Goal: Task Accomplishment & Management: Manage account settings

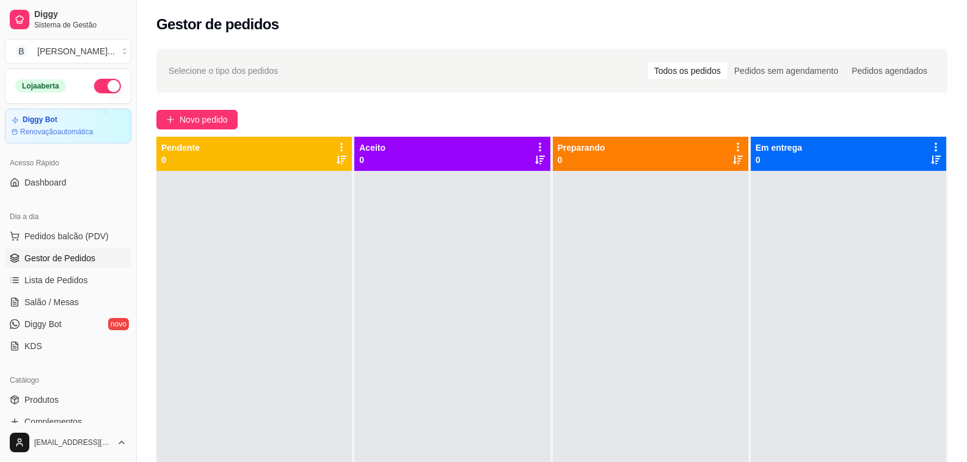
click at [309, 101] on div "Selecione o tipo dos pedidos Todos os pedidos Pedidos sem agendamento Pedidos a…" at bounding box center [552, 328] width 830 height 572
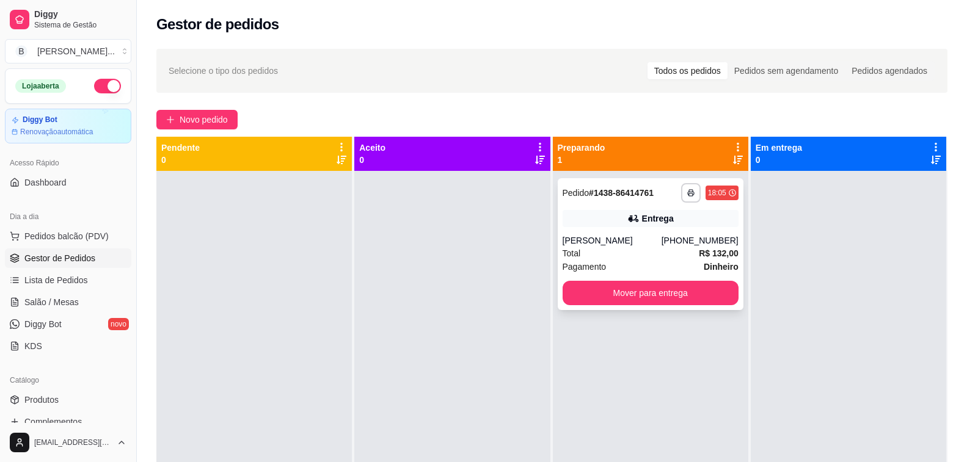
click at [587, 235] on div "[PERSON_NAME]" at bounding box center [612, 241] width 99 height 12
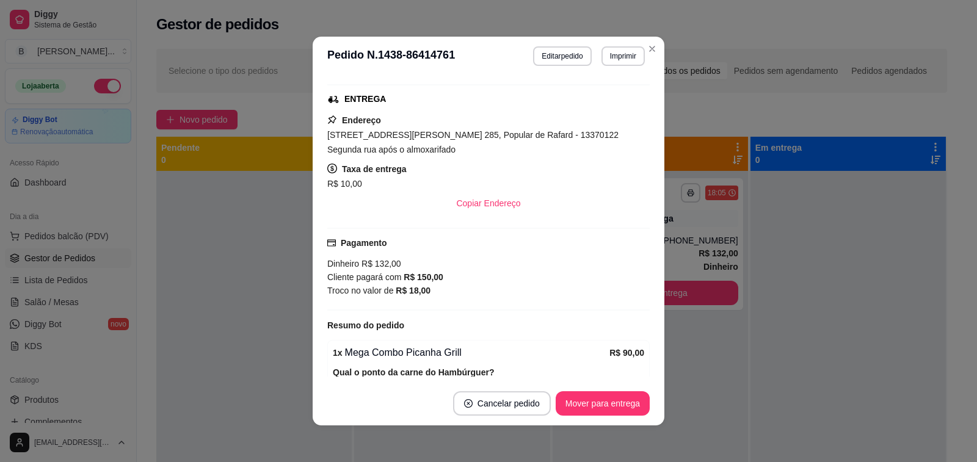
scroll to position [329, 0]
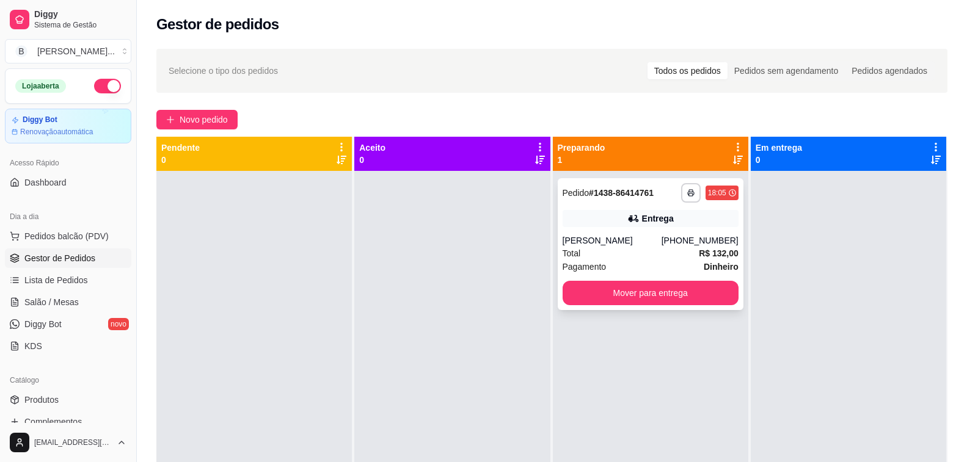
click at [683, 238] on div "[PHONE_NUMBER]" at bounding box center [699, 241] width 77 height 12
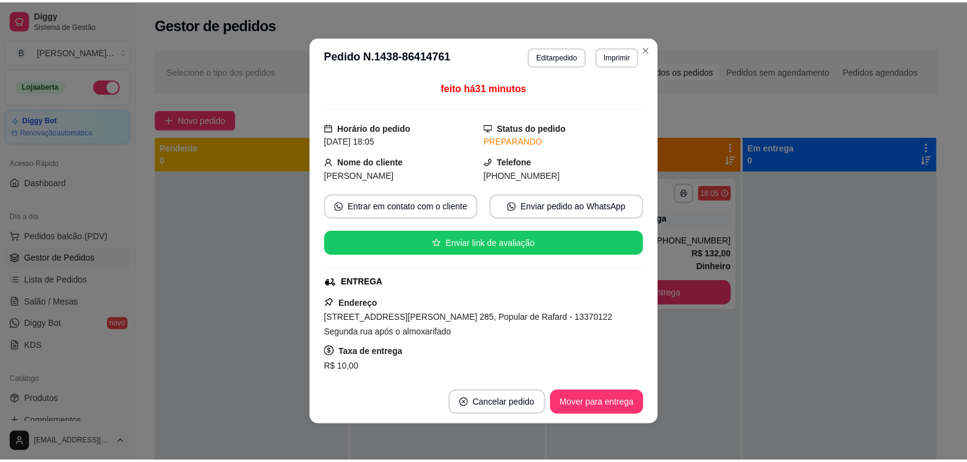
scroll to position [122, 0]
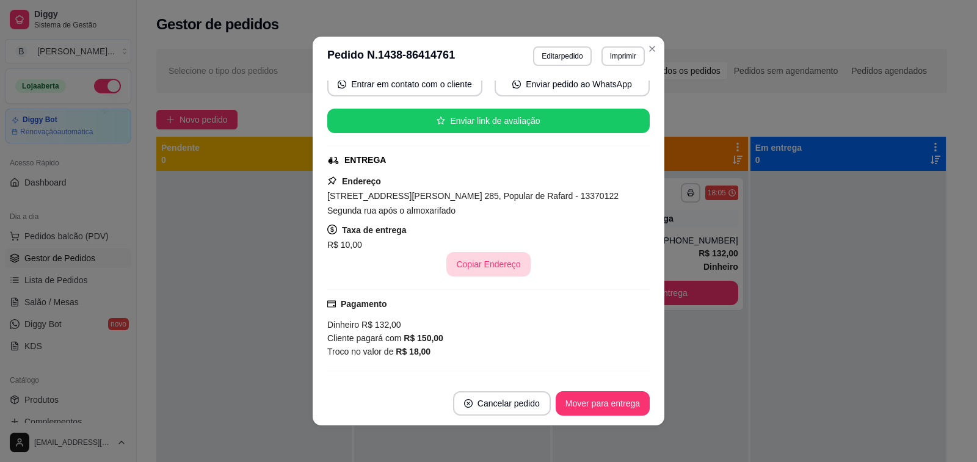
click at [482, 267] on button "Copiar Endereço" at bounding box center [488, 264] width 84 height 24
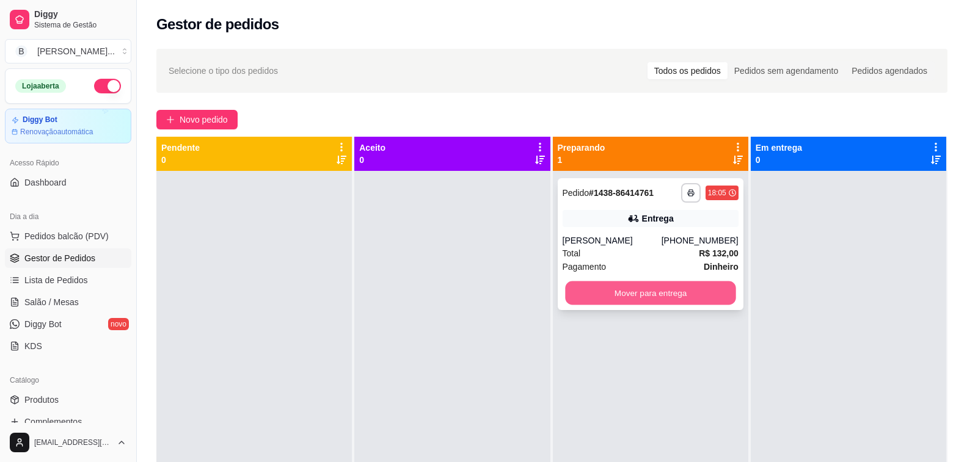
click at [660, 288] on button "Mover para entrega" at bounding box center [650, 294] width 171 height 24
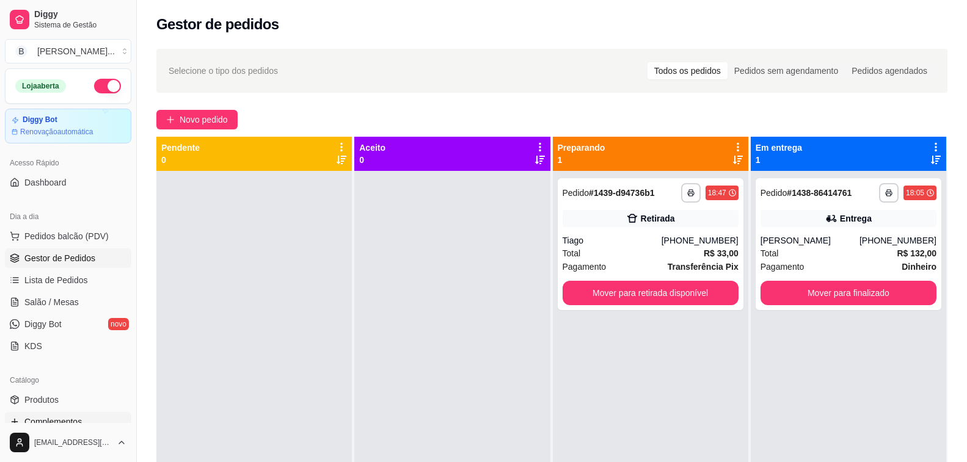
click at [65, 421] on span "Complementos" at bounding box center [52, 422] width 57 height 12
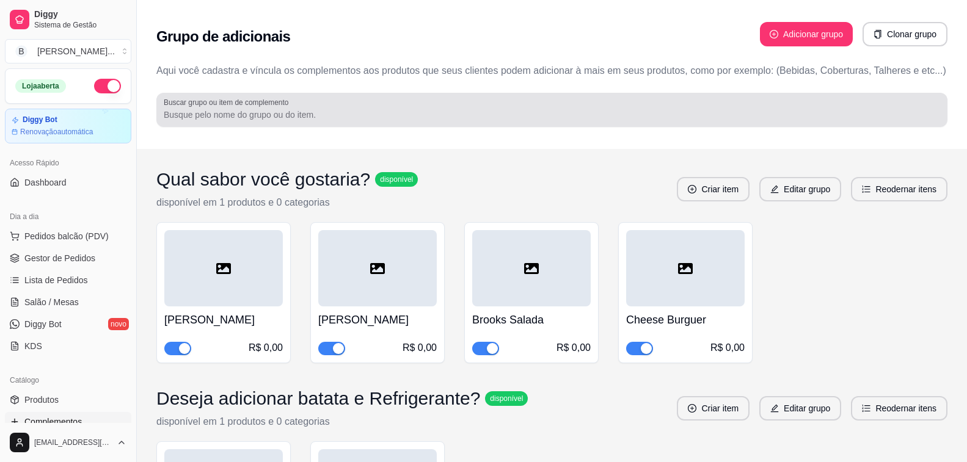
click at [289, 118] on input "Buscar grupo ou item de complemento" at bounding box center [552, 115] width 776 height 12
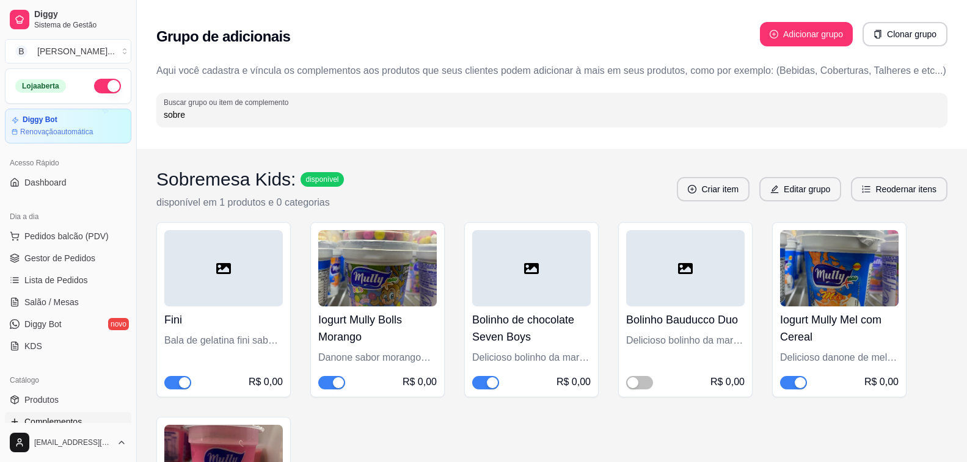
type input "sobre"
click at [332, 384] on span "button" at bounding box center [331, 382] width 27 height 13
click at [64, 406] on link "Produtos" at bounding box center [68, 400] width 126 height 20
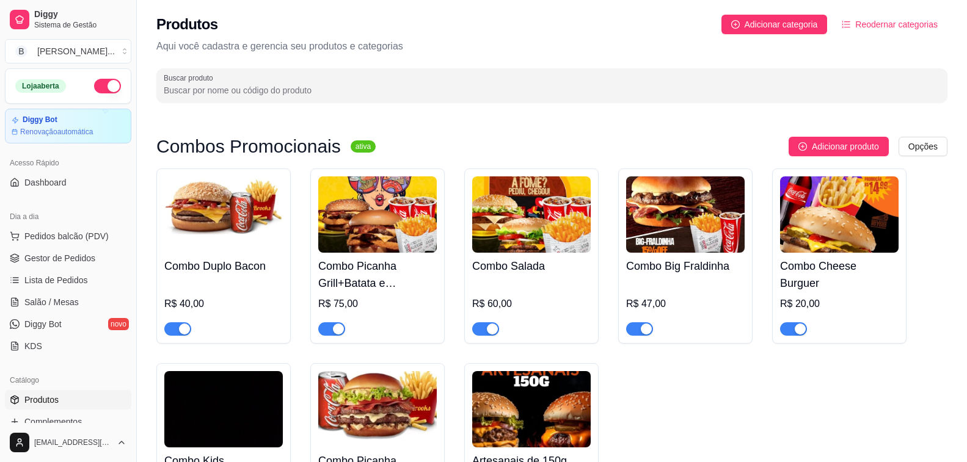
click at [263, 87] on input "Buscar produto" at bounding box center [552, 90] width 776 height 12
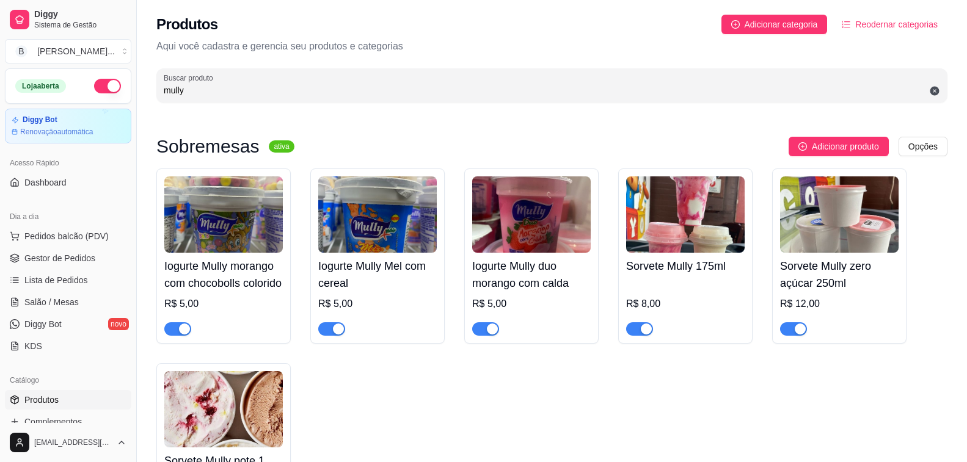
type input "mully"
click at [188, 330] on div "button" at bounding box center [184, 329] width 11 height 11
click at [56, 261] on span "Gestor de Pedidos" at bounding box center [59, 258] width 71 height 12
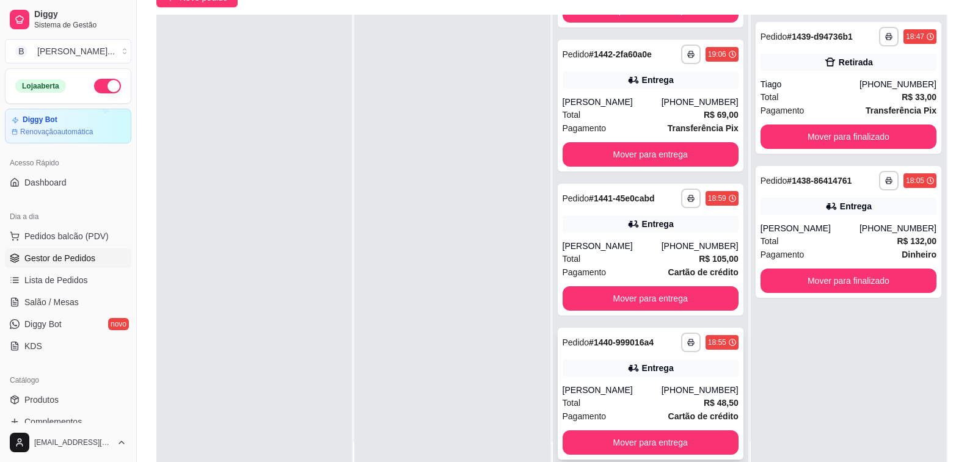
scroll to position [183, 0]
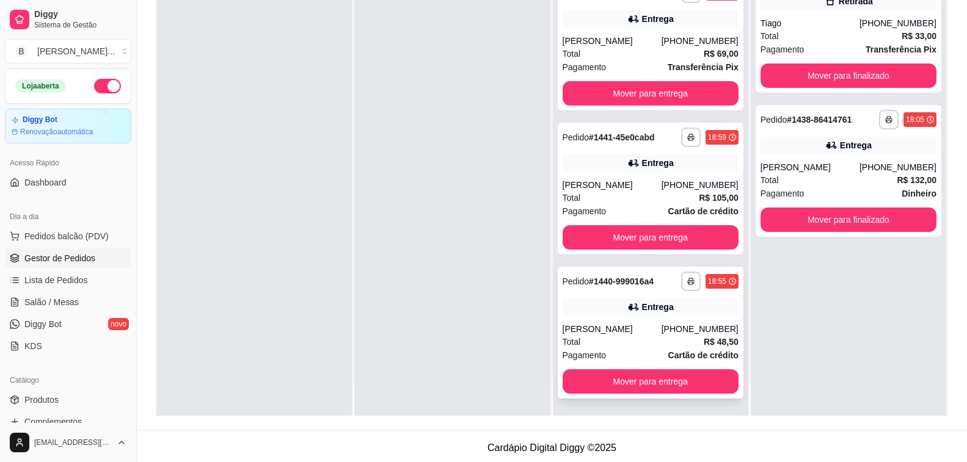
click at [587, 339] on div "Total R$ 48,50" at bounding box center [651, 341] width 176 height 13
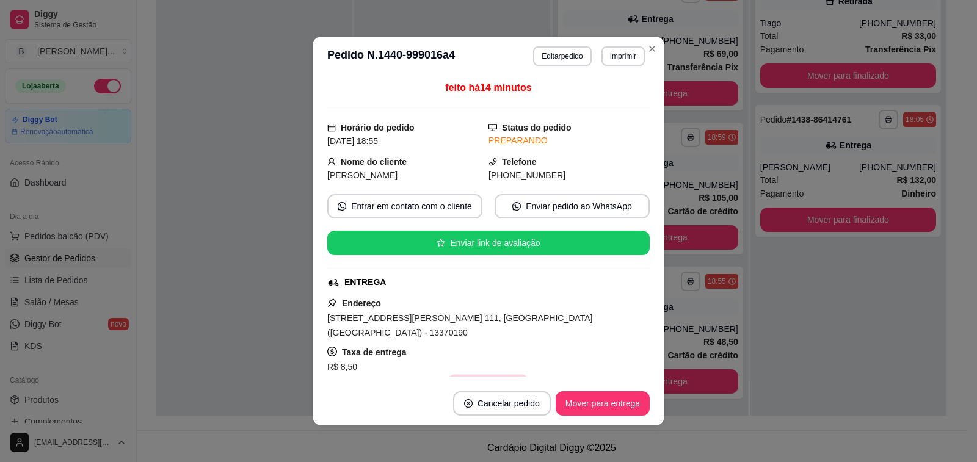
click at [467, 375] on button "Copiar Endereço" at bounding box center [488, 387] width 81 height 24
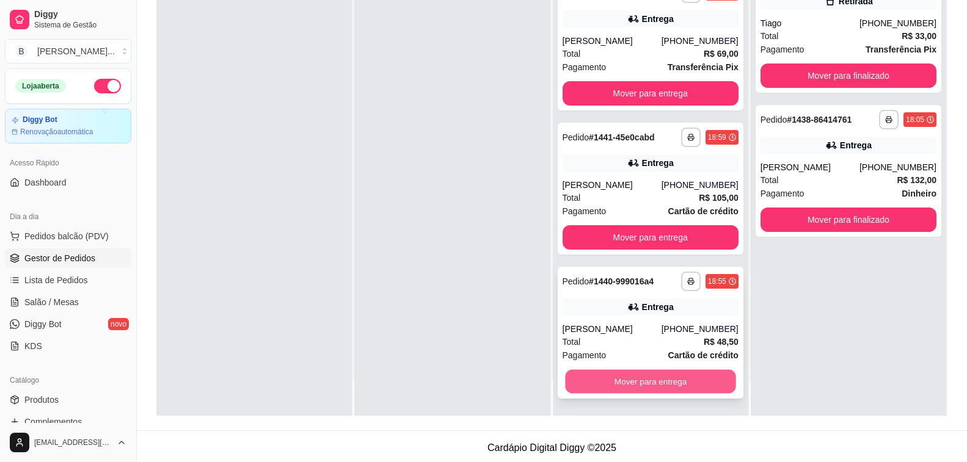
click at [654, 382] on button "Mover para entrega" at bounding box center [650, 382] width 171 height 24
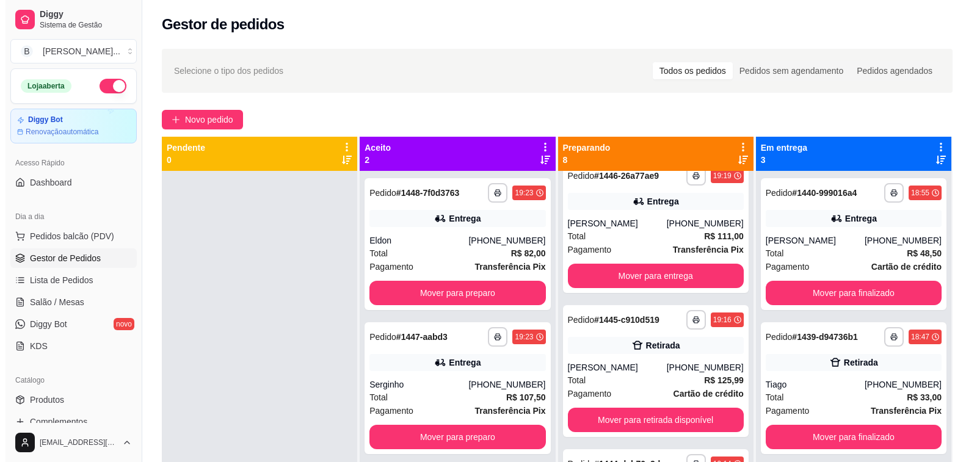
scroll to position [0, 0]
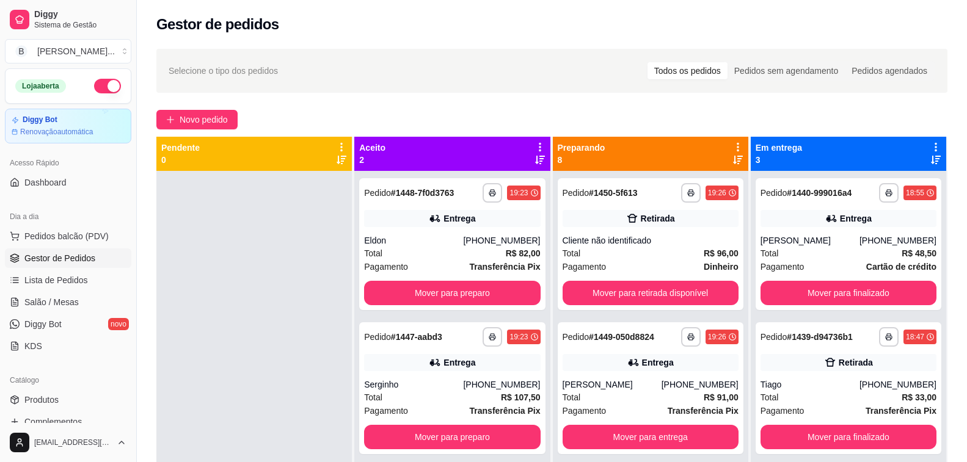
click at [733, 156] on icon at bounding box center [738, 160] width 10 height 9
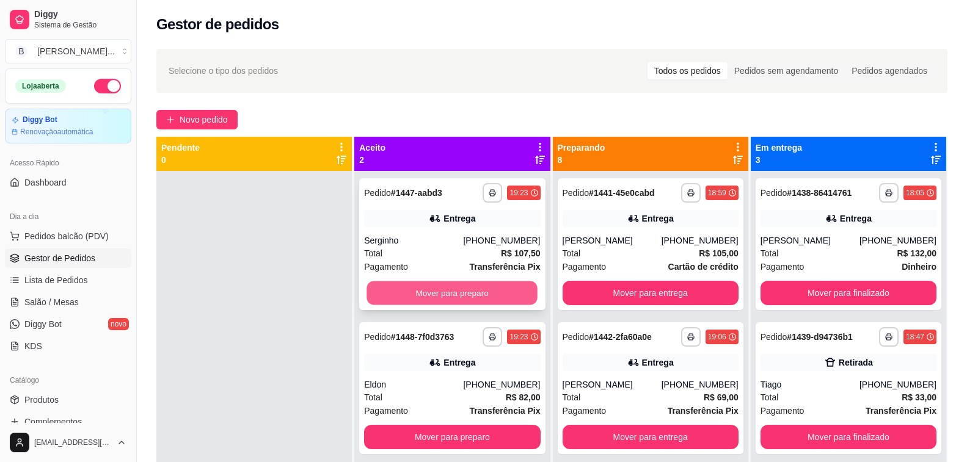
click at [388, 296] on button "Mover para preparo" at bounding box center [452, 294] width 171 height 24
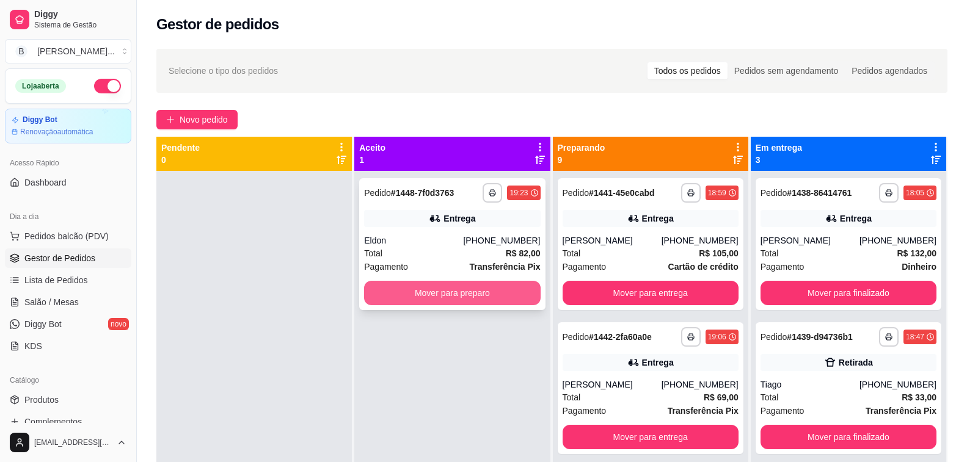
click at [428, 293] on button "Mover para preparo" at bounding box center [452, 293] width 176 height 24
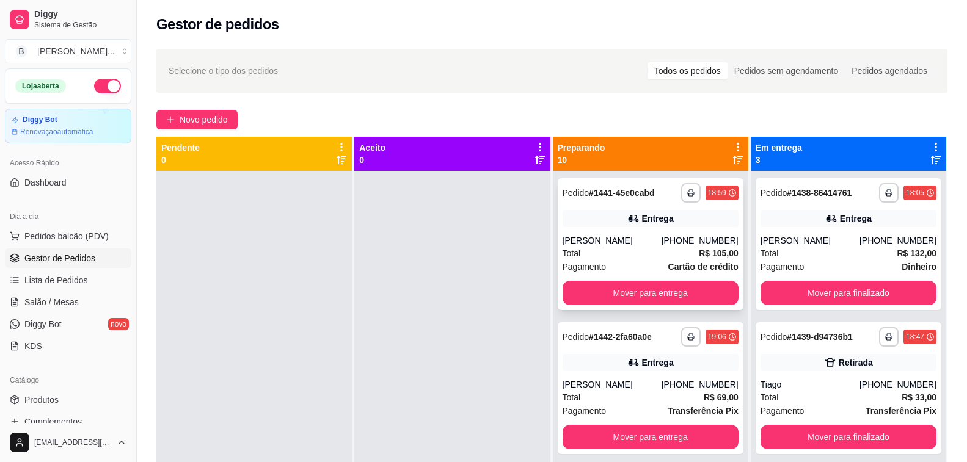
click at [661, 233] on div "**********" at bounding box center [651, 244] width 186 height 132
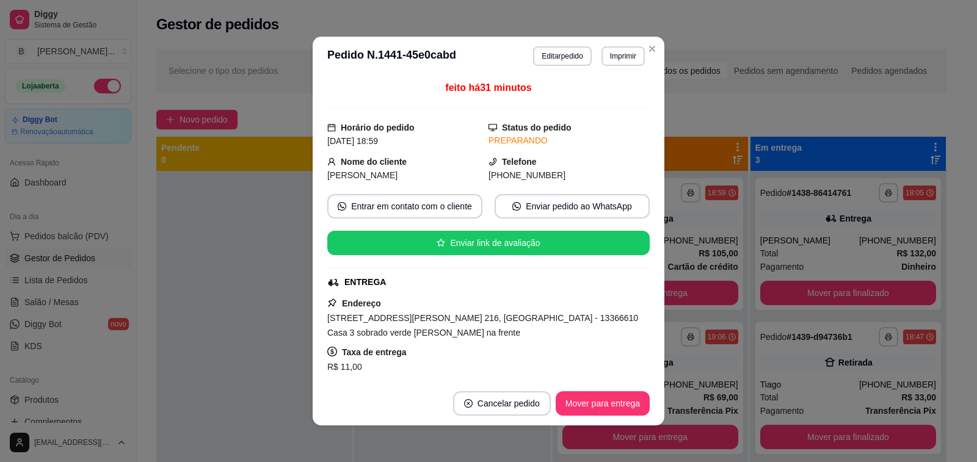
scroll to position [61, 0]
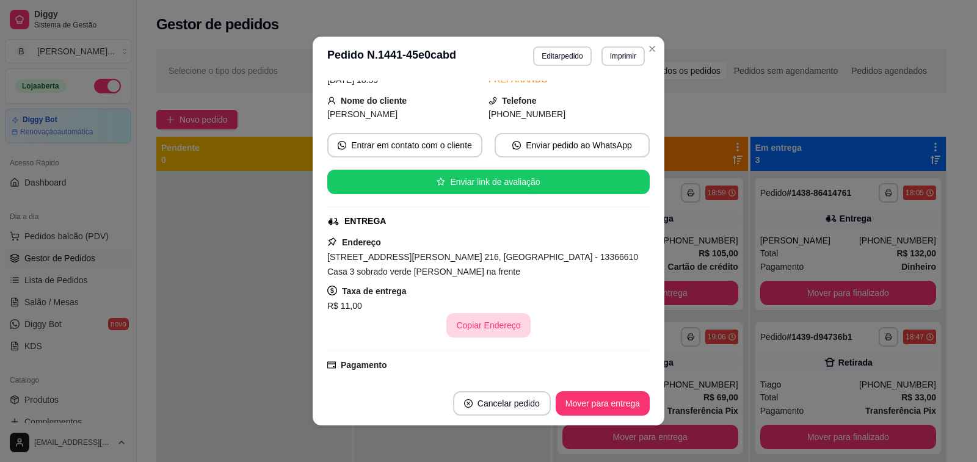
click at [497, 321] on button "Copiar Endereço" at bounding box center [488, 325] width 84 height 24
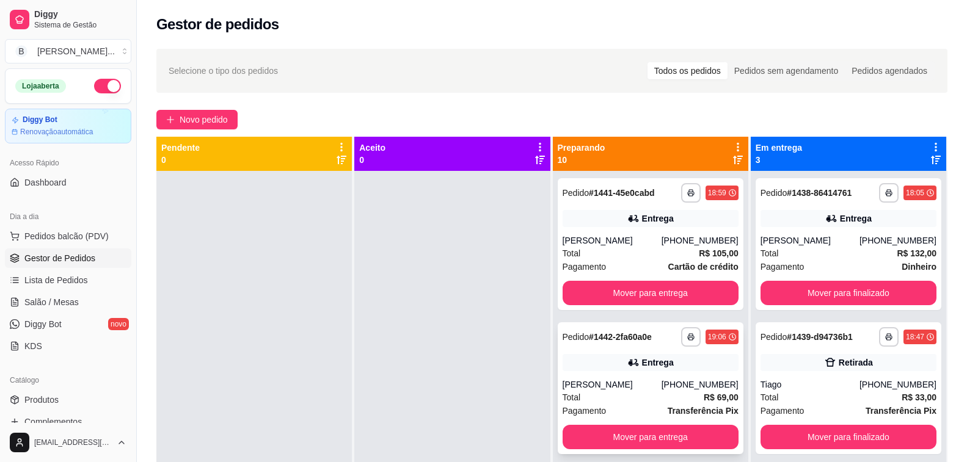
click at [628, 393] on div "Total R$ 69,00" at bounding box center [651, 397] width 176 height 13
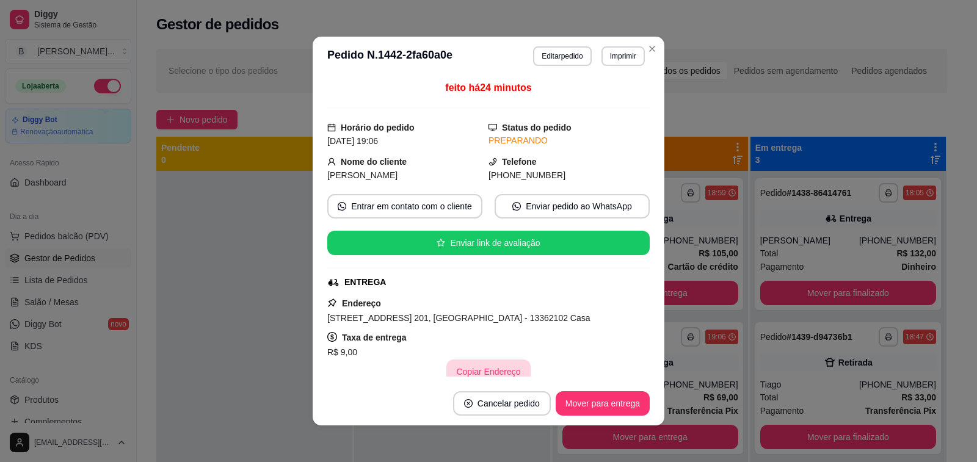
click at [481, 373] on button "Copiar Endereço" at bounding box center [488, 372] width 84 height 24
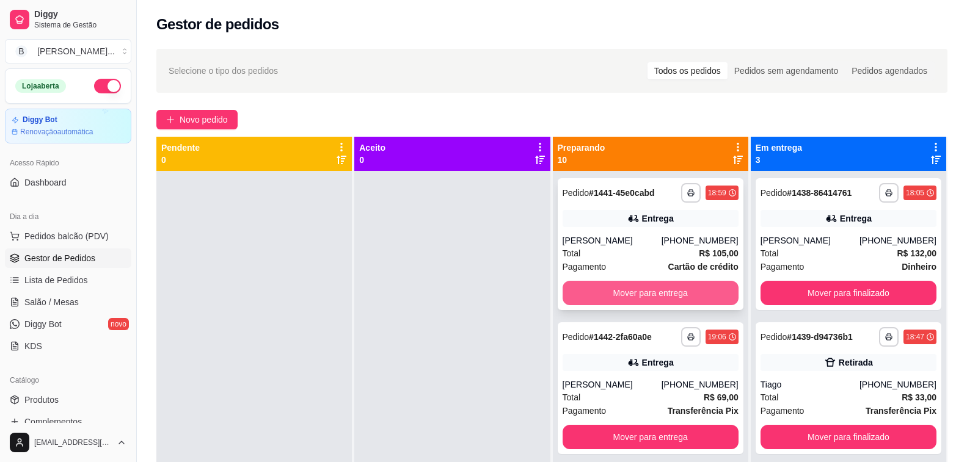
click at [632, 297] on button "Mover para entrega" at bounding box center [651, 293] width 176 height 24
click at [622, 287] on button "Mover para entrega" at bounding box center [651, 293] width 176 height 24
click at [595, 295] on button "Mover para retirada disponível" at bounding box center [650, 294] width 171 height 24
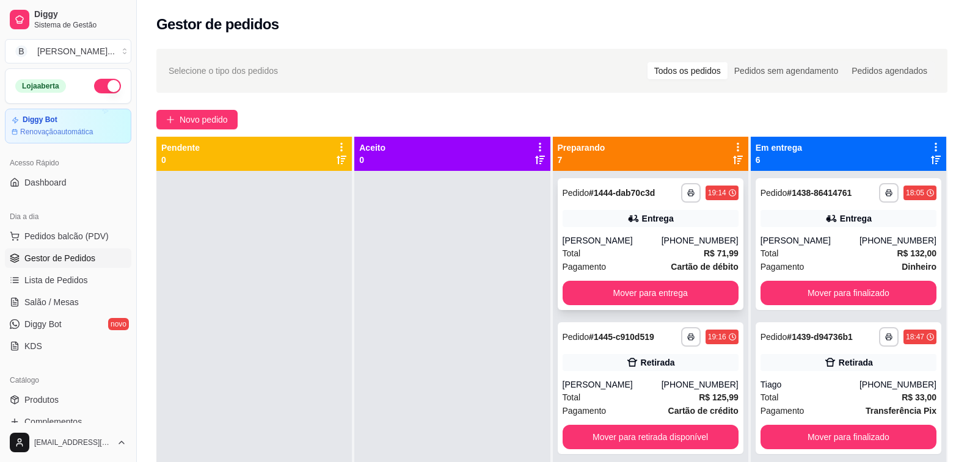
click at [651, 227] on div "Entrega" at bounding box center [651, 218] width 176 height 17
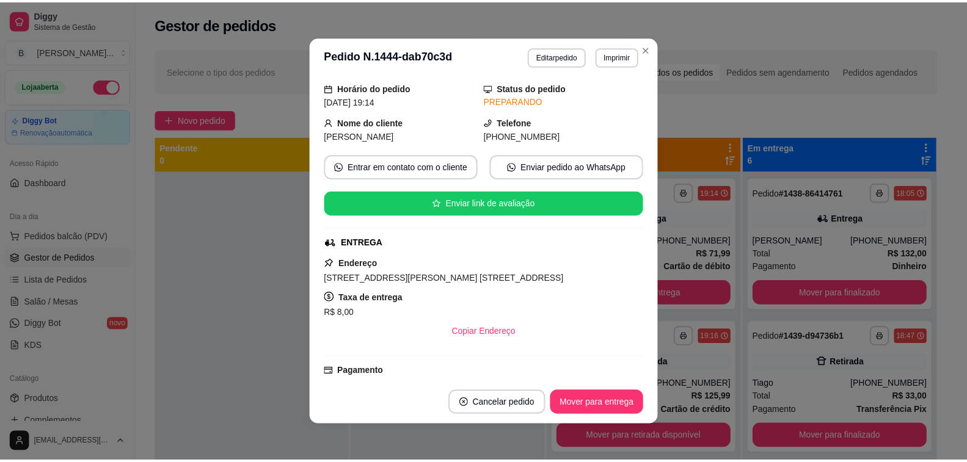
scroll to position [0, 0]
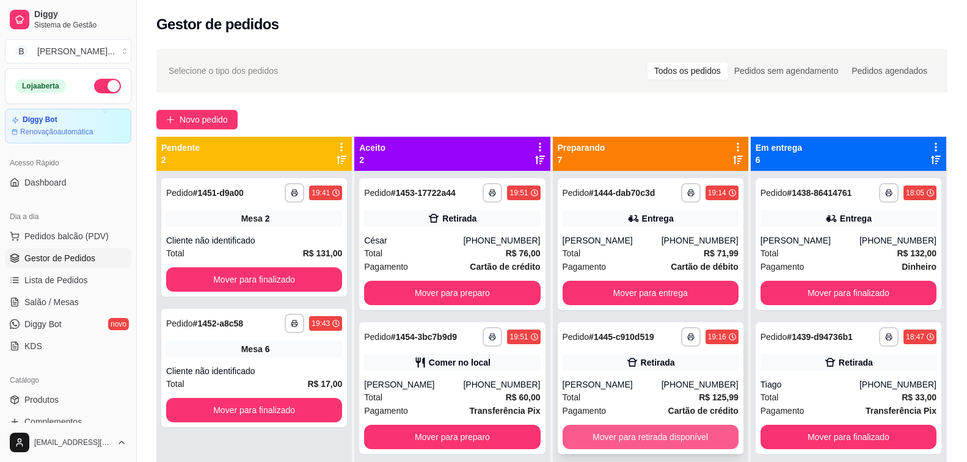
click at [667, 439] on button "Mover para retirada disponível" at bounding box center [651, 437] width 176 height 24
click at [615, 370] on div "Entrega" at bounding box center [651, 362] width 176 height 17
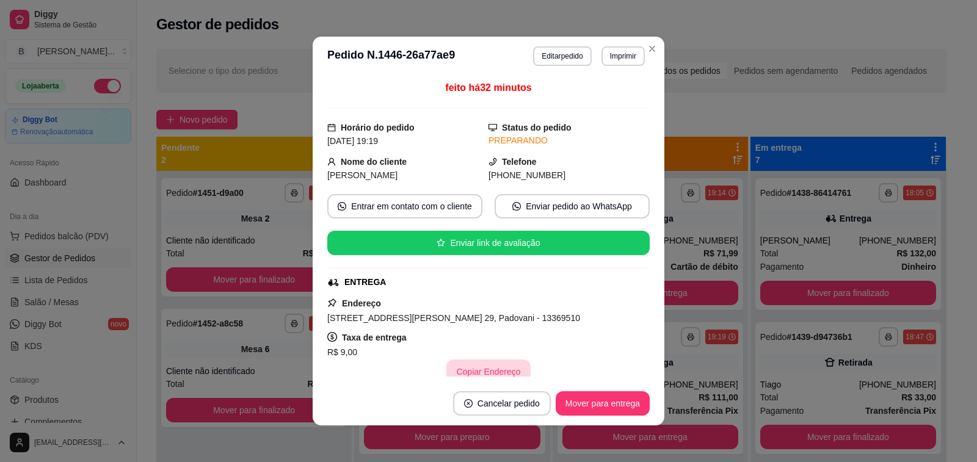
click at [491, 369] on button "Copiar Endereço" at bounding box center [488, 372] width 84 height 24
click at [761, 122] on div "Novo pedido" at bounding box center [551, 120] width 791 height 20
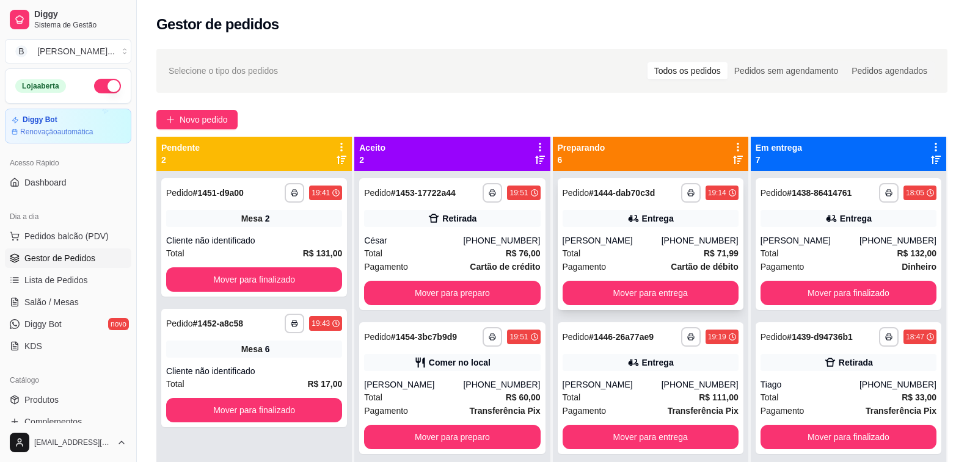
click at [661, 235] on div "[PHONE_NUMBER]" at bounding box center [699, 241] width 77 height 12
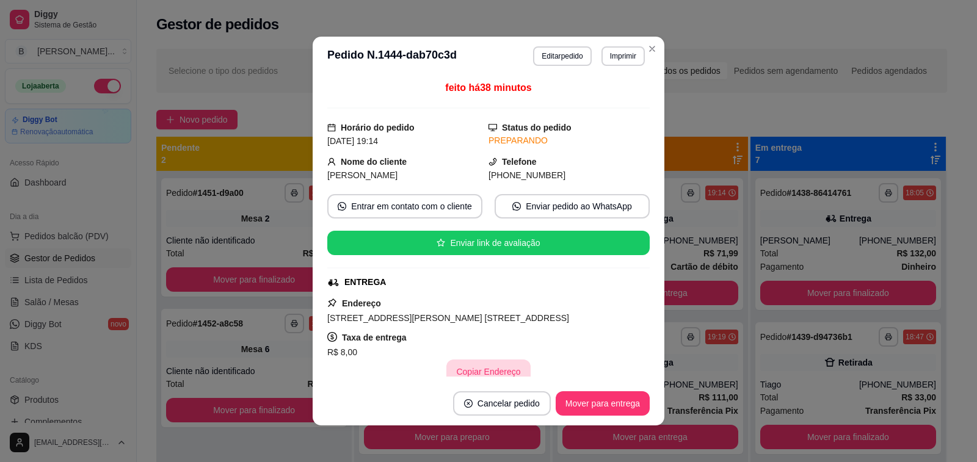
click at [479, 371] on button "Copiar Endereço" at bounding box center [488, 372] width 84 height 24
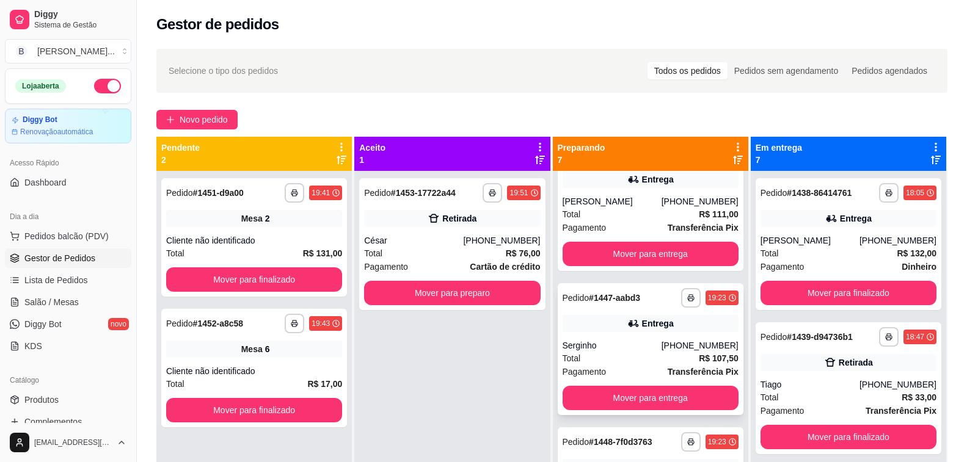
scroll to position [244, 0]
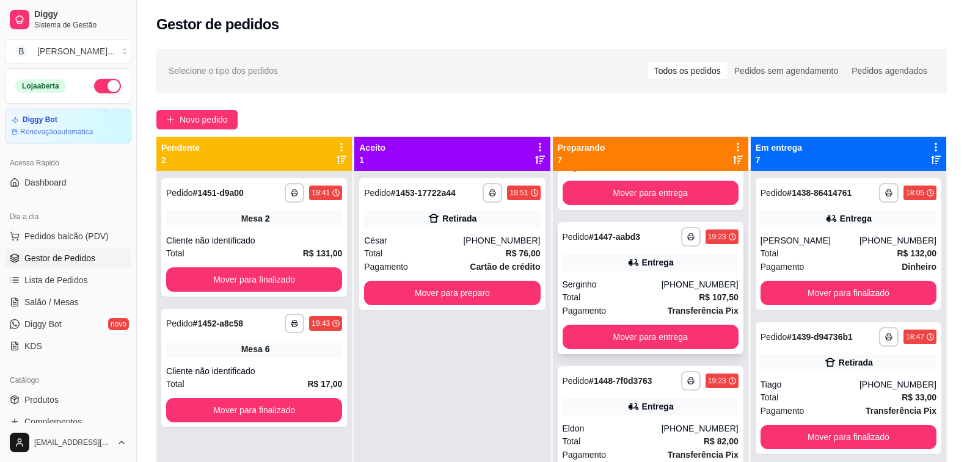
click at [623, 286] on div "Serginho" at bounding box center [612, 285] width 99 height 12
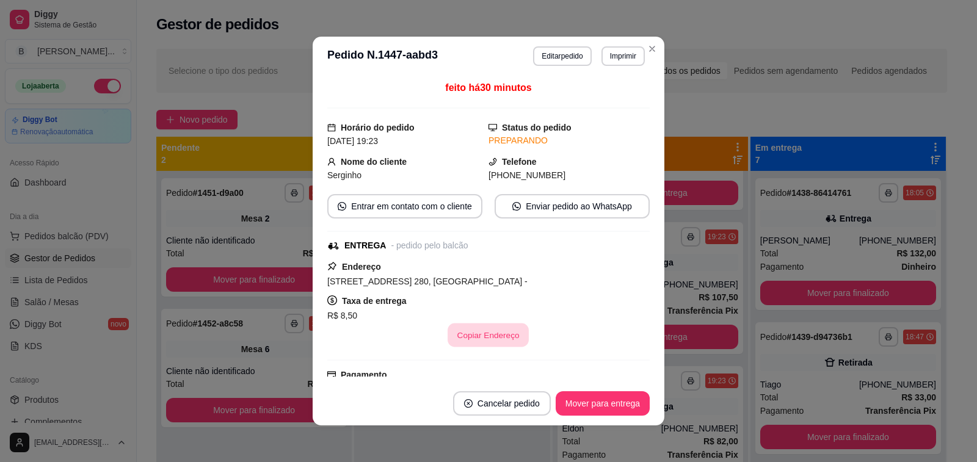
click at [473, 326] on button "Copiar Endereço" at bounding box center [488, 336] width 81 height 24
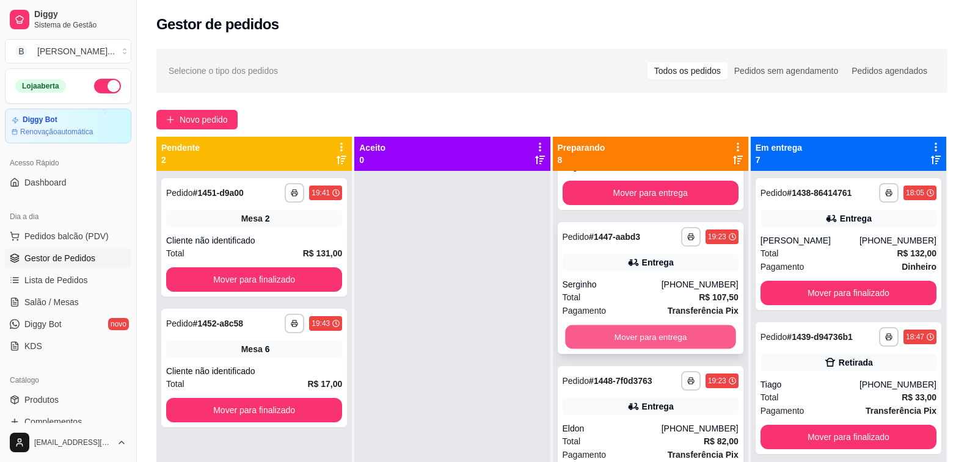
click at [613, 339] on button "Mover para entrega" at bounding box center [650, 338] width 171 height 24
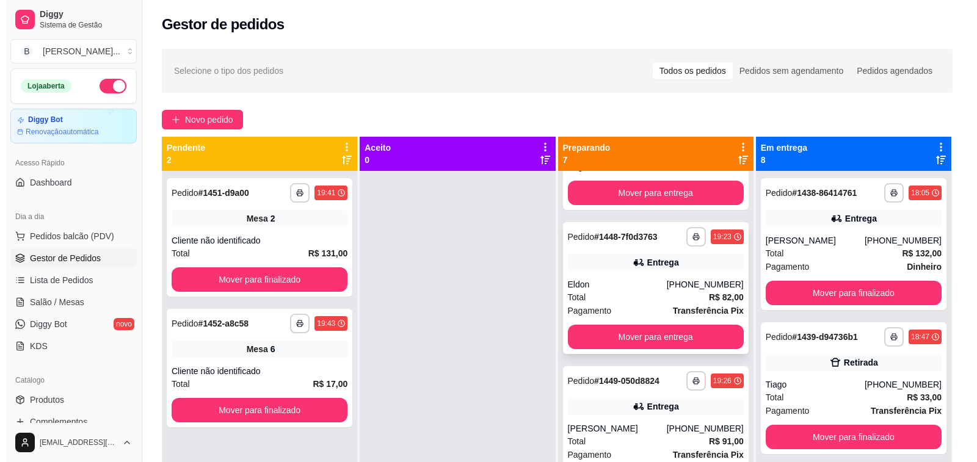
scroll to position [122, 0]
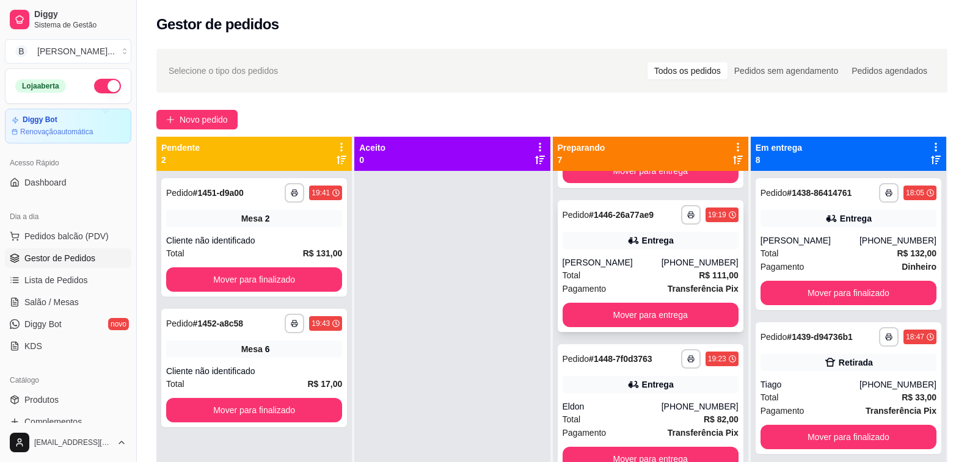
click at [639, 261] on div "[PERSON_NAME]" at bounding box center [612, 263] width 99 height 12
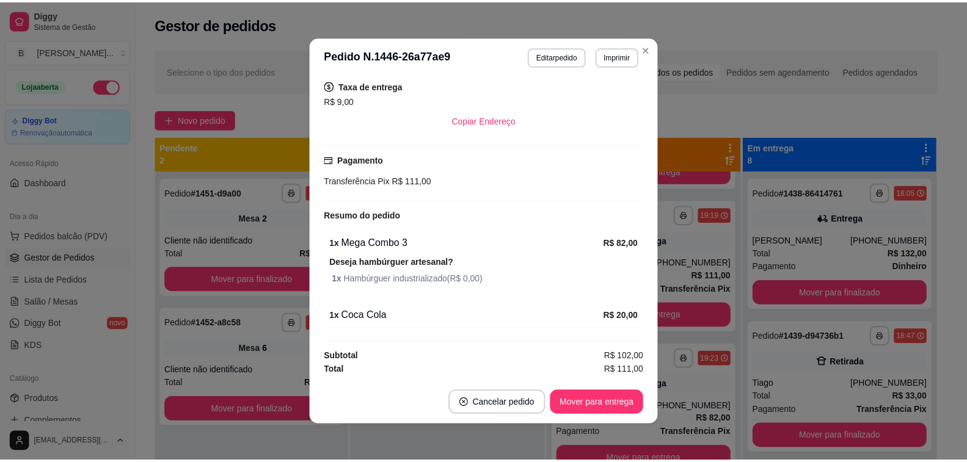
scroll to position [191, 0]
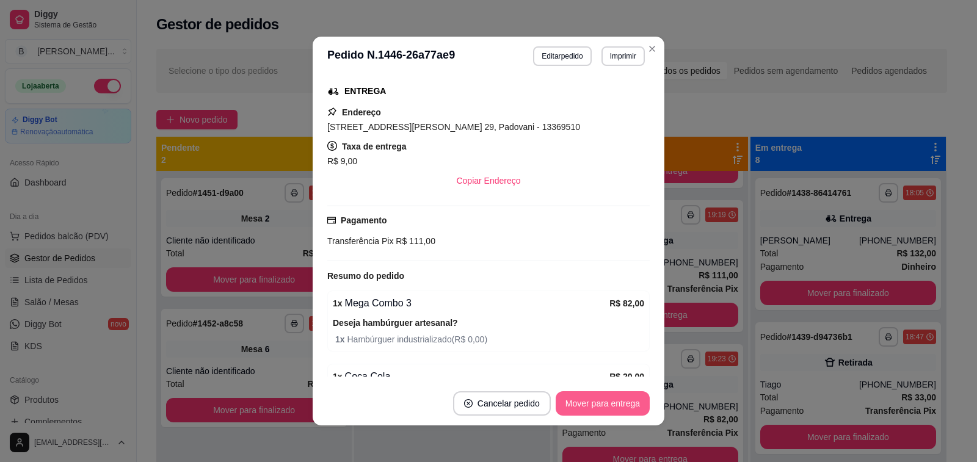
click at [611, 405] on button "Mover para entrega" at bounding box center [603, 403] width 94 height 24
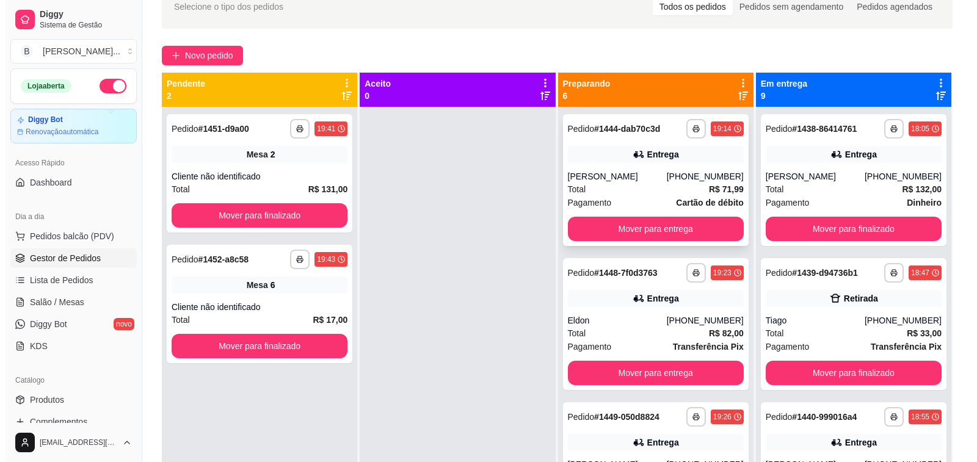
scroll to position [0, 0]
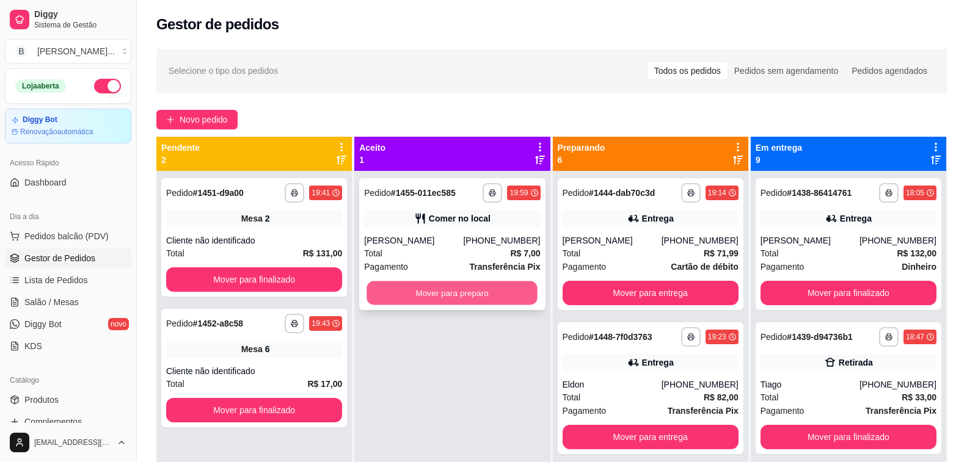
click at [457, 296] on button "Mover para preparo" at bounding box center [452, 294] width 171 height 24
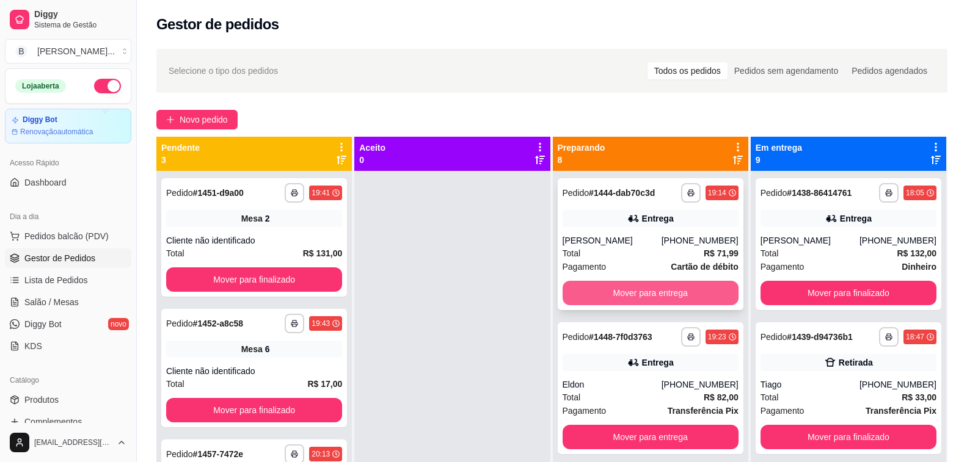
click at [620, 286] on button "Mover para entrega" at bounding box center [651, 293] width 176 height 24
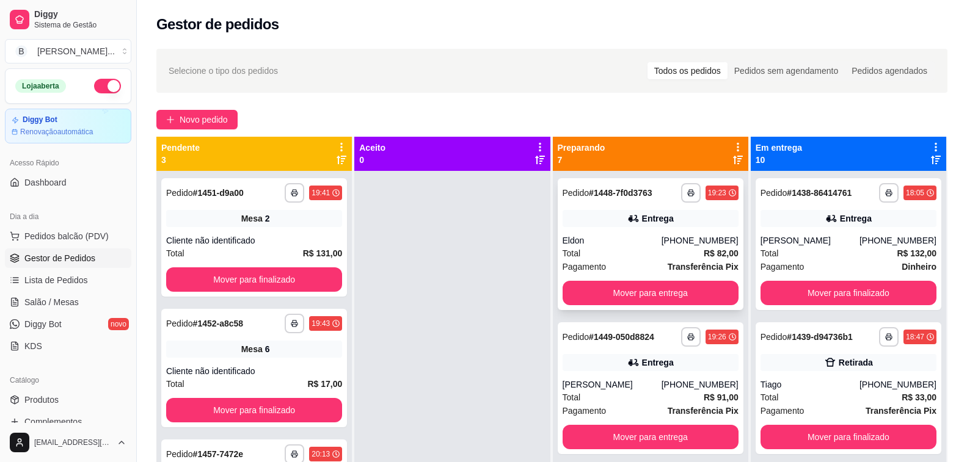
click at [605, 235] on div "Eldon" at bounding box center [612, 241] width 99 height 12
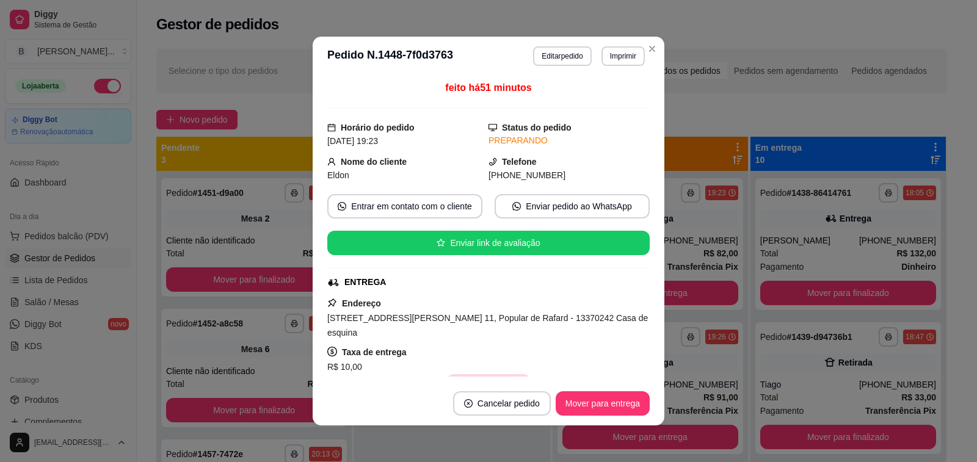
click at [471, 374] on button "Copiar Endereço" at bounding box center [488, 386] width 84 height 24
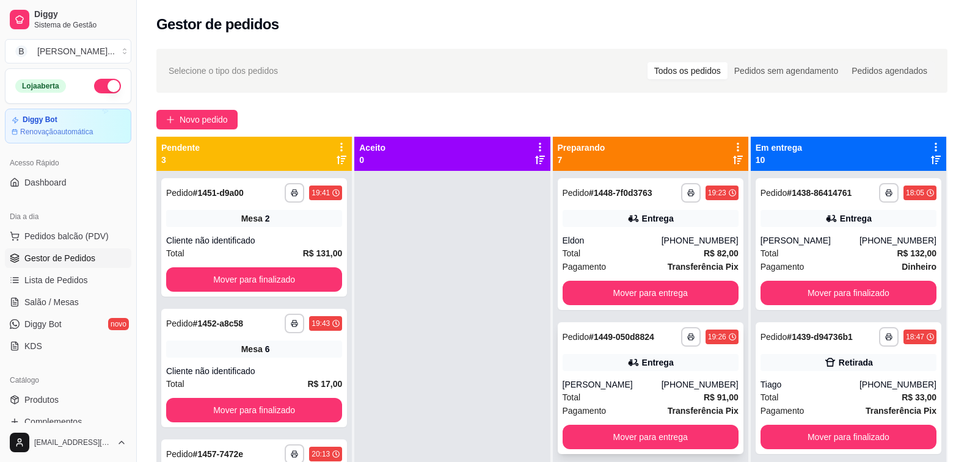
click at [598, 383] on div "[PERSON_NAME]" at bounding box center [612, 385] width 99 height 12
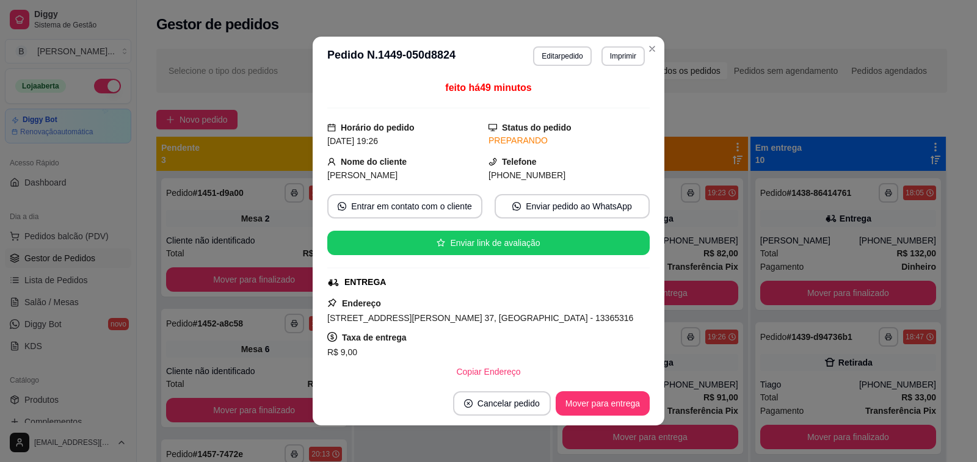
scroll to position [122, 0]
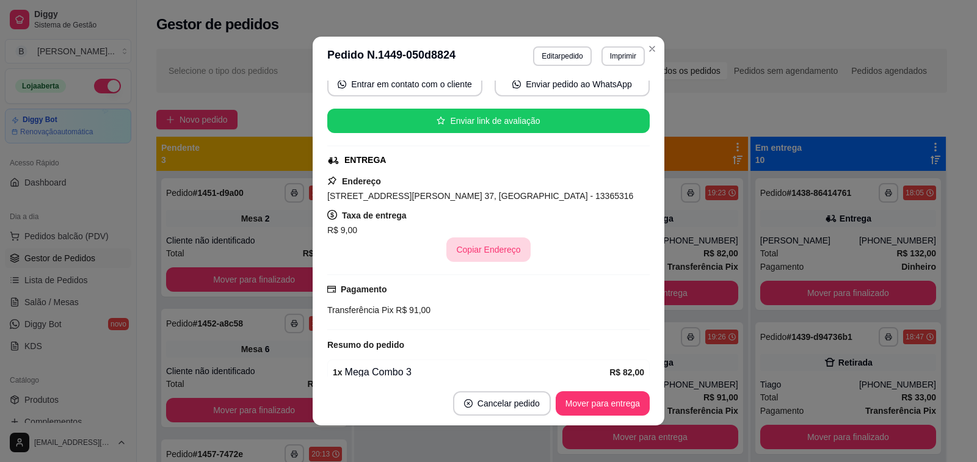
click at [486, 241] on button "Copiar Endereço" at bounding box center [488, 250] width 84 height 24
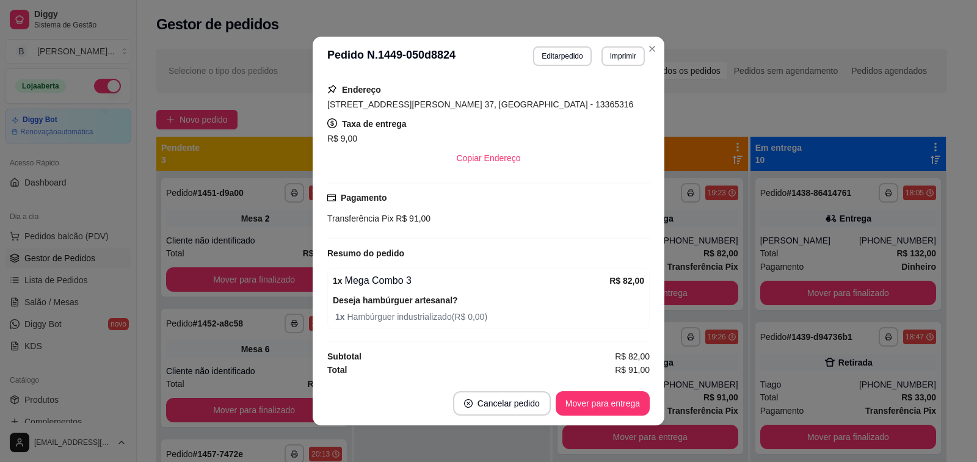
scroll to position [2, 0]
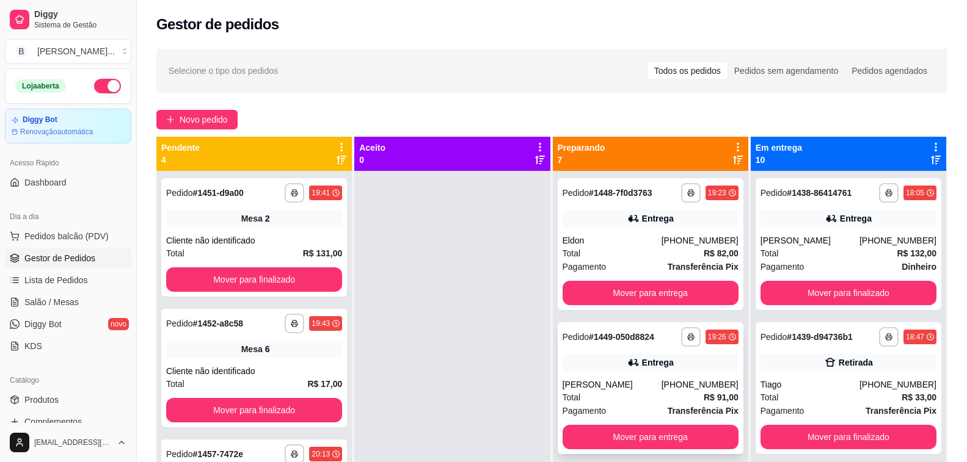
click at [641, 381] on div "[PERSON_NAME]" at bounding box center [612, 385] width 99 height 12
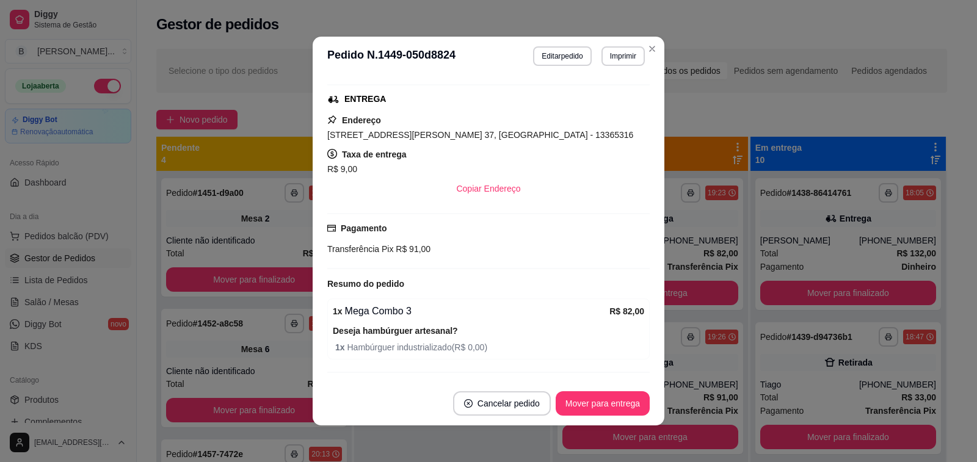
scroll to position [214, 0]
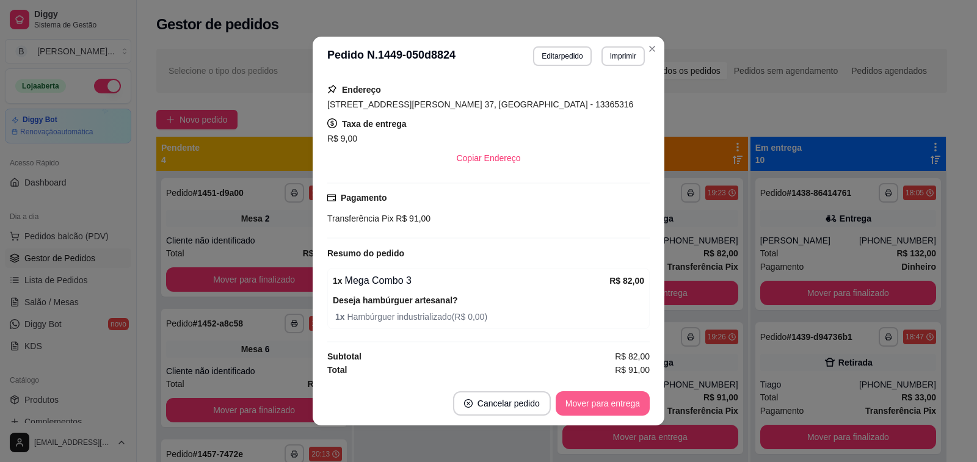
click at [568, 406] on button "Mover para entrega" at bounding box center [603, 403] width 94 height 24
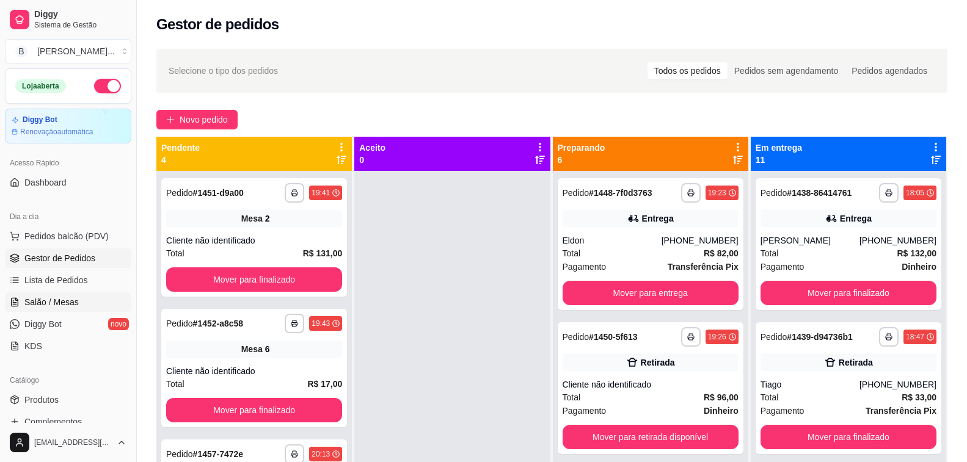
click at [76, 302] on link "Salão / Mesas" at bounding box center [68, 303] width 126 height 20
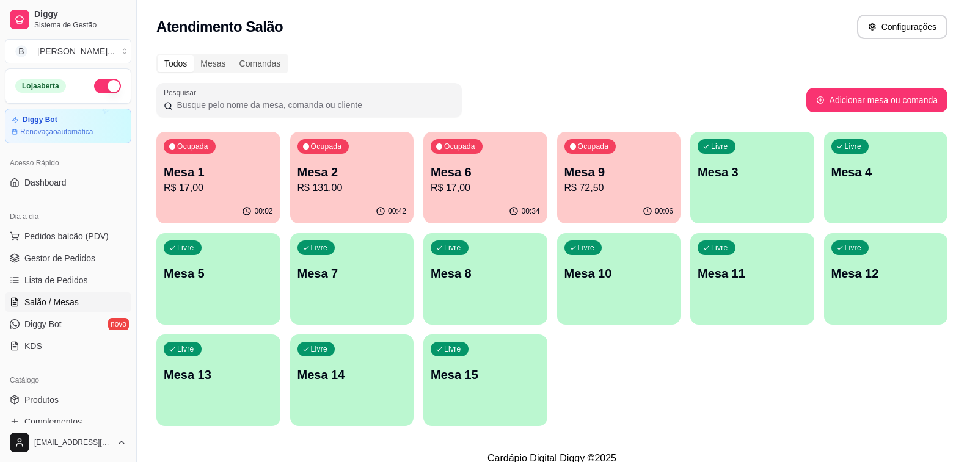
click at [346, 189] on p "R$ 131,00" at bounding box center [351, 188] width 109 height 15
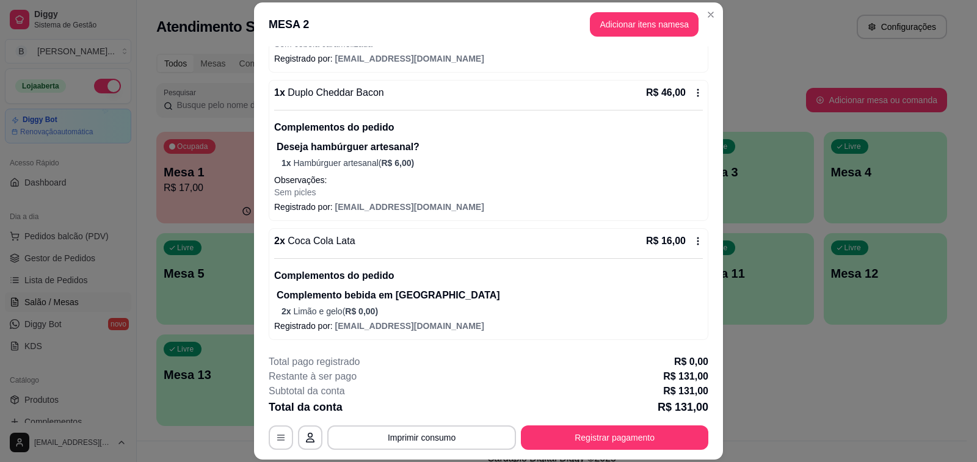
scroll to position [37, 0]
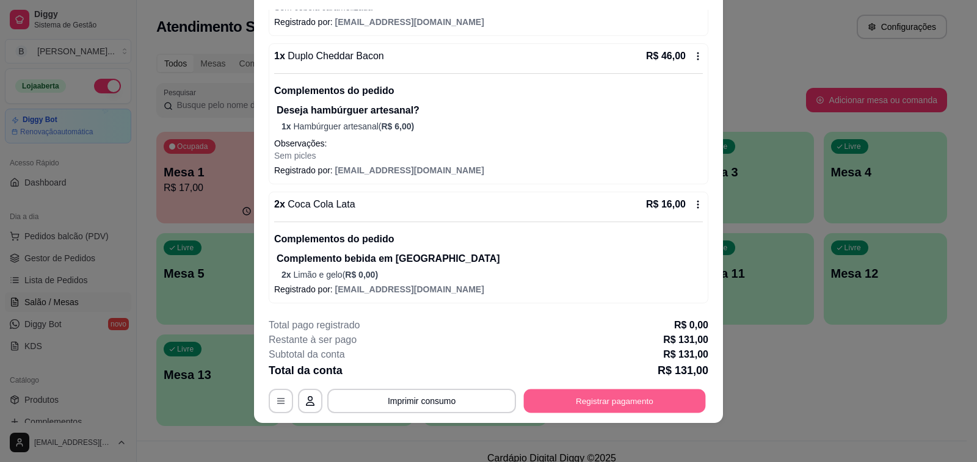
click at [632, 400] on button "Registrar pagamento" at bounding box center [615, 402] width 182 height 24
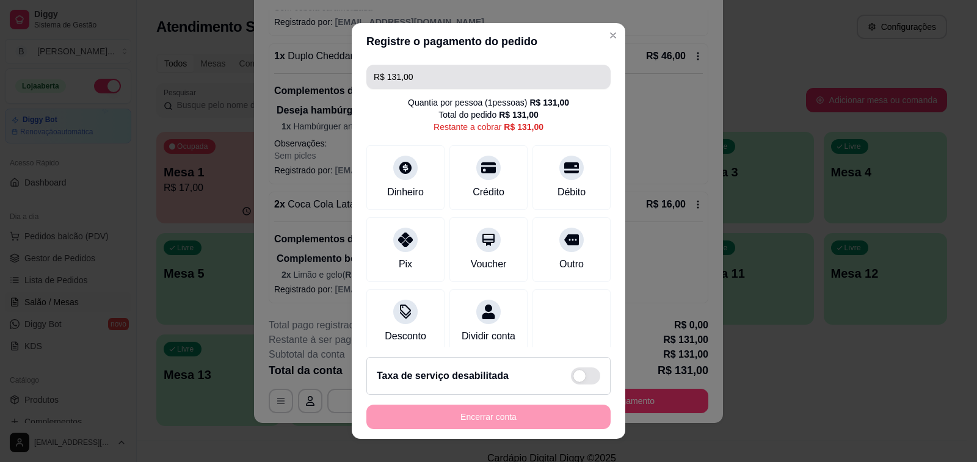
click at [498, 81] on input "R$ 131,00" at bounding box center [489, 77] width 230 height 24
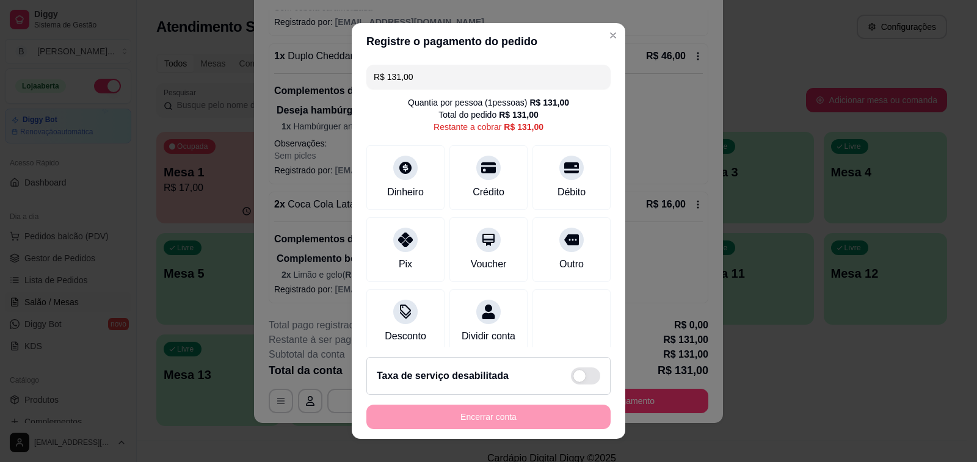
click at [498, 81] on input "R$ 131,00" at bounding box center [489, 77] width 230 height 24
click at [424, 180] on div "Dinheiro" at bounding box center [406, 175] width 86 height 71
click at [558, 174] on div at bounding box center [571, 164] width 27 height 27
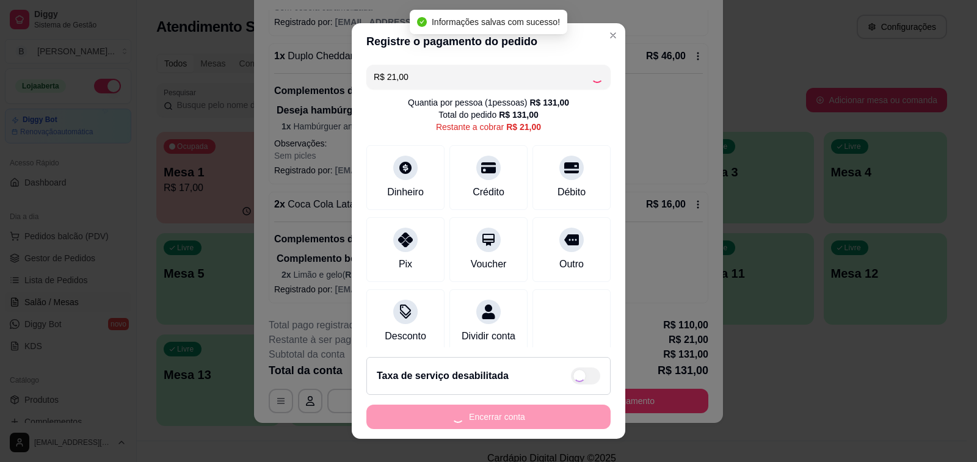
type input "R$ 0,00"
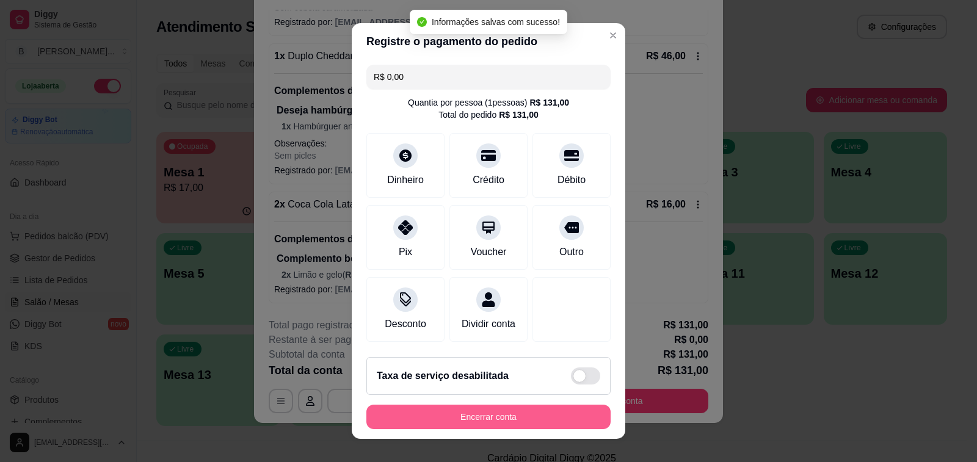
click at [493, 418] on button "Encerrar conta" at bounding box center [488, 417] width 244 height 24
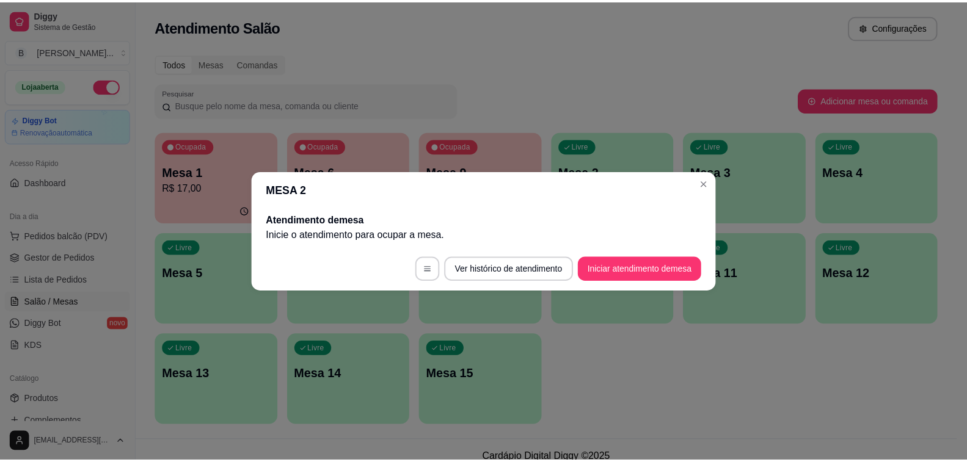
scroll to position [0, 0]
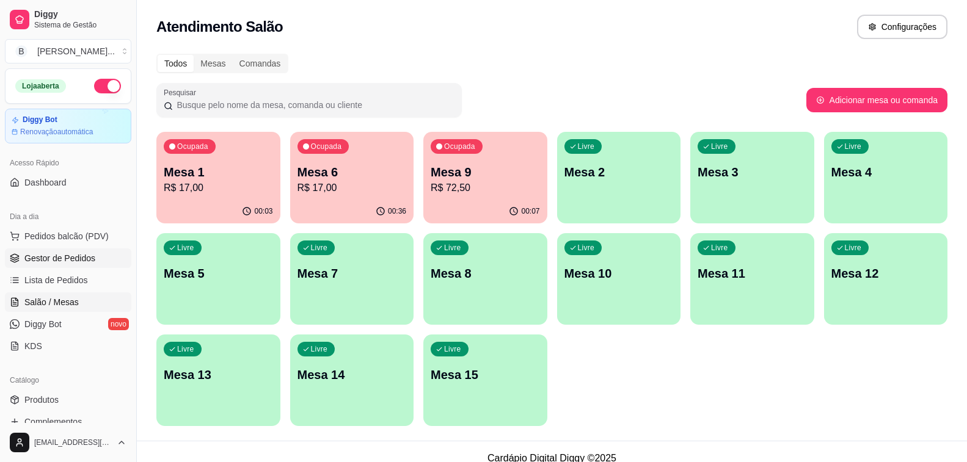
click at [79, 255] on span "Gestor de Pedidos" at bounding box center [59, 258] width 71 height 12
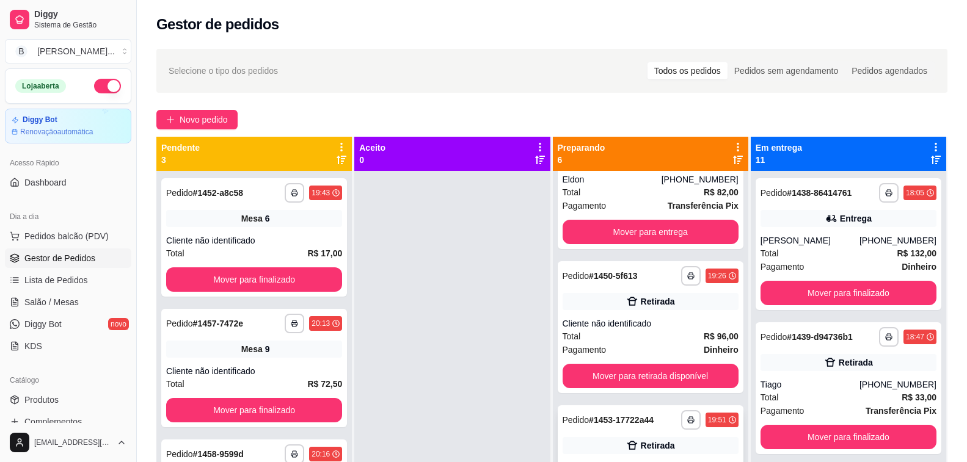
scroll to position [122, 0]
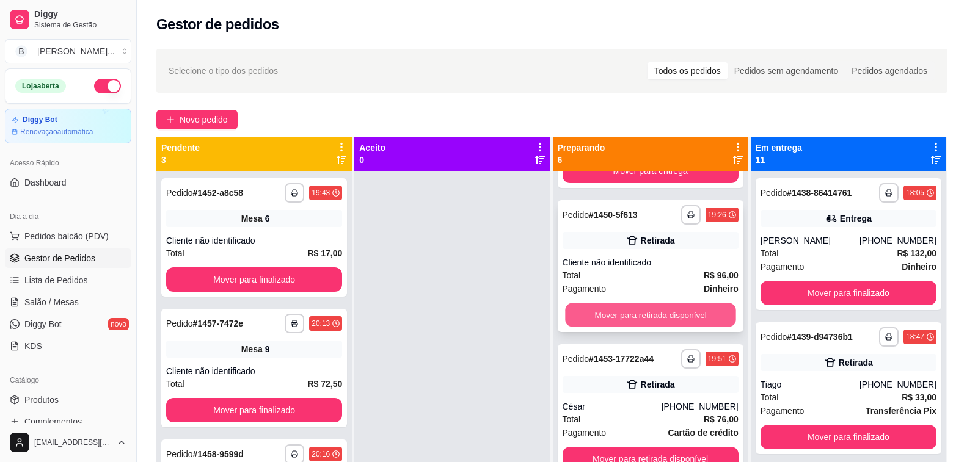
click at [647, 315] on button "Mover para retirada disponível" at bounding box center [650, 316] width 171 height 24
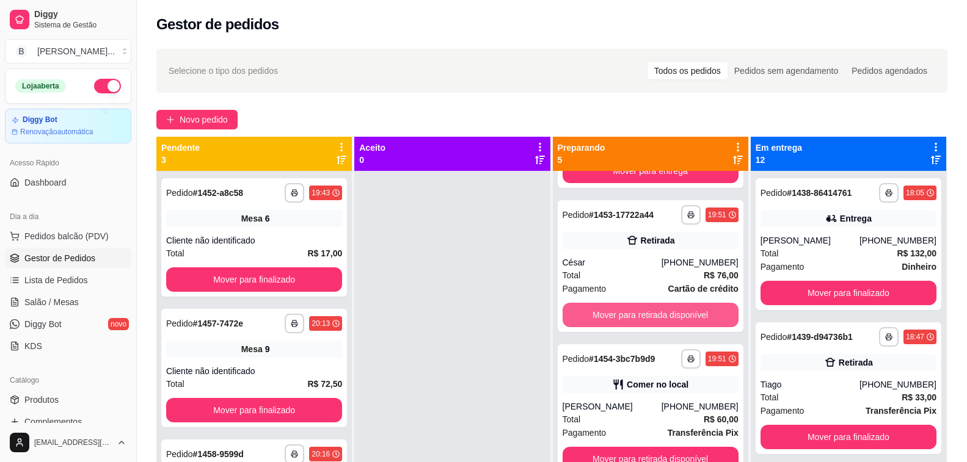
click at [647, 315] on button "Mover para retirada disponível" at bounding box center [651, 315] width 176 height 24
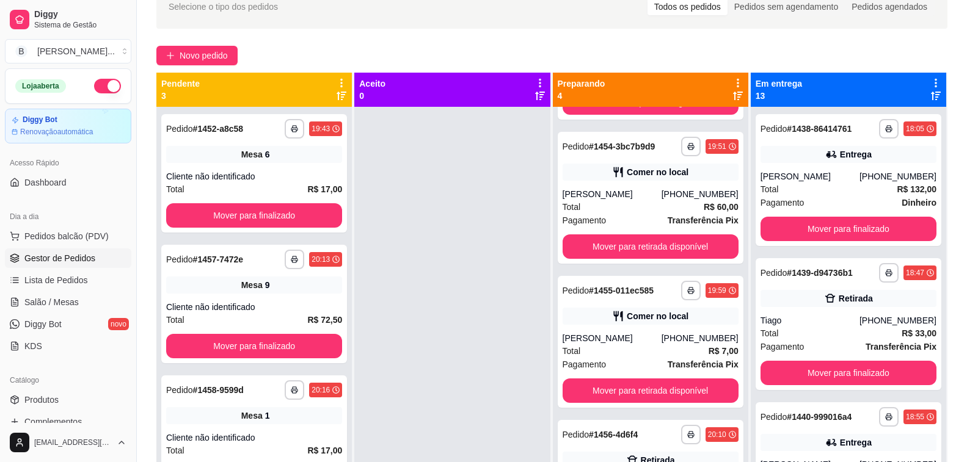
scroll to position [34, 0]
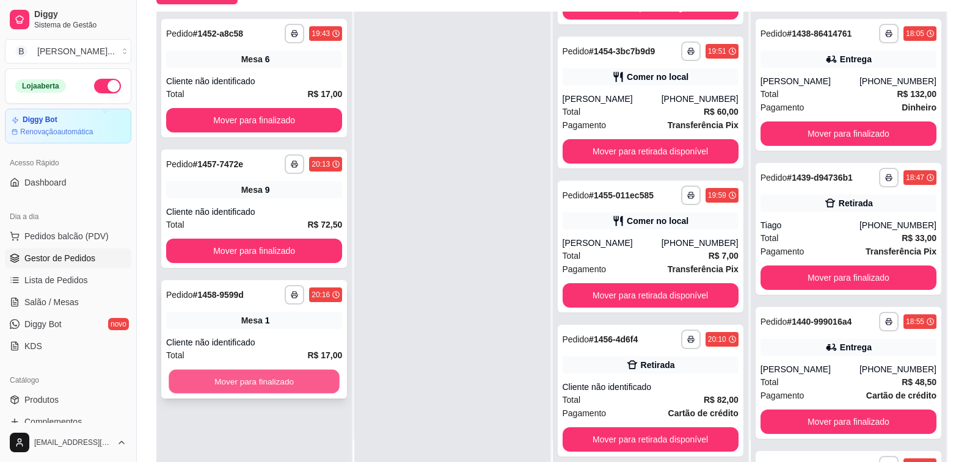
click at [237, 390] on button "Mover para finalizado" at bounding box center [254, 382] width 171 height 24
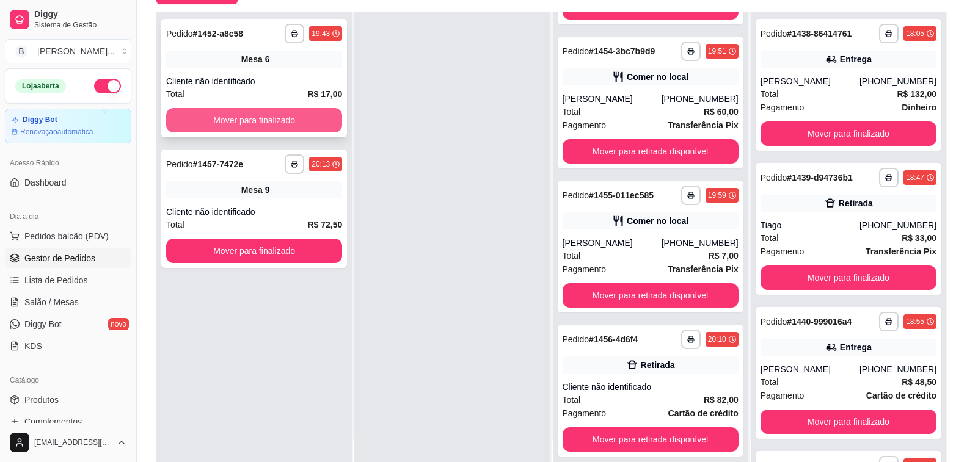
click at [298, 122] on button "Mover para finalizado" at bounding box center [254, 120] width 176 height 24
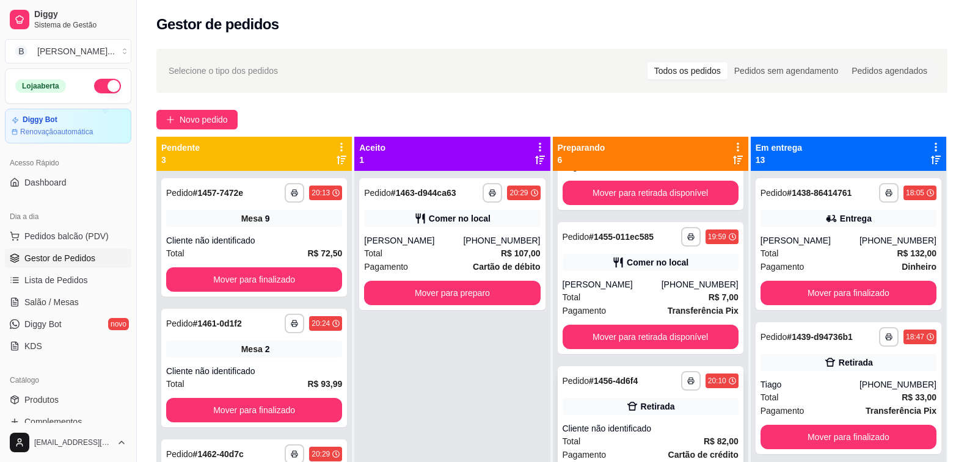
scroll to position [366, 0]
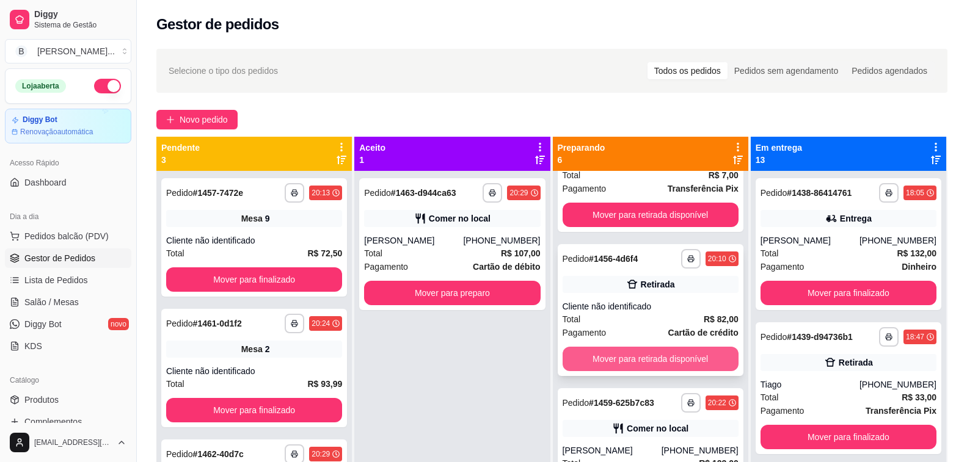
click at [619, 360] on button "Mover para retirada disponível" at bounding box center [651, 359] width 176 height 24
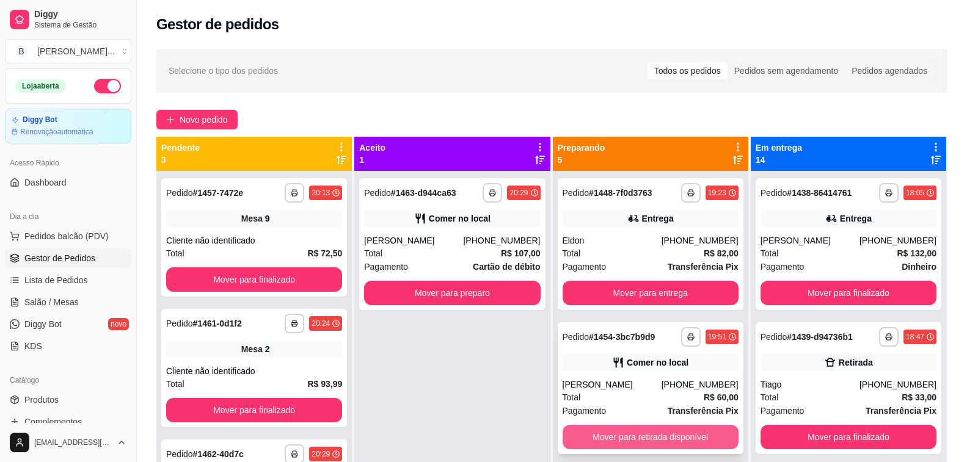
scroll to position [122, 0]
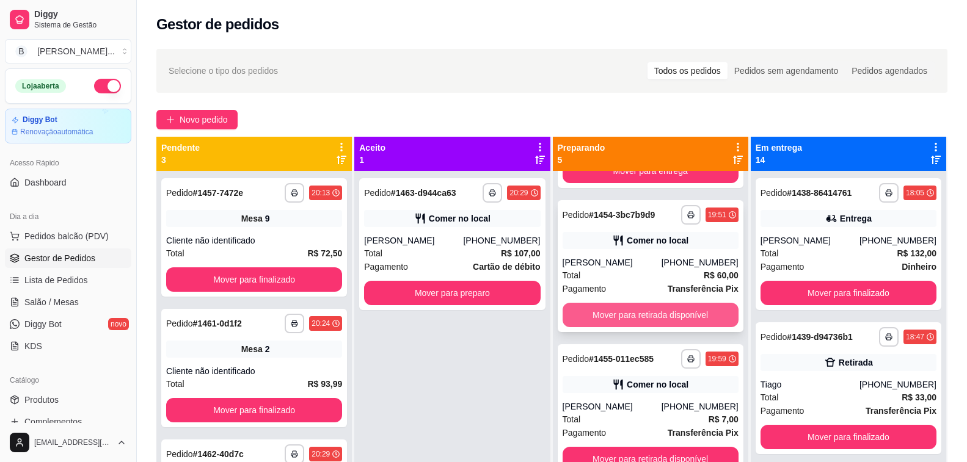
click at [625, 316] on button "Mover para retirada disponível" at bounding box center [651, 315] width 176 height 24
click at [643, 319] on button "Mover para retirada disponível" at bounding box center [651, 315] width 176 height 24
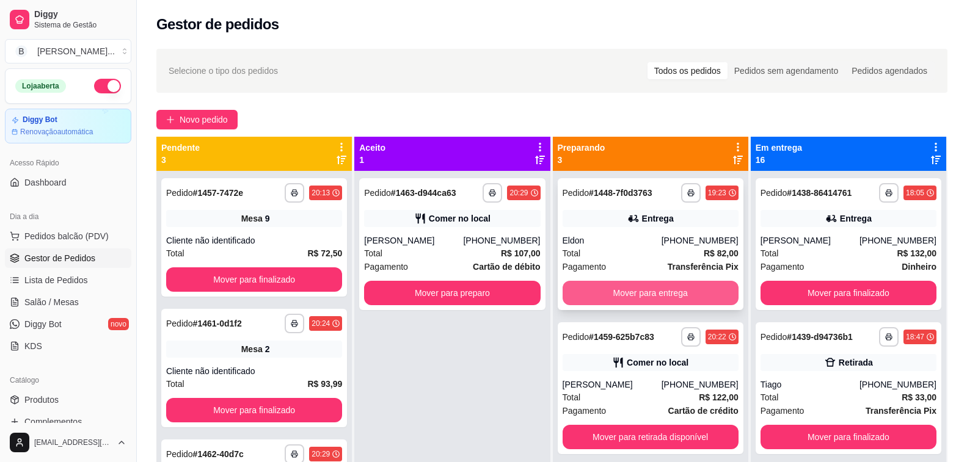
scroll to position [0, 0]
click at [649, 286] on button "Mover para entrega" at bounding box center [651, 293] width 176 height 24
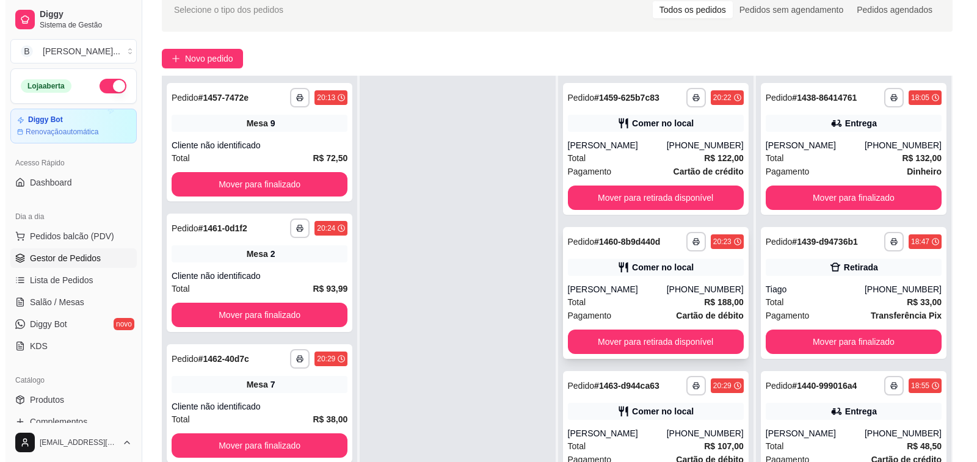
scroll to position [183, 0]
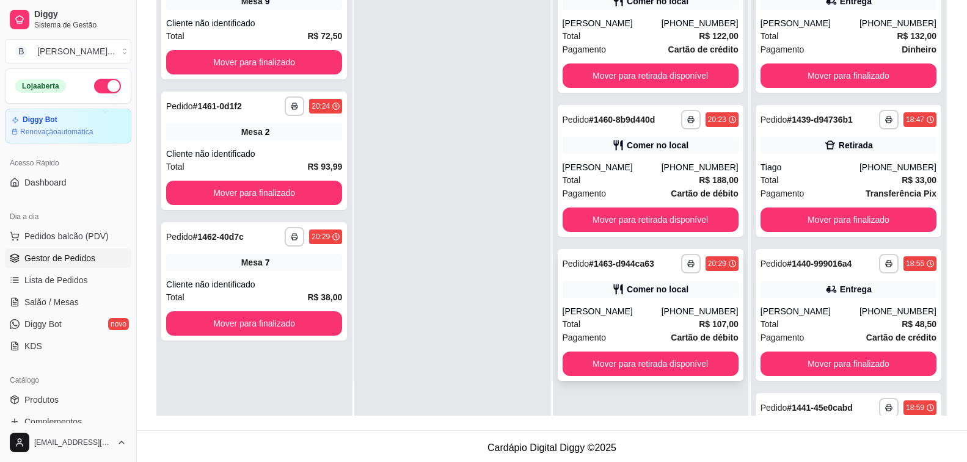
click at [629, 318] on div "[PERSON_NAME]" at bounding box center [612, 311] width 99 height 12
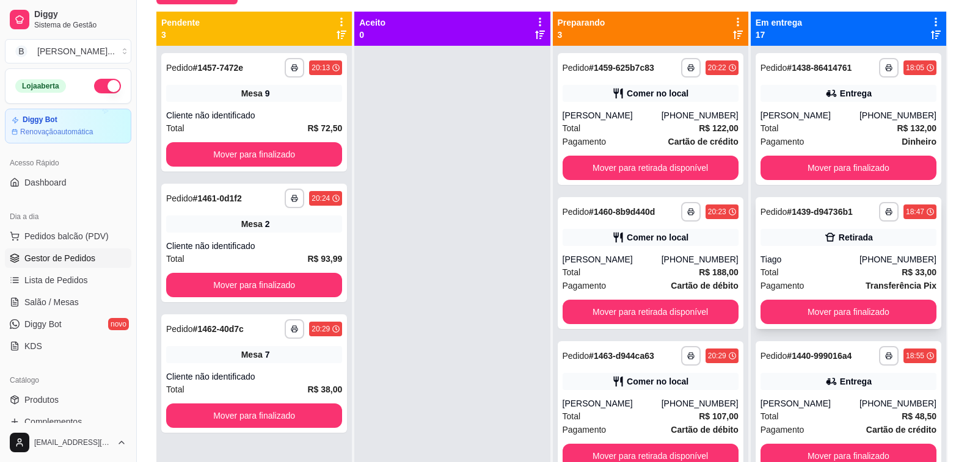
scroll to position [64, 0]
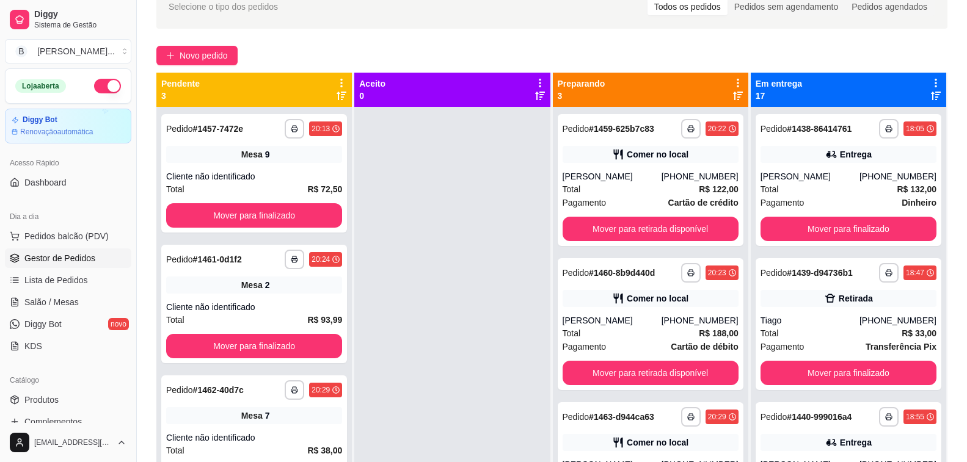
click at [931, 92] on icon at bounding box center [936, 96] width 10 height 9
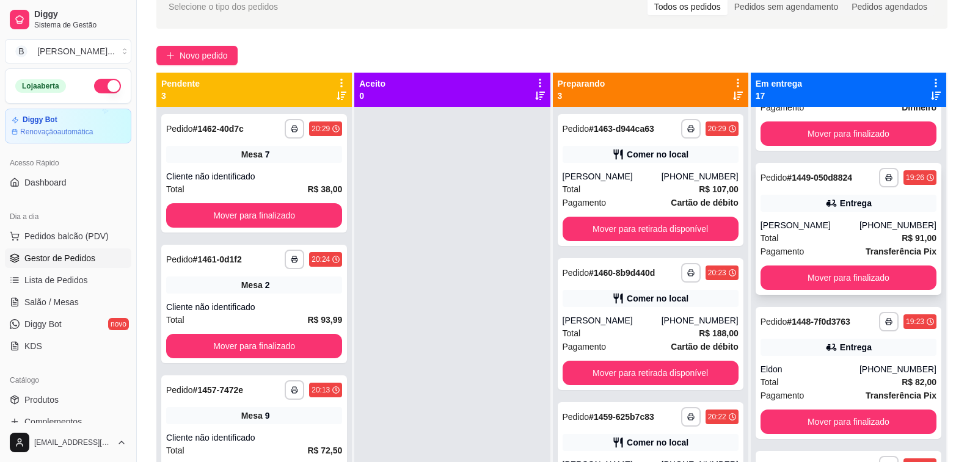
scroll to position [733, 0]
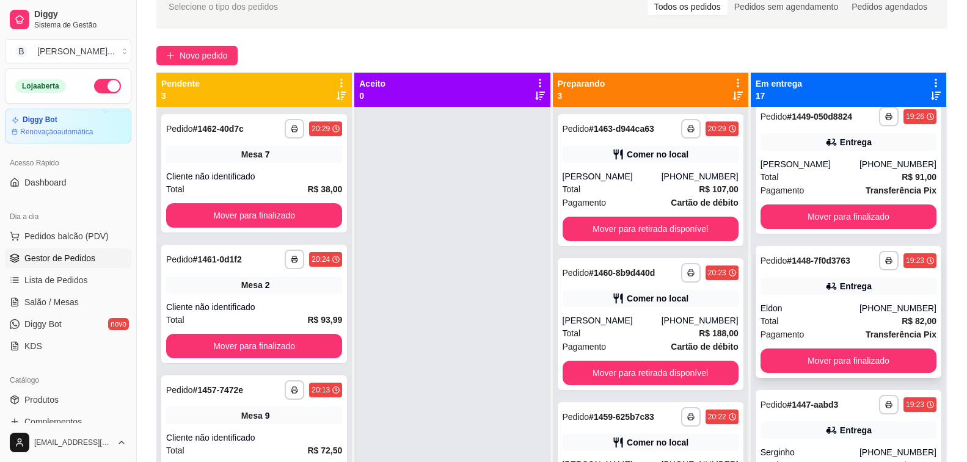
click at [843, 321] on div "Total R$ 82,00" at bounding box center [848, 321] width 176 height 13
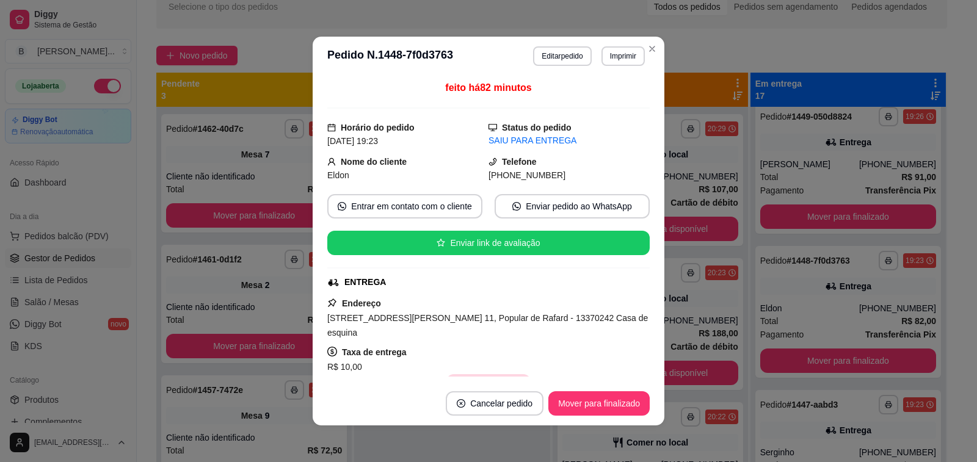
click at [480, 374] on button "Copiar Endereço" at bounding box center [488, 386] width 84 height 24
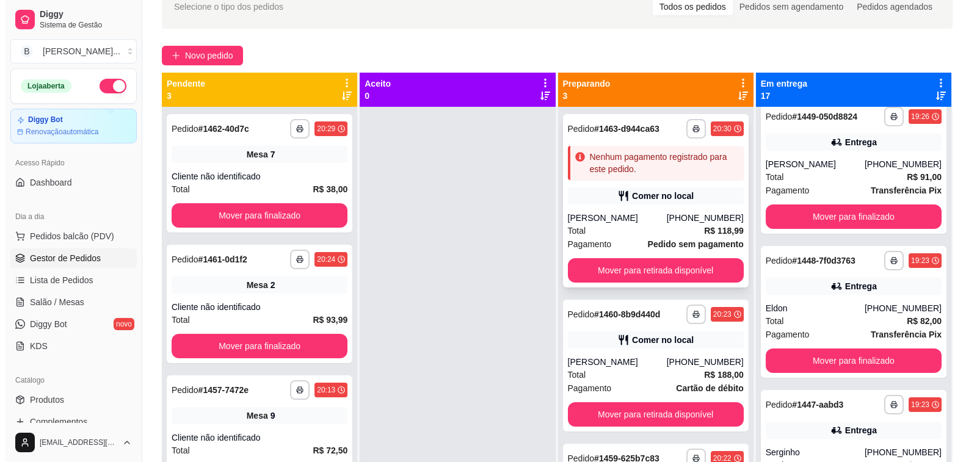
scroll to position [0, 0]
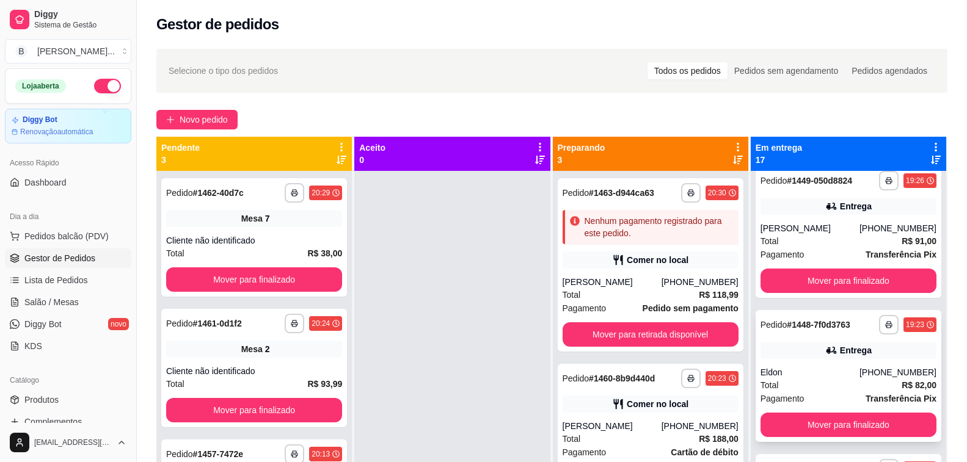
click at [811, 379] on div "Total R$ 82,00" at bounding box center [848, 385] width 176 height 13
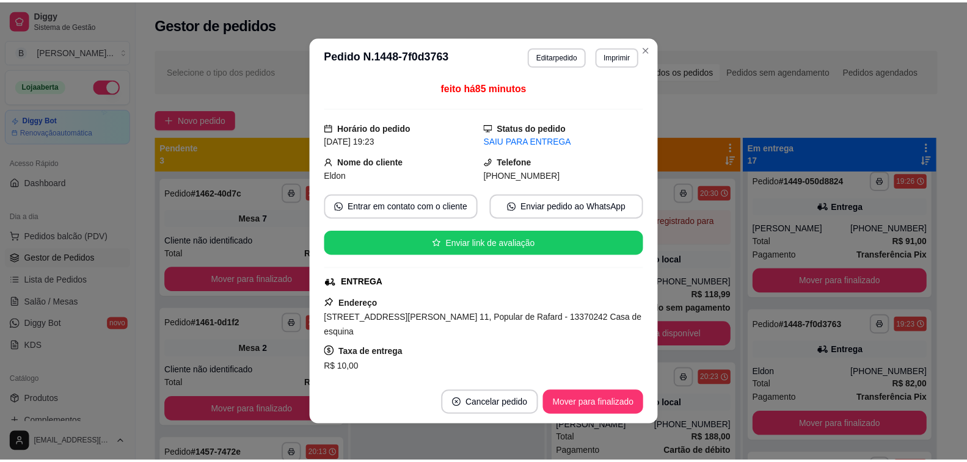
scroll to position [122, 0]
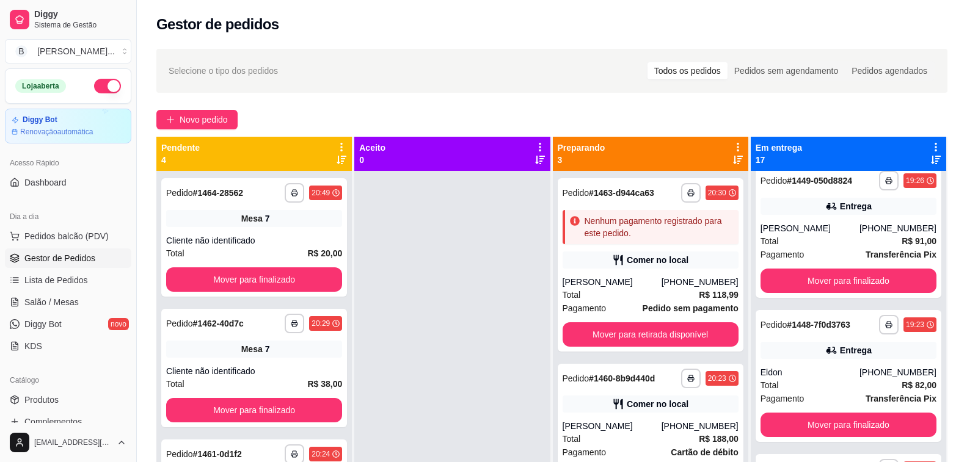
click at [313, 37] on div "Gestor de pedidos" at bounding box center [552, 21] width 830 height 42
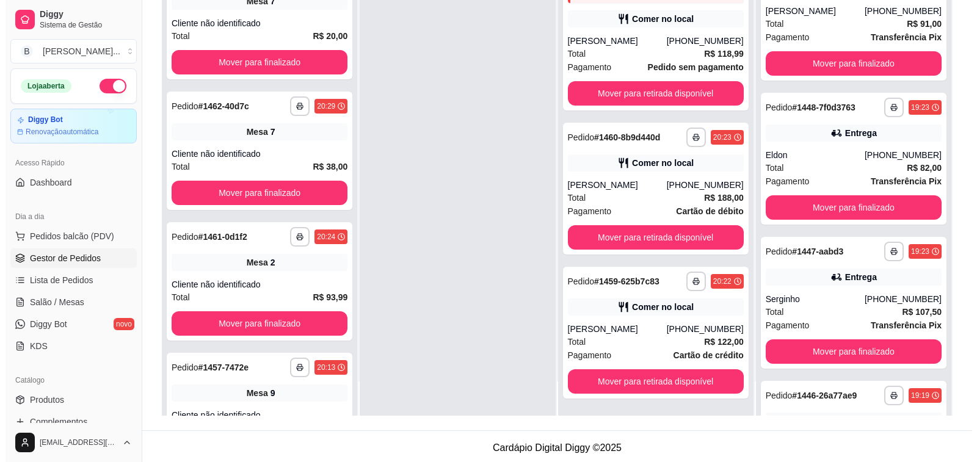
scroll to position [0, 0]
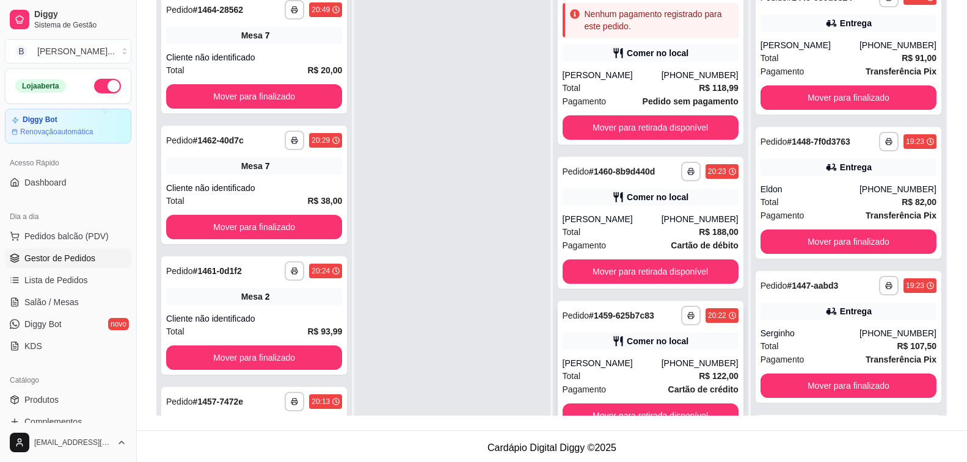
click at [650, 359] on div "[PERSON_NAME]" at bounding box center [612, 363] width 99 height 12
click at [44, 301] on span "Salão / Mesas" at bounding box center [51, 302] width 54 height 12
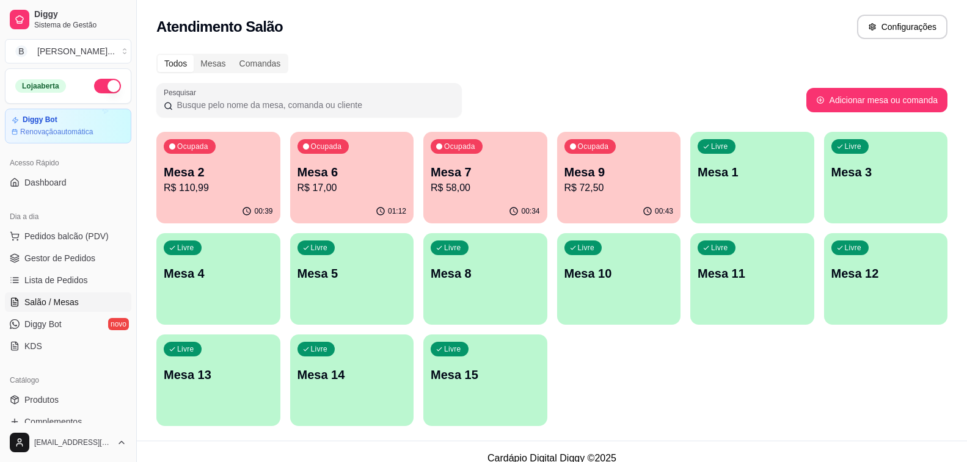
click at [596, 188] on p "R$ 72,50" at bounding box center [618, 188] width 109 height 15
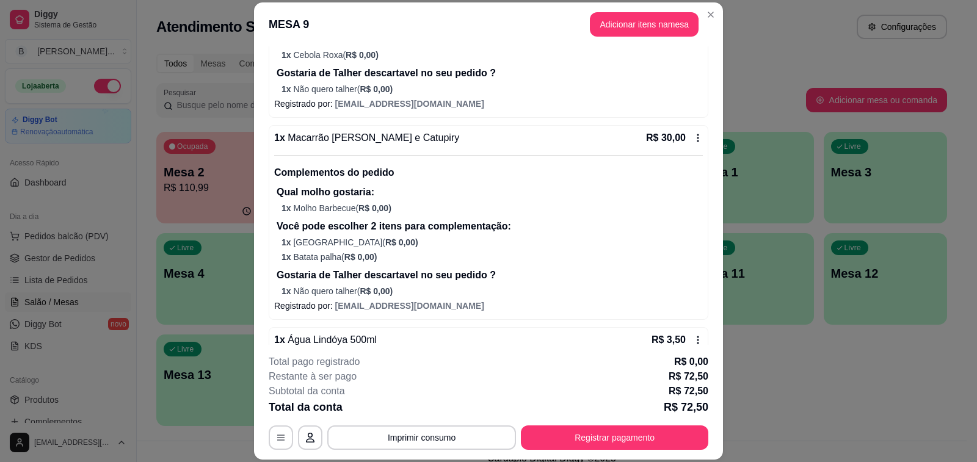
scroll to position [300, 0]
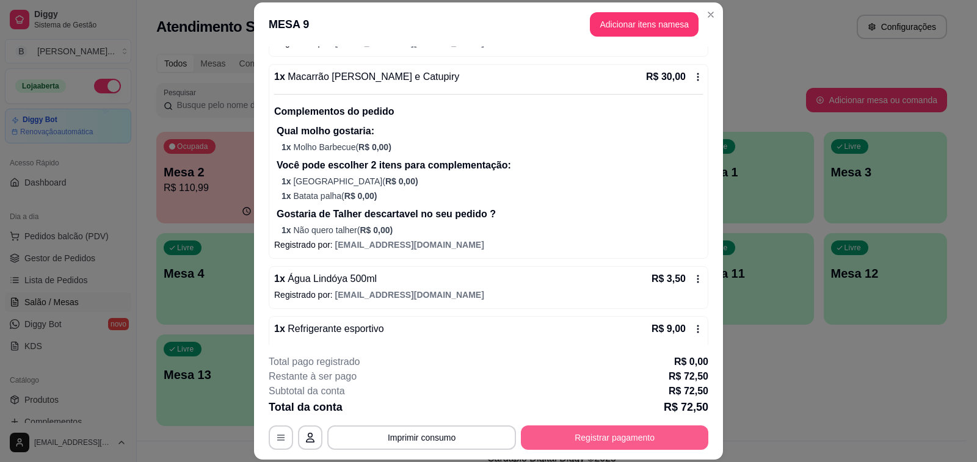
click at [597, 434] on button "Registrar pagamento" at bounding box center [615, 438] width 188 height 24
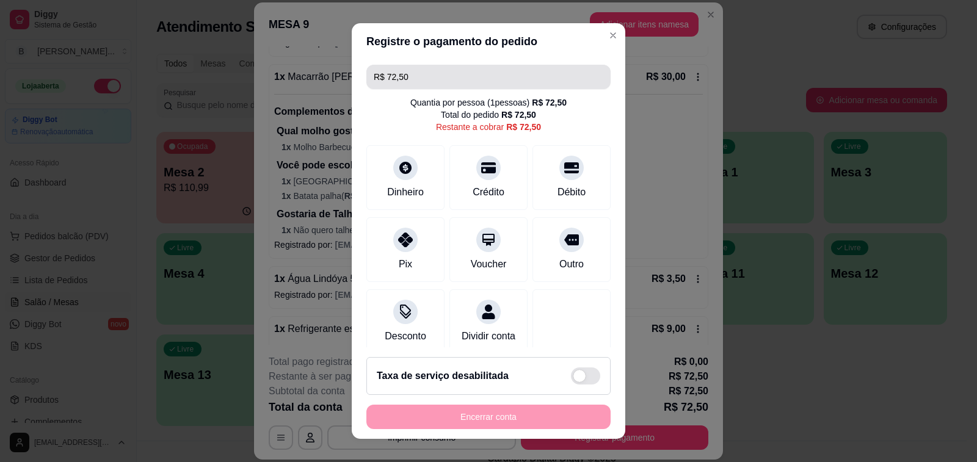
click at [445, 68] on input "R$ 72,50" at bounding box center [489, 77] width 230 height 24
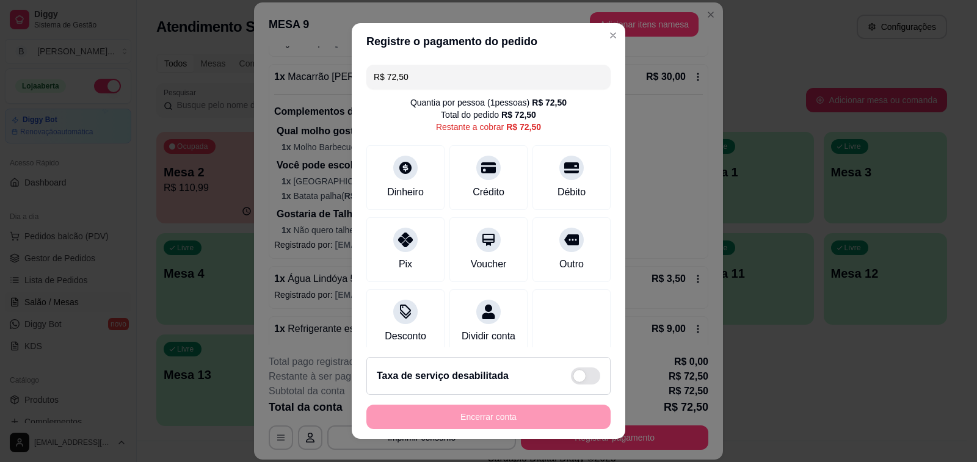
click at [445, 68] on input "R$ 72,50" at bounding box center [489, 77] width 230 height 24
click at [398, 233] on icon at bounding box center [406, 236] width 16 height 16
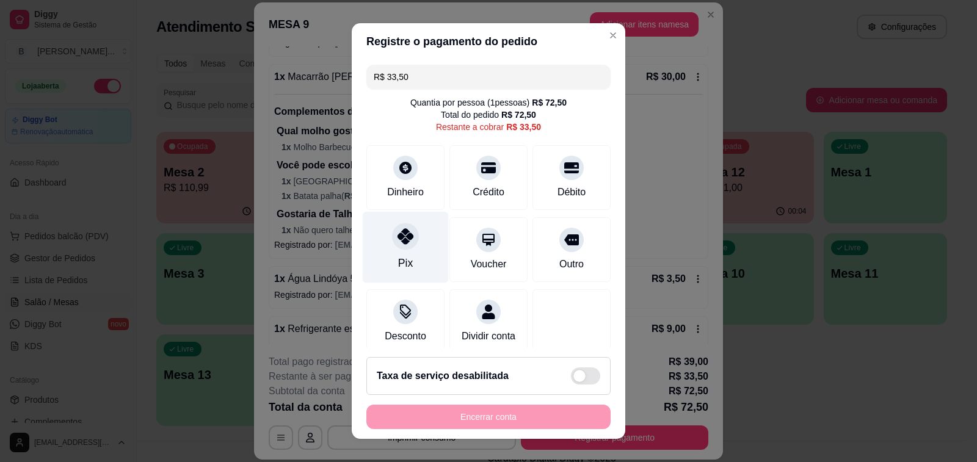
click at [406, 246] on div at bounding box center [405, 236] width 27 height 27
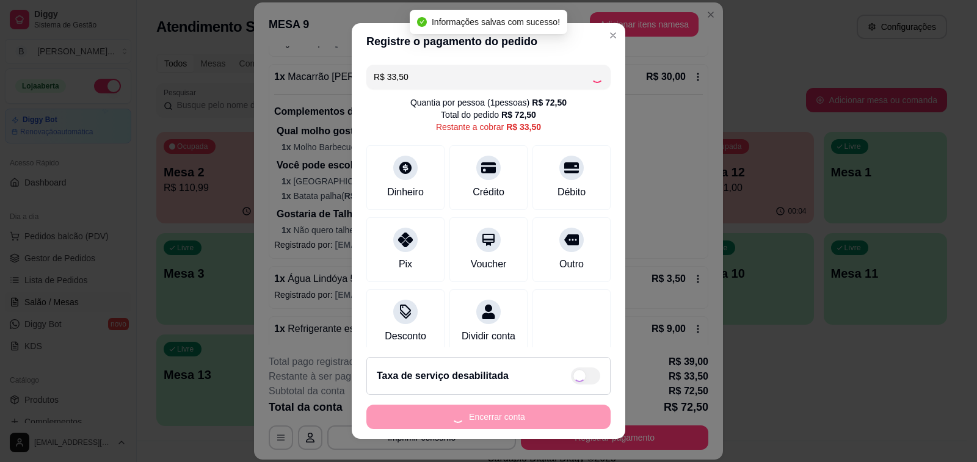
type input "R$ 0,00"
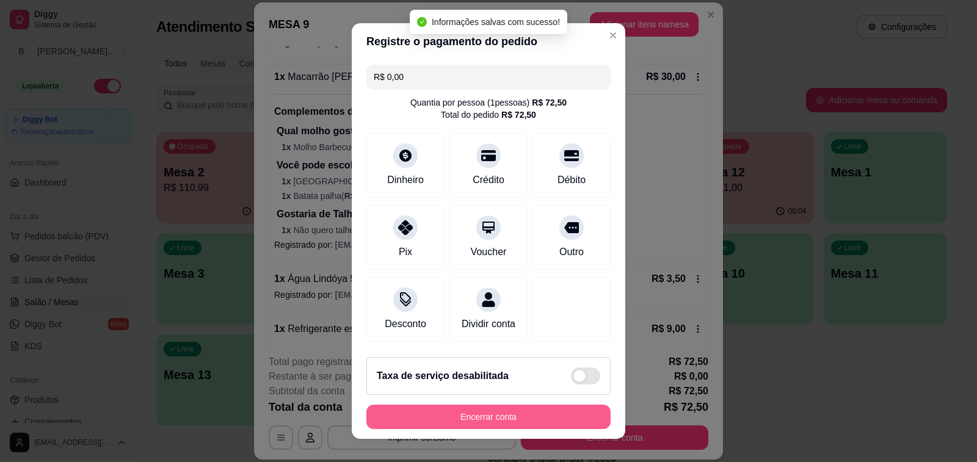
click at [509, 418] on button "Encerrar conta" at bounding box center [488, 417] width 244 height 24
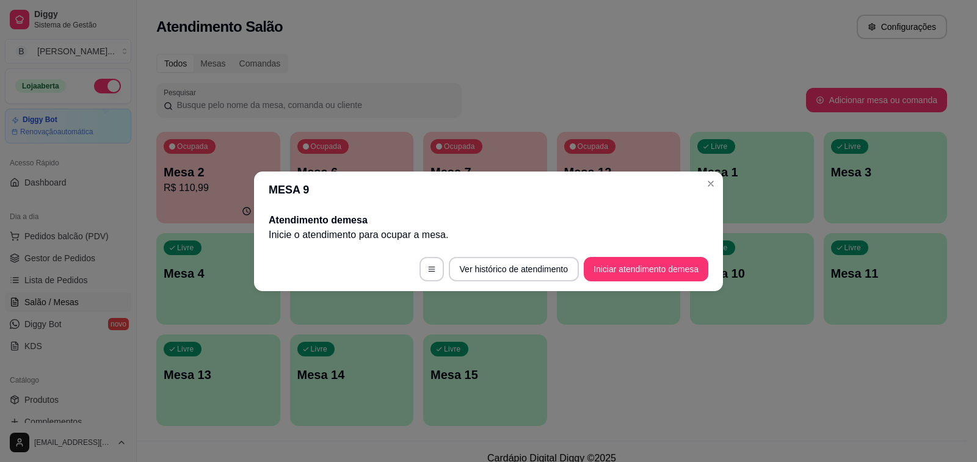
scroll to position [0, 0]
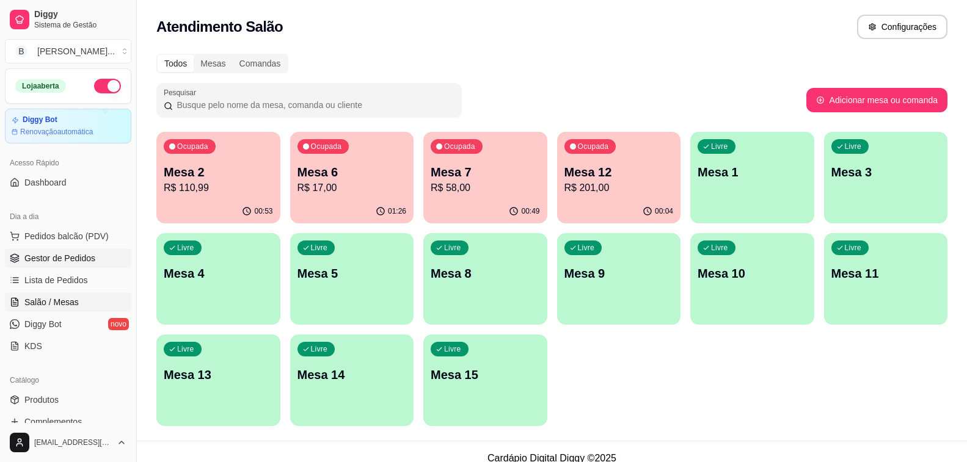
click at [46, 255] on span "Gestor de Pedidos" at bounding box center [59, 258] width 71 height 12
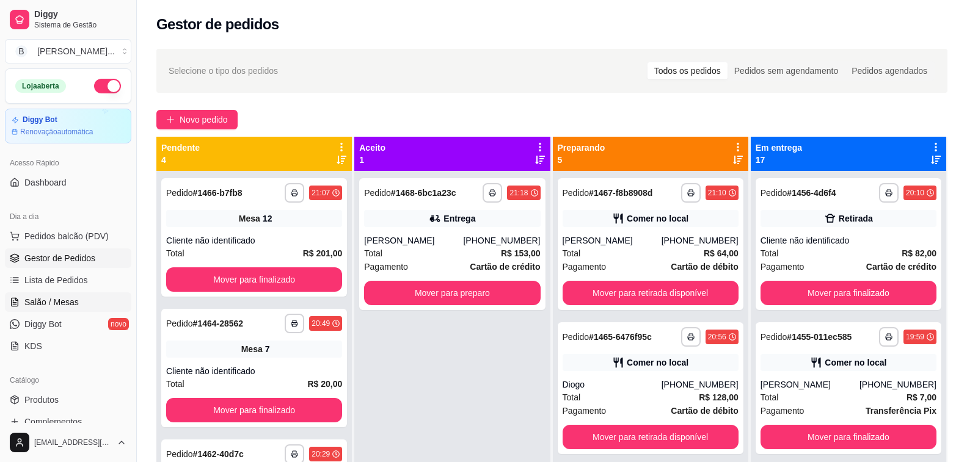
click at [50, 299] on span "Salão / Mesas" at bounding box center [51, 302] width 54 height 12
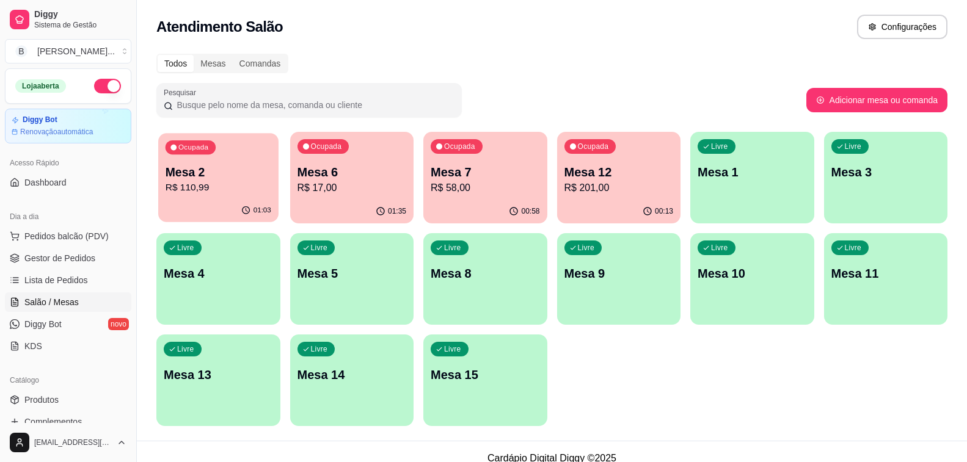
click at [216, 189] on p "R$ 110,99" at bounding box center [219, 188] width 106 height 14
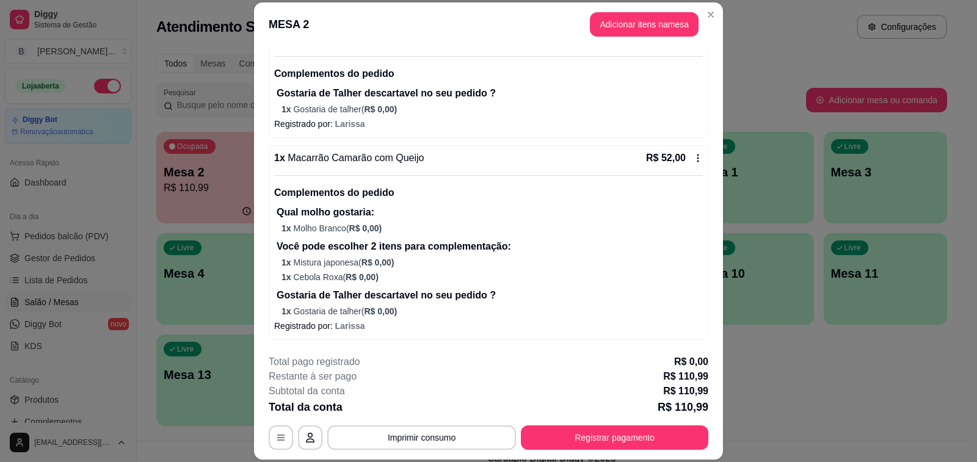
scroll to position [37, 0]
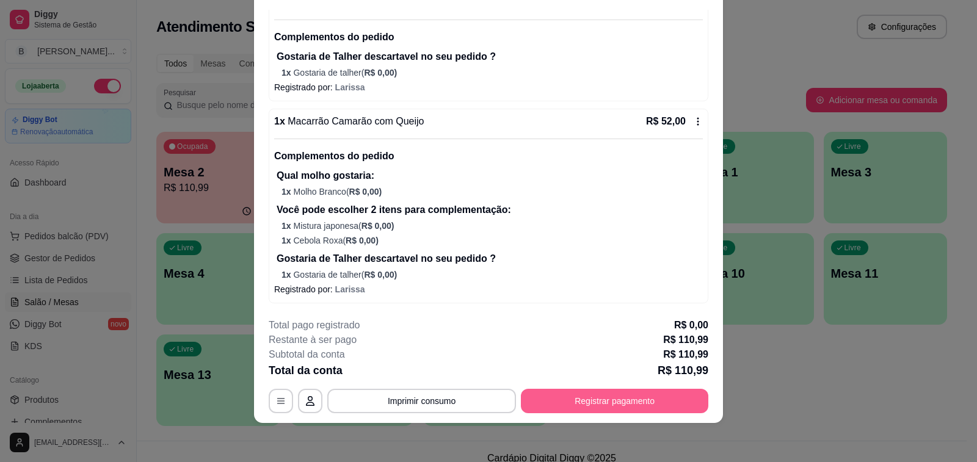
click at [595, 399] on button "Registrar pagamento" at bounding box center [615, 401] width 188 height 24
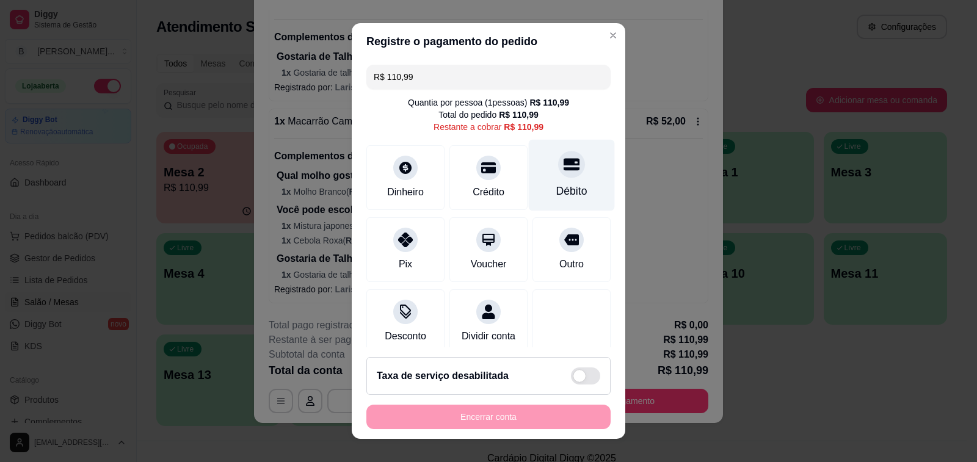
click at [564, 172] on icon at bounding box center [572, 164] width 16 height 16
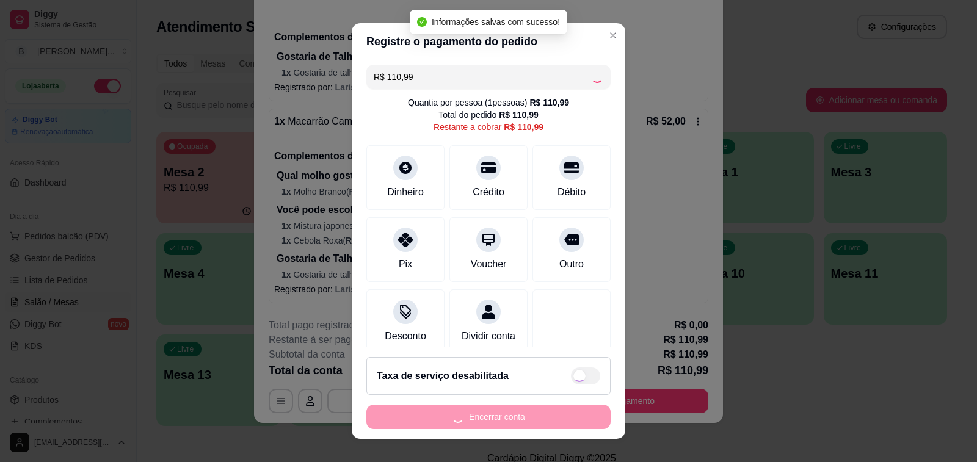
type input "R$ 0,00"
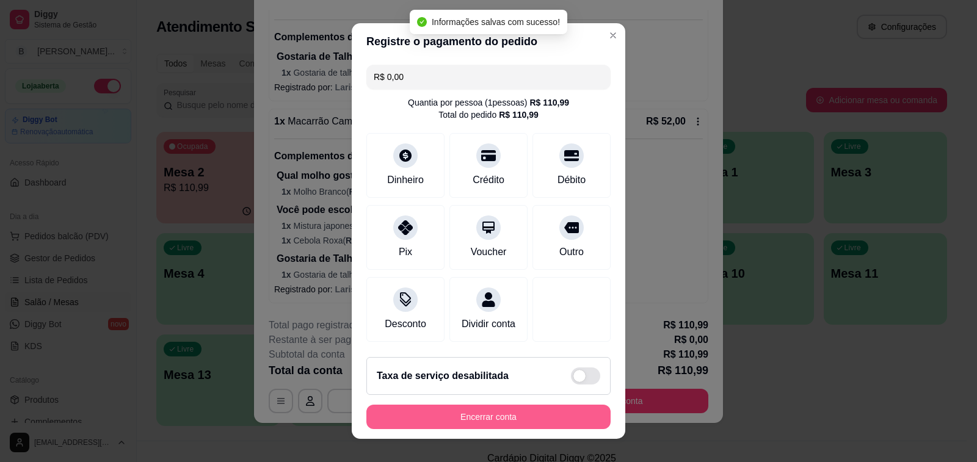
click at [475, 423] on button "Encerrar conta" at bounding box center [488, 417] width 244 height 24
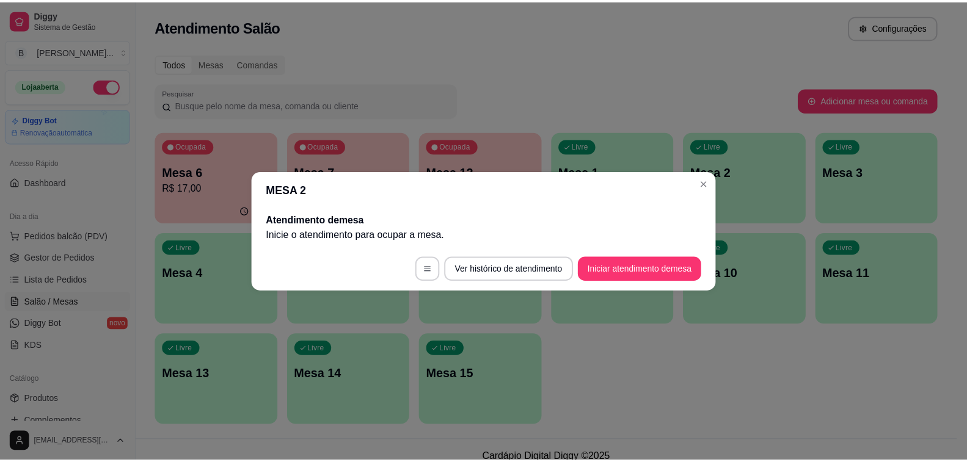
scroll to position [0, 0]
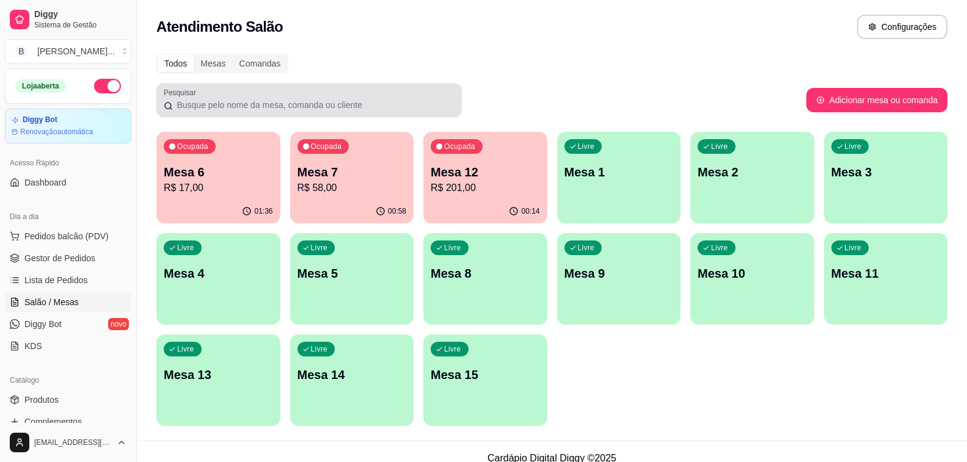
click at [352, 85] on div "Pesquisar" at bounding box center [308, 100] width 305 height 34
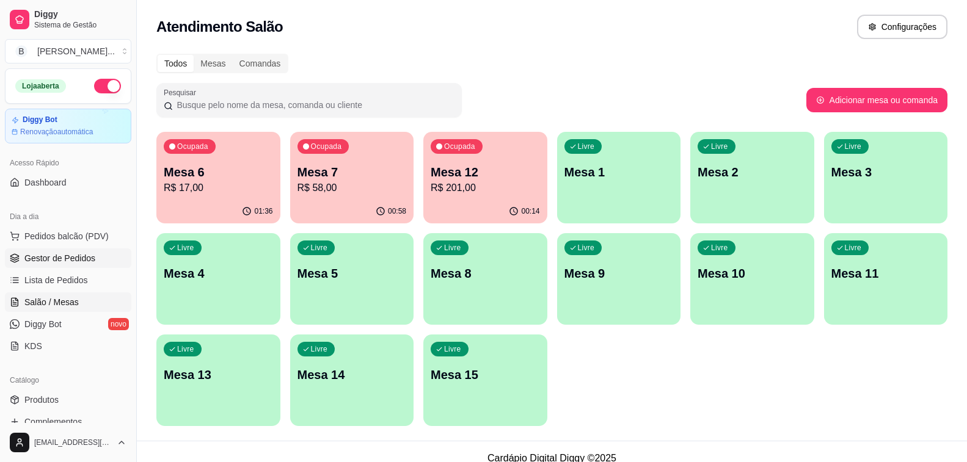
click at [86, 255] on span "Gestor de Pedidos" at bounding box center [59, 258] width 71 height 12
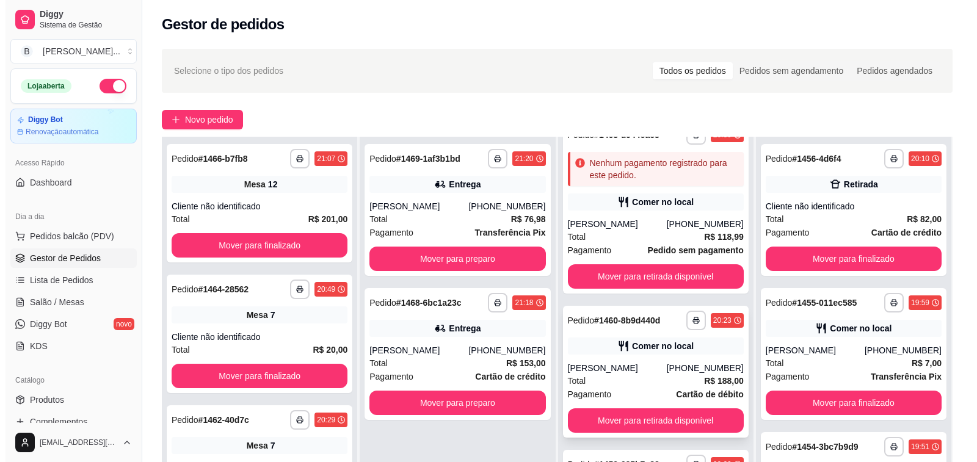
scroll to position [61, 0]
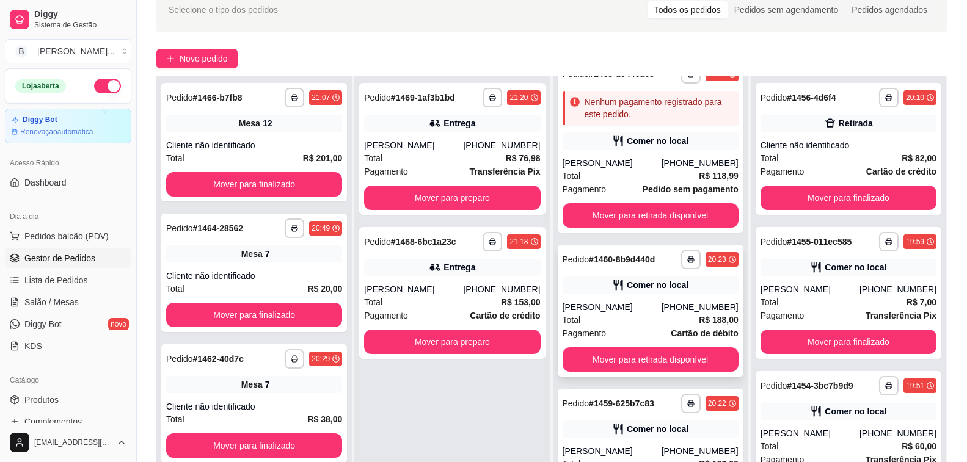
click at [646, 313] on div "Total R$ 188,00" at bounding box center [651, 319] width 176 height 13
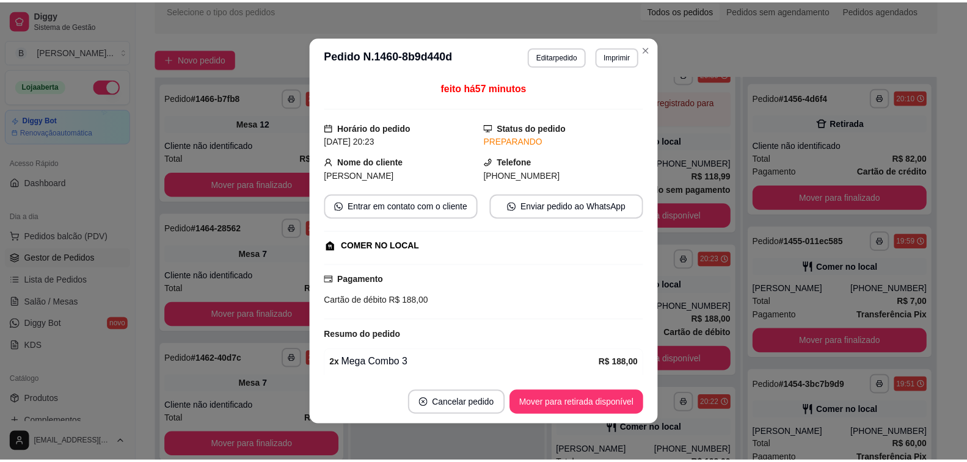
scroll to position [82, 0]
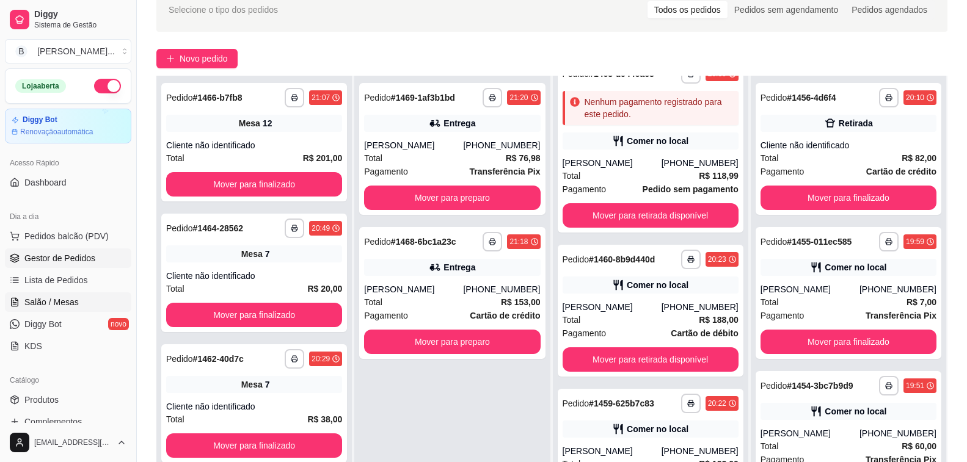
click at [75, 304] on span "Salão / Mesas" at bounding box center [51, 302] width 54 height 12
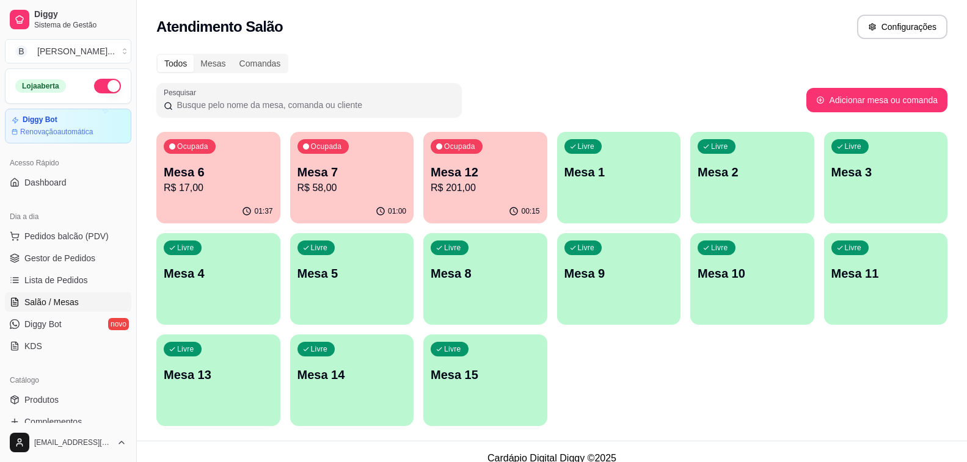
click at [222, 196] on div "Ocupada Mesa 6 R$ 17,00" at bounding box center [218, 166] width 124 height 68
click at [364, 187] on p "R$ 58,00" at bounding box center [351, 188] width 109 height 15
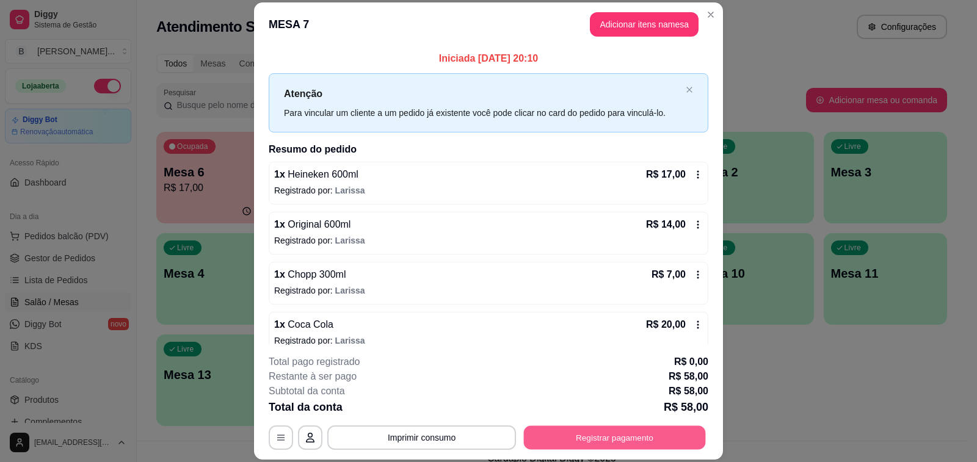
click at [616, 433] on button "Registrar pagamento" at bounding box center [615, 438] width 182 height 24
click at [564, 167] on icon at bounding box center [572, 164] width 16 height 12
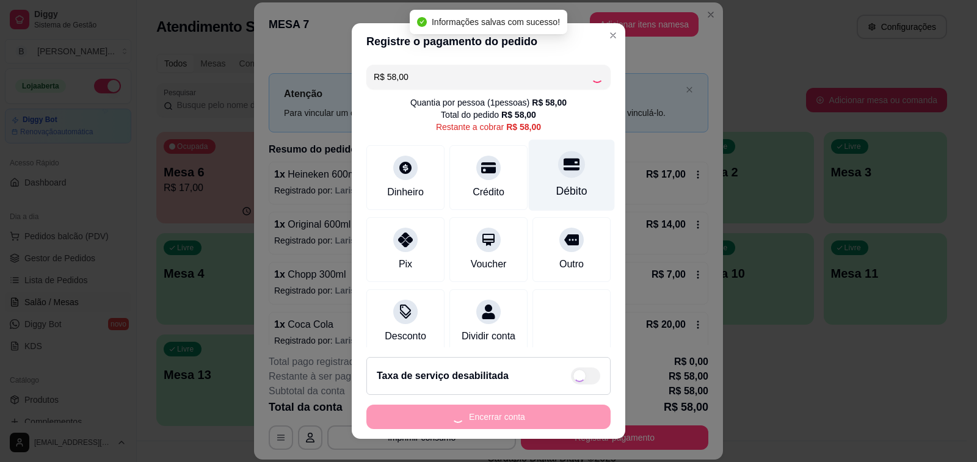
type input "R$ 0,00"
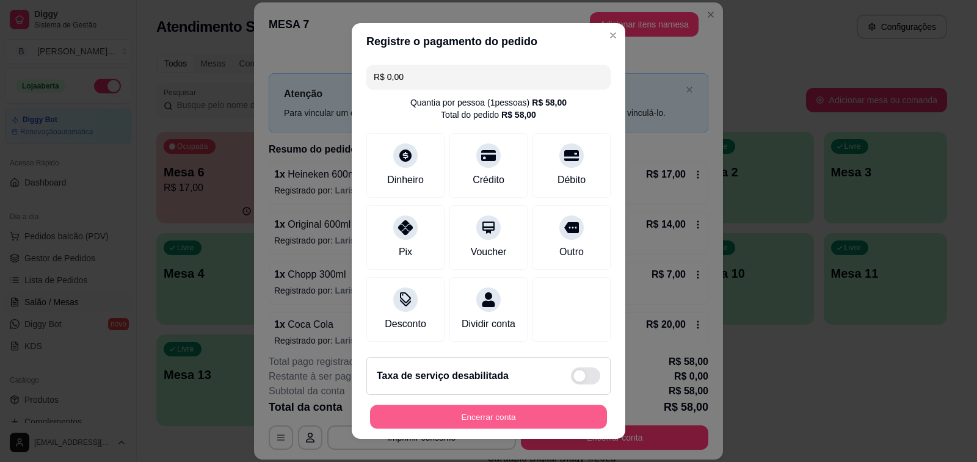
click at [532, 423] on button "Encerrar conta" at bounding box center [488, 418] width 237 height 24
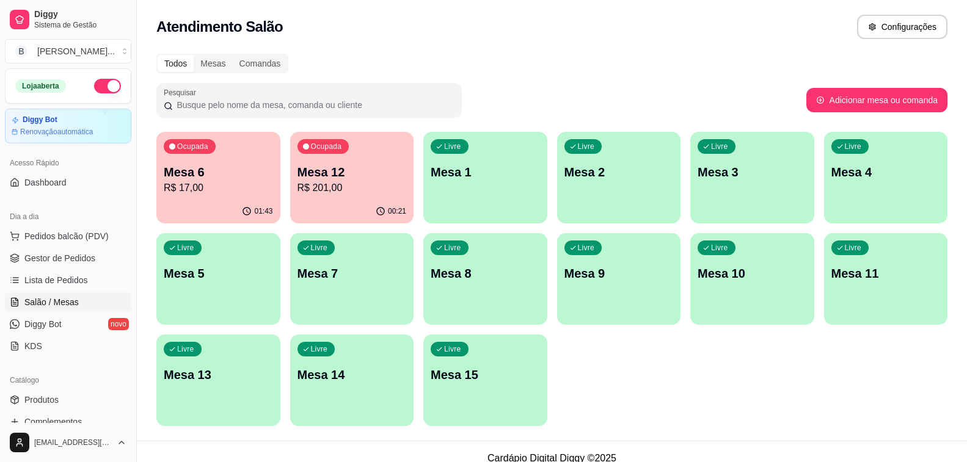
click at [203, 175] on p "Mesa 6" at bounding box center [218, 172] width 109 height 17
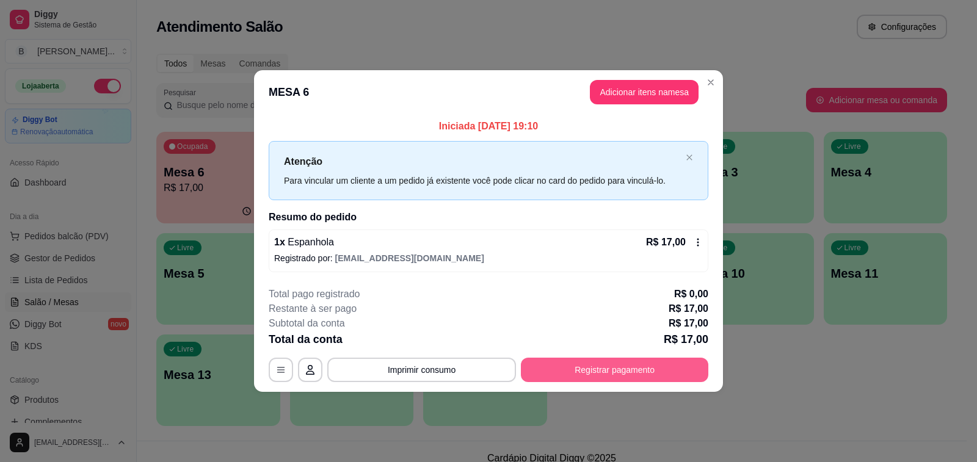
click at [627, 379] on button "Registrar pagamento" at bounding box center [615, 370] width 188 height 24
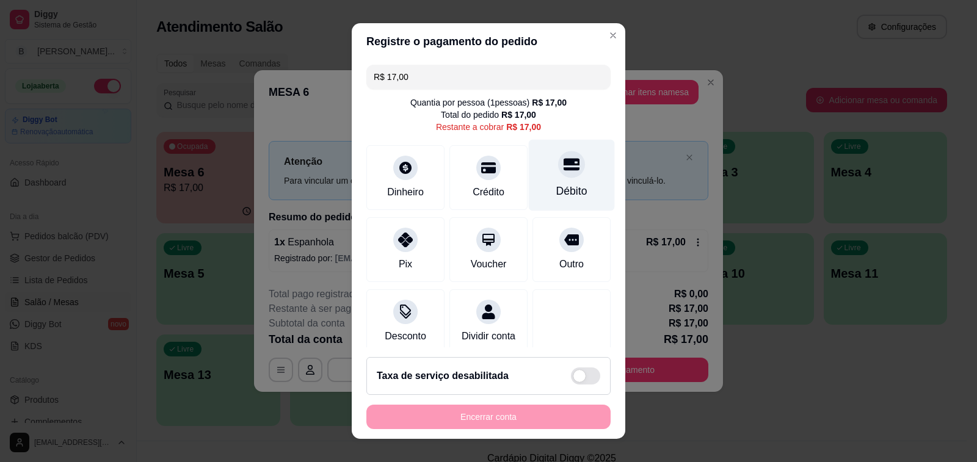
click at [564, 172] on icon at bounding box center [572, 164] width 16 height 16
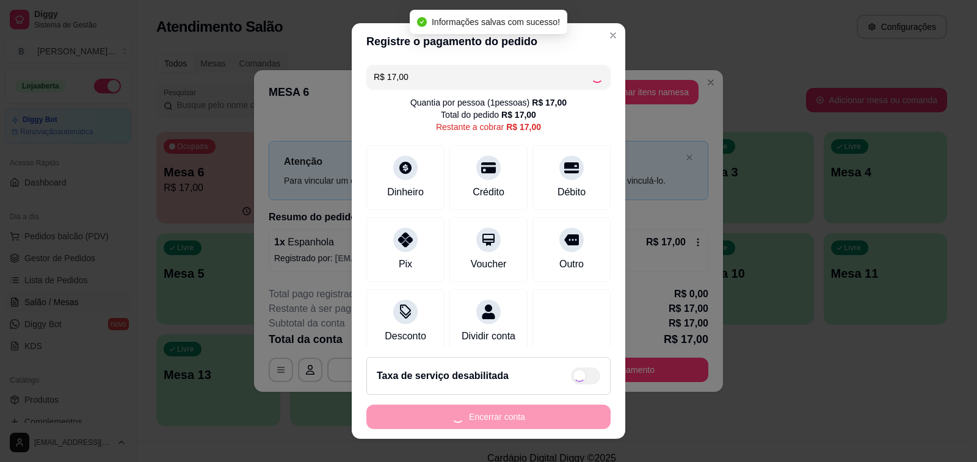
type input "R$ 0,00"
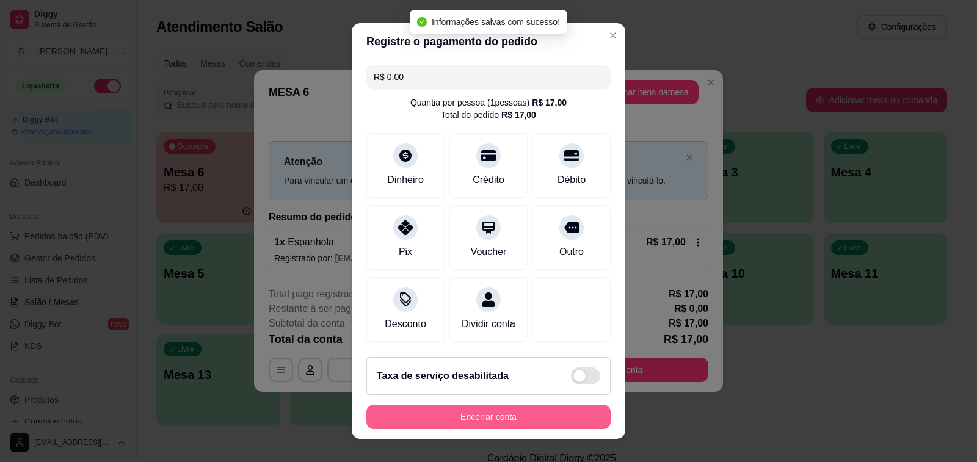
click at [503, 417] on button "Encerrar conta" at bounding box center [488, 417] width 244 height 24
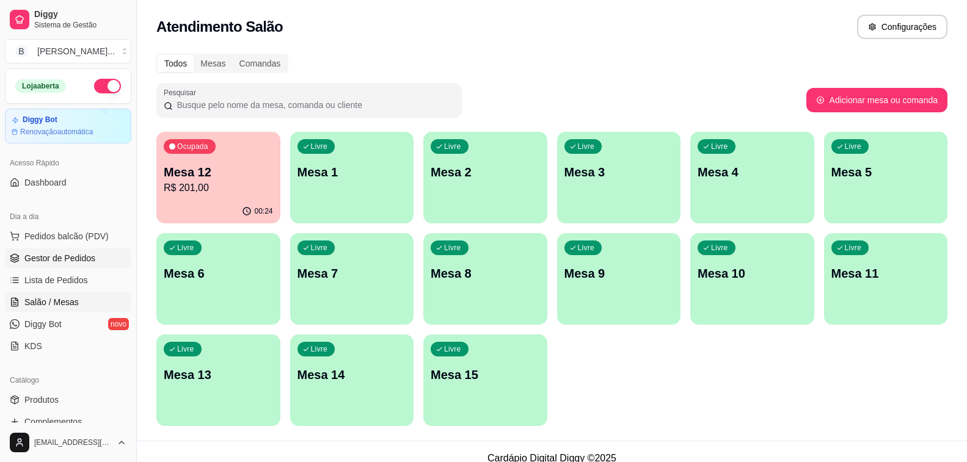
click at [62, 262] on span "Gestor de Pedidos" at bounding box center [59, 258] width 71 height 12
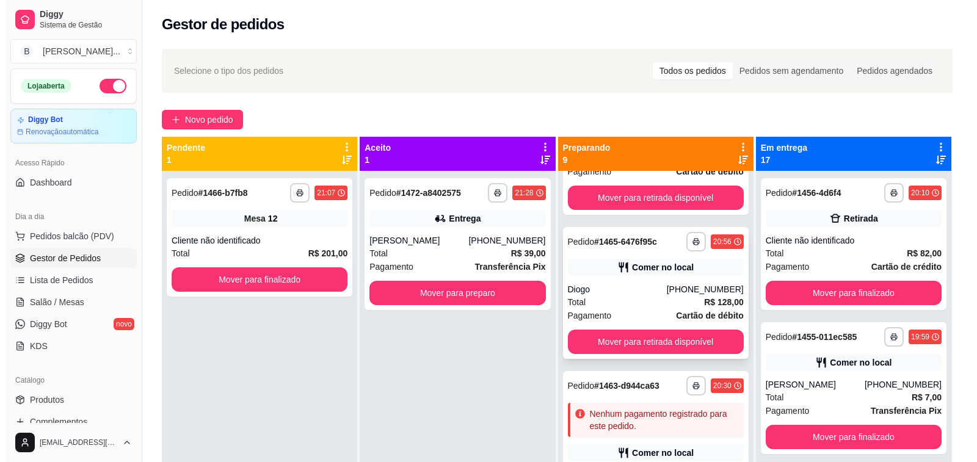
scroll to position [794, 0]
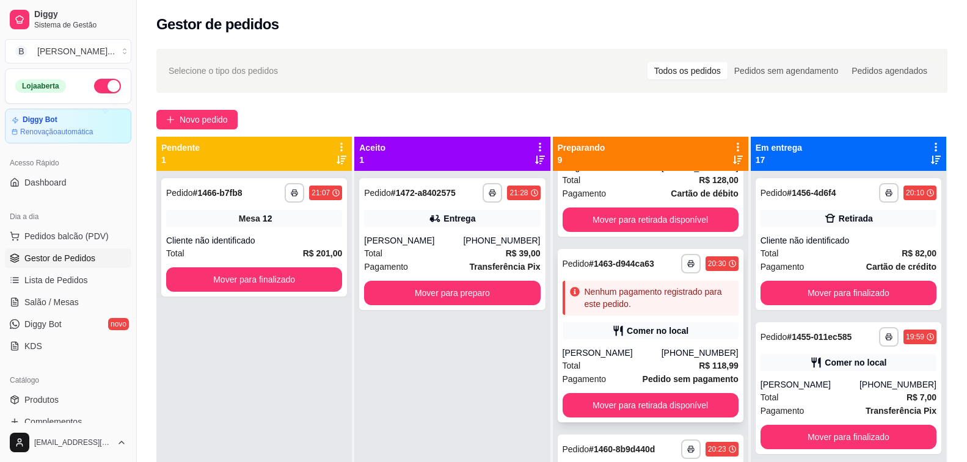
click at [628, 354] on div "[PERSON_NAME]" at bounding box center [612, 353] width 99 height 12
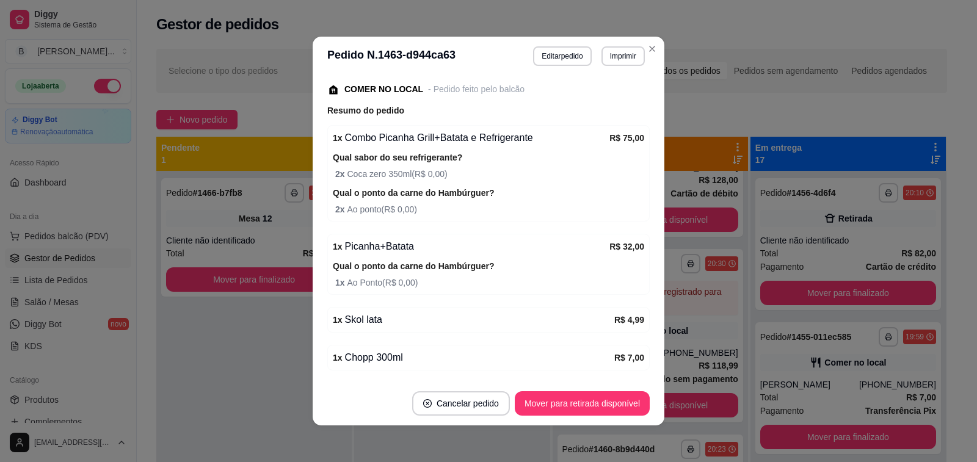
scroll to position [267, 0]
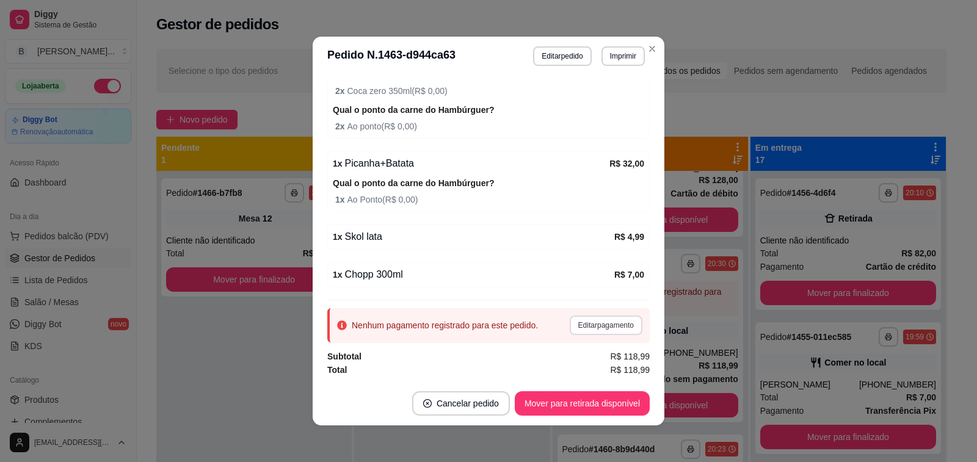
click at [589, 320] on button "Editar pagamento" at bounding box center [606, 326] width 73 height 20
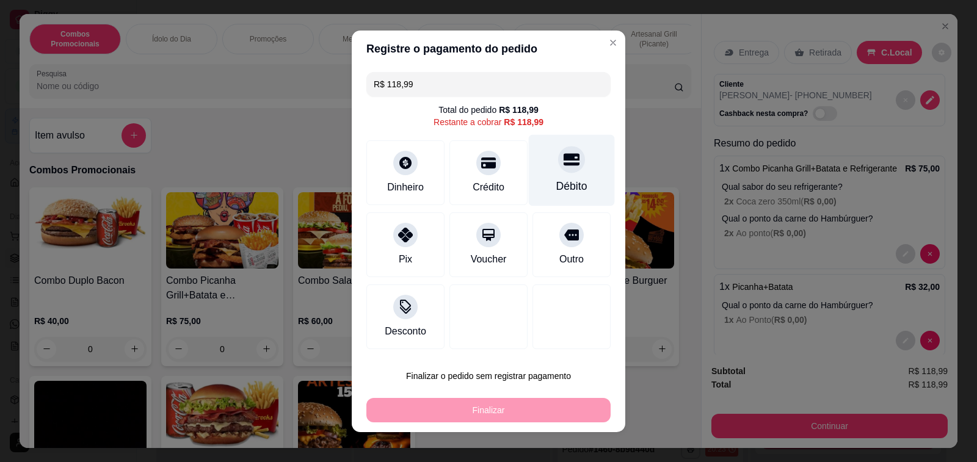
click at [542, 183] on div "Débito" at bounding box center [572, 169] width 86 height 71
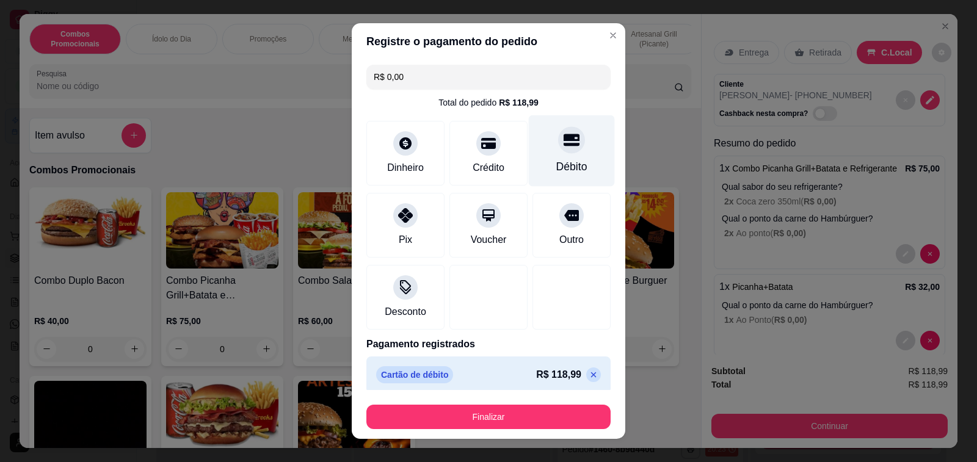
type input "R$ 0,00"
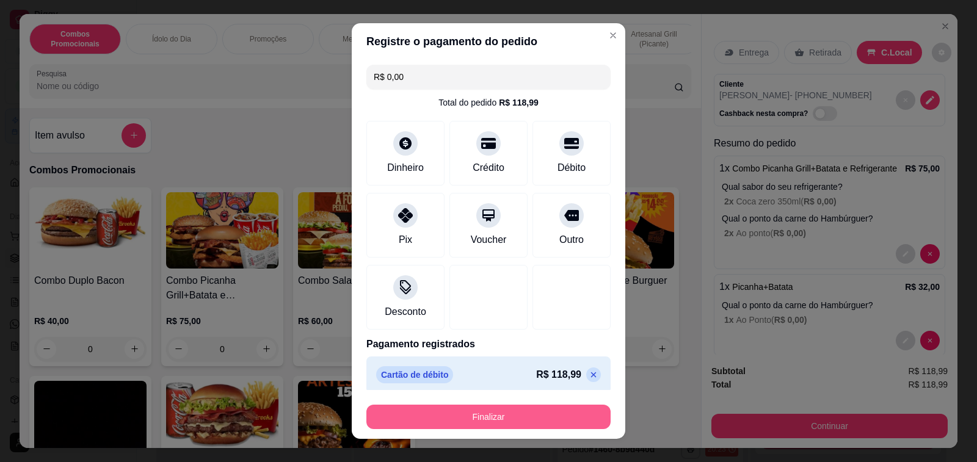
click at [482, 416] on button "Finalizar" at bounding box center [488, 417] width 244 height 24
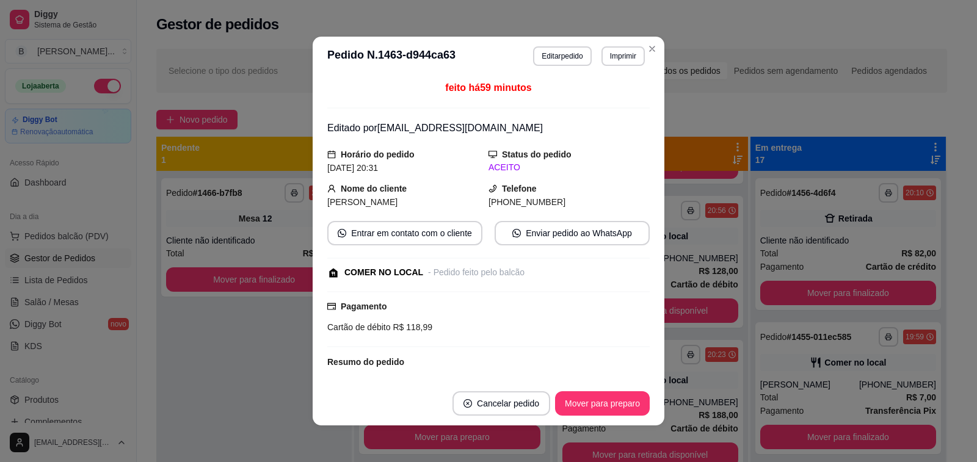
scroll to position [294, 0]
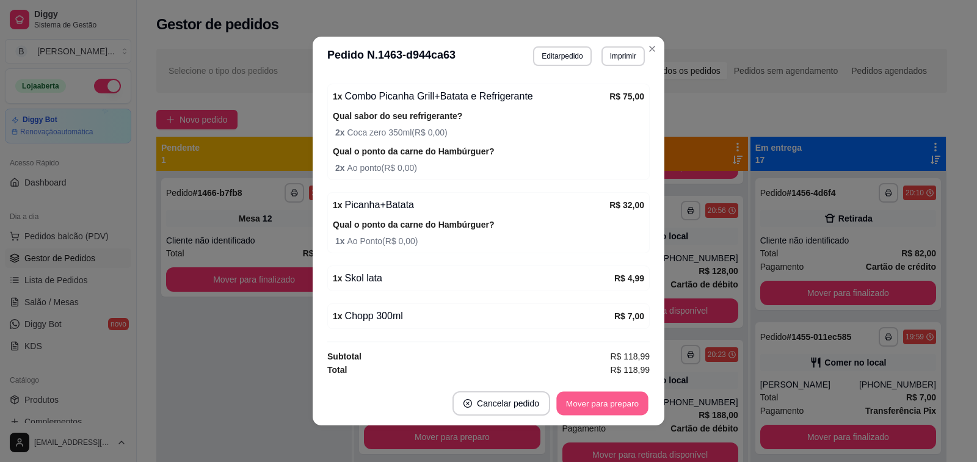
click at [604, 400] on button "Mover para preparo" at bounding box center [602, 404] width 92 height 24
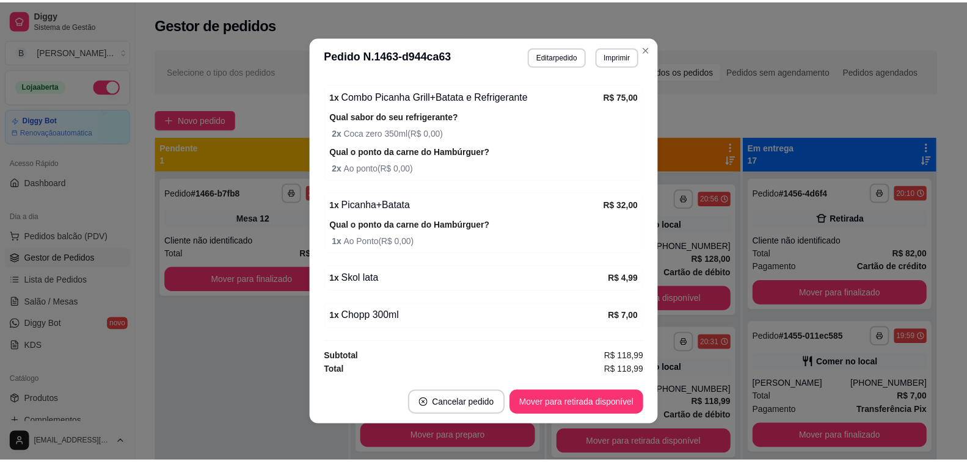
scroll to position [794, 0]
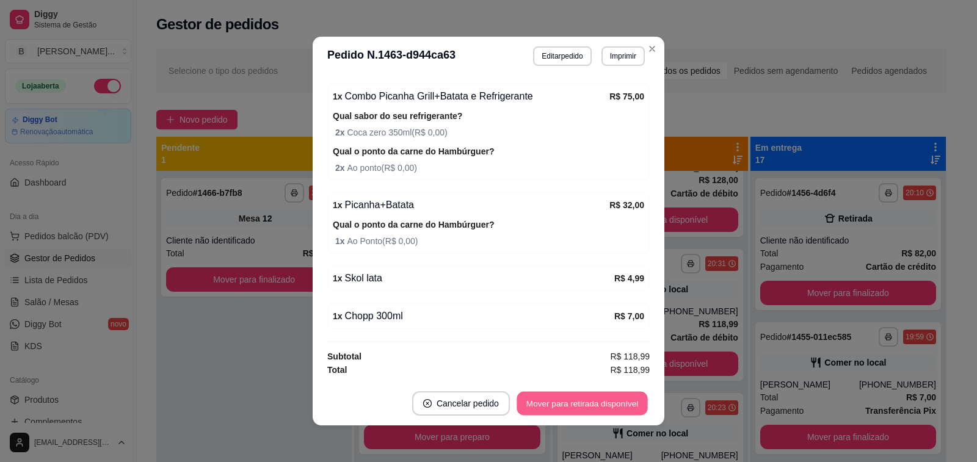
click at [587, 401] on button "Mover para retirada disponível" at bounding box center [582, 404] width 131 height 24
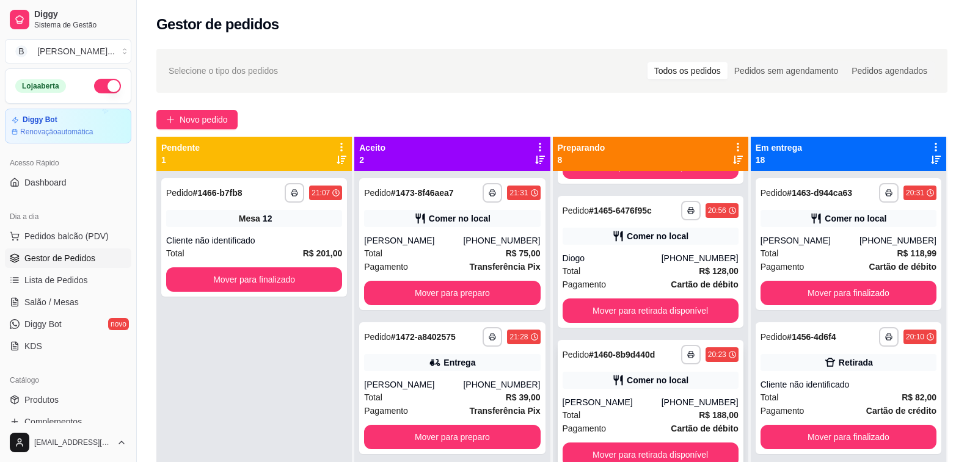
scroll to position [715, 0]
click at [621, 443] on button "Mover para retirada disponível" at bounding box center [651, 455] width 176 height 24
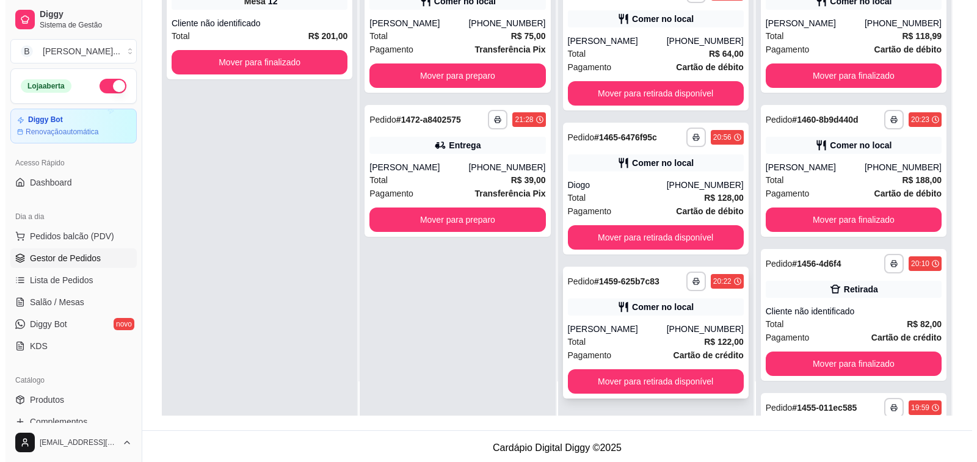
scroll to position [186, 0]
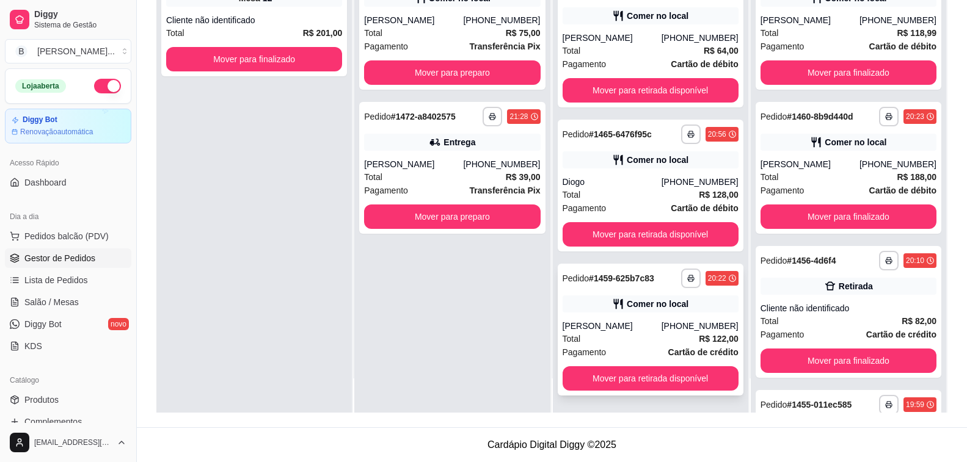
click at [597, 328] on div "[PERSON_NAME]" at bounding box center [612, 326] width 99 height 12
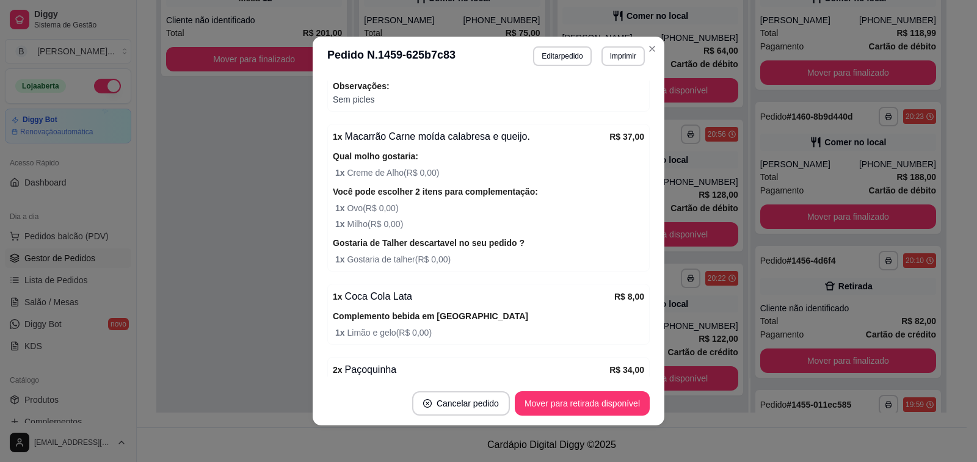
scroll to position [453, 0]
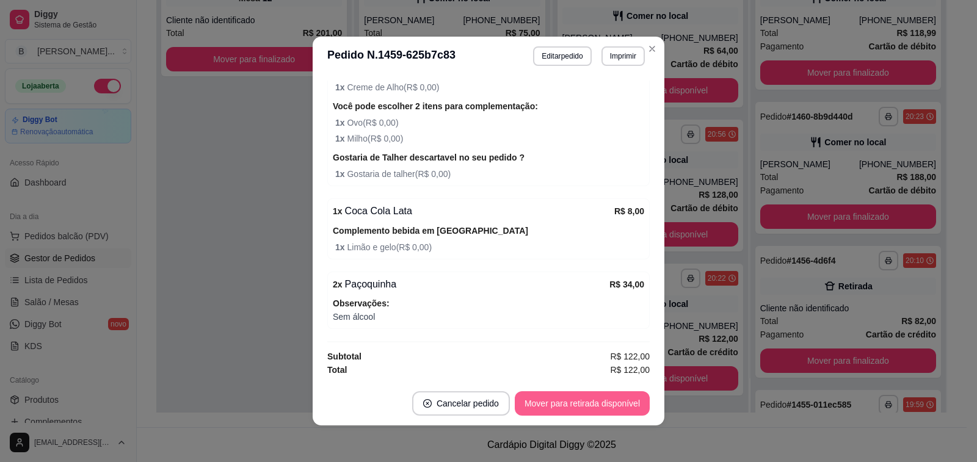
click at [571, 401] on button "Mover para retirada disponível" at bounding box center [582, 403] width 135 height 24
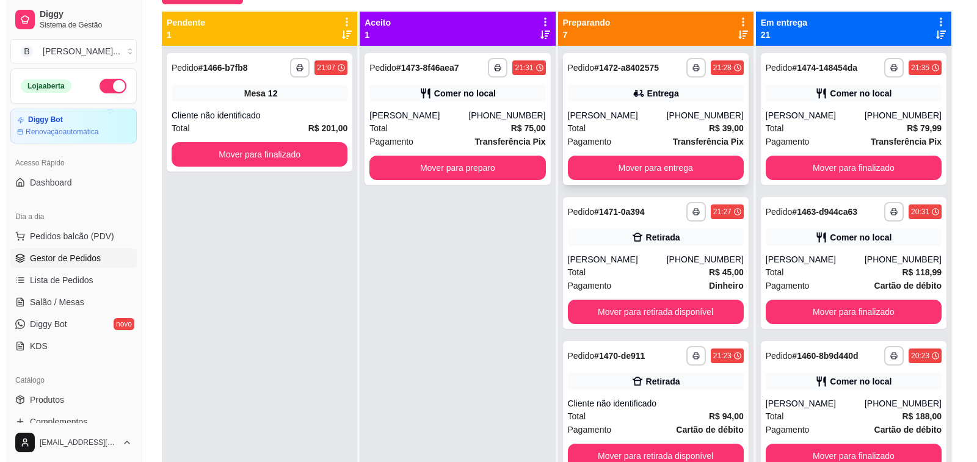
scroll to position [0, 0]
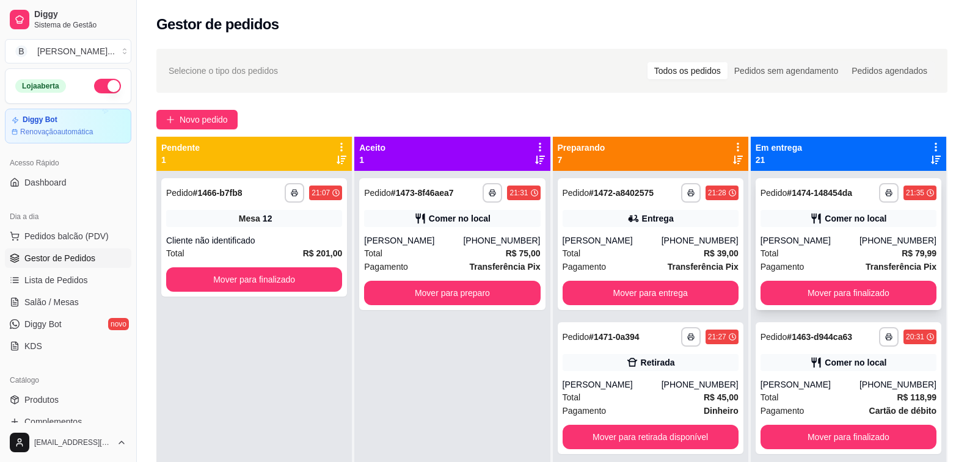
click at [831, 235] on div "[PERSON_NAME]" at bounding box center [809, 241] width 99 height 12
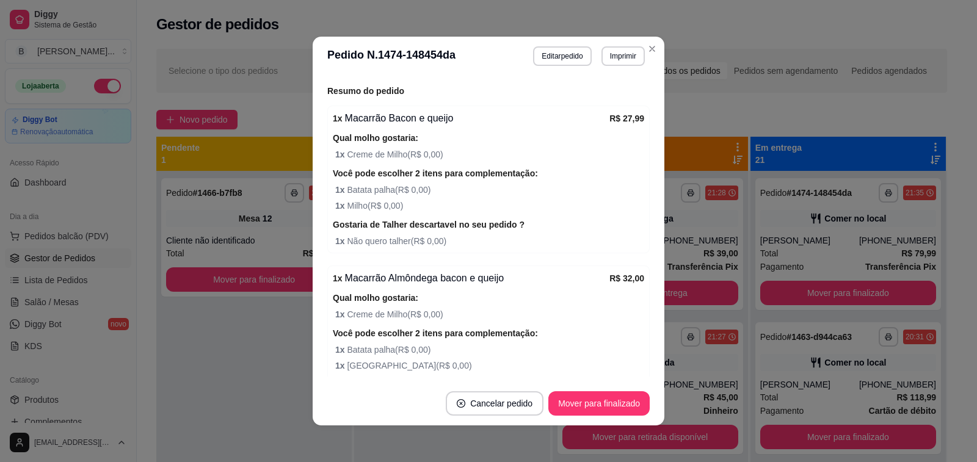
scroll to position [470, 0]
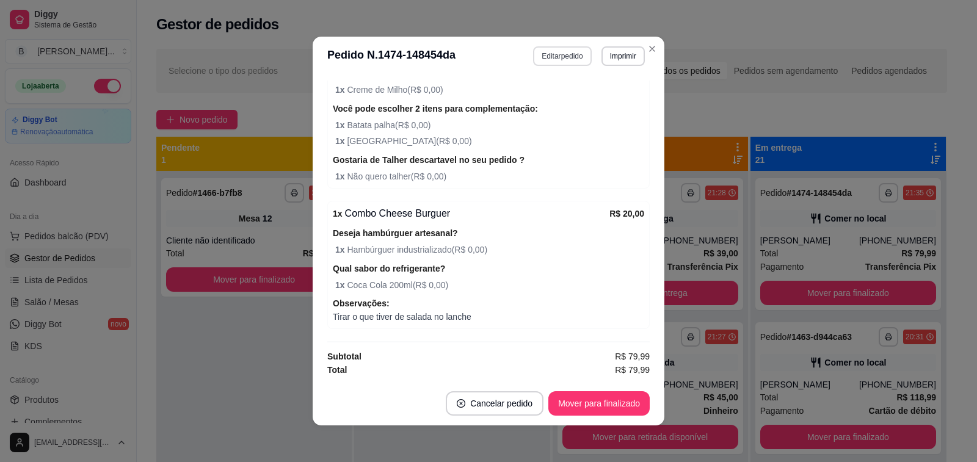
click at [547, 64] on button "Editar pedido" at bounding box center [562, 56] width 58 height 20
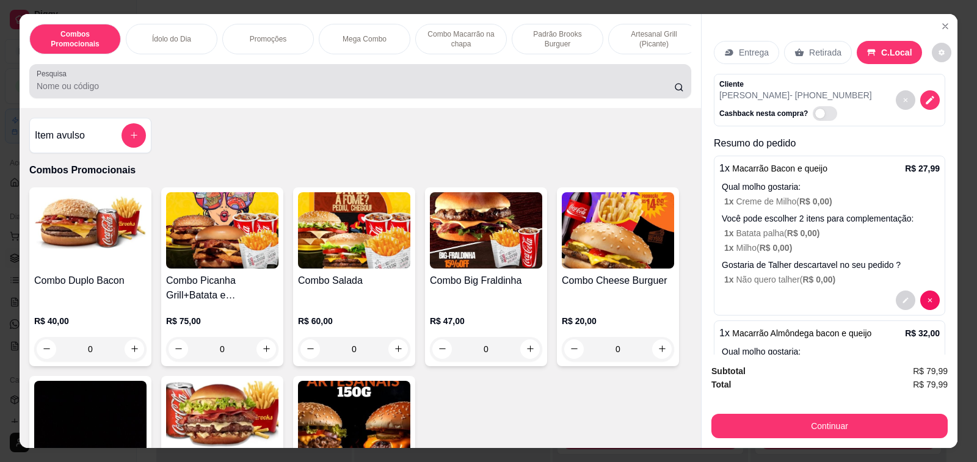
click at [250, 92] on input "Pesquisa" at bounding box center [356, 86] width 638 height 12
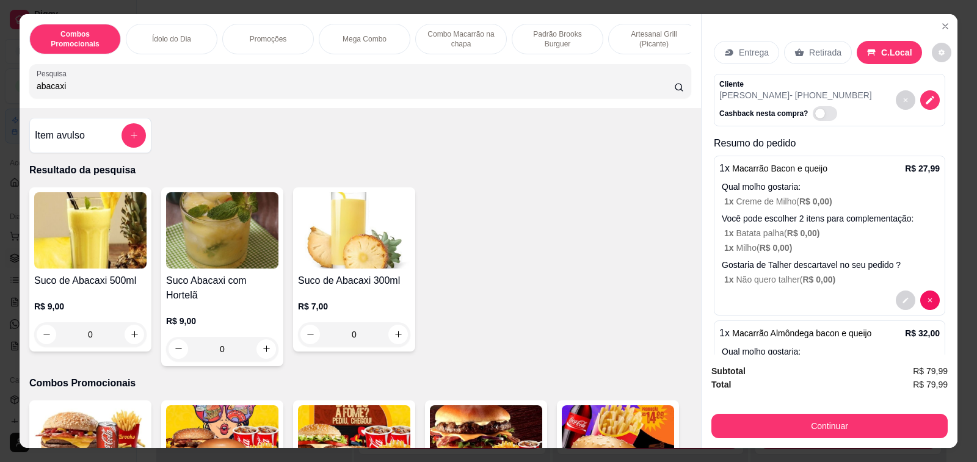
type input "abacaxi"
click at [96, 285] on h4 "Suco de Abacaxi 500ml" at bounding box center [90, 281] width 112 height 15
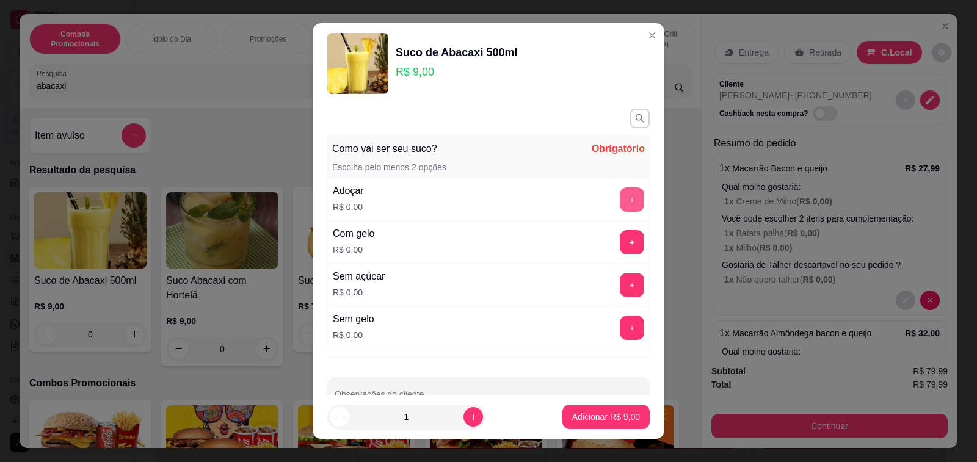
click at [620, 200] on button "+" at bounding box center [632, 200] width 24 height 24
click at [620, 244] on button "+" at bounding box center [632, 242] width 24 height 24
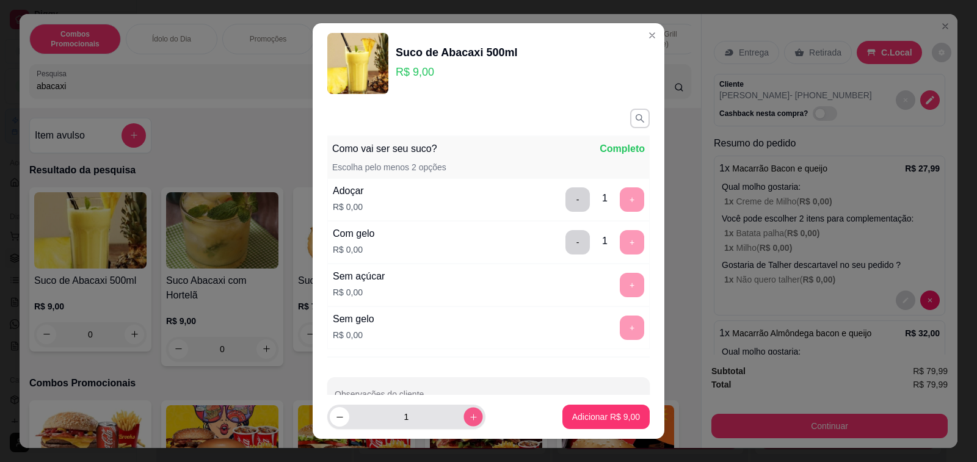
click at [469, 417] on icon "increase-product-quantity" at bounding box center [473, 417] width 9 height 9
type input "2"
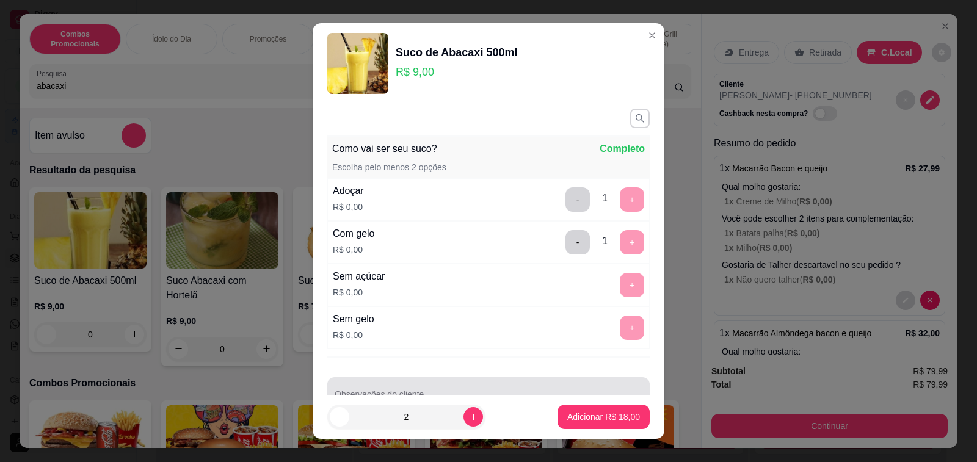
scroll to position [34, 0]
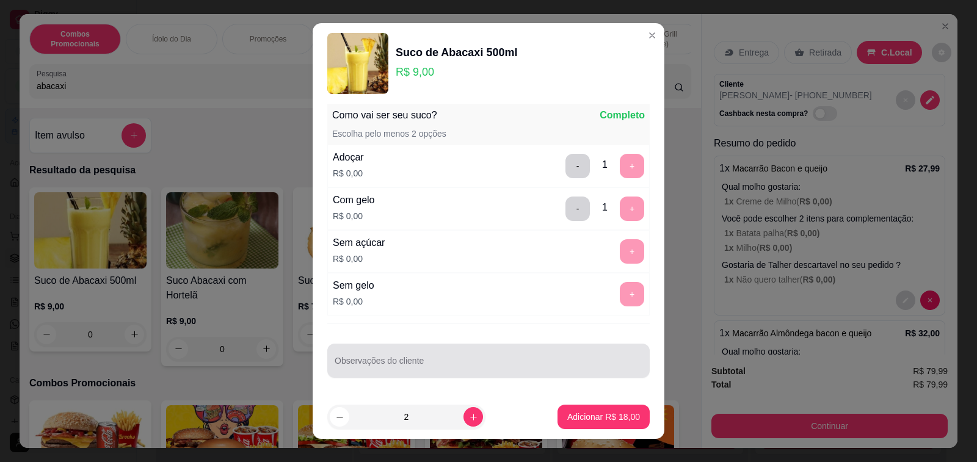
click at [451, 362] on div "Observações do cliente" at bounding box center [488, 361] width 322 height 34
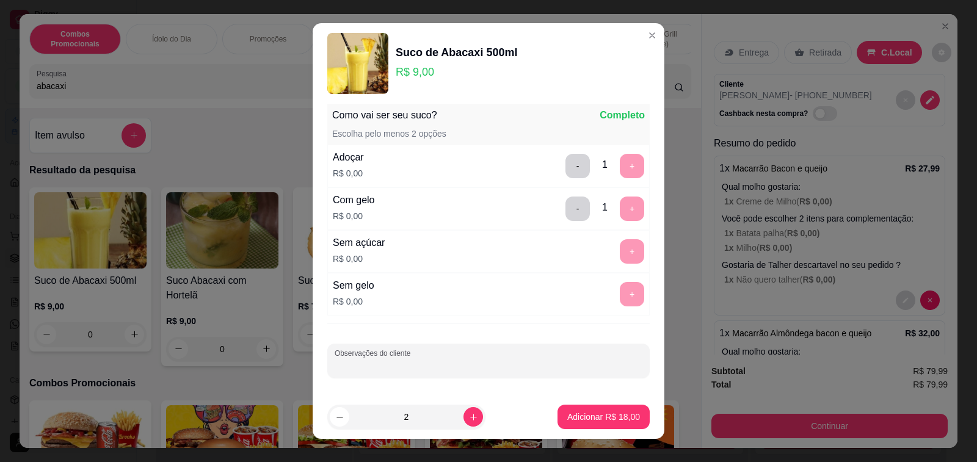
scroll to position [16, 0]
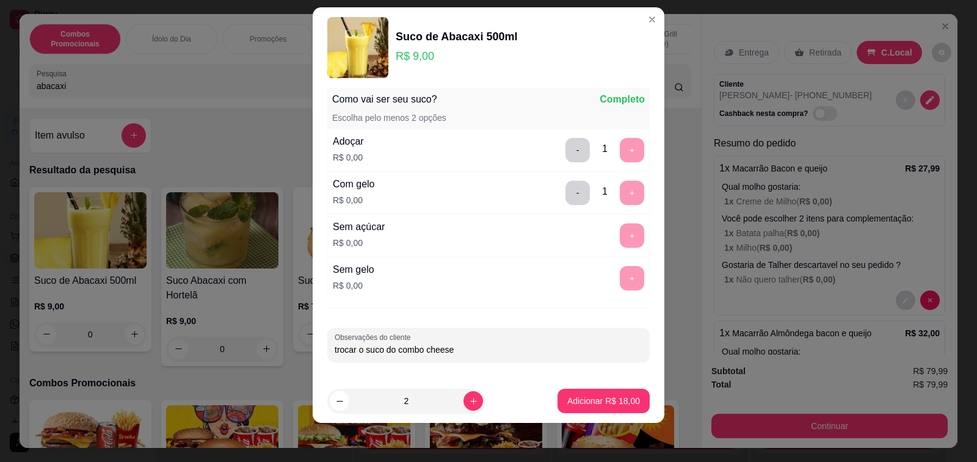
click at [374, 354] on input "trocar o suco do combo cheese" at bounding box center [489, 350] width 308 height 12
click at [486, 351] on input "trocar o Refrigerrante do combo cheese" at bounding box center [489, 350] width 308 height 12
type input "trocar o Refrigerrante do combo cheese por suco"
click at [578, 396] on p "Adicionar R$ 18,00" at bounding box center [603, 401] width 73 height 12
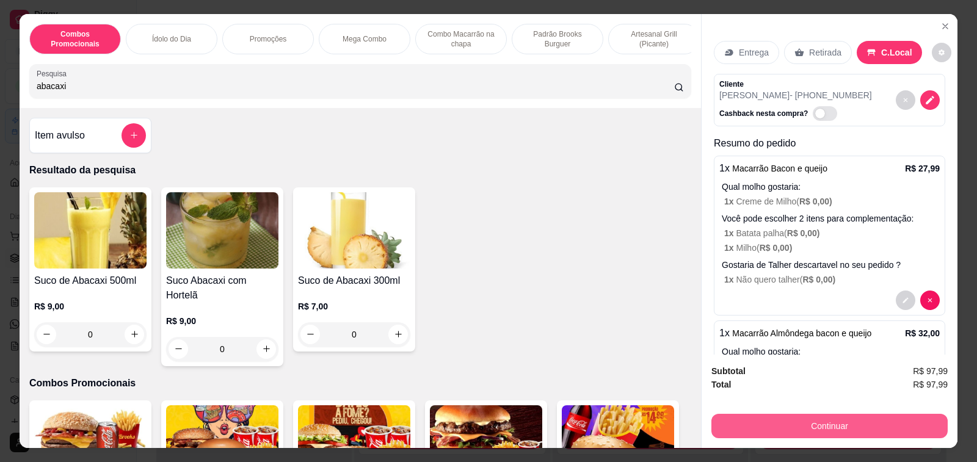
click at [784, 423] on button "Continuar" at bounding box center [830, 426] width 236 height 24
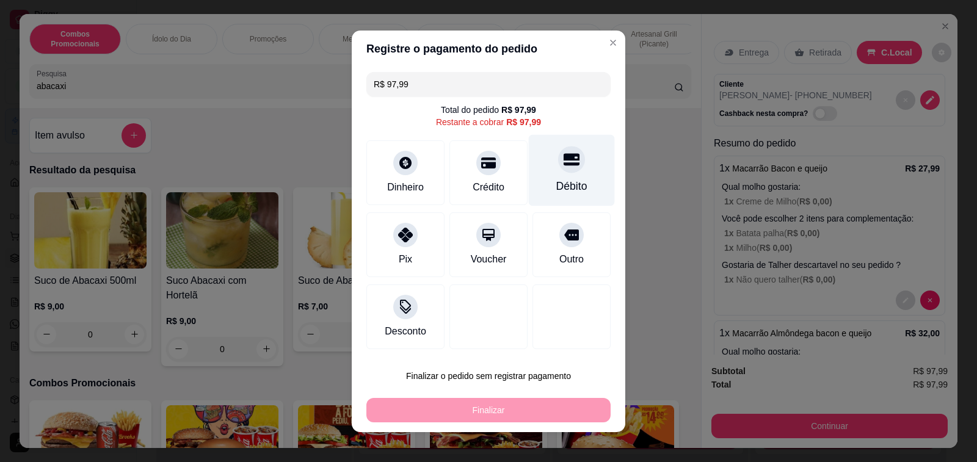
click at [564, 166] on icon at bounding box center [572, 159] width 16 height 12
type input "R$ 0,00"
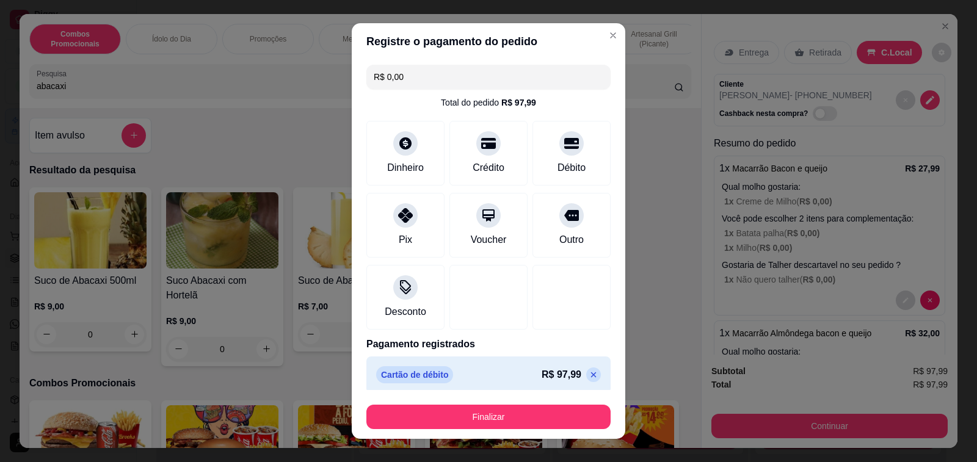
click at [477, 412] on button "Finalizar" at bounding box center [488, 417] width 244 height 24
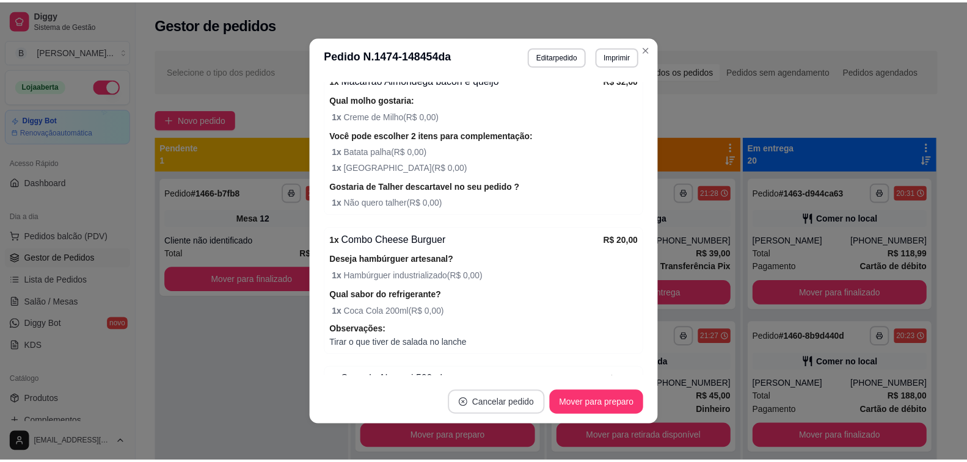
scroll to position [497, 0]
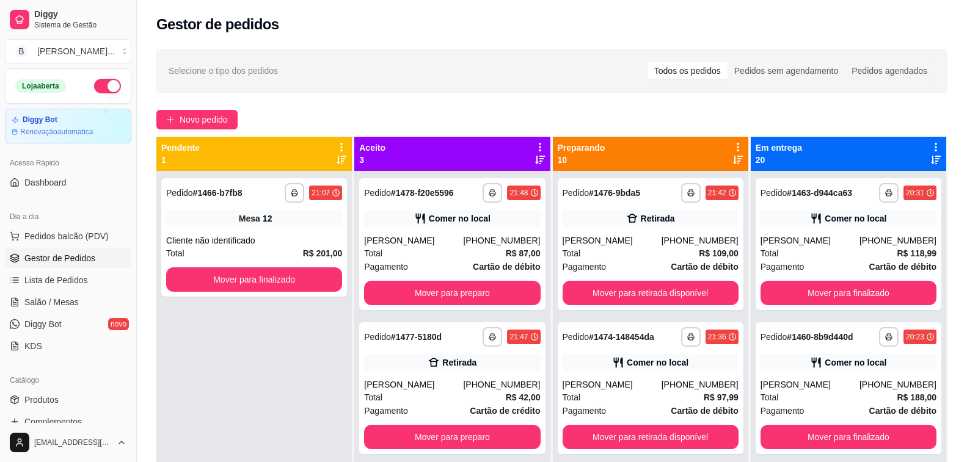
click at [305, 97] on div "**********" at bounding box center [552, 328] width 830 height 572
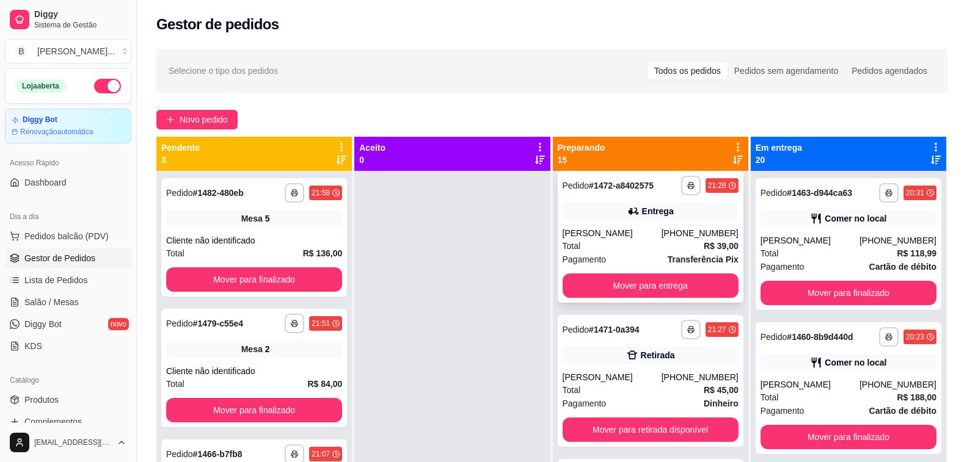
scroll to position [1222, 0]
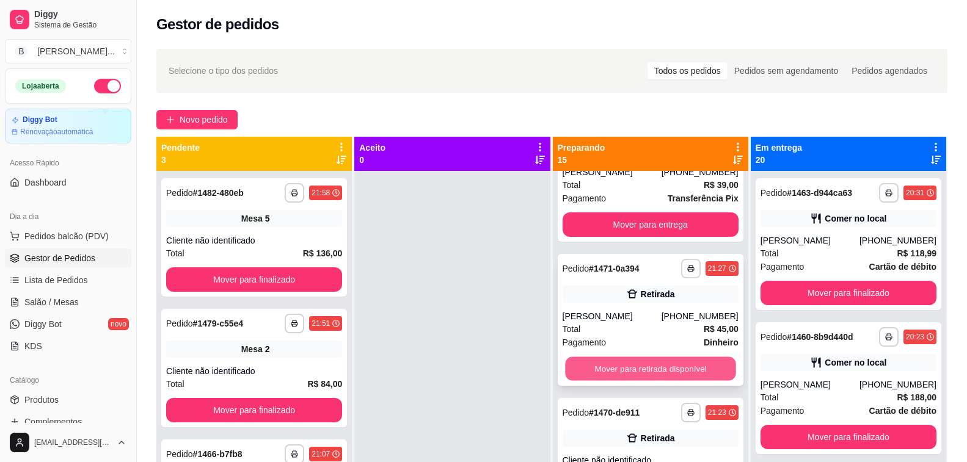
click at [636, 368] on button "Mover para retirada disponível" at bounding box center [650, 369] width 171 height 24
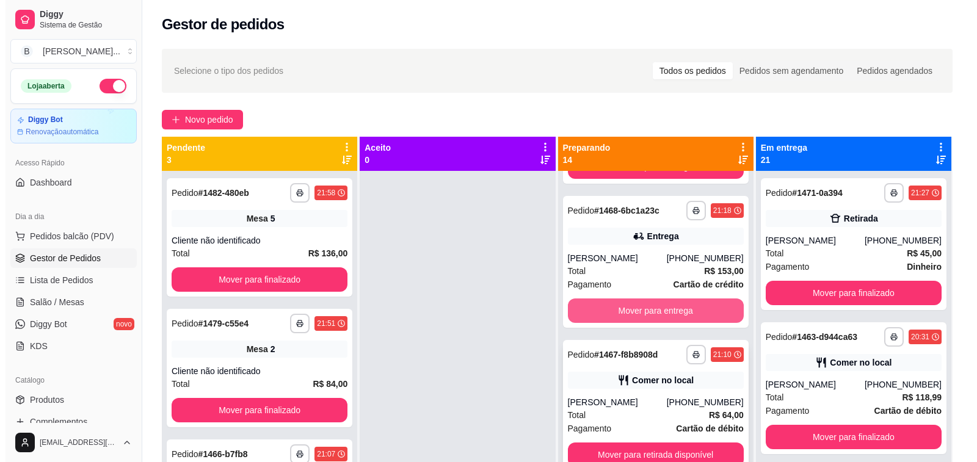
scroll to position [34, 0]
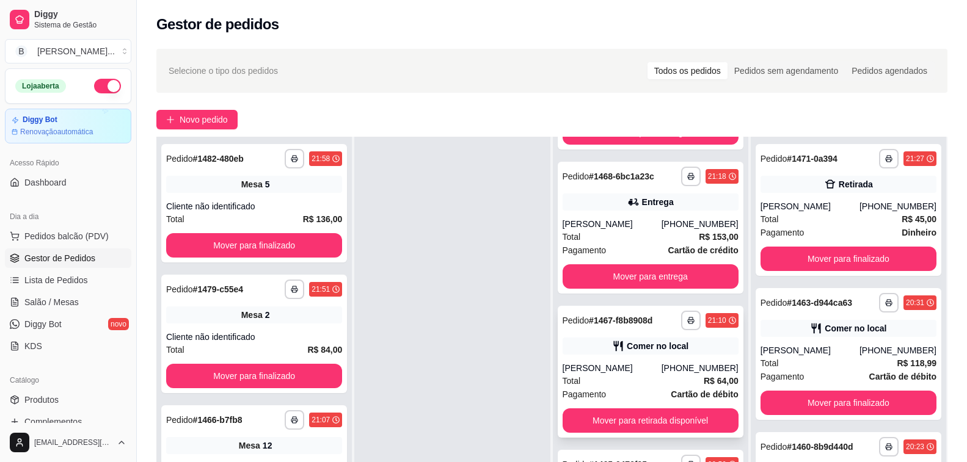
click at [639, 356] on div "**********" at bounding box center [651, 372] width 186 height 132
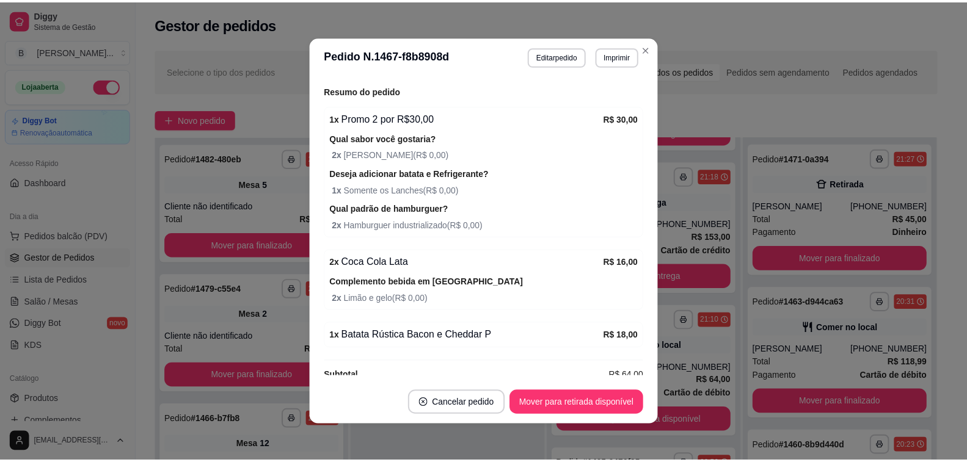
scroll to position [264, 0]
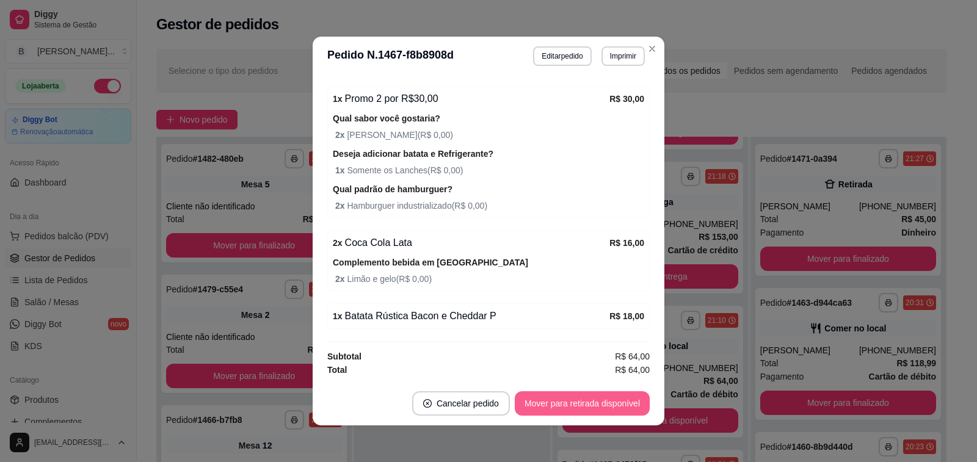
click at [588, 407] on button "Mover para retirada disponível" at bounding box center [582, 403] width 135 height 24
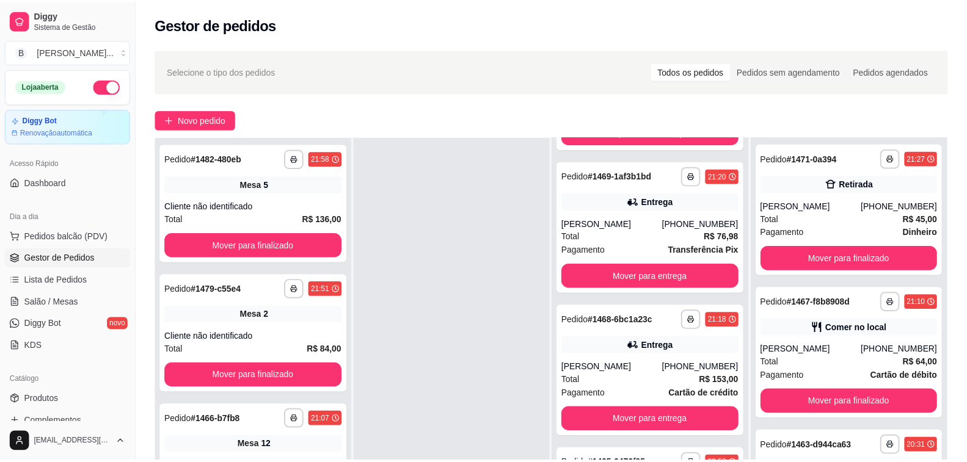
scroll to position [1424, 0]
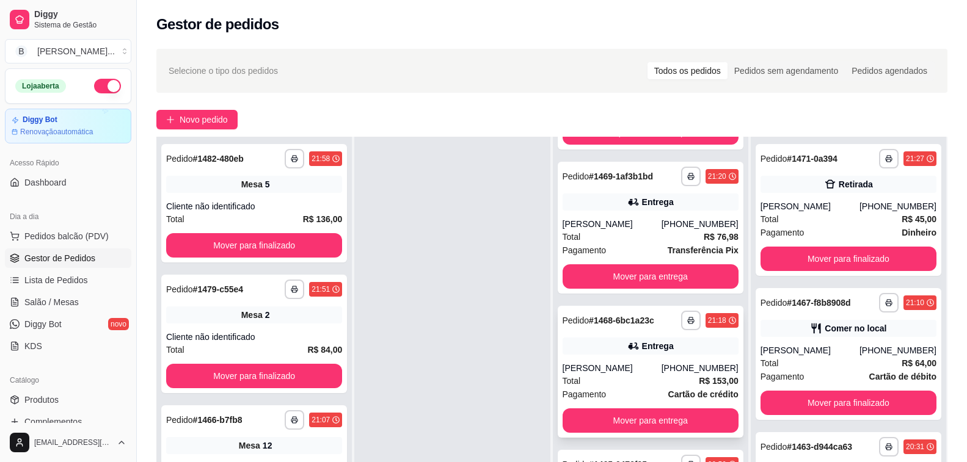
drag, startPoint x: 754, startPoint y: 106, endPoint x: 659, endPoint y: 332, distance: 245.2
click at [755, 104] on div "**********" at bounding box center [552, 328] width 830 height 572
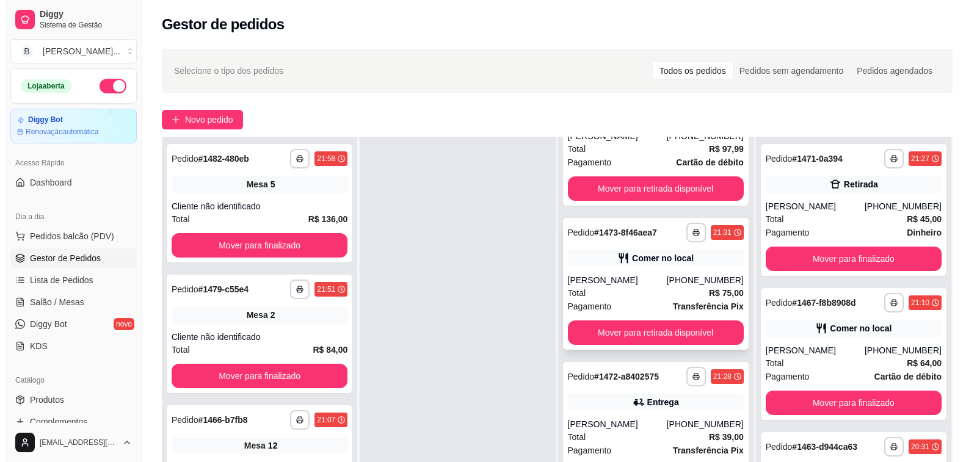
scroll to position [630, 0]
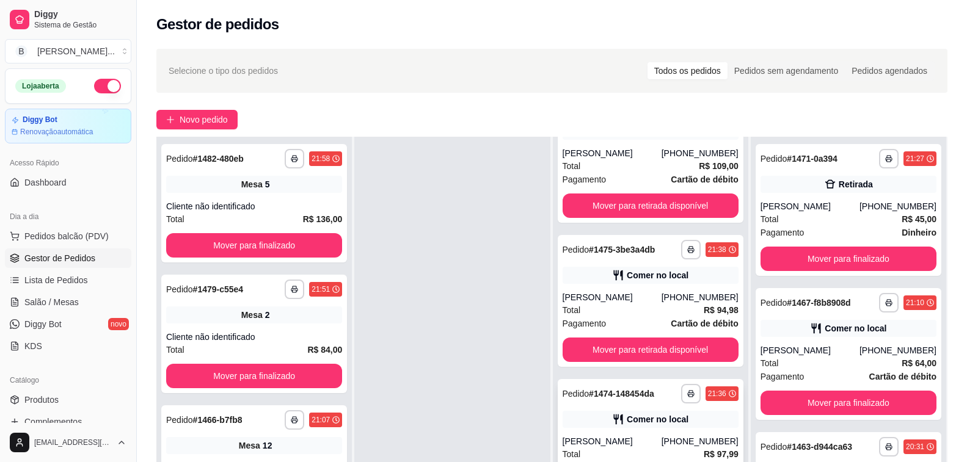
click at [629, 431] on div "**********" at bounding box center [651, 445] width 186 height 132
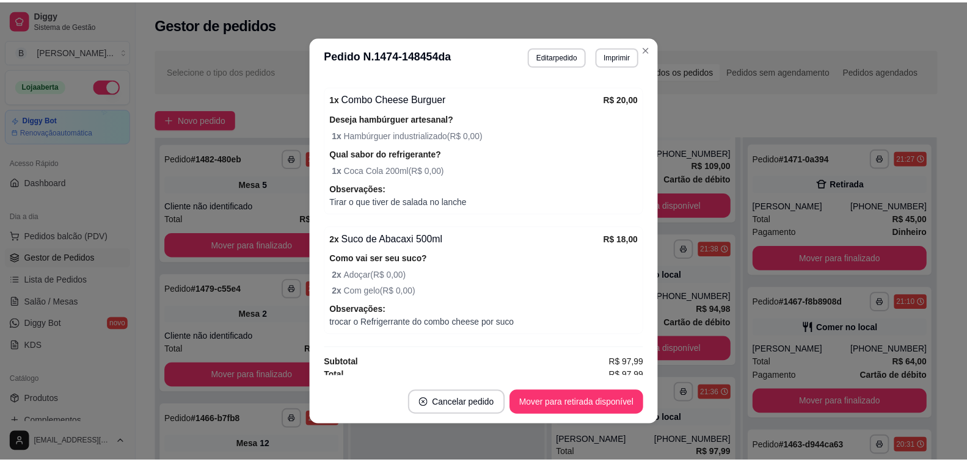
scroll to position [617, 0]
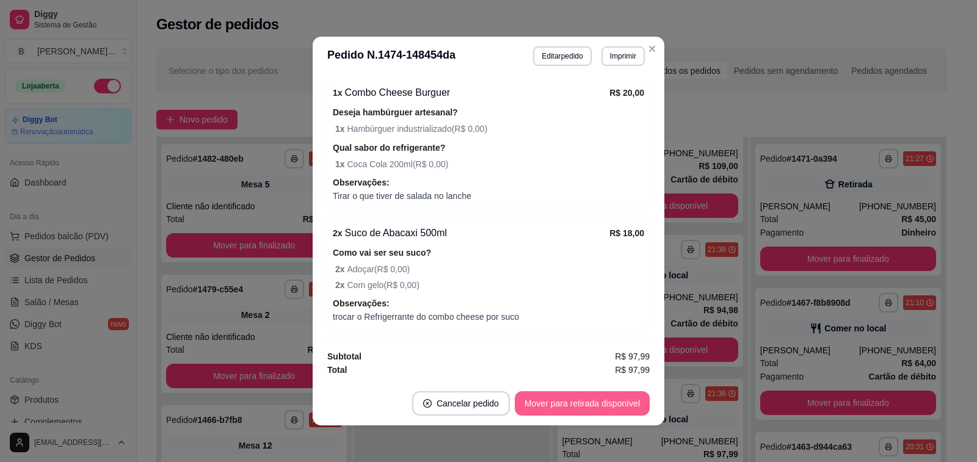
click at [558, 401] on button "Mover para retirada disponível" at bounding box center [582, 403] width 135 height 24
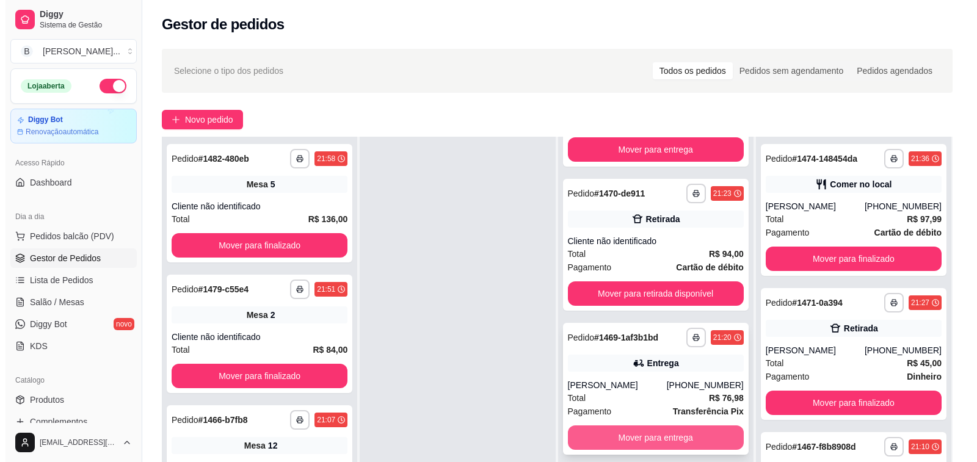
scroll to position [1179, 0]
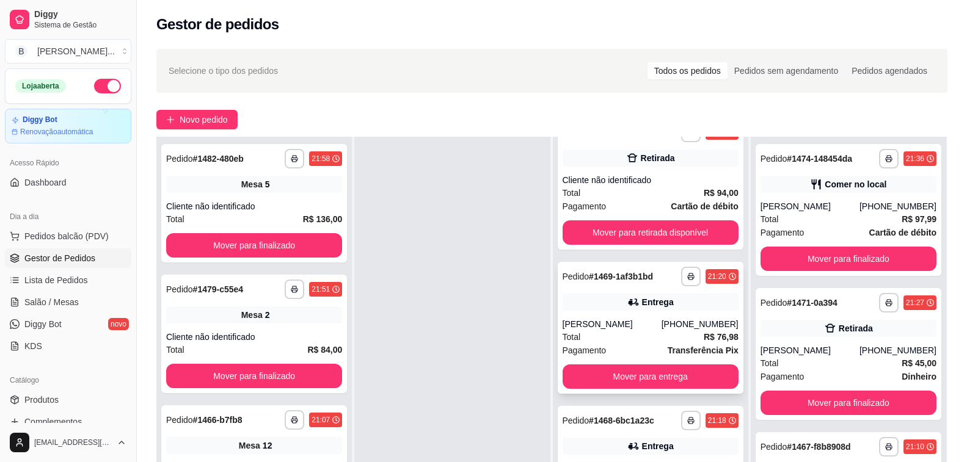
click at [612, 314] on div "**********" at bounding box center [651, 328] width 186 height 132
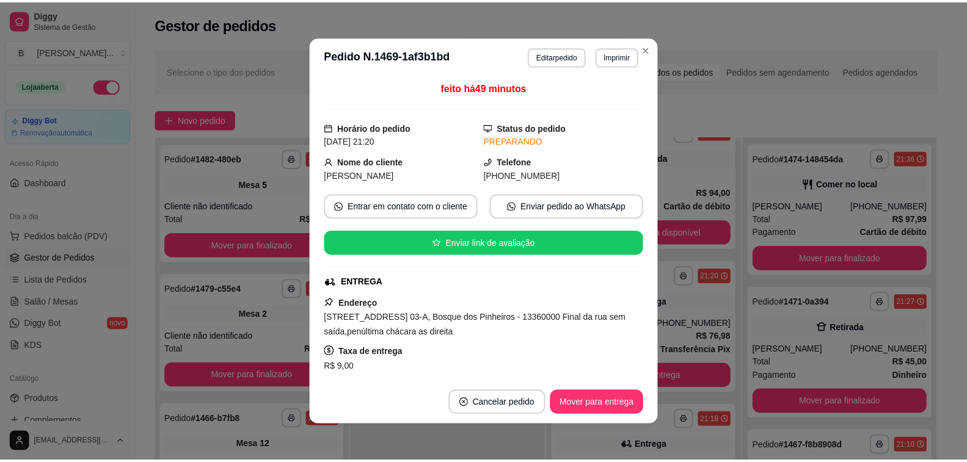
scroll to position [61, 0]
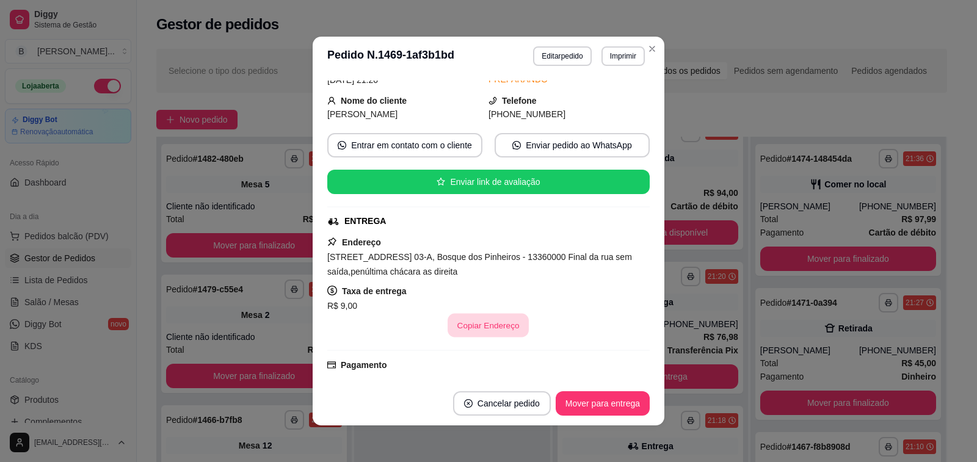
click at [478, 325] on button "Copiar Endereço" at bounding box center [488, 326] width 81 height 24
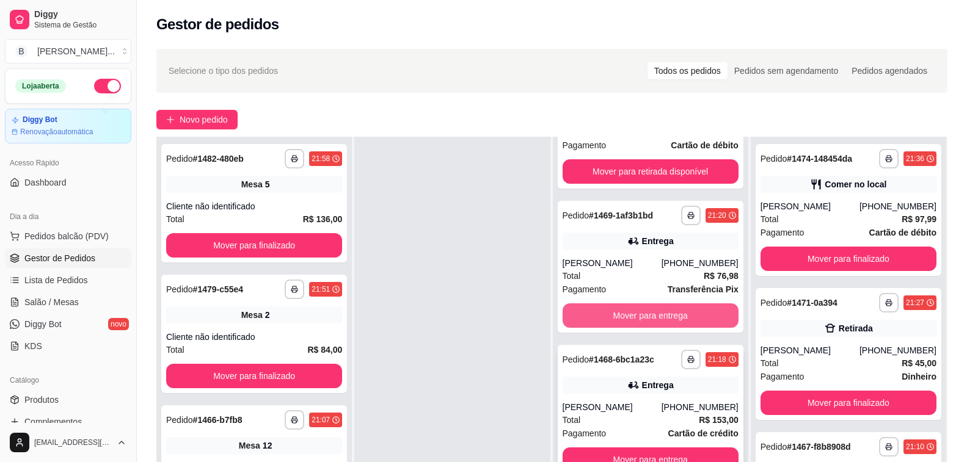
scroll to position [1280, 0]
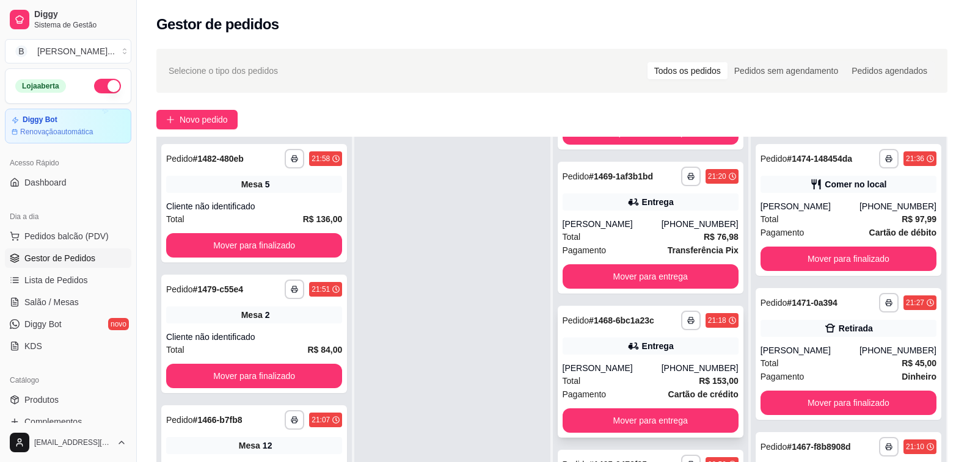
click at [608, 363] on div "[PERSON_NAME]" at bounding box center [612, 368] width 99 height 12
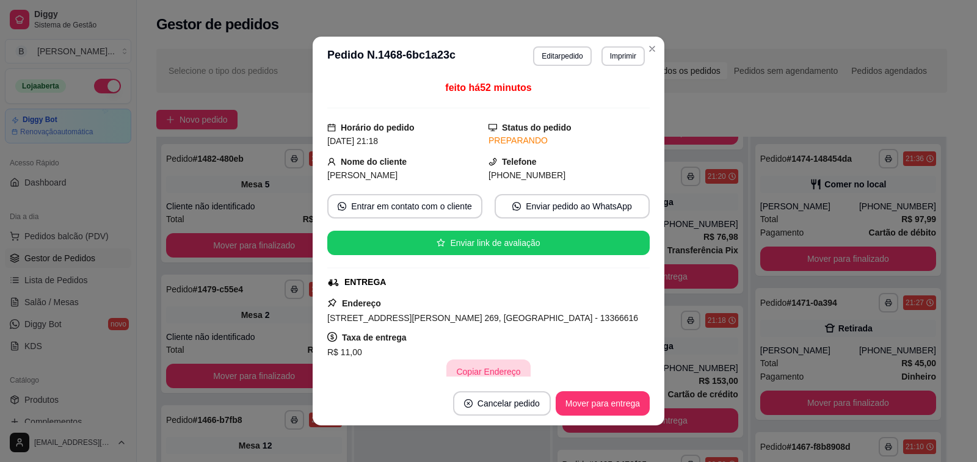
click at [472, 373] on button "Copiar Endereço" at bounding box center [488, 372] width 84 height 24
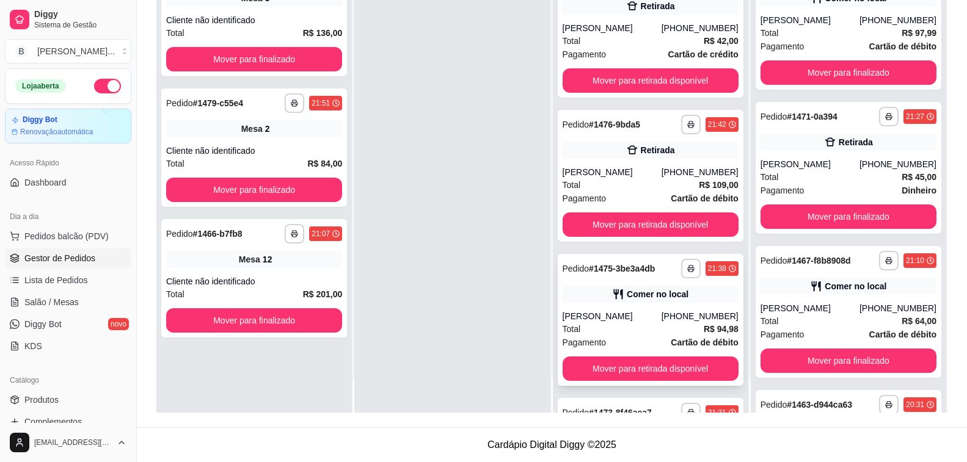
scroll to position [363, 0]
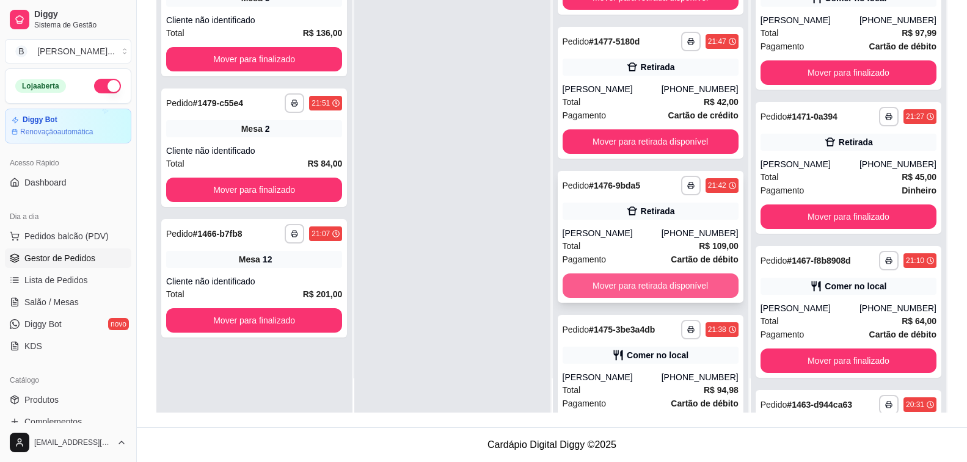
click at [622, 280] on button "Mover para retirada disponível" at bounding box center [651, 286] width 176 height 24
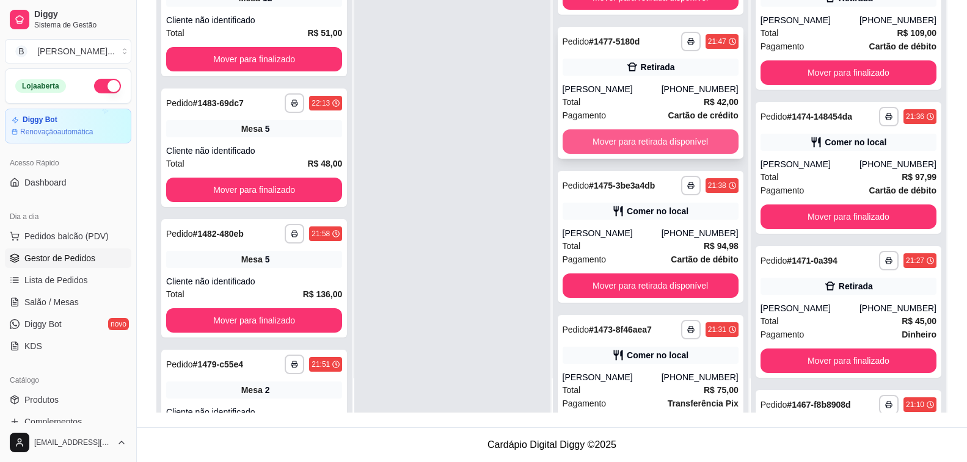
click at [642, 140] on button "Mover para retirada disponível" at bounding box center [651, 141] width 176 height 24
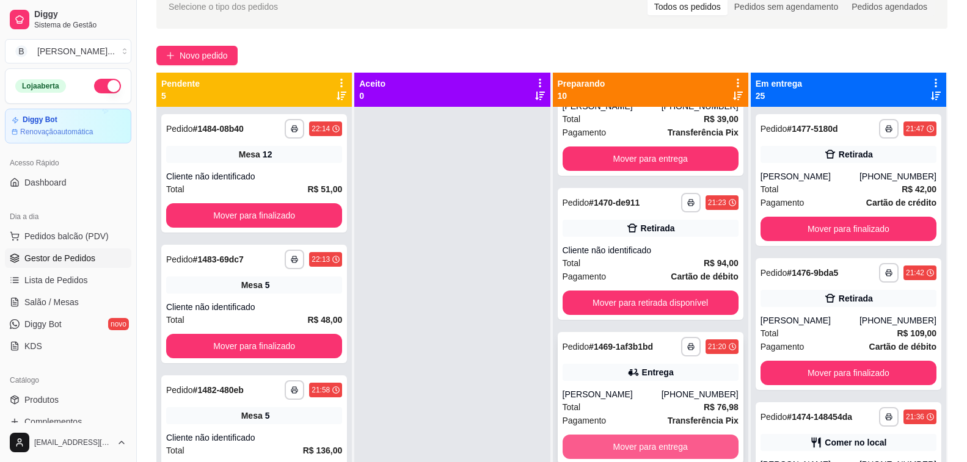
scroll to position [852, 0]
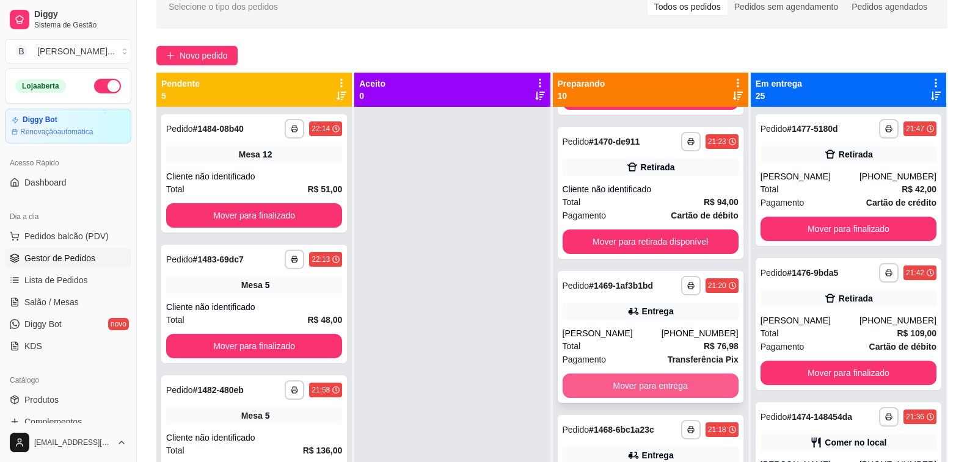
click at [627, 386] on button "Mover para entrega" at bounding box center [651, 386] width 176 height 24
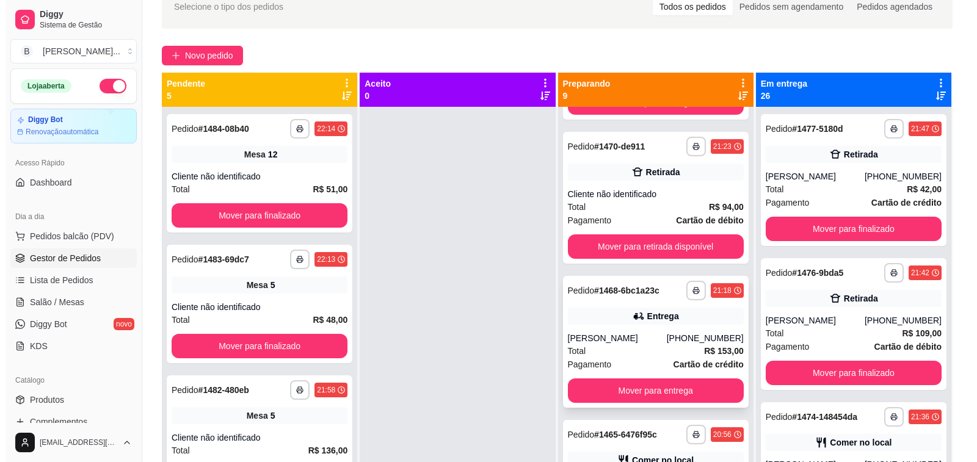
scroll to position [847, 0]
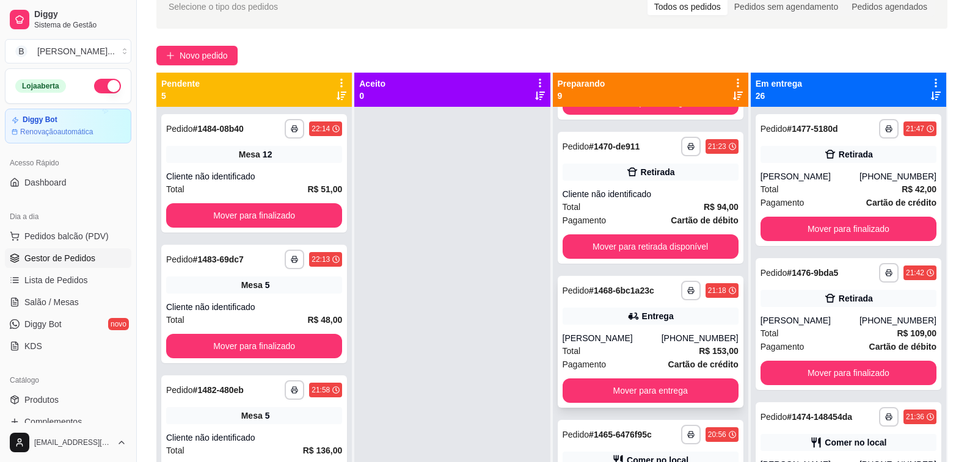
click at [628, 327] on div "**********" at bounding box center [651, 342] width 186 height 132
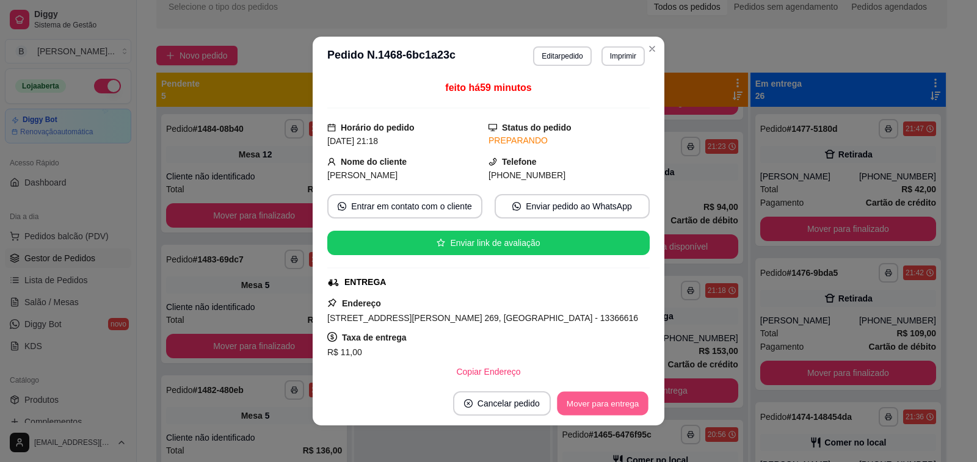
click at [575, 402] on button "Mover para entrega" at bounding box center [603, 404] width 92 height 24
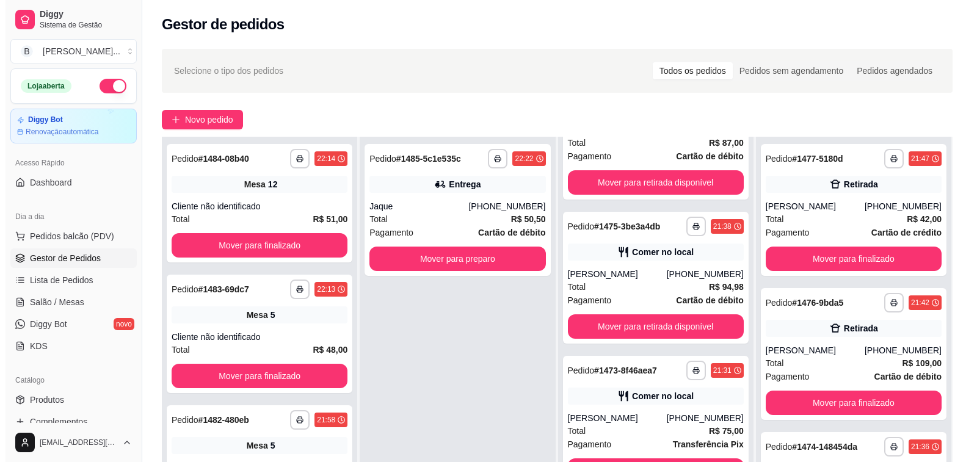
scroll to position [363, 0]
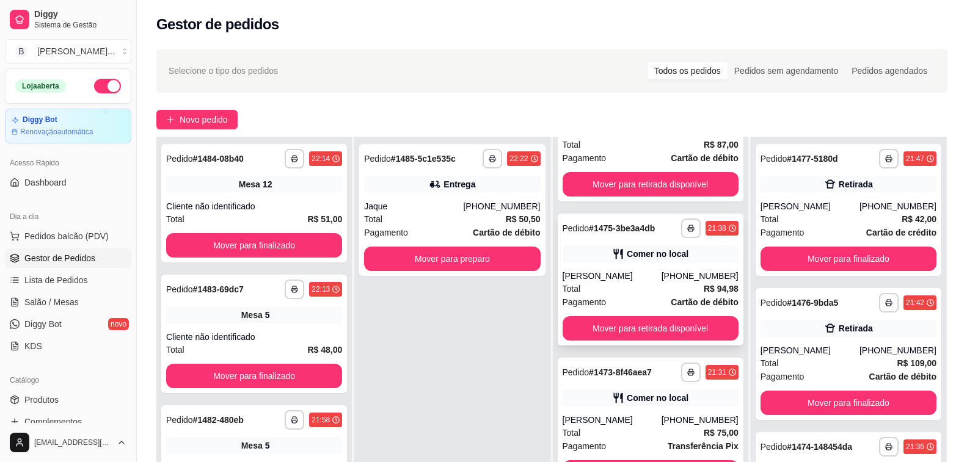
click at [671, 297] on strong "Cartão de débito" at bounding box center [704, 302] width 67 height 10
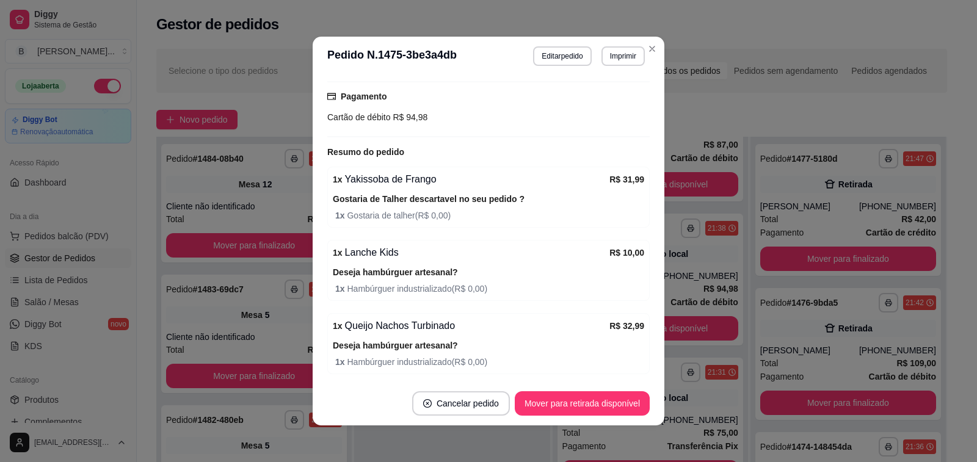
scroll to position [267, 0]
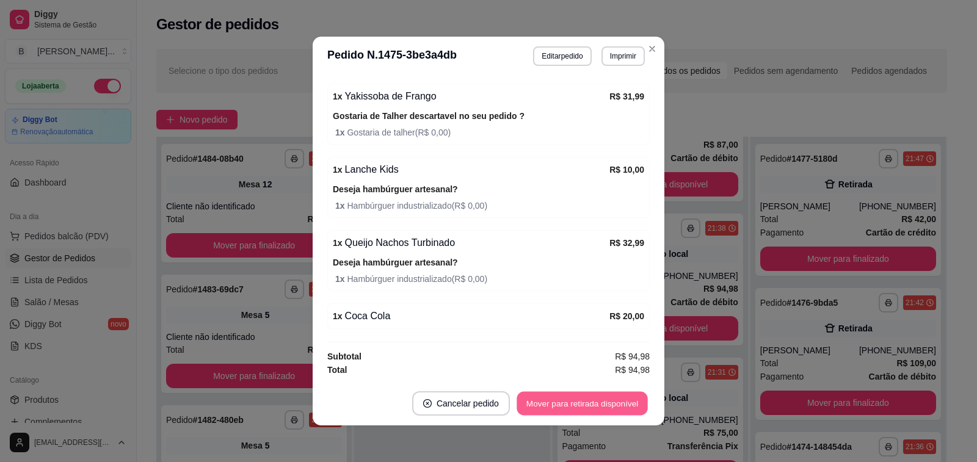
click at [586, 399] on button "Mover para retirada disponível" at bounding box center [582, 404] width 131 height 24
click at [625, 412] on button "Mover para finalizado" at bounding box center [598, 403] width 101 height 24
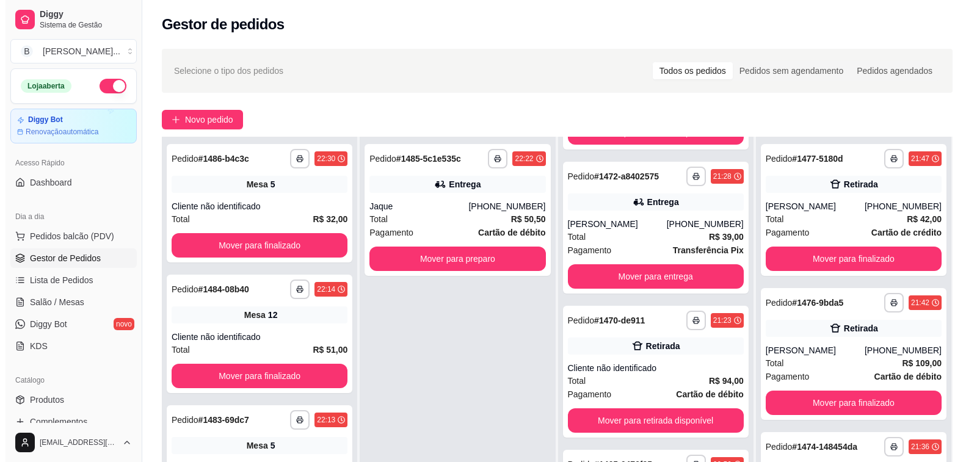
scroll to position [186, 0]
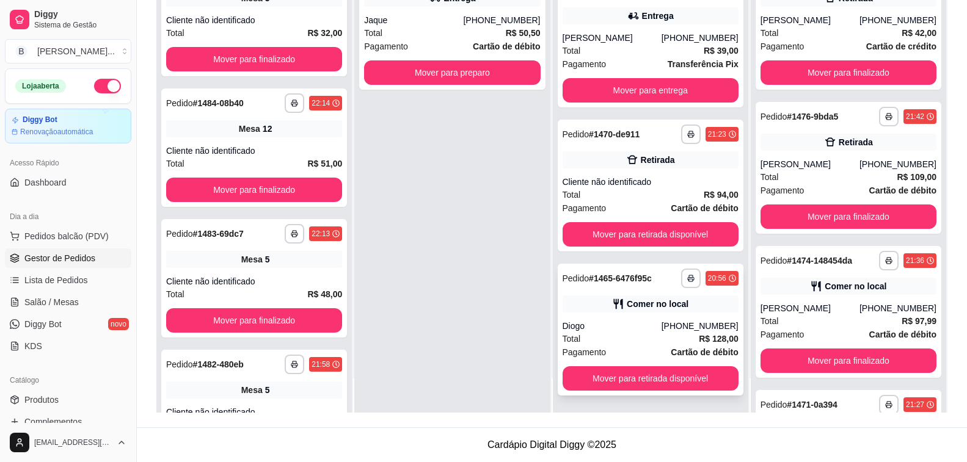
click at [594, 321] on div "Diogo" at bounding box center [612, 326] width 99 height 12
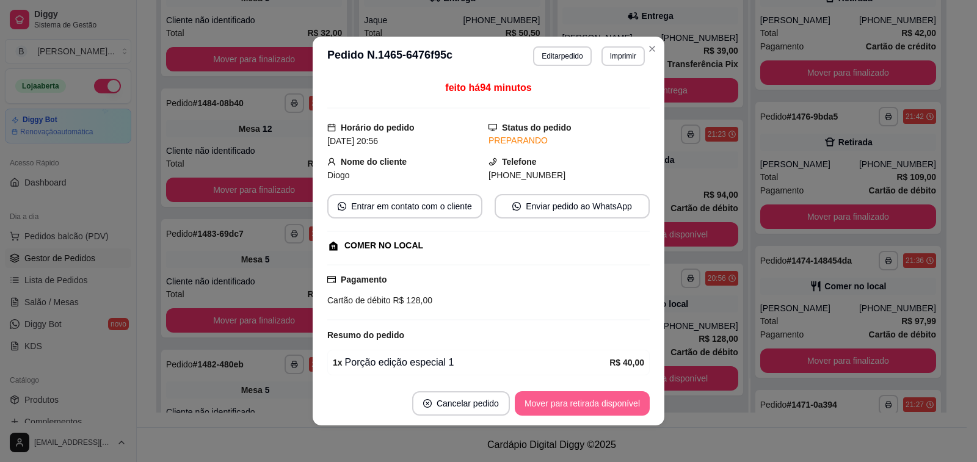
click at [583, 403] on button "Mover para retirada disponível" at bounding box center [582, 403] width 135 height 24
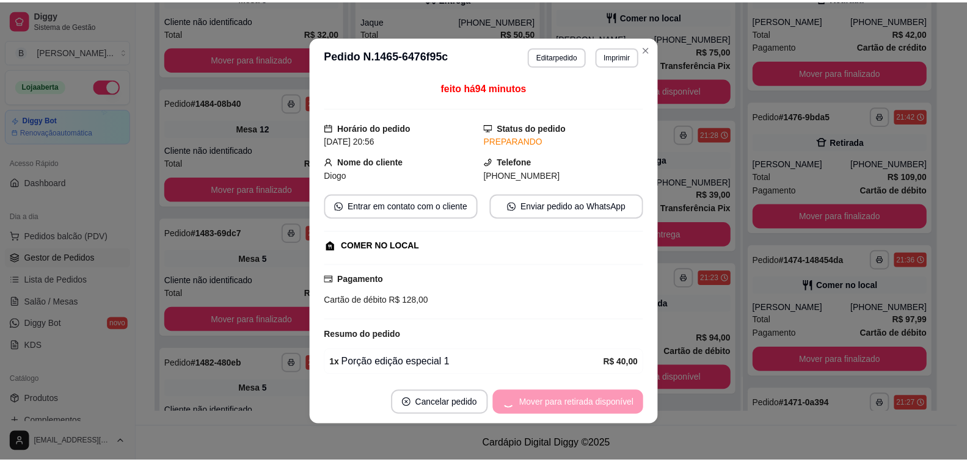
scroll to position [415, 0]
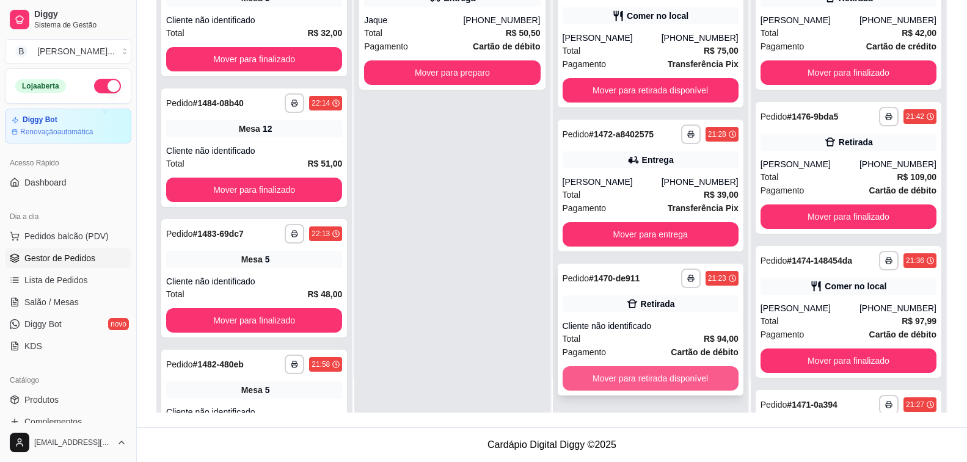
click at [600, 383] on button "Mover para retirada disponível" at bounding box center [651, 378] width 176 height 24
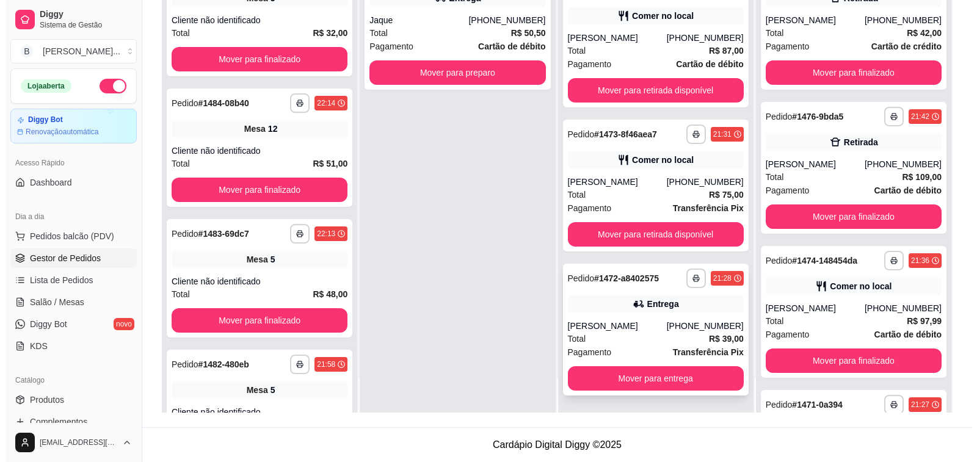
scroll to position [271, 0]
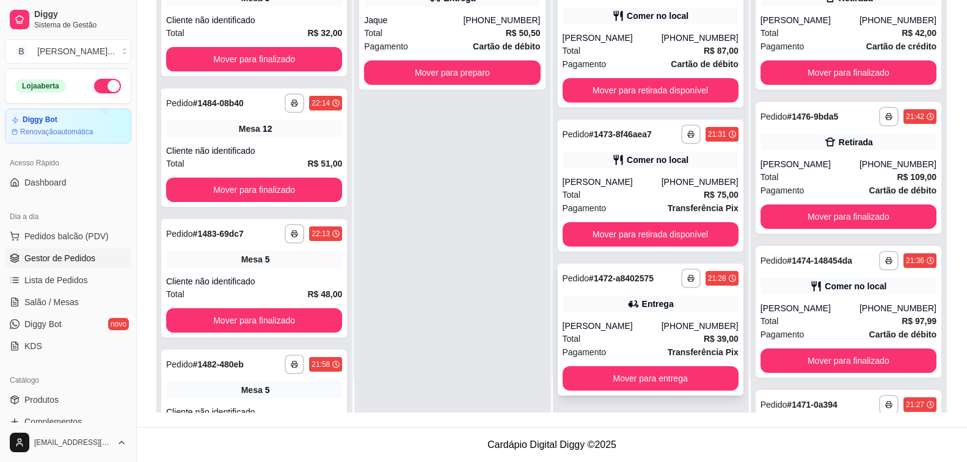
click at [597, 323] on div "[PERSON_NAME]" at bounding box center [612, 326] width 99 height 12
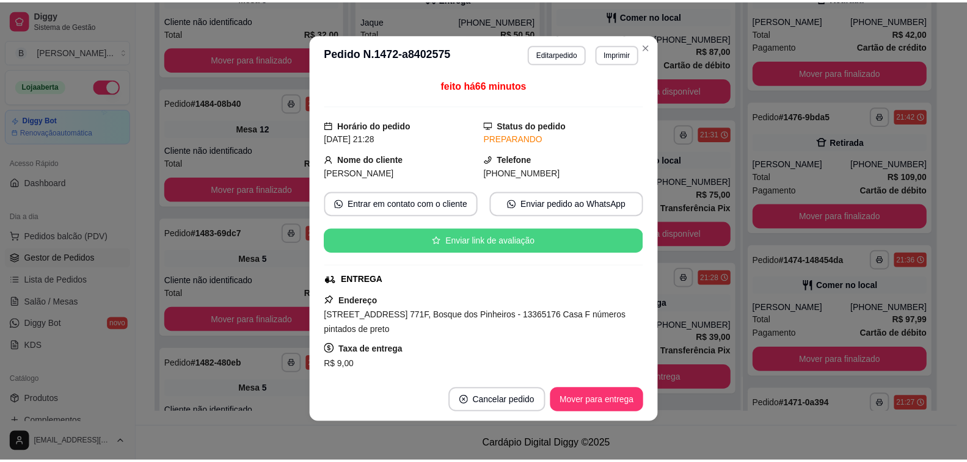
scroll to position [229, 0]
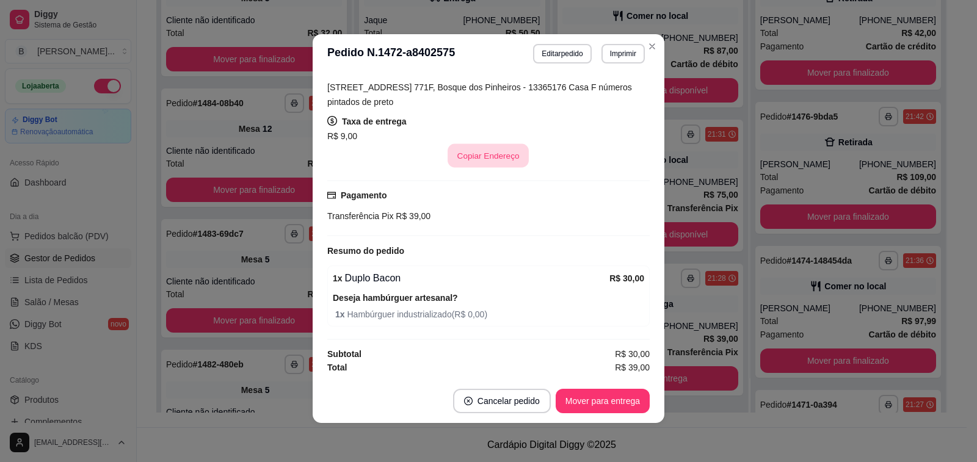
click at [472, 151] on button "Copiar Endereço" at bounding box center [488, 156] width 81 height 24
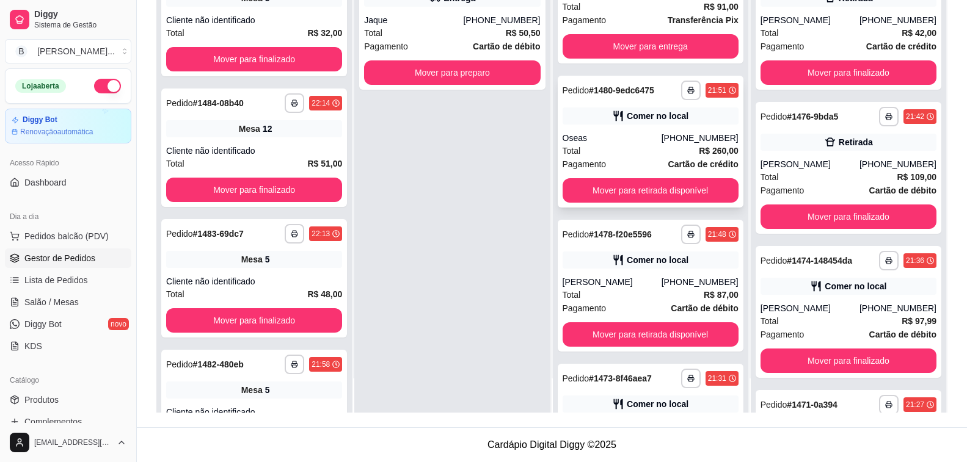
scroll to position [0, 0]
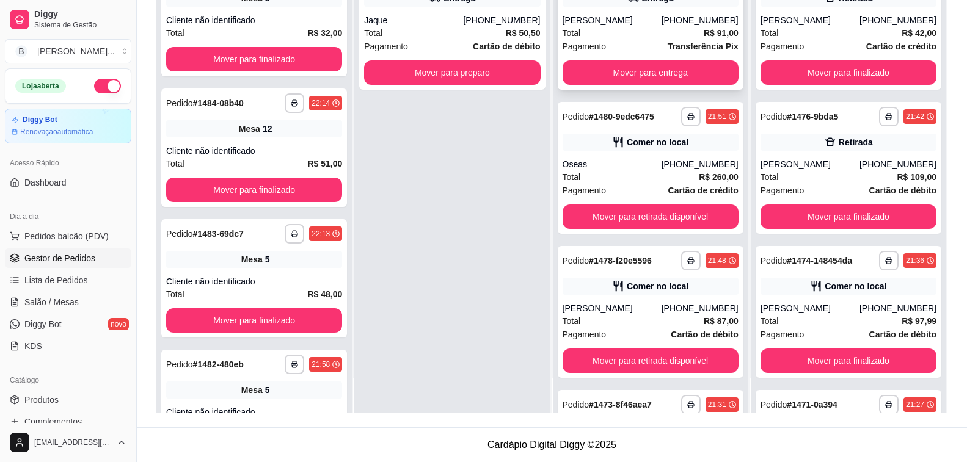
click at [625, 30] on div "Total R$ 91,00" at bounding box center [651, 32] width 176 height 13
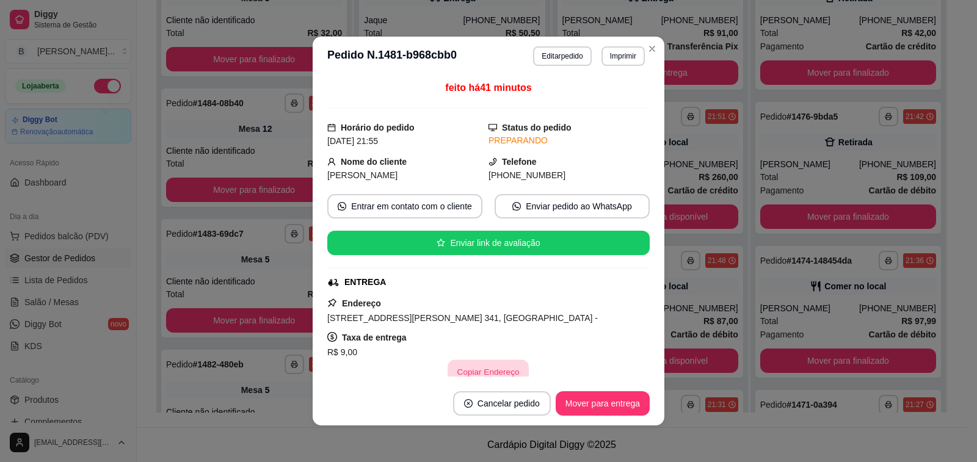
click at [479, 371] on button "Copiar Endereço" at bounding box center [488, 372] width 81 height 24
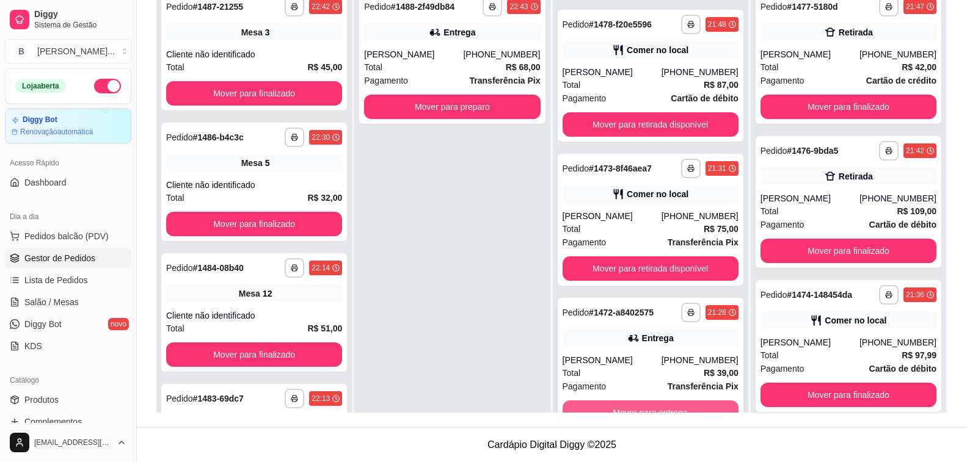
scroll to position [34, 0]
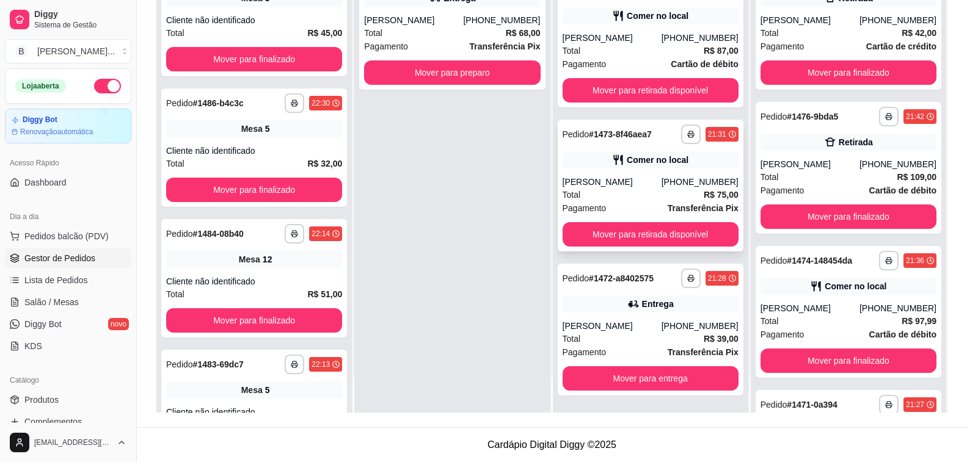
click at [598, 155] on div "Comer no local" at bounding box center [651, 159] width 176 height 17
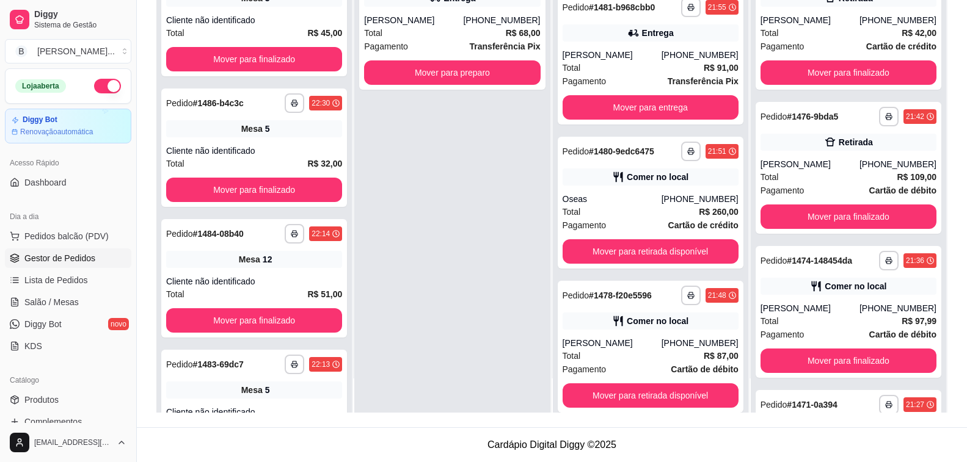
scroll to position [0, 0]
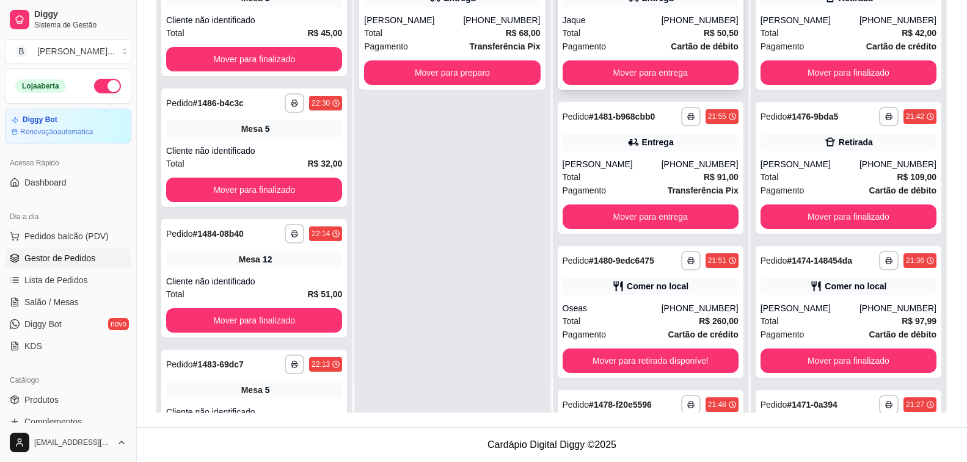
click at [616, 38] on div "Total R$ 50,50" at bounding box center [651, 32] width 176 height 13
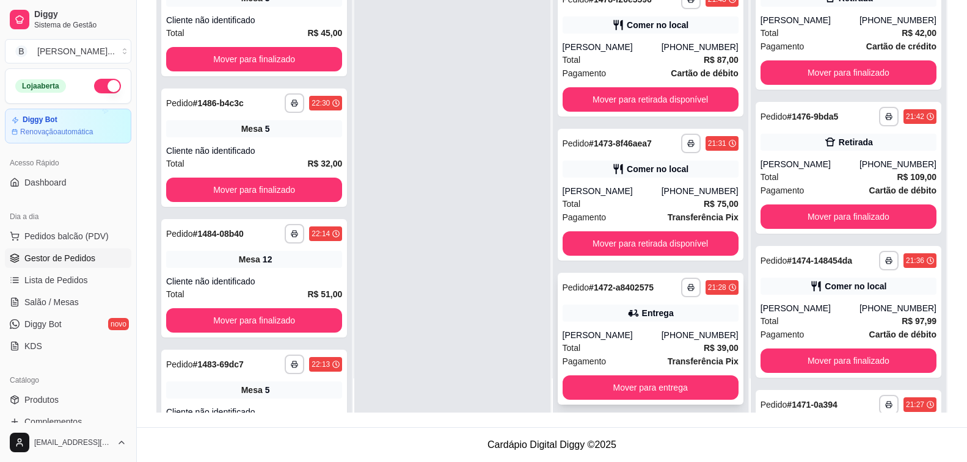
scroll to position [559, 0]
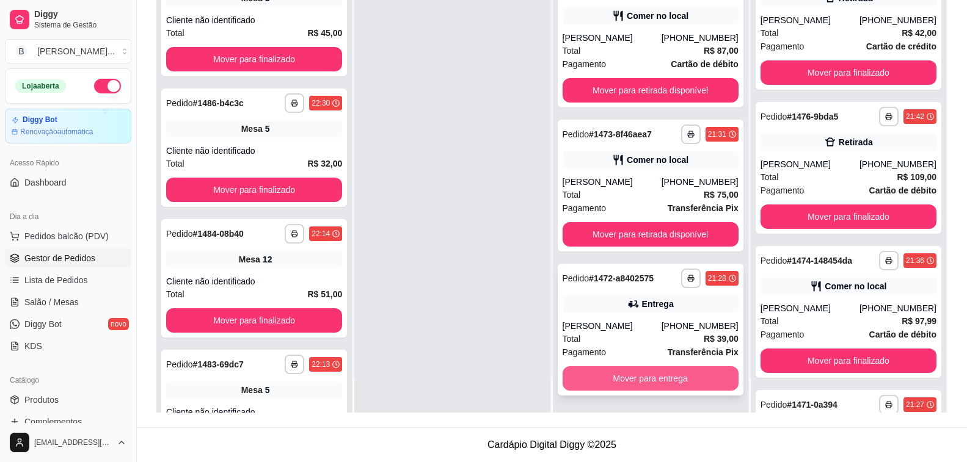
click at [635, 377] on button "Mover para entrega" at bounding box center [651, 378] width 176 height 24
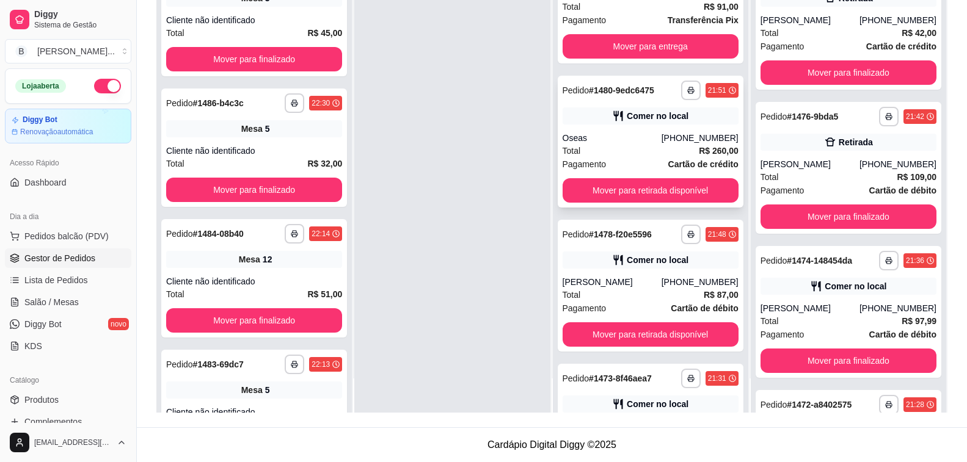
scroll to position [192, 0]
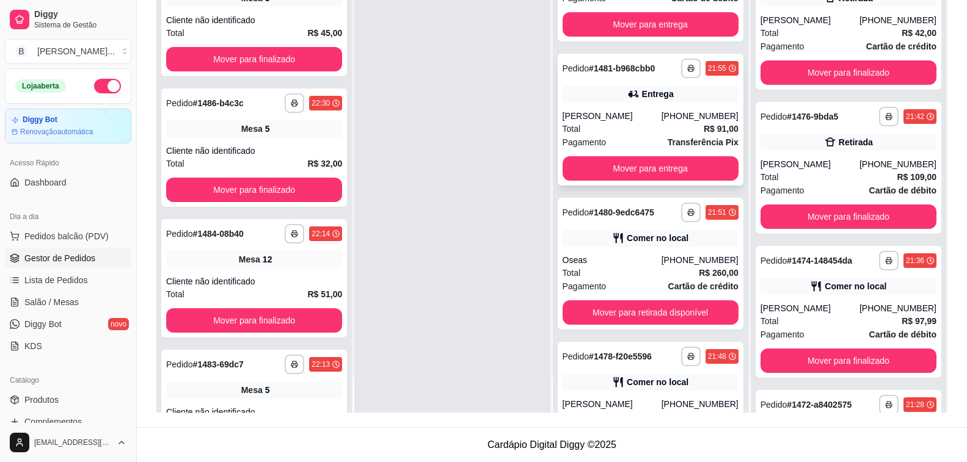
click at [627, 120] on div "[PERSON_NAME]" at bounding box center [612, 116] width 99 height 12
click at [674, 167] on button "Mover para entrega" at bounding box center [650, 169] width 171 height 24
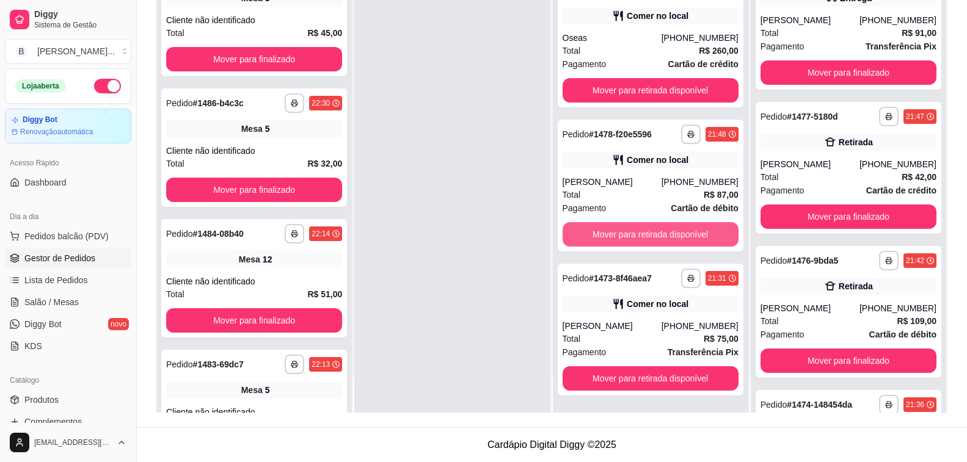
scroll to position [0, 0]
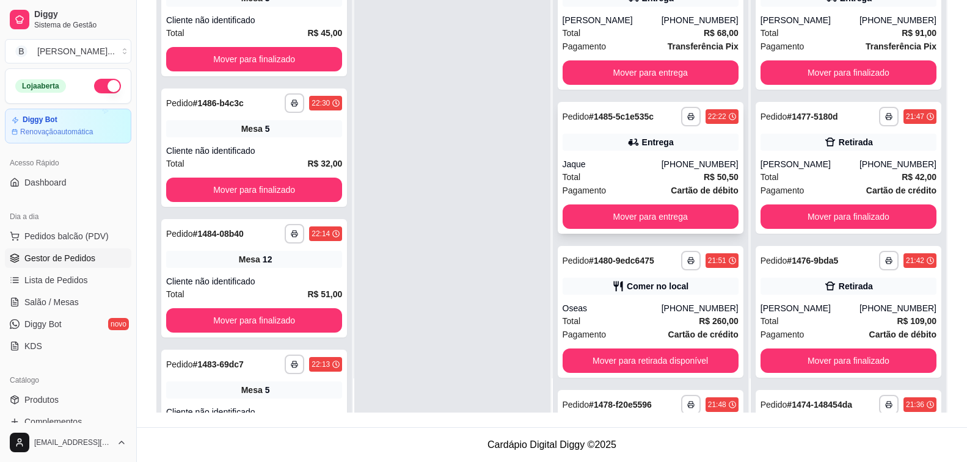
click at [621, 189] on div "Pagamento Cartão de débito" at bounding box center [651, 190] width 176 height 13
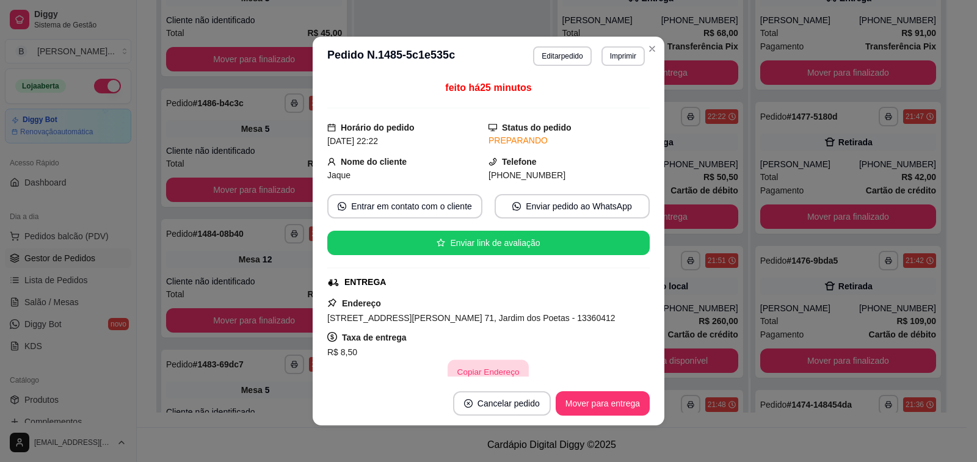
click at [473, 370] on button "Copiar Endereço" at bounding box center [488, 372] width 81 height 24
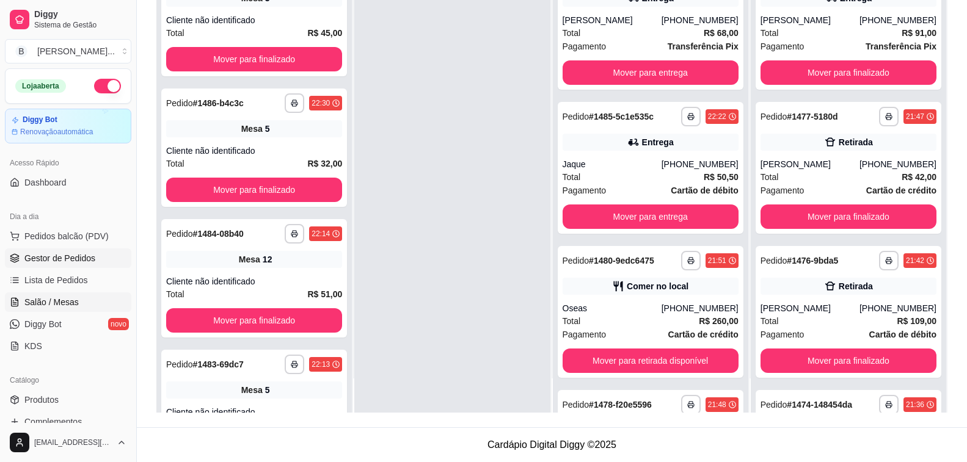
click at [54, 297] on span "Salão / Mesas" at bounding box center [51, 302] width 54 height 12
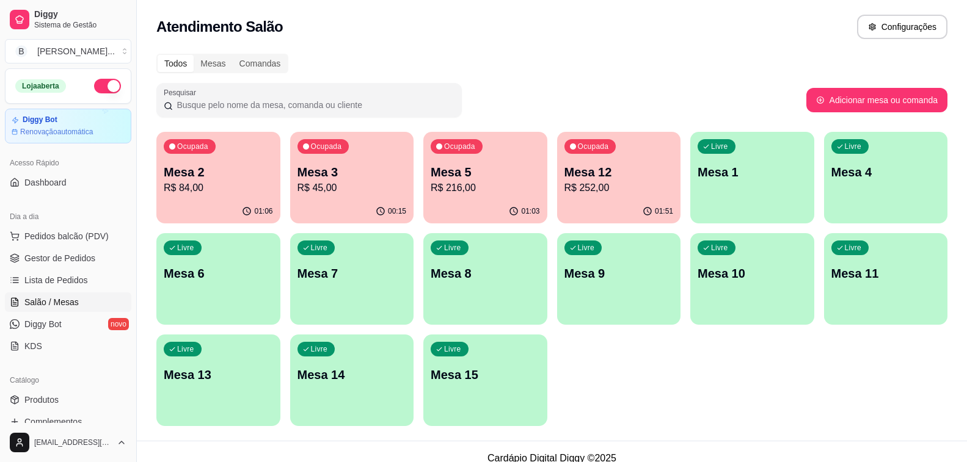
click at [623, 194] on p "R$ 252,00" at bounding box center [618, 188] width 109 height 15
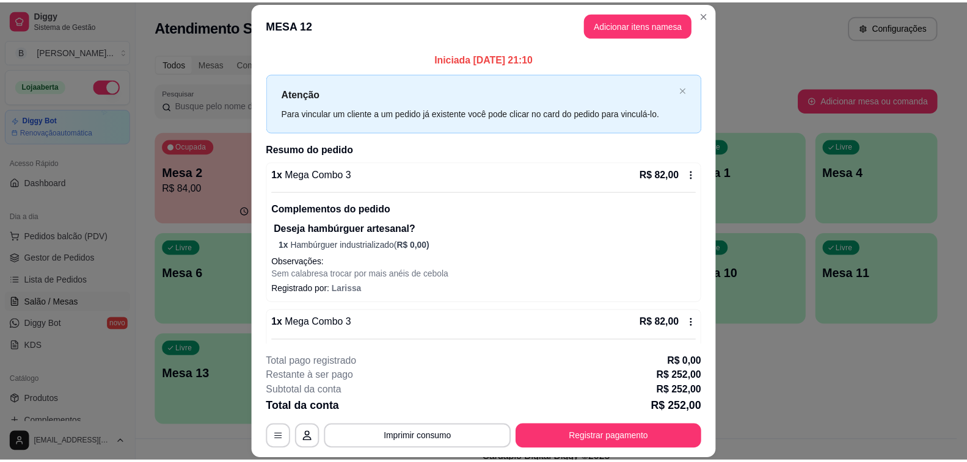
scroll to position [232, 0]
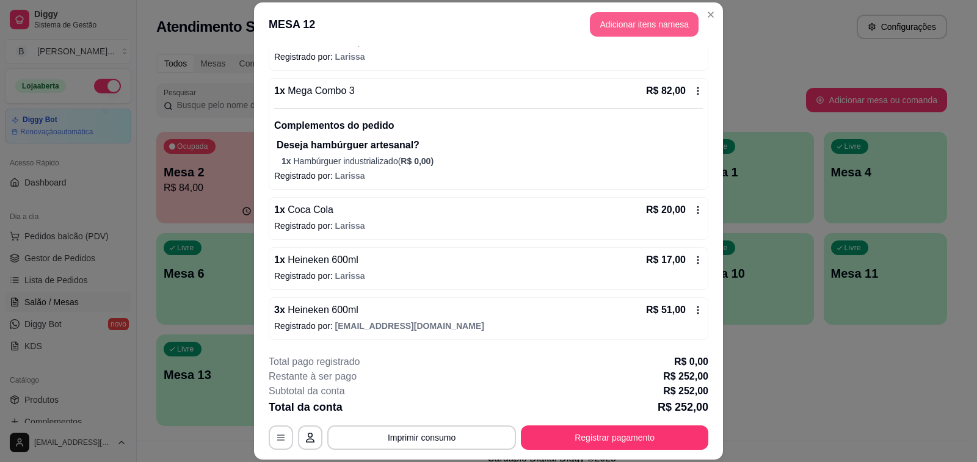
click at [636, 34] on button "Adicionar itens na mesa" at bounding box center [644, 24] width 109 height 24
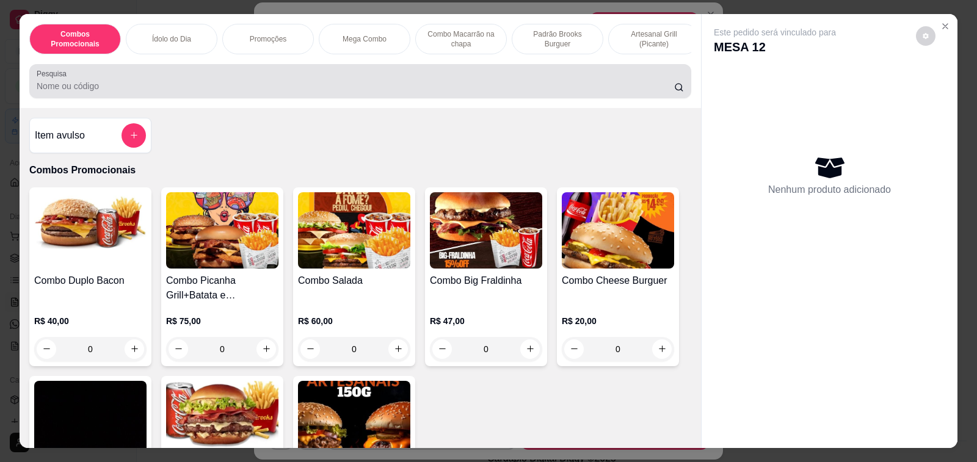
click at [81, 92] on input "Pesquisa" at bounding box center [356, 86] width 638 height 12
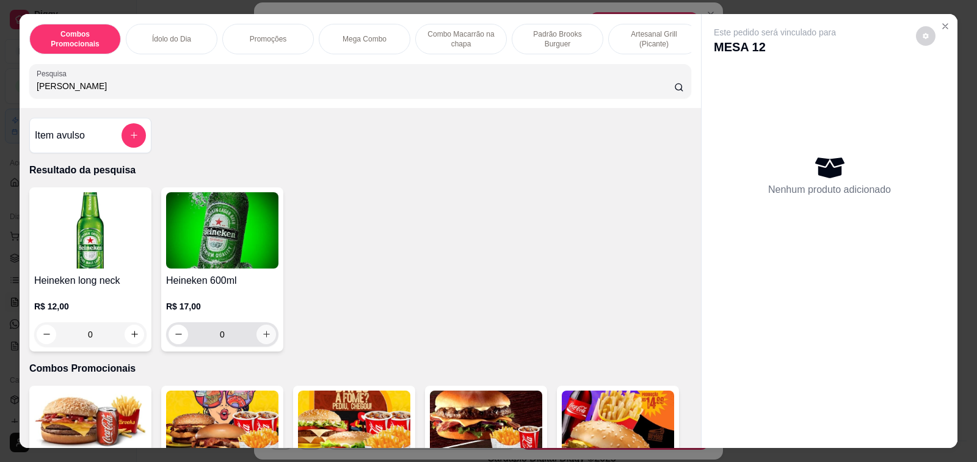
type input "[PERSON_NAME]"
click at [265, 339] on icon "increase-product-quantity" at bounding box center [266, 334] width 9 height 9
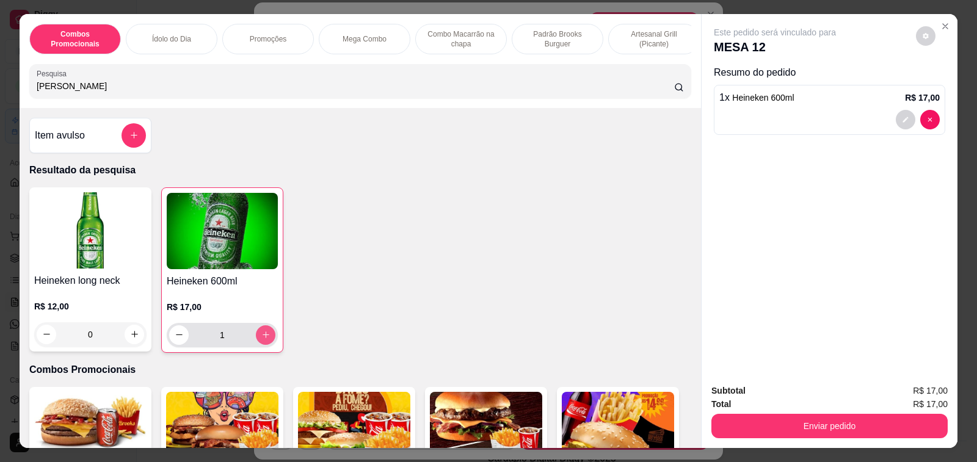
type input "1"
click at [59, 135] on h4 "Item avulso" at bounding box center [60, 135] width 50 height 15
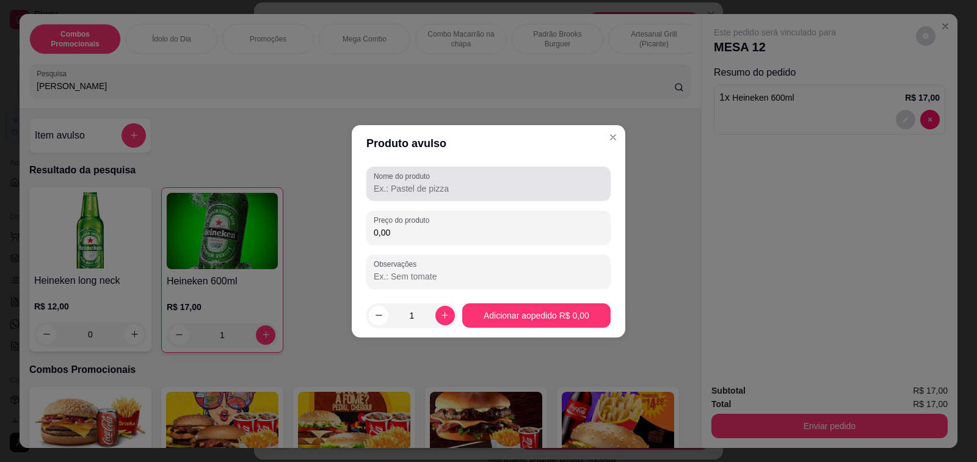
click at [413, 191] on input "Nome do produto" at bounding box center [489, 189] width 230 height 12
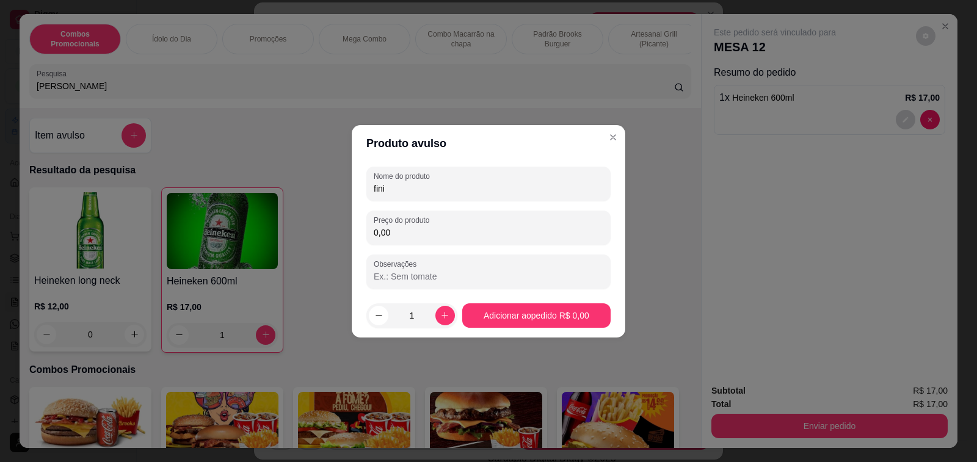
type input "fini"
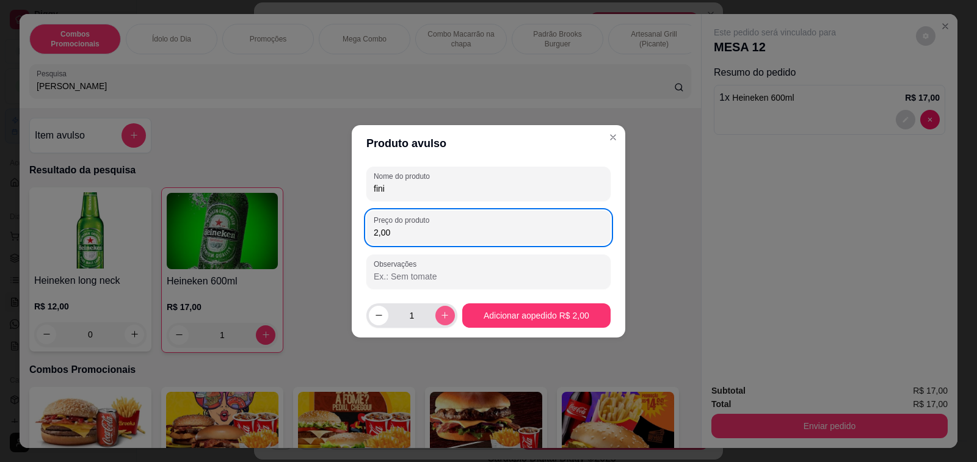
type input "2,00"
click at [440, 314] on icon "increase-product-quantity" at bounding box center [444, 315] width 9 height 9
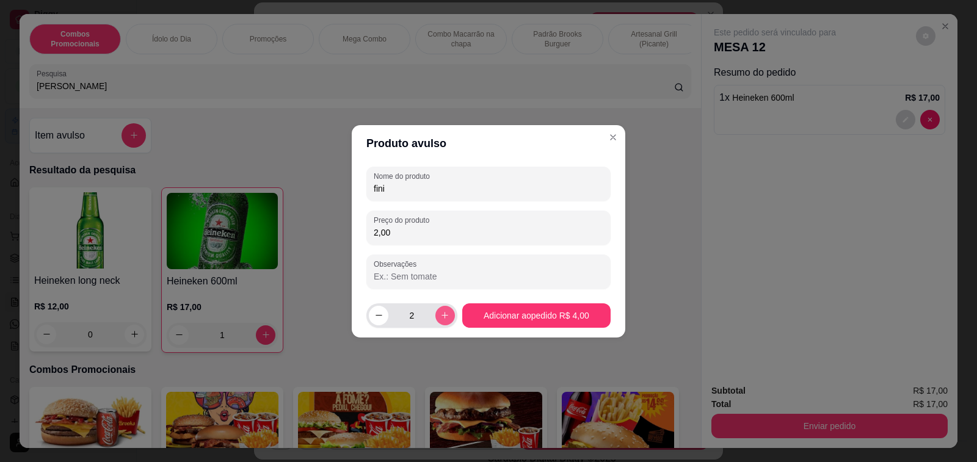
type input "2"
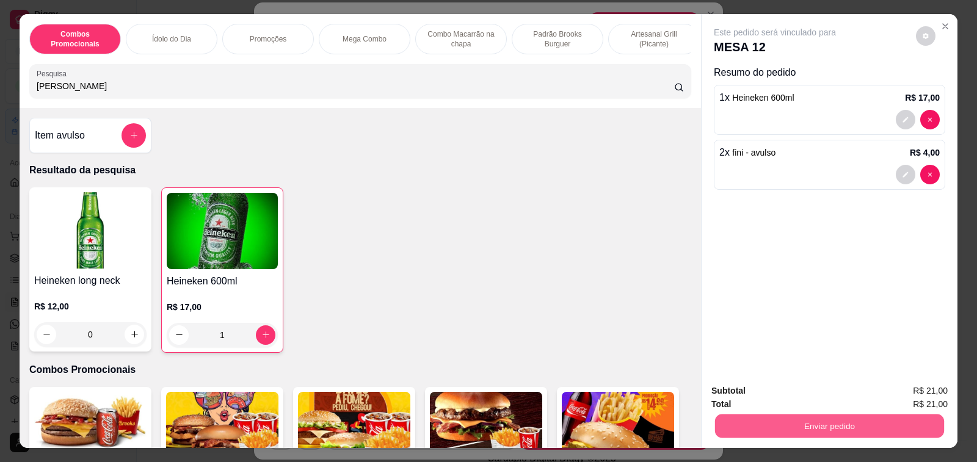
click at [803, 423] on button "Enviar pedido" at bounding box center [829, 427] width 229 height 24
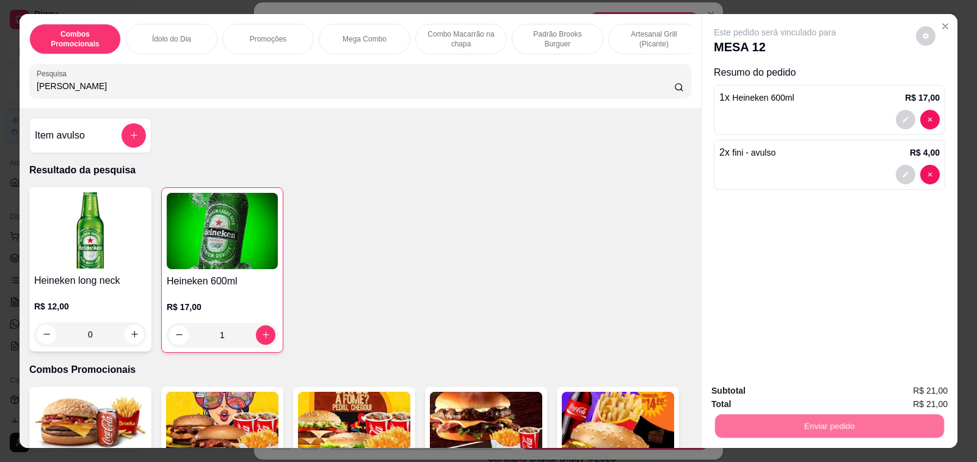
click at [901, 390] on button "Enviar pedido" at bounding box center [915, 391] width 69 height 23
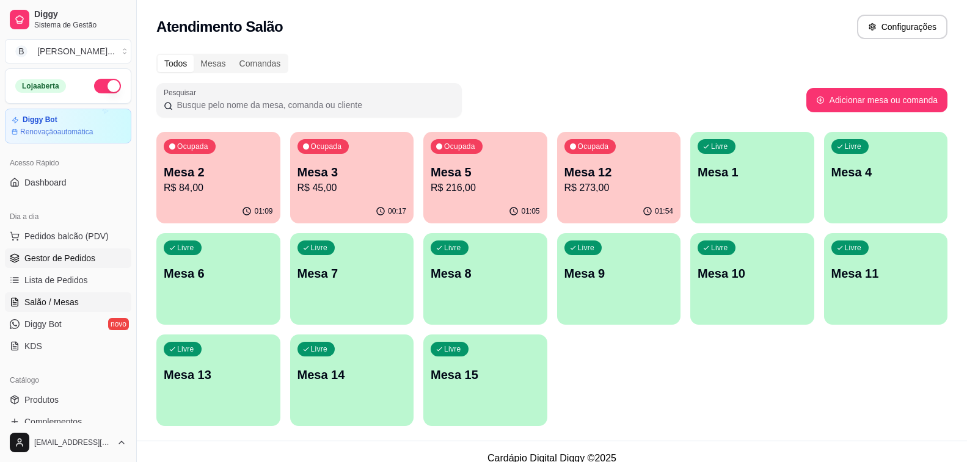
click at [56, 254] on span "Gestor de Pedidos" at bounding box center [59, 258] width 71 height 12
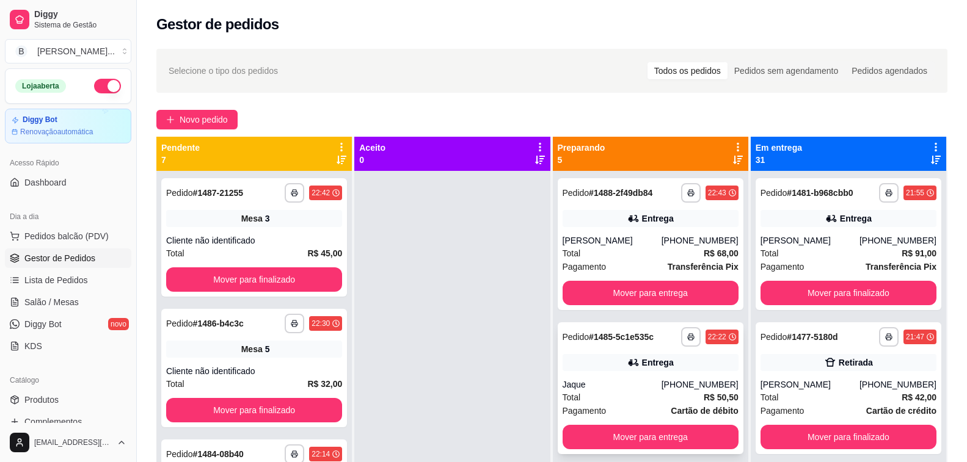
click at [611, 439] on button "Mover para entrega" at bounding box center [651, 437] width 176 height 24
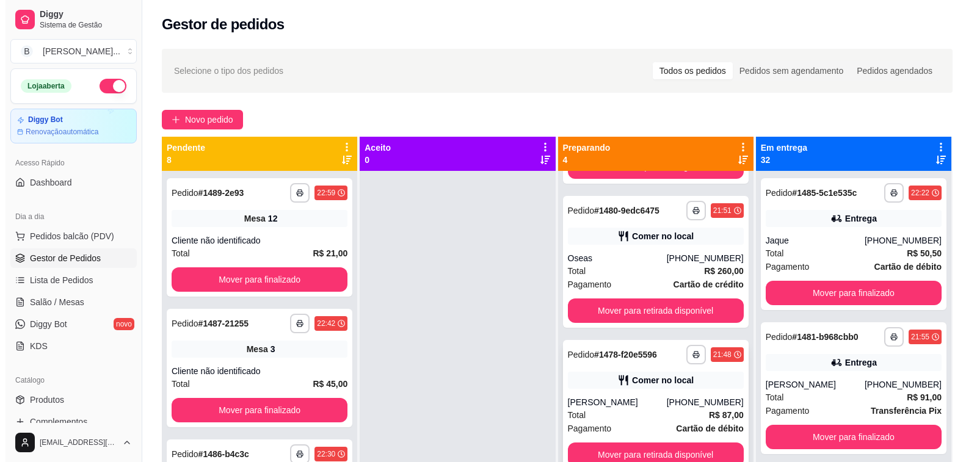
scroll to position [34, 0]
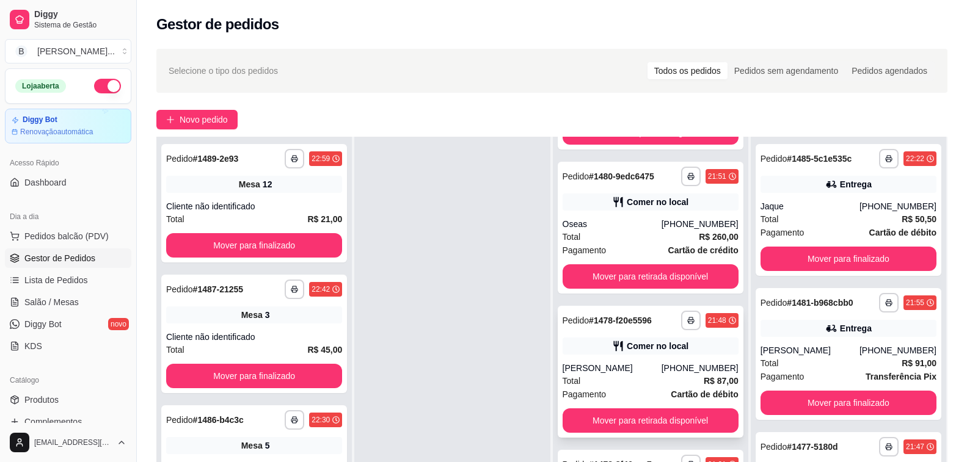
click at [634, 367] on div "[PERSON_NAME]" at bounding box center [612, 368] width 99 height 12
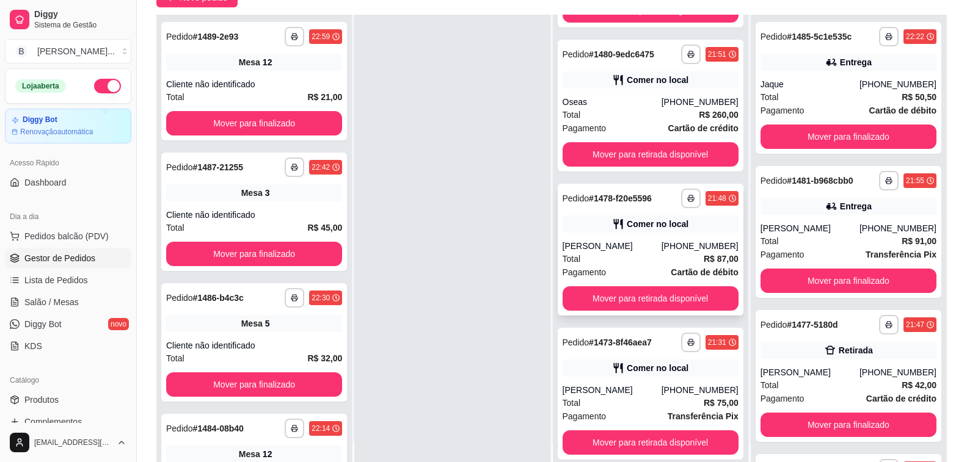
scroll to position [183, 0]
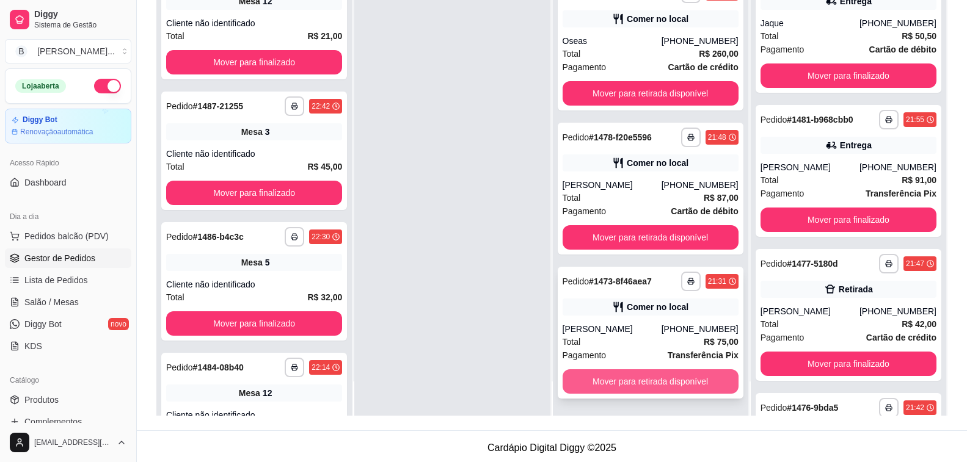
click at [629, 387] on button "Mover para retirada disponível" at bounding box center [651, 382] width 176 height 24
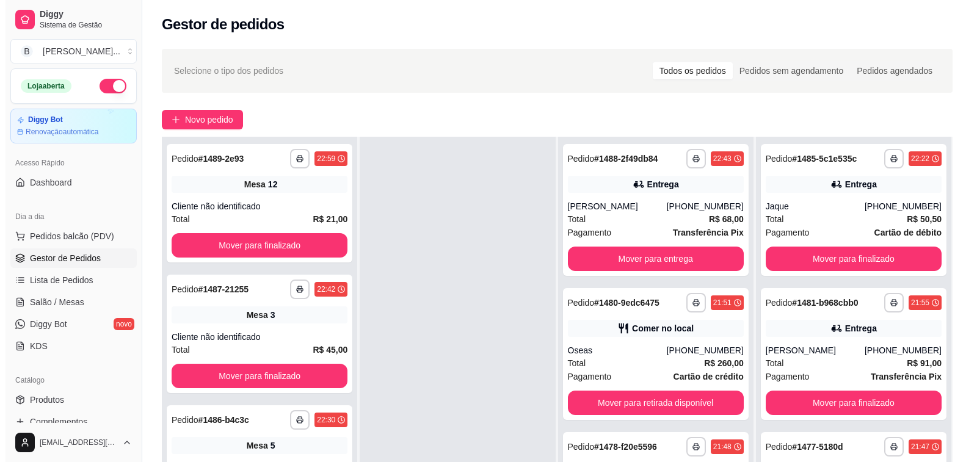
scroll to position [0, 0]
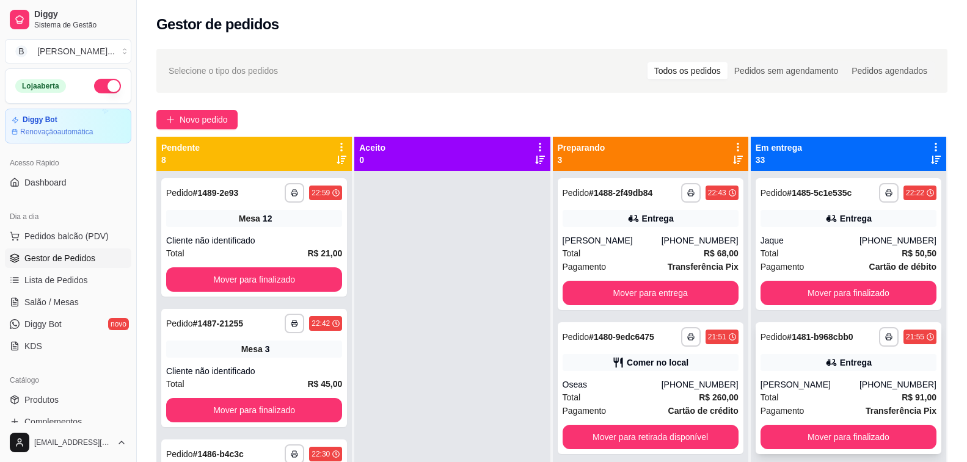
click at [813, 395] on div "Total R$ 91,00" at bounding box center [848, 397] width 176 height 13
click at [46, 304] on span "Salão / Mesas" at bounding box center [51, 302] width 54 height 12
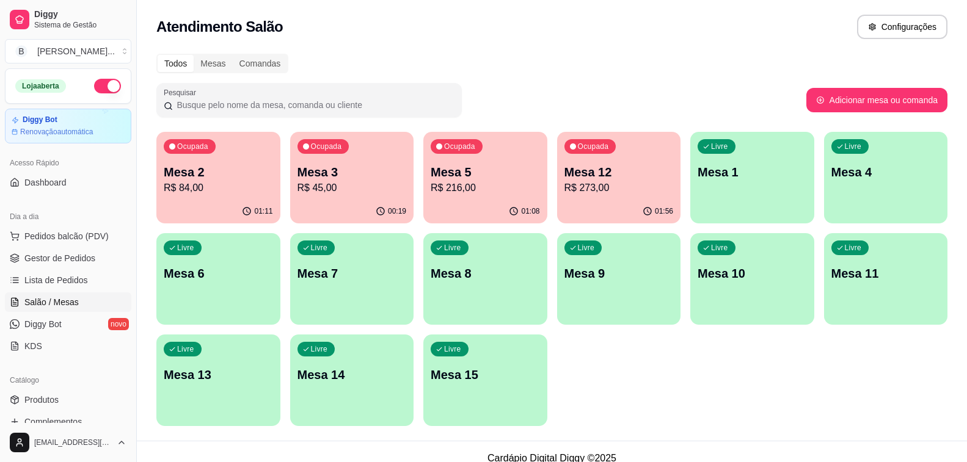
click at [260, 167] on p "Mesa 2" at bounding box center [218, 172] width 109 height 17
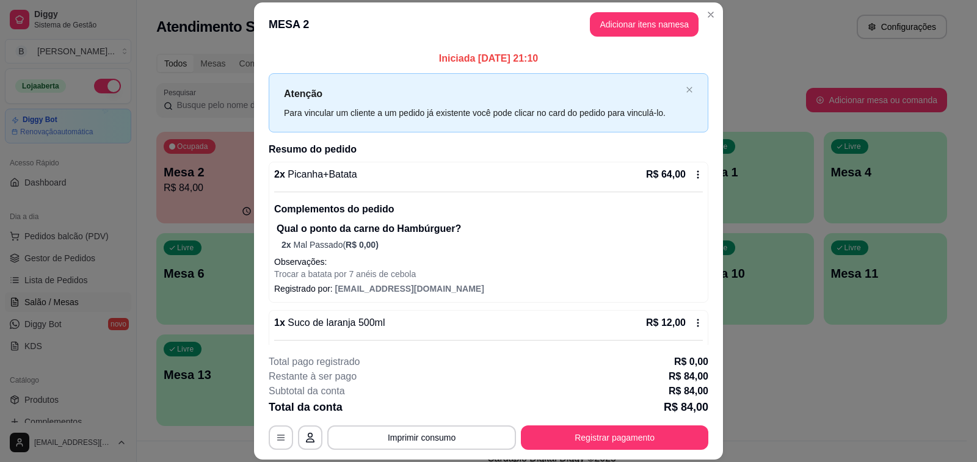
scroll to position [216, 0]
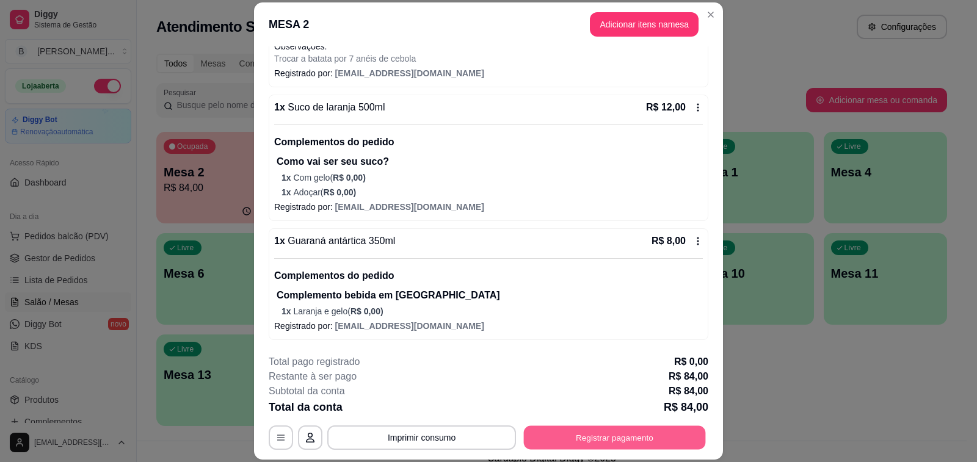
click at [675, 435] on button "Registrar pagamento" at bounding box center [615, 438] width 182 height 24
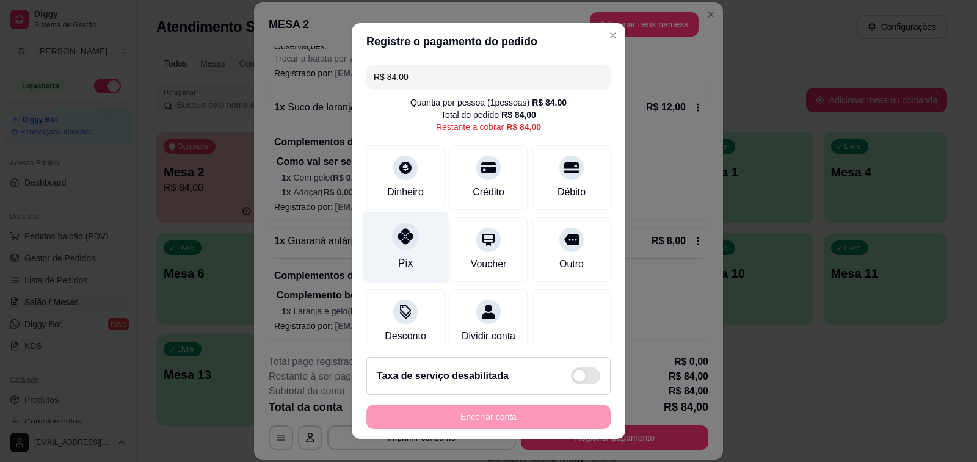
click at [407, 239] on div at bounding box center [405, 236] width 27 height 27
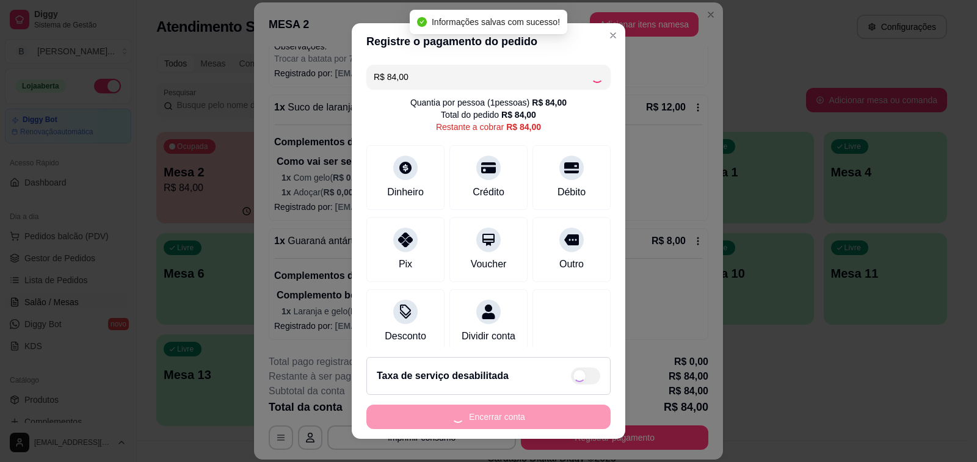
type input "R$ 0,00"
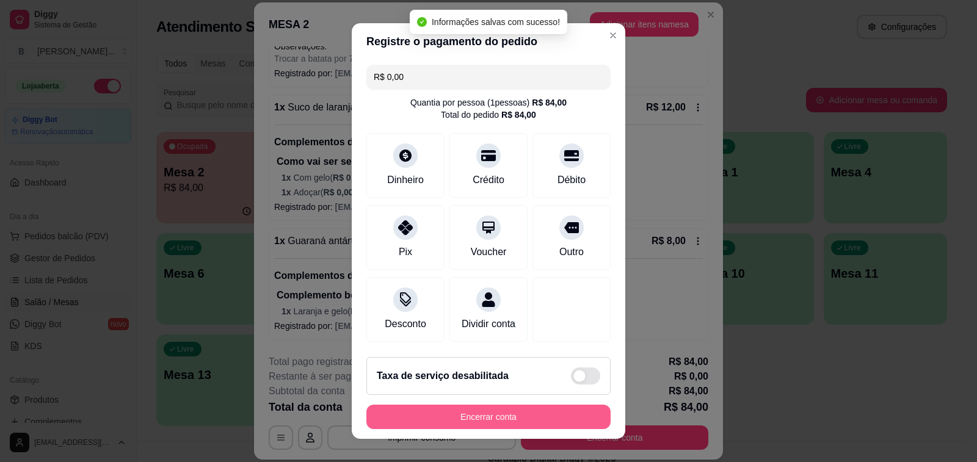
click at [450, 425] on button "Encerrar conta" at bounding box center [488, 417] width 244 height 24
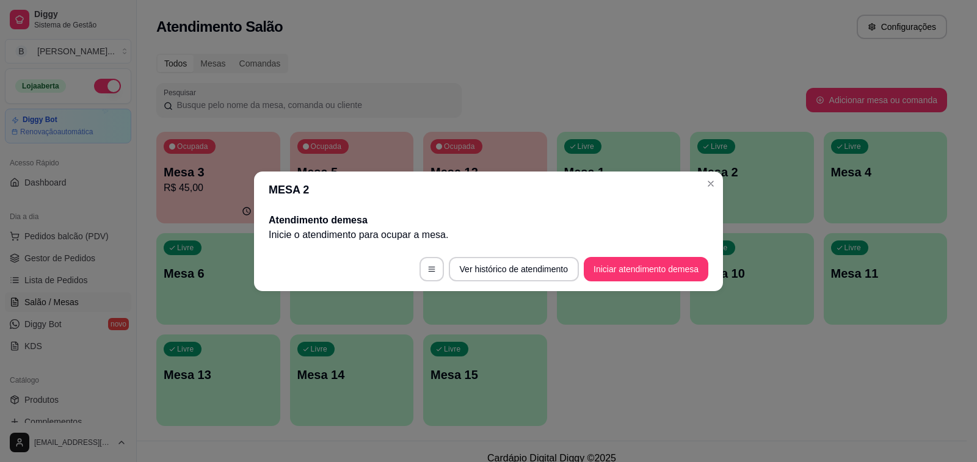
scroll to position [0, 0]
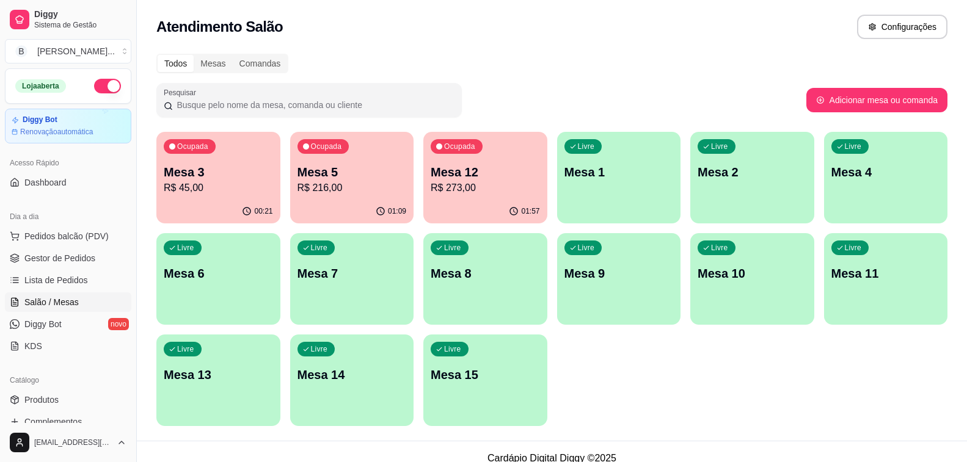
click at [390, 173] on p "Mesa 5" at bounding box center [351, 172] width 109 height 17
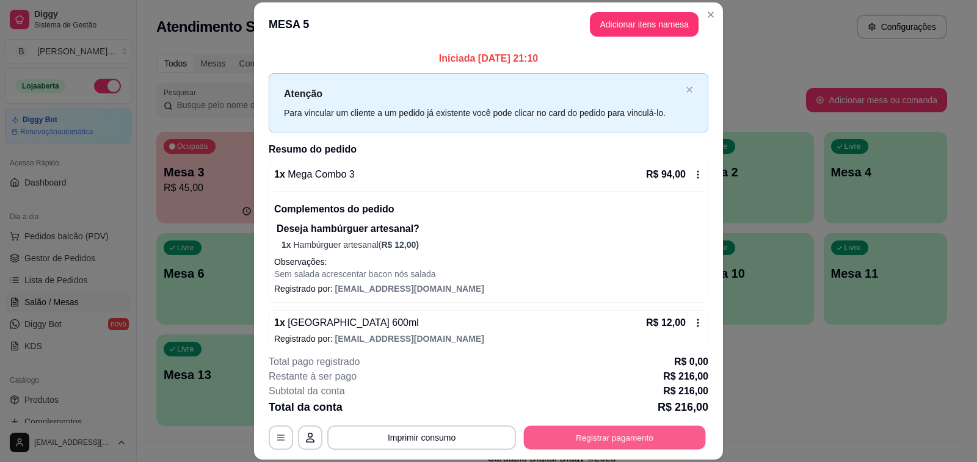
click at [593, 440] on button "Registrar pagamento" at bounding box center [615, 438] width 182 height 24
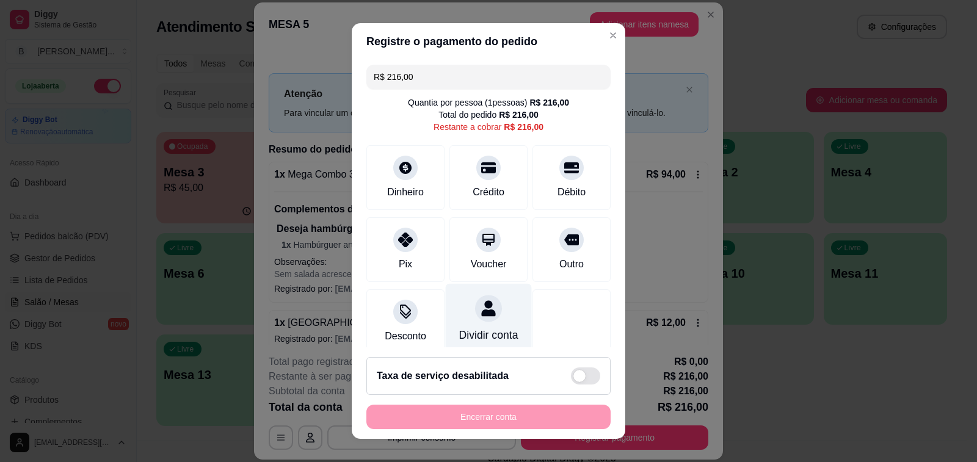
click at [481, 311] on icon at bounding box center [488, 308] width 14 height 16
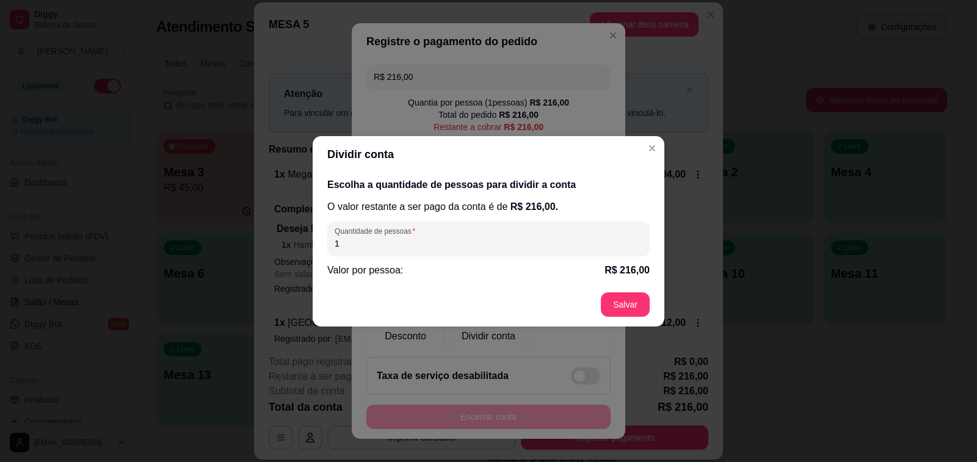
click at [382, 244] on input "1" at bounding box center [489, 244] width 308 height 12
type input "2"
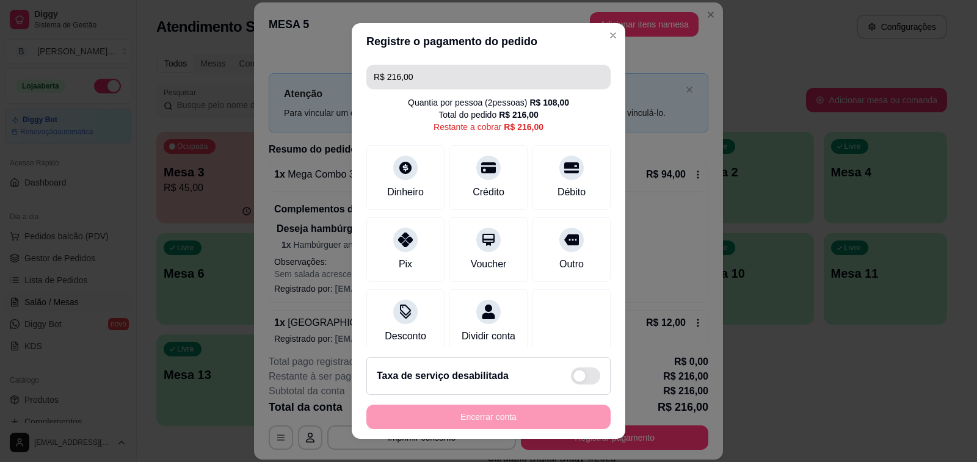
click at [413, 76] on input "R$ 216,00" at bounding box center [489, 77] width 230 height 24
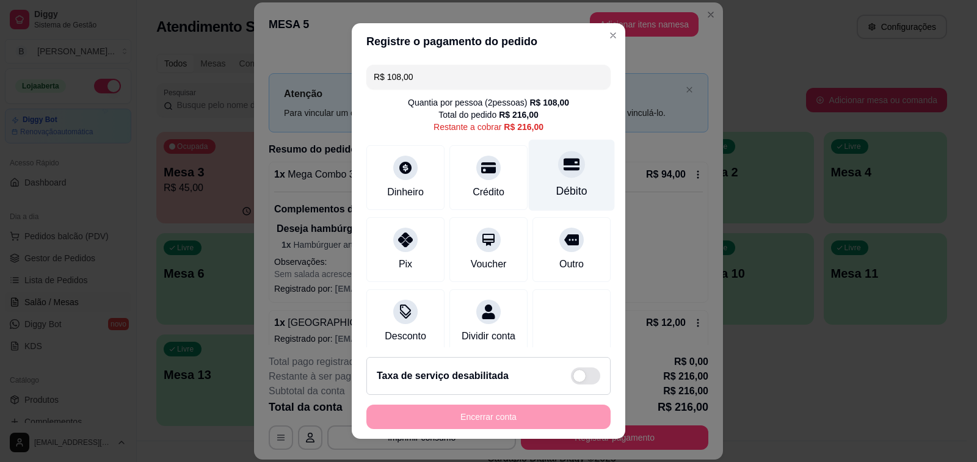
click at [553, 183] on div "Débito" at bounding box center [572, 175] width 86 height 71
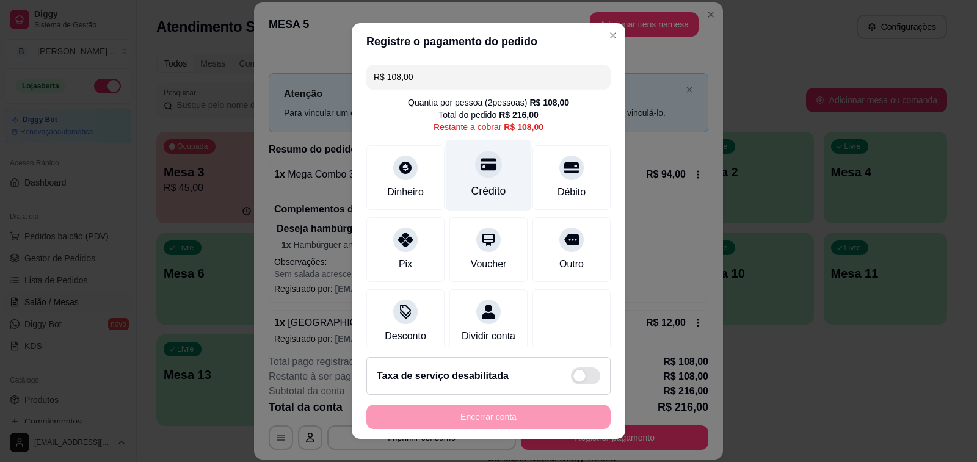
click at [475, 173] on div at bounding box center [488, 164] width 27 height 27
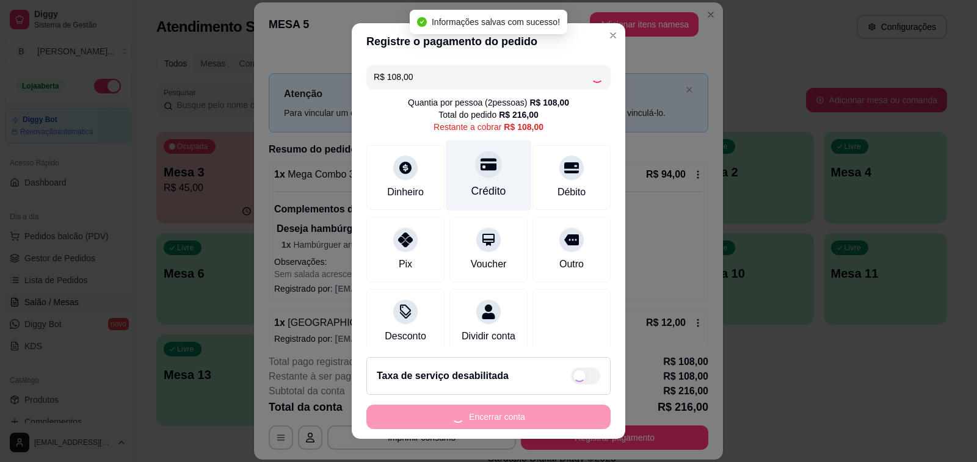
type input "R$ 0,00"
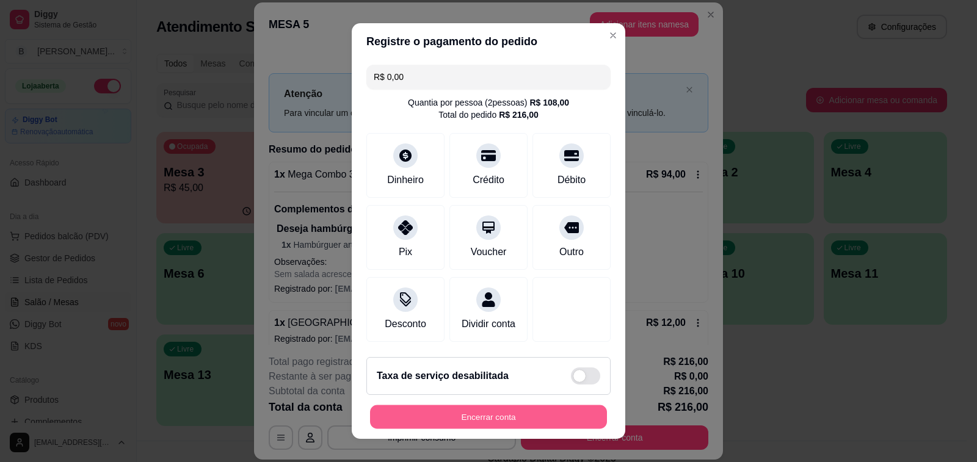
click at [482, 421] on button "Encerrar conta" at bounding box center [488, 418] width 237 height 24
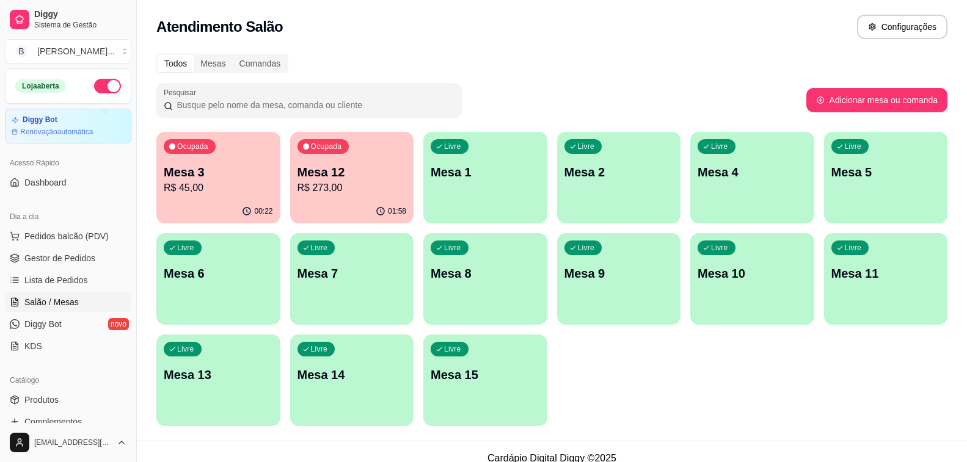
click at [213, 182] on p "R$ 45,00" at bounding box center [218, 188] width 109 height 15
click at [86, 255] on span "Gestor de Pedidos" at bounding box center [59, 258] width 71 height 12
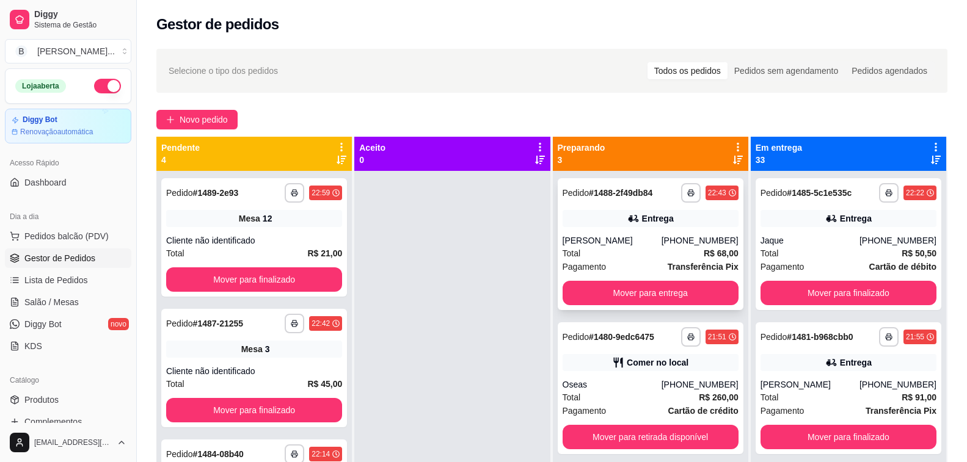
click at [627, 216] on icon at bounding box center [633, 219] width 12 height 12
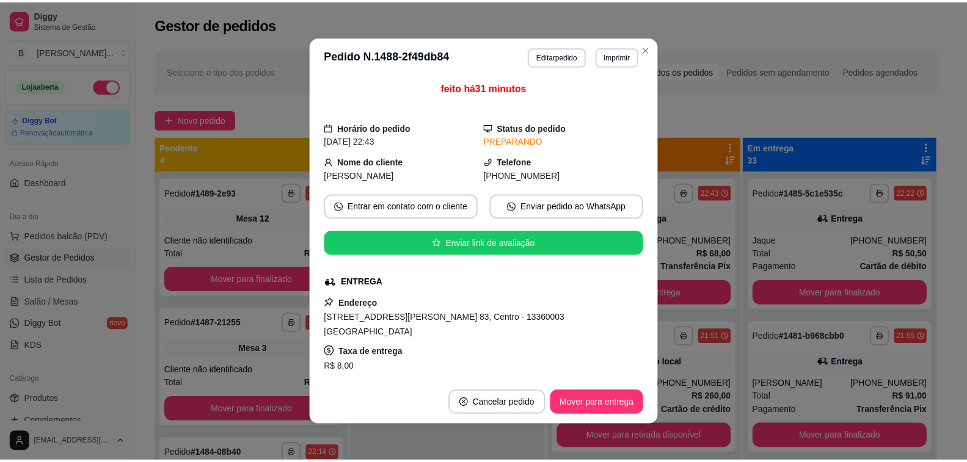
scroll to position [122, 0]
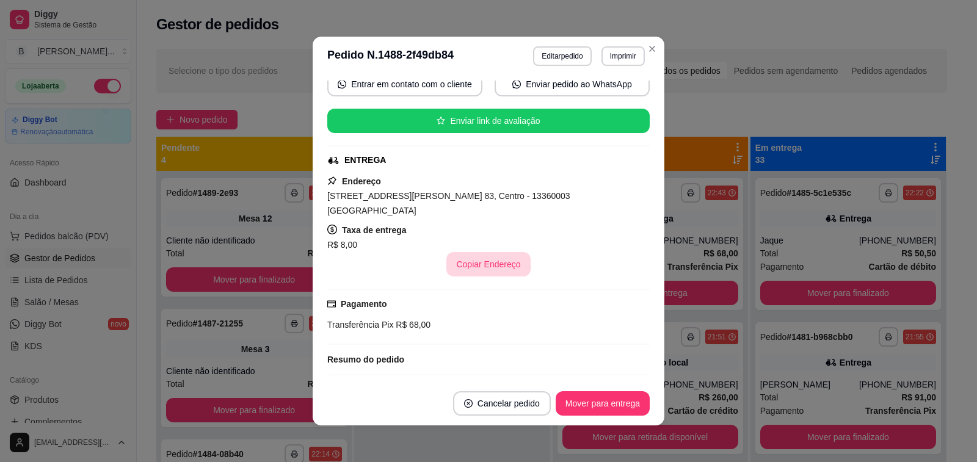
click at [490, 252] on button "Copiar Endereço" at bounding box center [488, 264] width 84 height 24
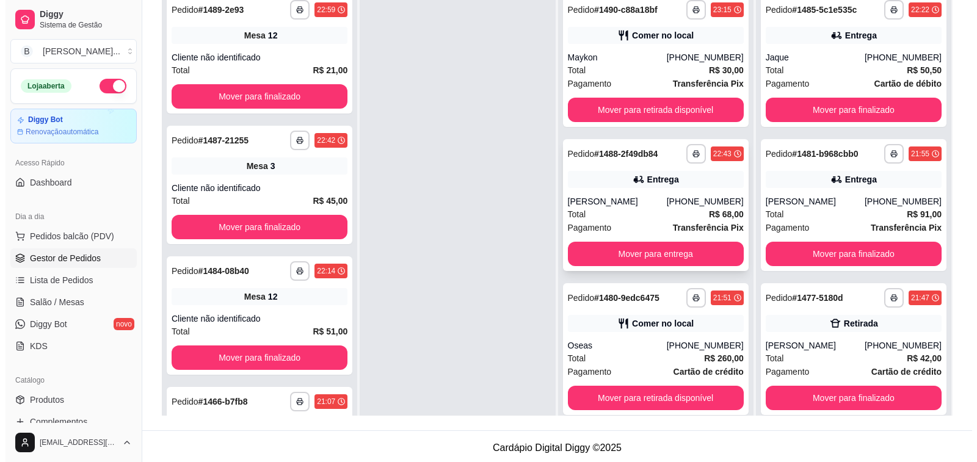
scroll to position [0, 0]
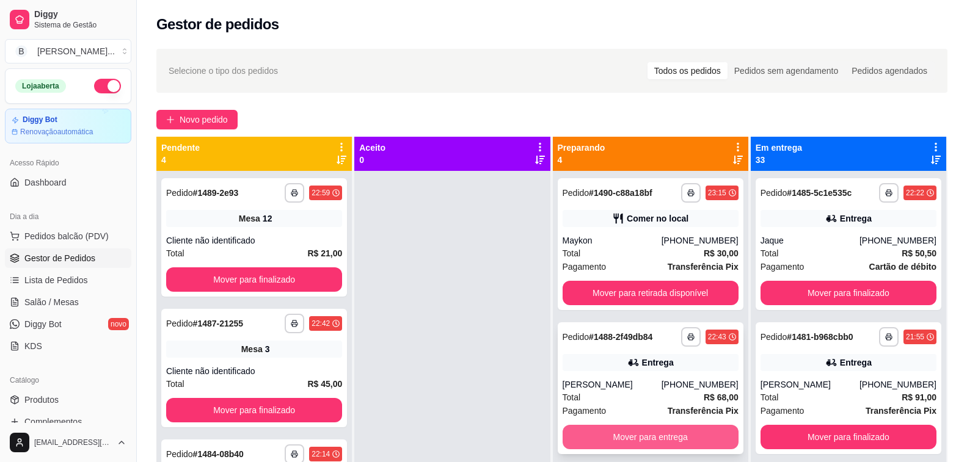
click at [630, 435] on button "Mover para entrega" at bounding box center [651, 437] width 176 height 24
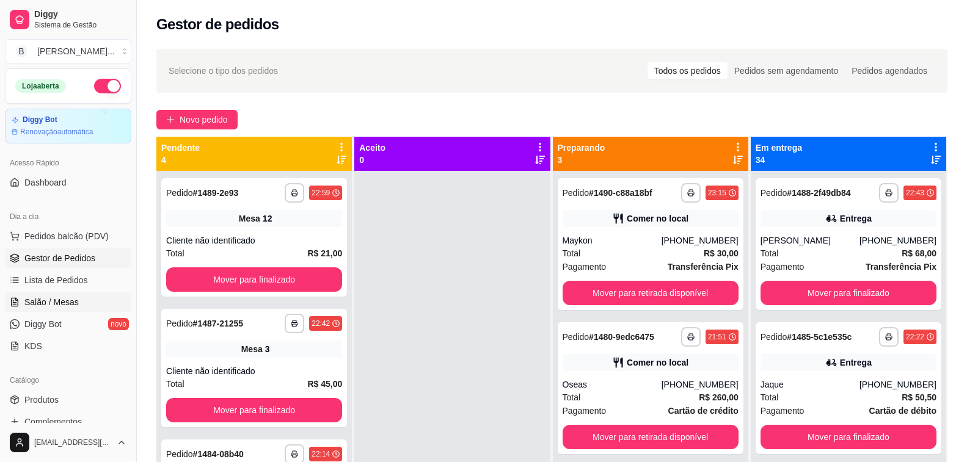
click at [87, 309] on link "Salão / Mesas" at bounding box center [68, 303] width 126 height 20
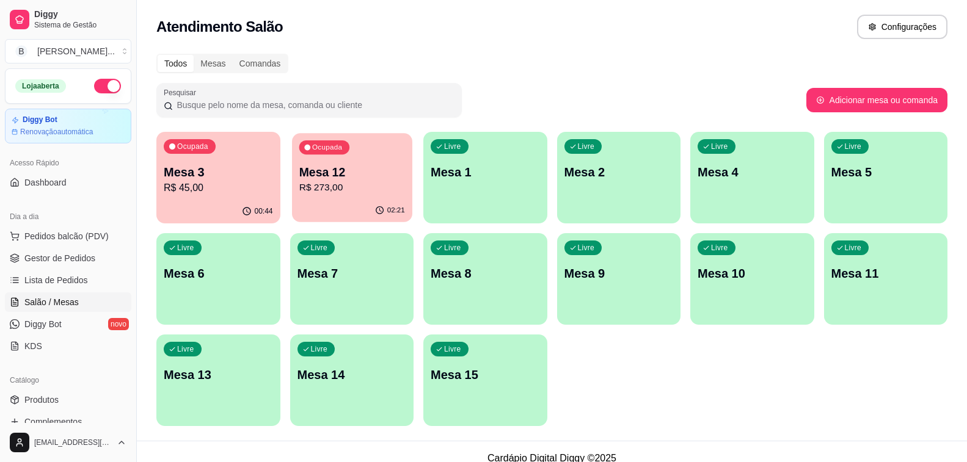
click at [379, 188] on p "R$ 273,00" at bounding box center [352, 188] width 106 height 14
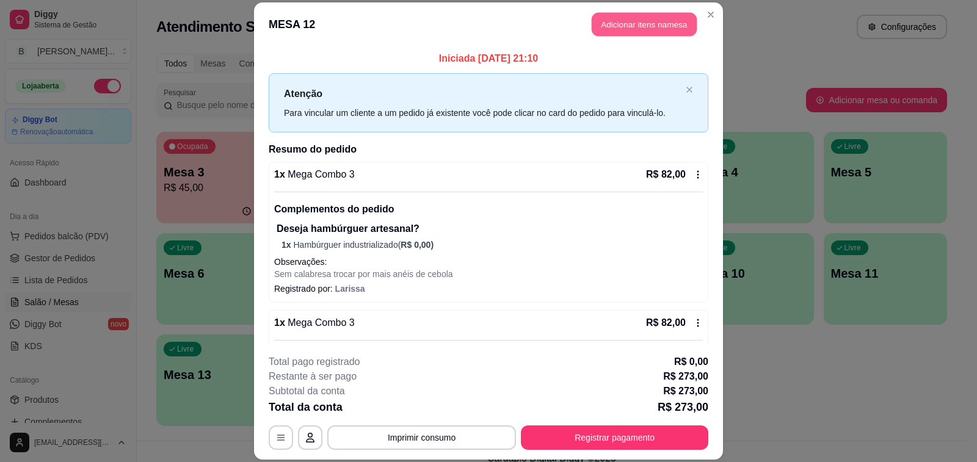
click at [642, 19] on button "Adicionar itens na mesa" at bounding box center [644, 24] width 105 height 24
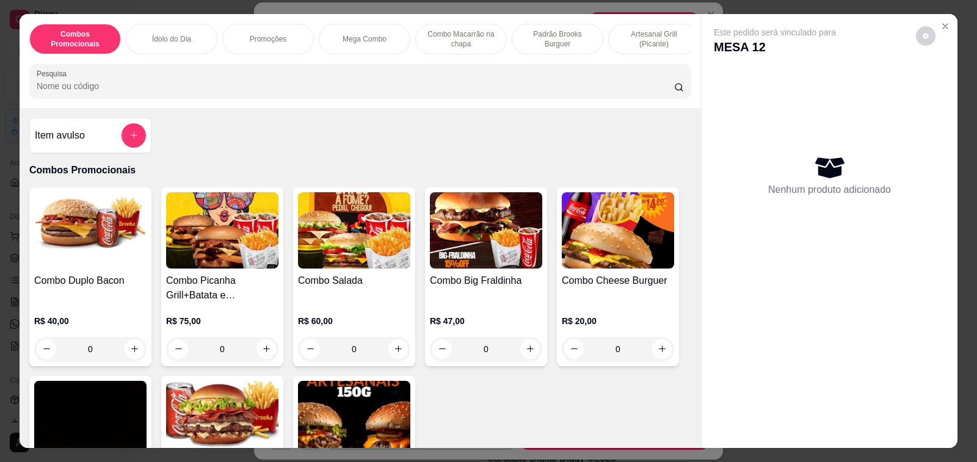
click at [51, 143] on h4 "Item avulso" at bounding box center [60, 135] width 50 height 15
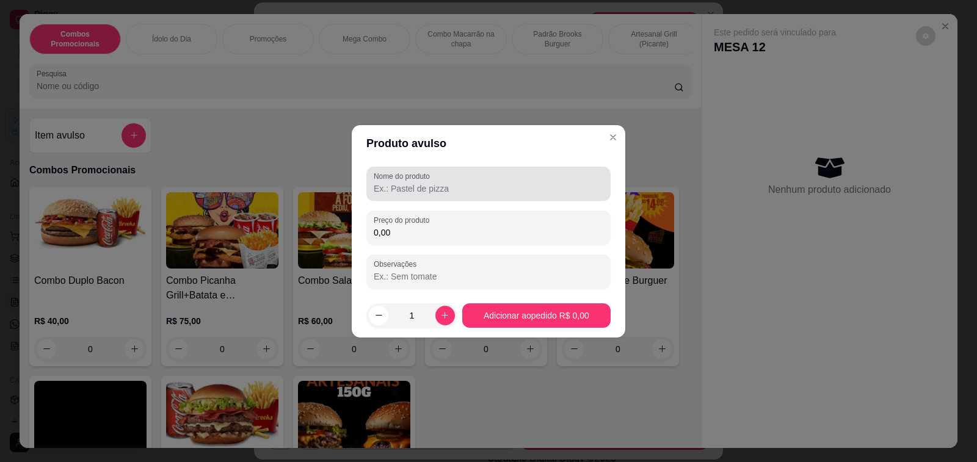
click at [434, 194] on input "Nome do produto" at bounding box center [489, 189] width 230 height 12
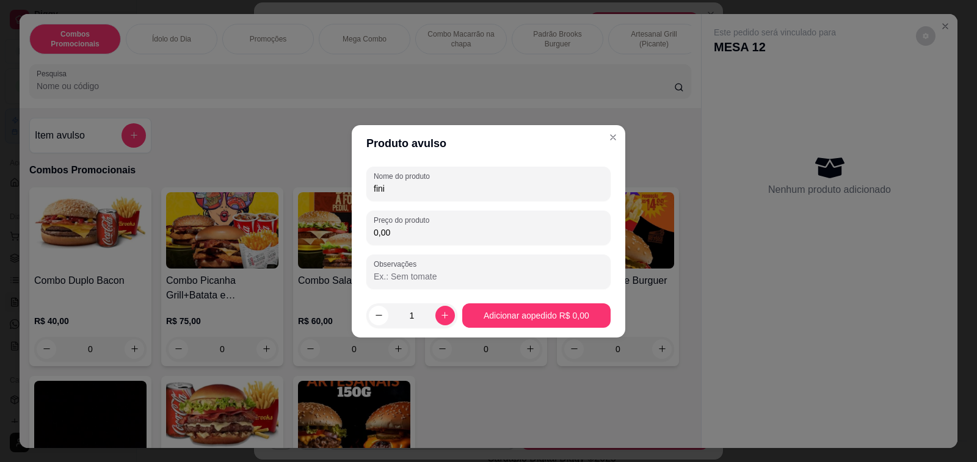
type input "fini"
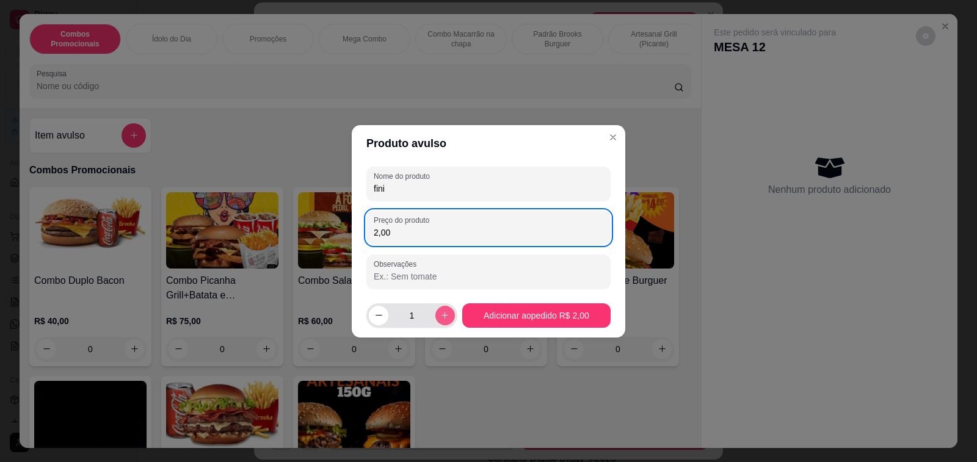
type input "2,00"
click at [435, 321] on button "increase-product-quantity" at bounding box center [445, 316] width 20 height 20
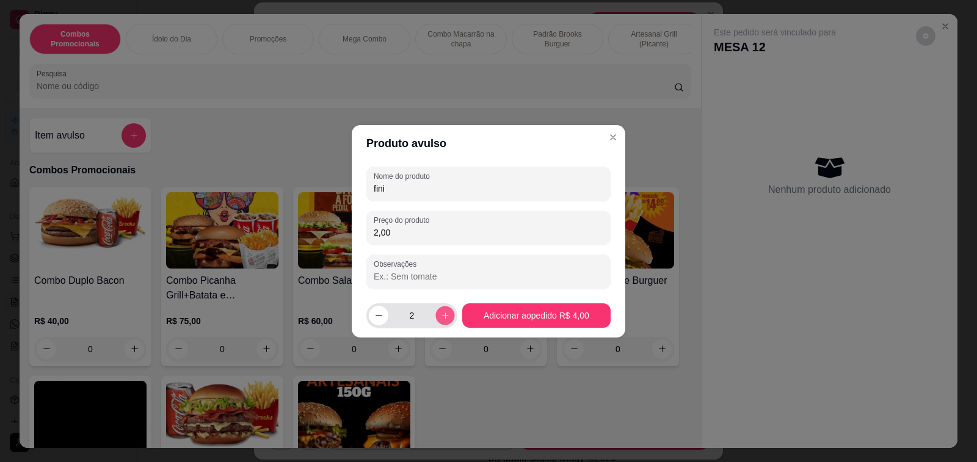
click at [435, 321] on button "increase-product-quantity" at bounding box center [444, 315] width 19 height 19
click at [435, 321] on button "increase-product-quantity" at bounding box center [445, 316] width 20 height 20
type input "4"
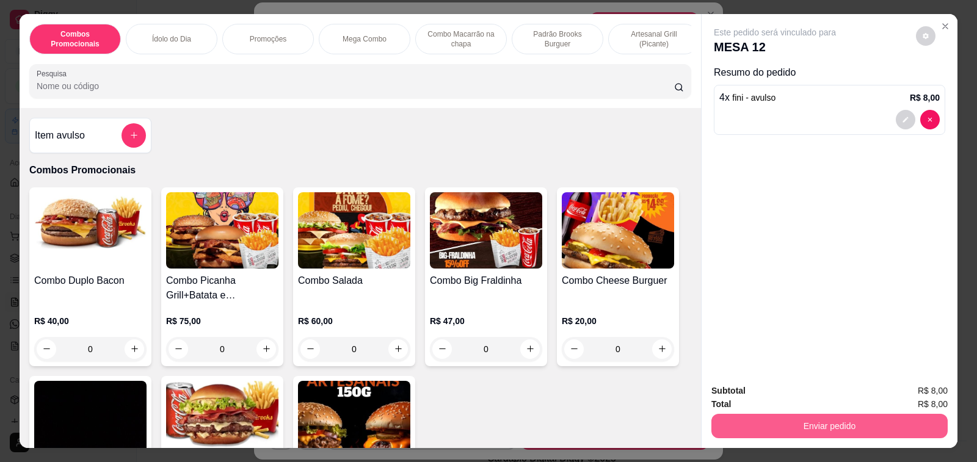
click at [843, 428] on button "Enviar pedido" at bounding box center [830, 426] width 236 height 24
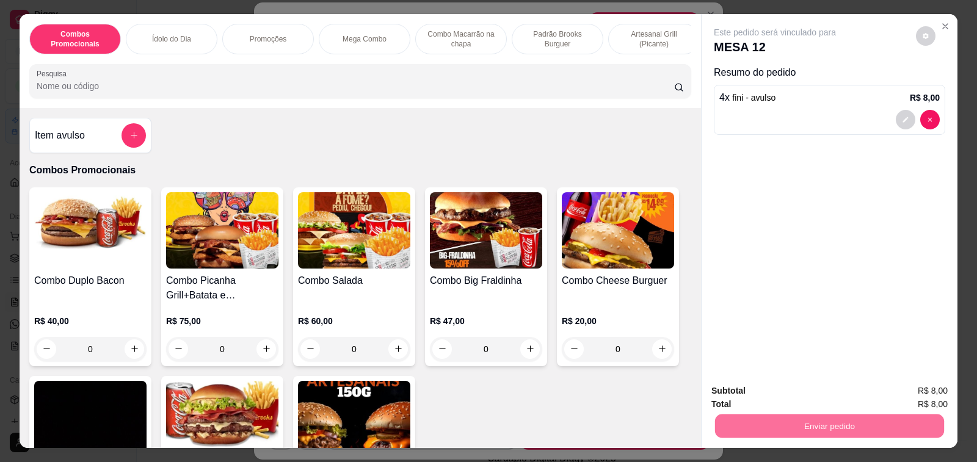
click at [908, 388] on button "Enviar pedido" at bounding box center [915, 391] width 67 height 23
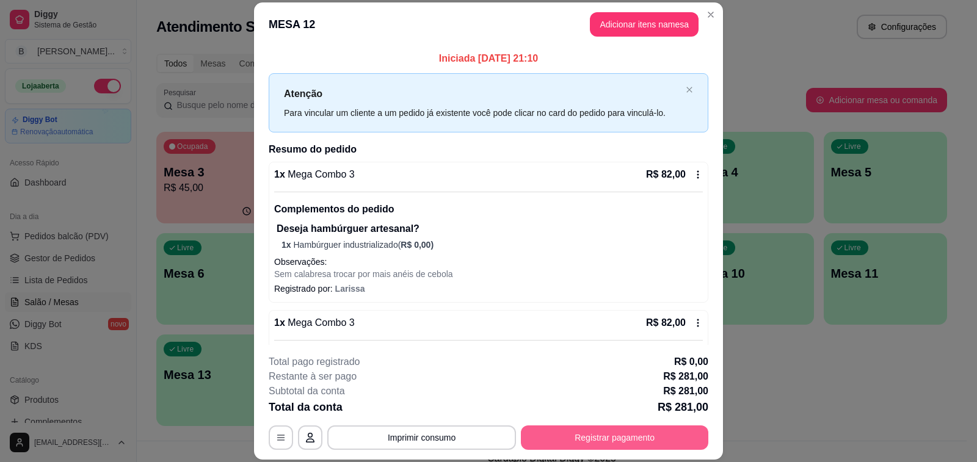
click at [573, 435] on button "Registrar pagamento" at bounding box center [615, 438] width 188 height 24
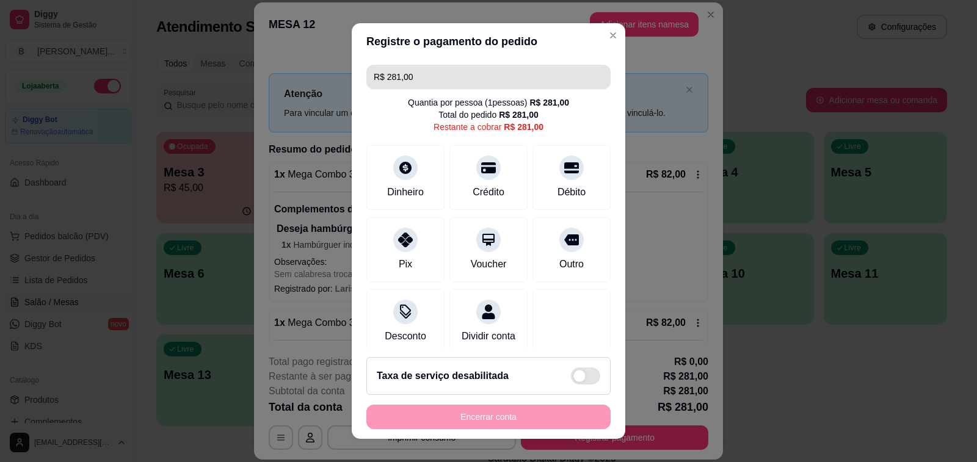
click at [446, 73] on input "R$ 281,00" at bounding box center [489, 77] width 230 height 24
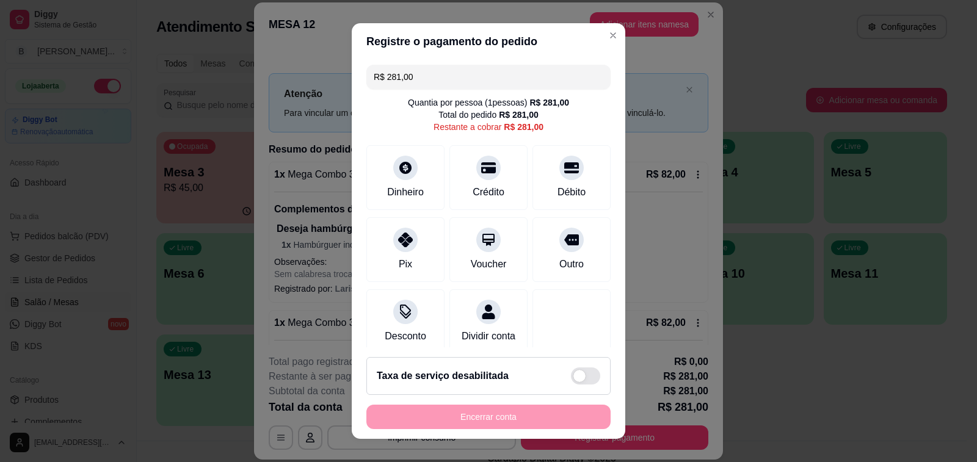
click at [446, 73] on input "R$ 281,00" at bounding box center [489, 77] width 230 height 24
click at [472, 183] on div "Crédito" at bounding box center [489, 191] width 35 height 16
click at [479, 77] on input "R$ 160,00" at bounding box center [489, 77] width 230 height 24
click at [564, 170] on icon at bounding box center [572, 164] width 16 height 12
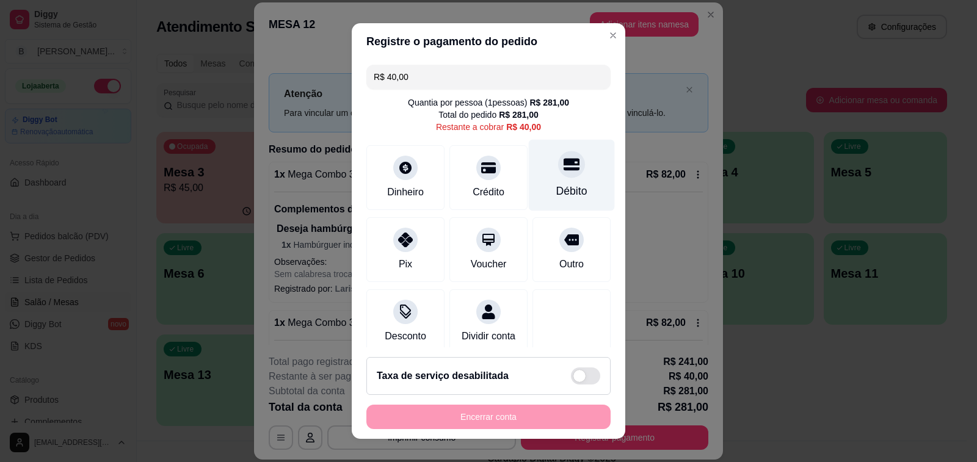
click at [558, 173] on div at bounding box center [571, 164] width 27 height 27
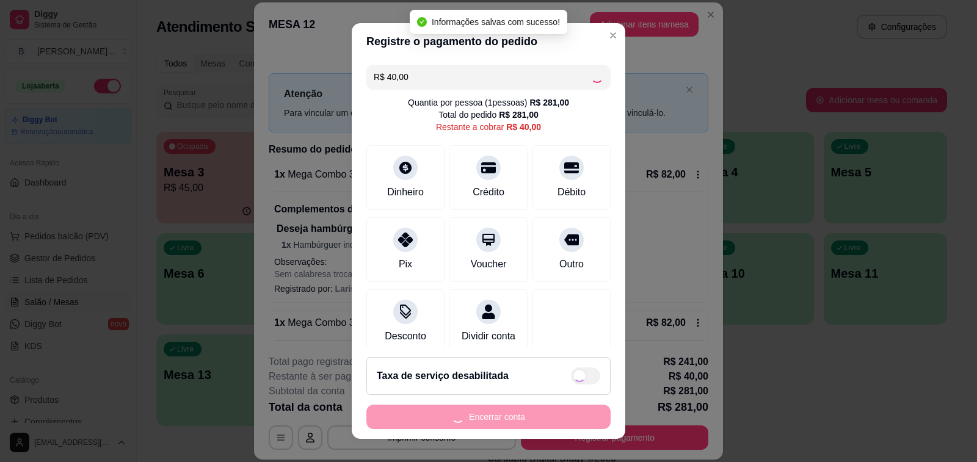
type input "R$ 0,00"
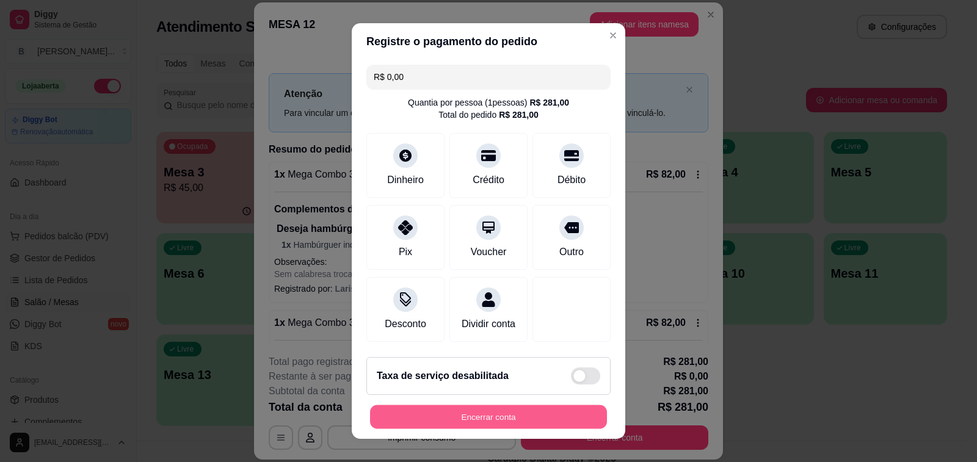
click at [530, 418] on button "Encerrar conta" at bounding box center [488, 418] width 237 height 24
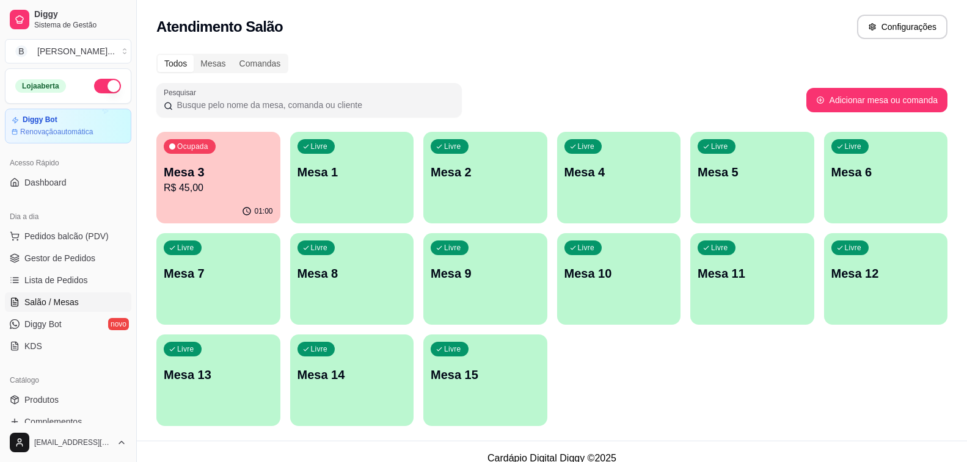
click at [215, 181] on p "R$ 45,00" at bounding box center [218, 188] width 109 height 15
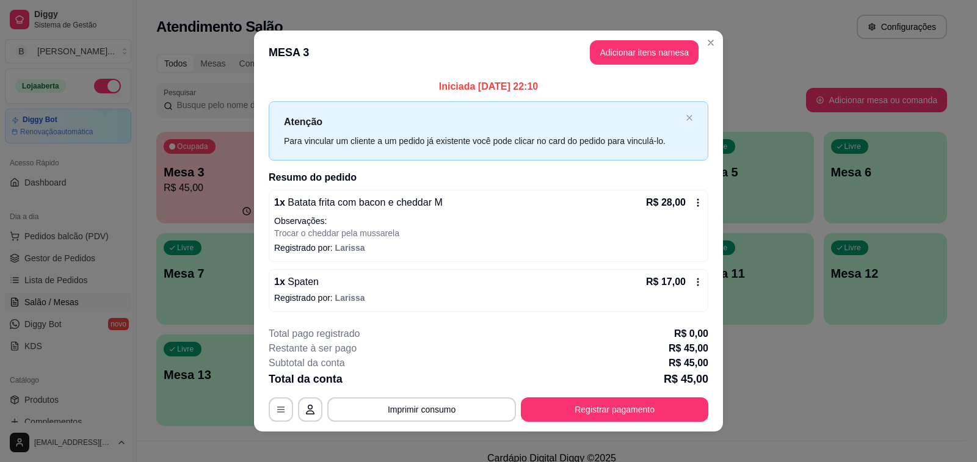
scroll to position [9, 0]
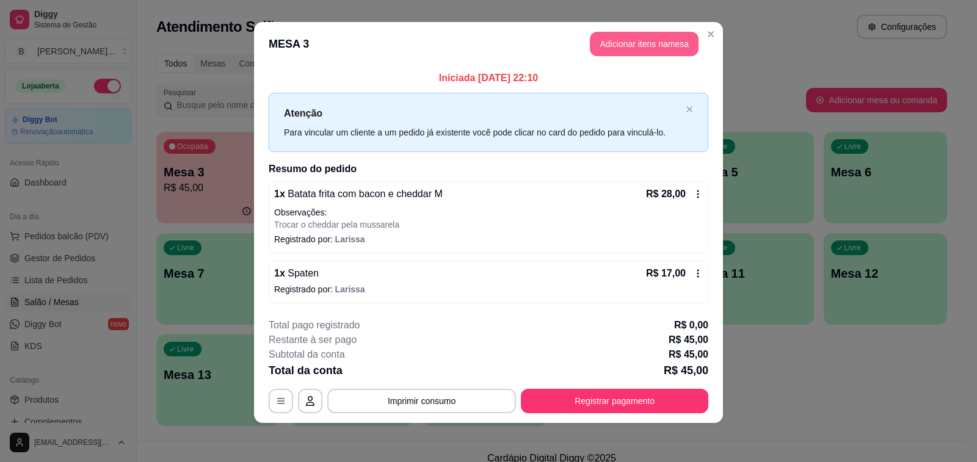
click at [622, 39] on button "Adicionar itens na mesa" at bounding box center [644, 44] width 109 height 24
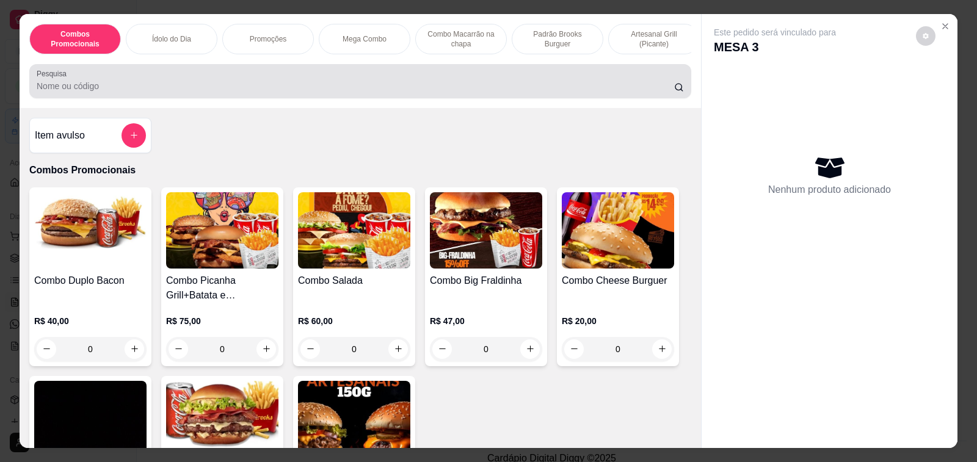
click at [95, 88] on input "Pesquisa" at bounding box center [356, 86] width 638 height 12
click at [95, 88] on input "spaten" at bounding box center [356, 86] width 638 height 12
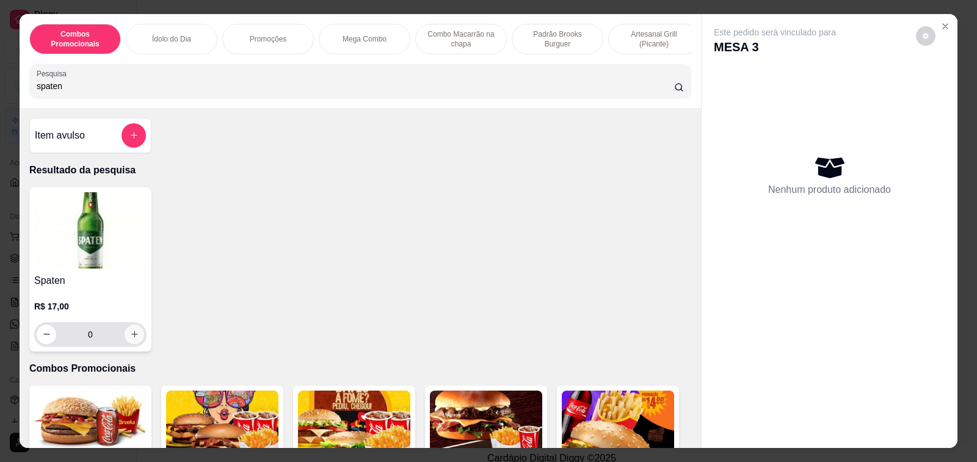
type input "spaten"
click at [130, 344] on button "increase-product-quantity" at bounding box center [135, 335] width 20 height 20
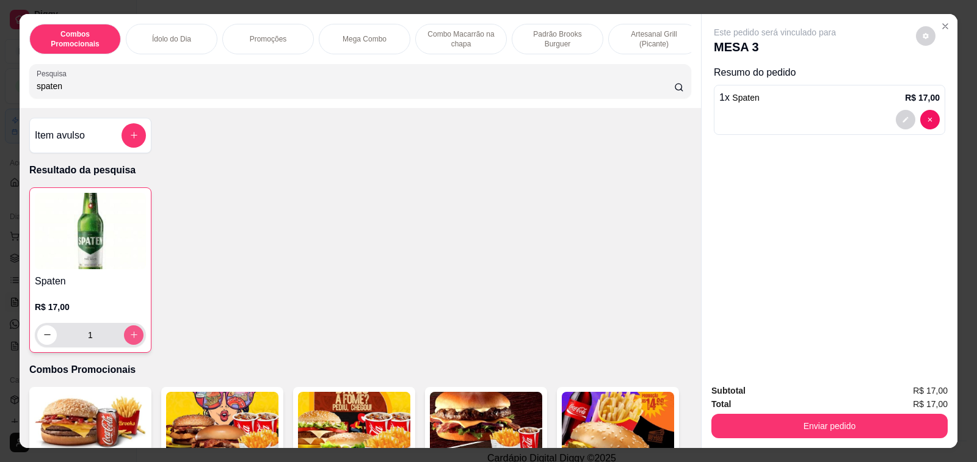
type input "1"
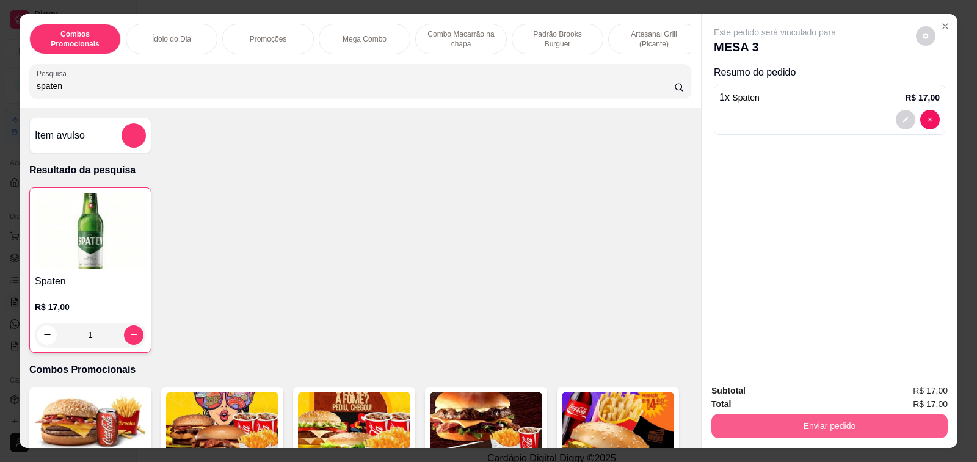
click at [824, 418] on button "Enviar pedido" at bounding box center [830, 426] width 236 height 24
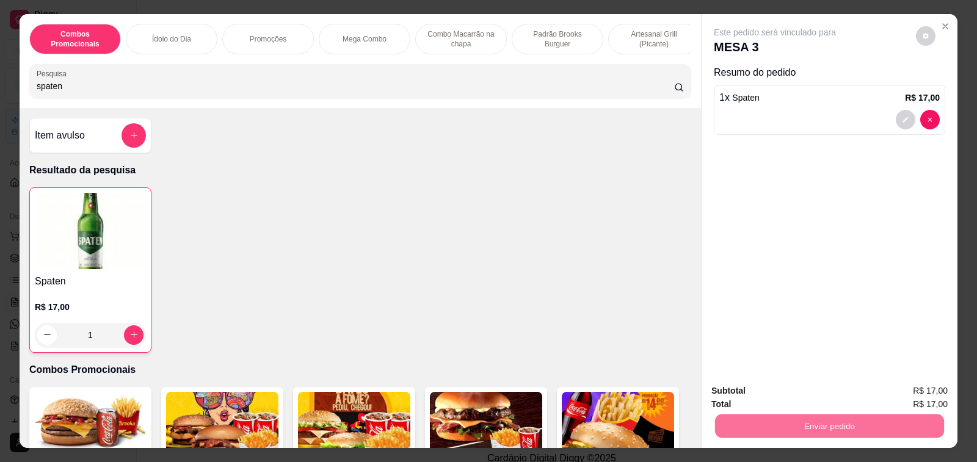
click at [920, 398] on button "Enviar pedido" at bounding box center [915, 391] width 69 height 23
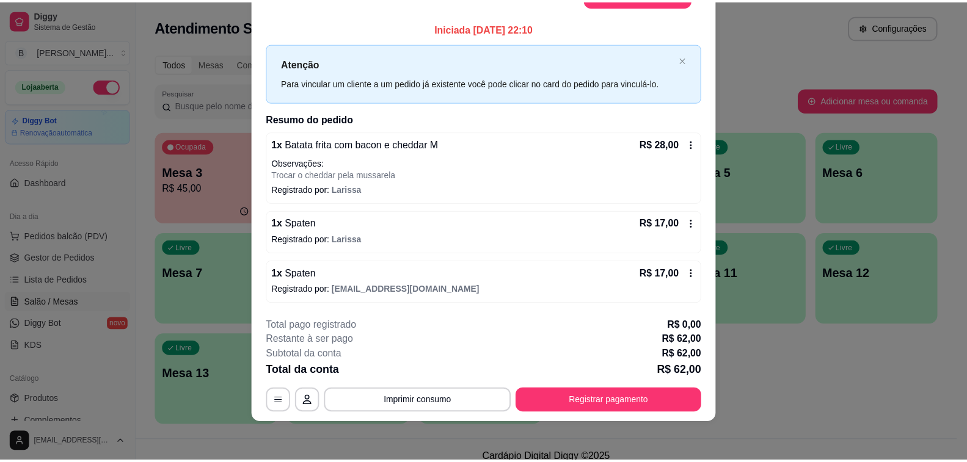
scroll to position [0, 0]
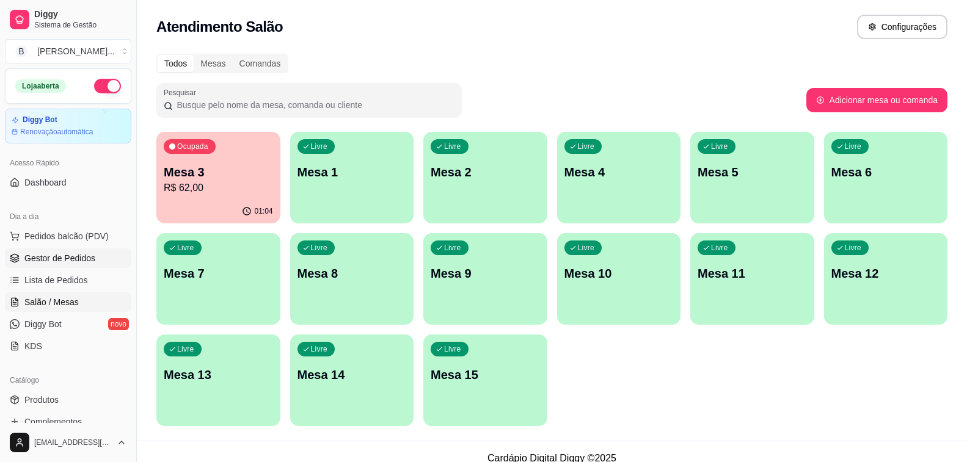
click at [64, 263] on span "Gestor de Pedidos" at bounding box center [59, 258] width 71 height 12
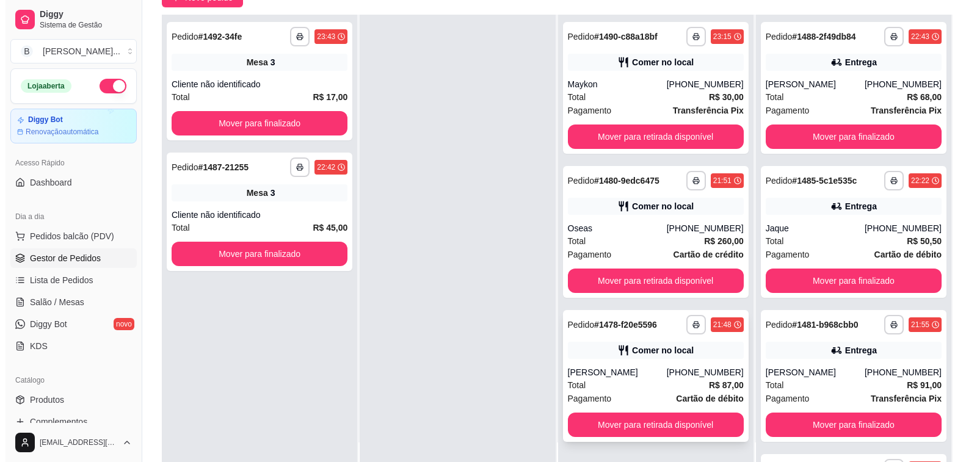
scroll to position [186, 0]
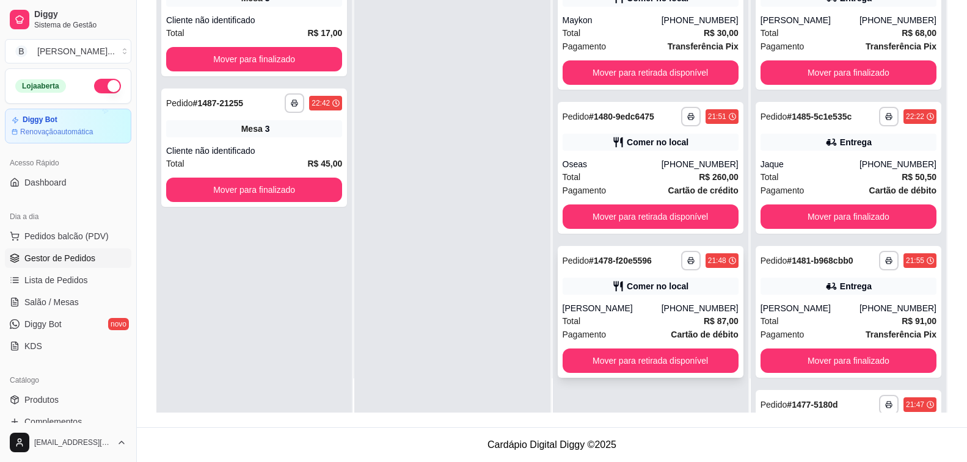
click at [582, 308] on div "[PERSON_NAME]" at bounding box center [612, 308] width 99 height 12
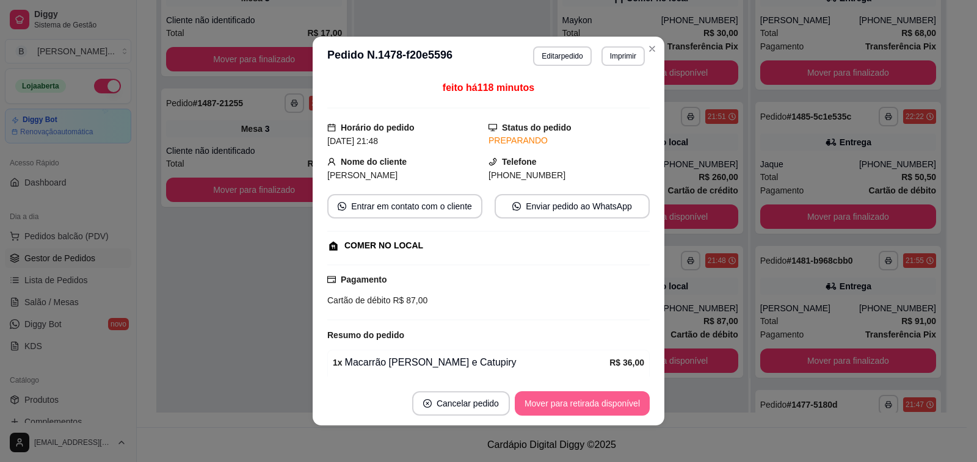
click at [605, 408] on button "Mover para retirada disponível" at bounding box center [582, 403] width 135 height 24
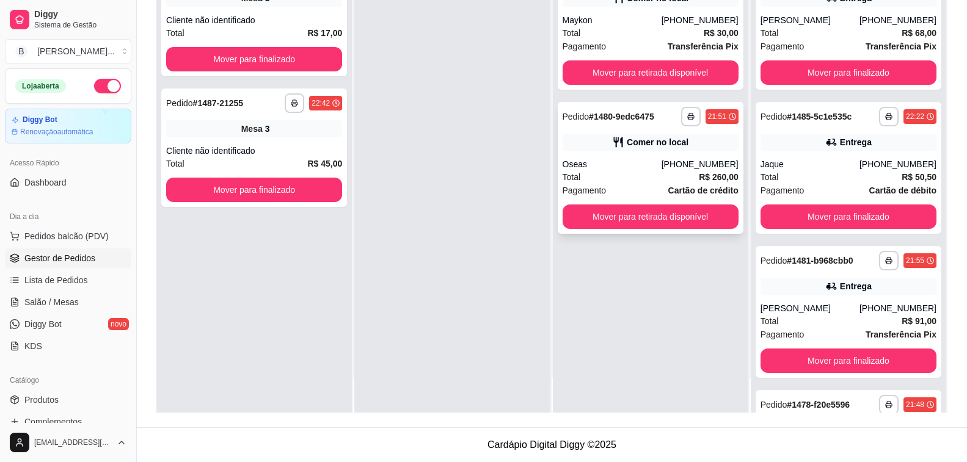
click at [639, 174] on div "Total R$ 260,00" at bounding box center [651, 176] width 176 height 13
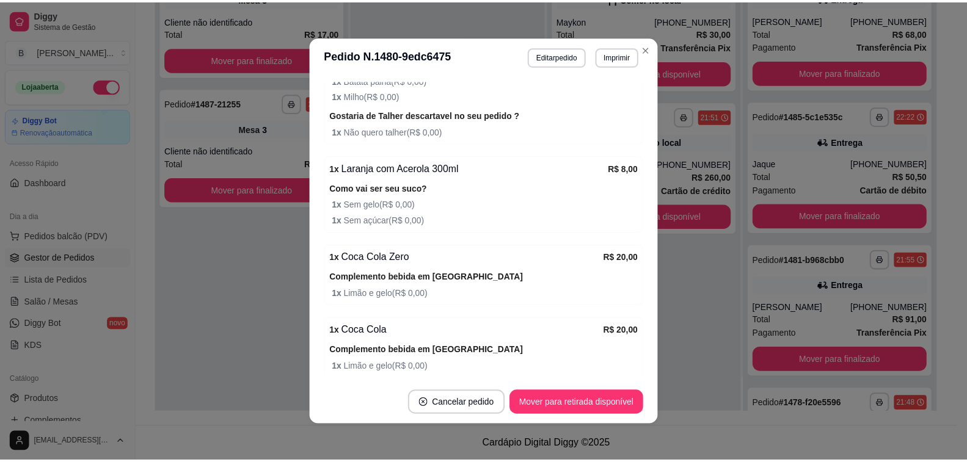
scroll to position [478, 0]
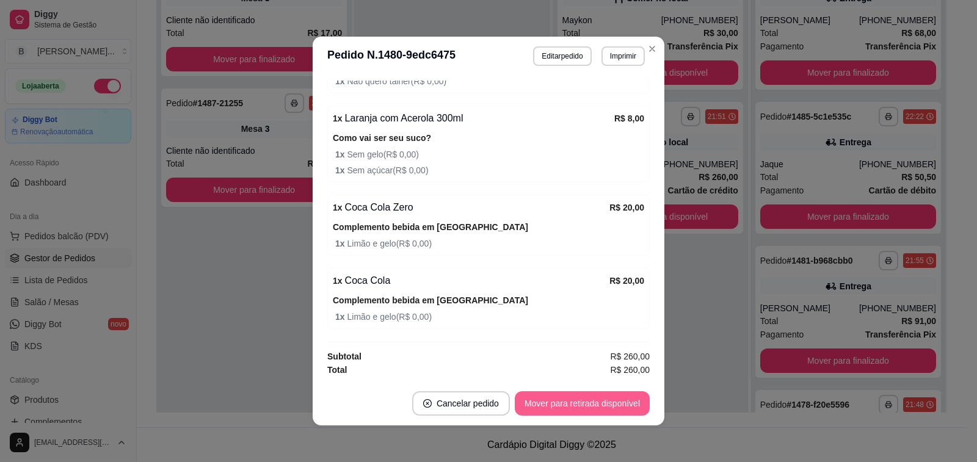
click at [588, 402] on button "Mover para retirada disponível" at bounding box center [582, 403] width 135 height 24
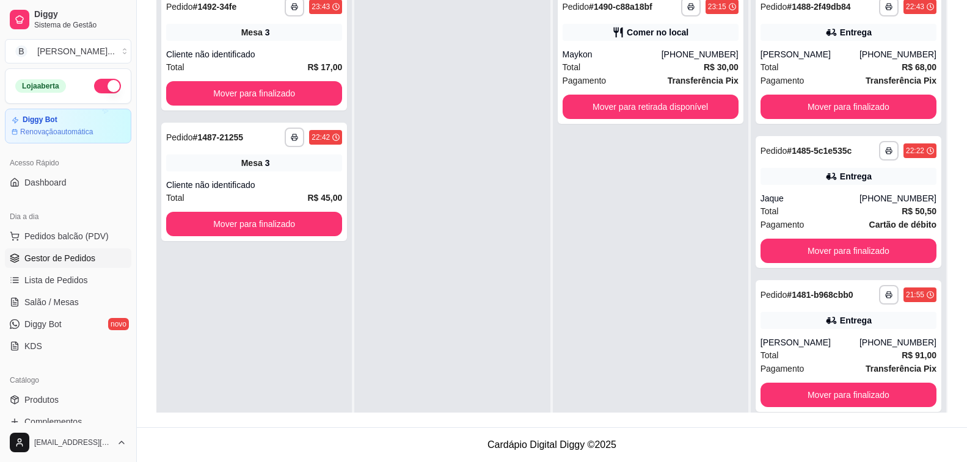
scroll to position [0, 0]
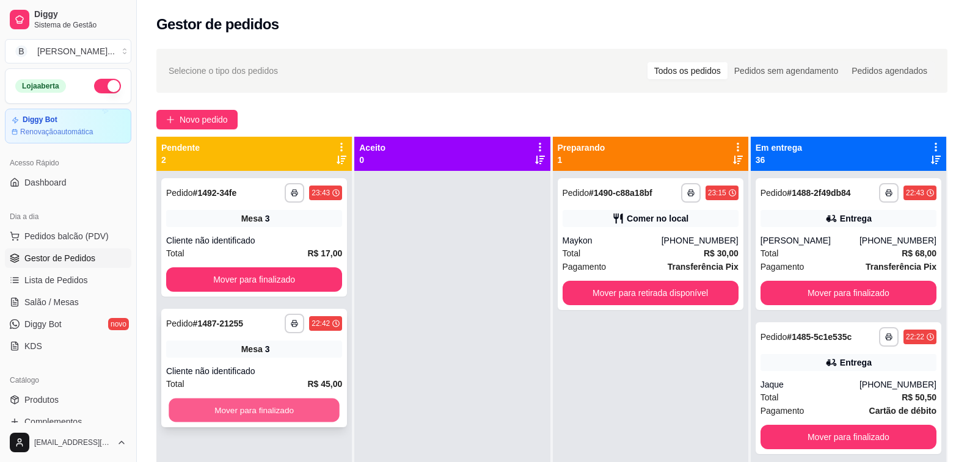
click at [252, 406] on button "Mover para finalizado" at bounding box center [254, 411] width 171 height 24
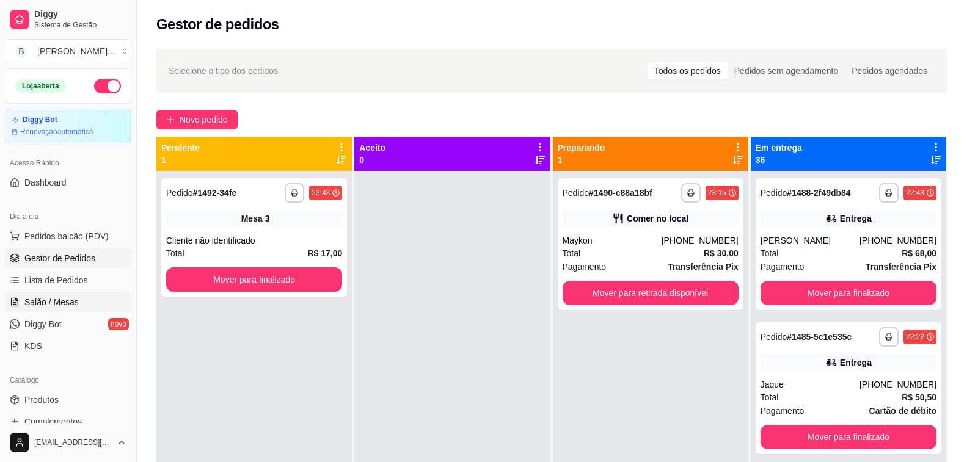
click at [238, 276] on button "Mover para finalizado" at bounding box center [254, 280] width 176 height 24
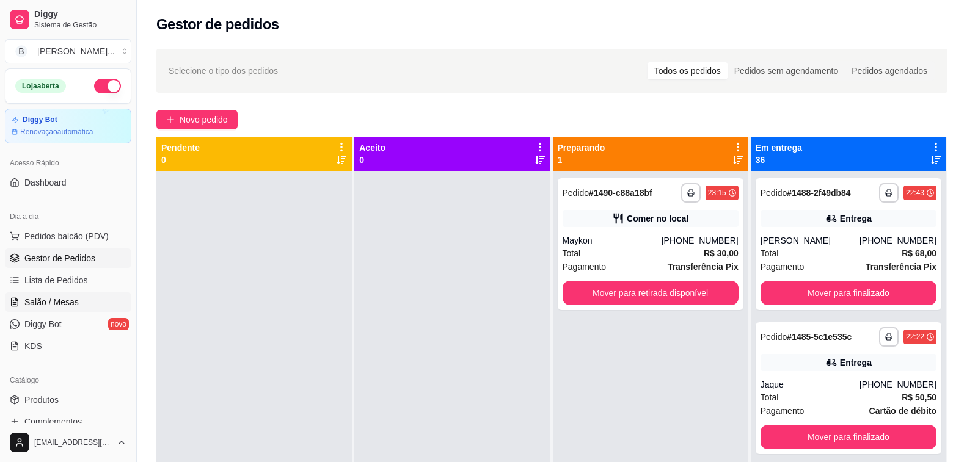
click at [58, 294] on link "Salão / Mesas" at bounding box center [68, 303] width 126 height 20
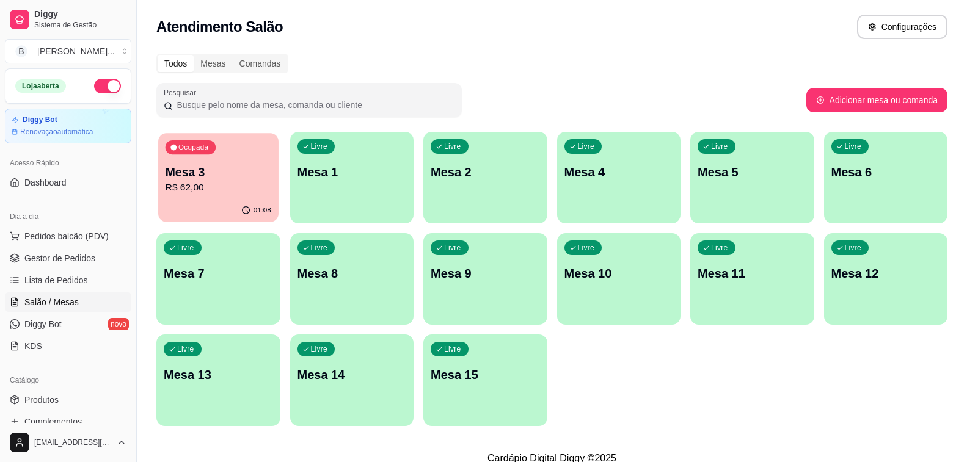
click at [175, 173] on p "Mesa 3" at bounding box center [219, 172] width 106 height 16
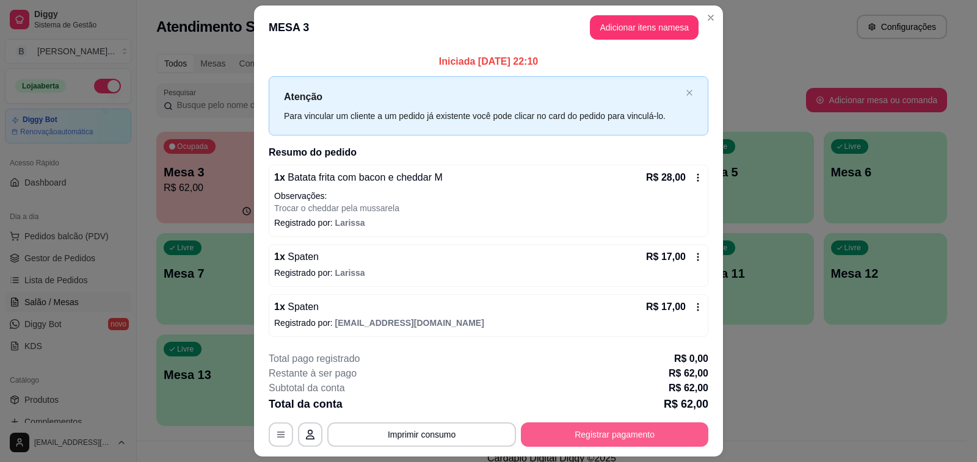
click at [661, 427] on button "Registrar pagamento" at bounding box center [615, 435] width 188 height 24
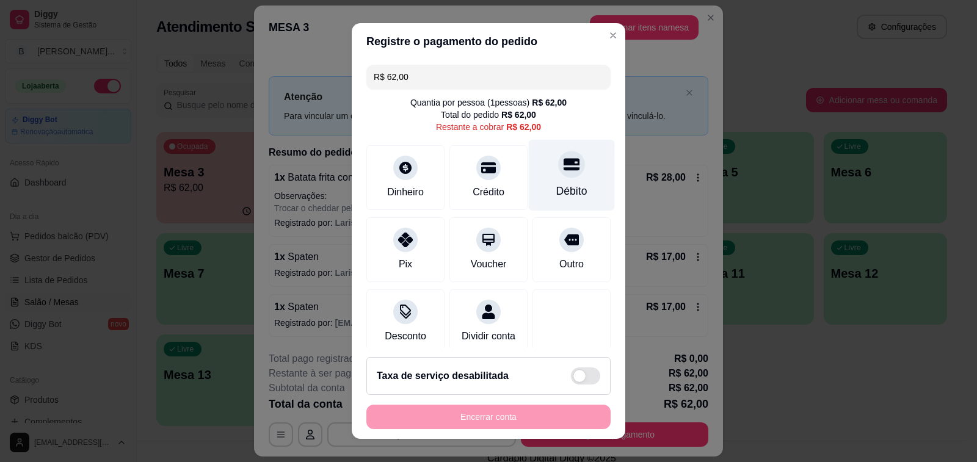
click at [556, 186] on div "Débito" at bounding box center [571, 191] width 31 height 16
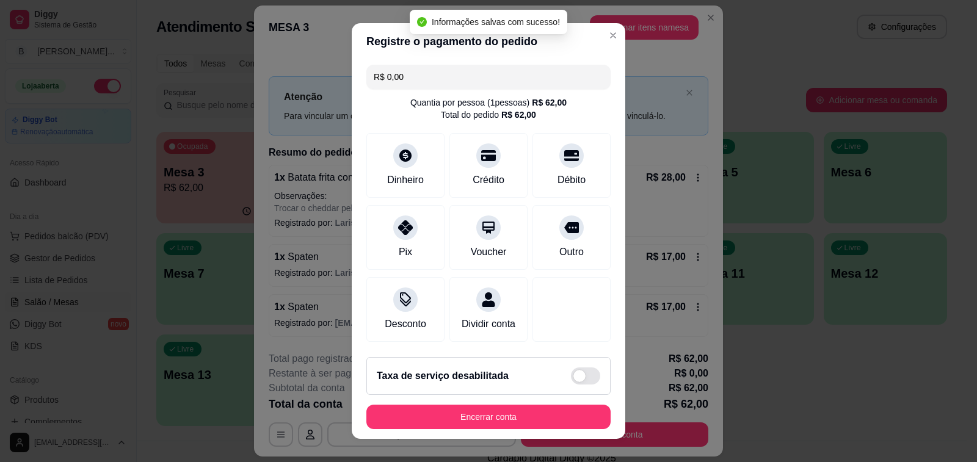
type input "R$ 0,00"
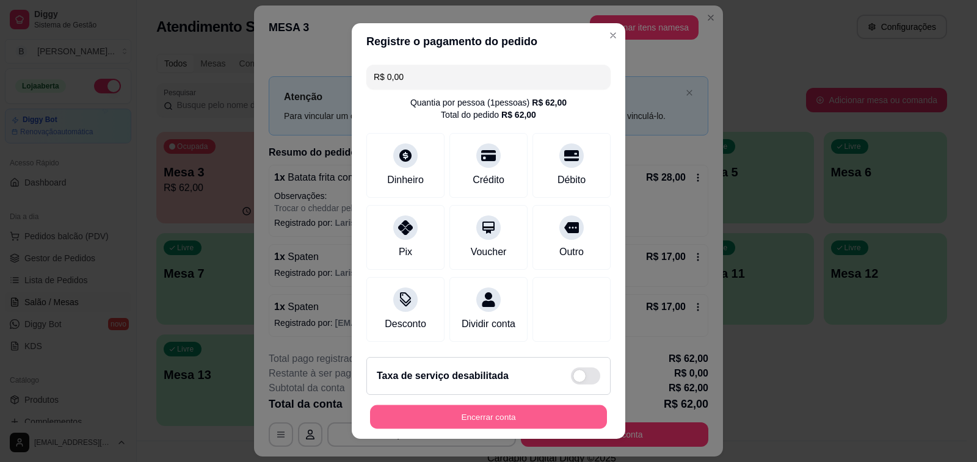
click at [490, 418] on button "Encerrar conta" at bounding box center [488, 418] width 237 height 24
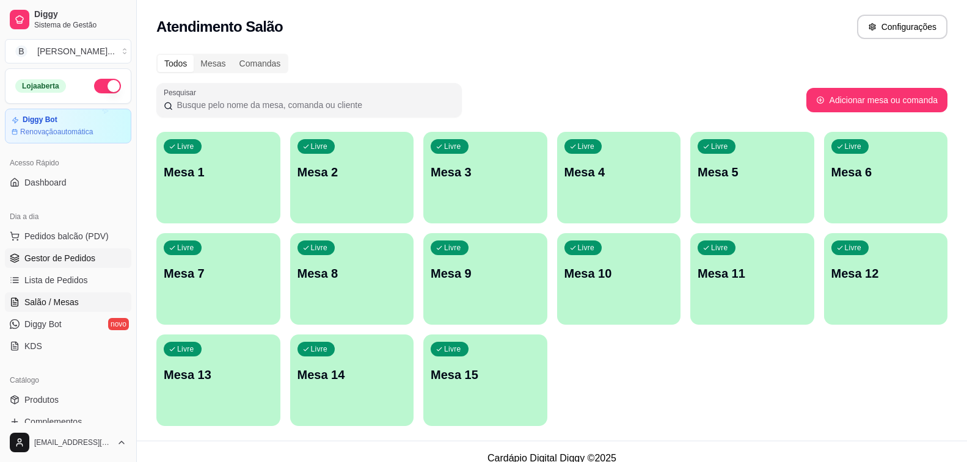
click at [95, 258] on link "Gestor de Pedidos" at bounding box center [68, 259] width 126 height 20
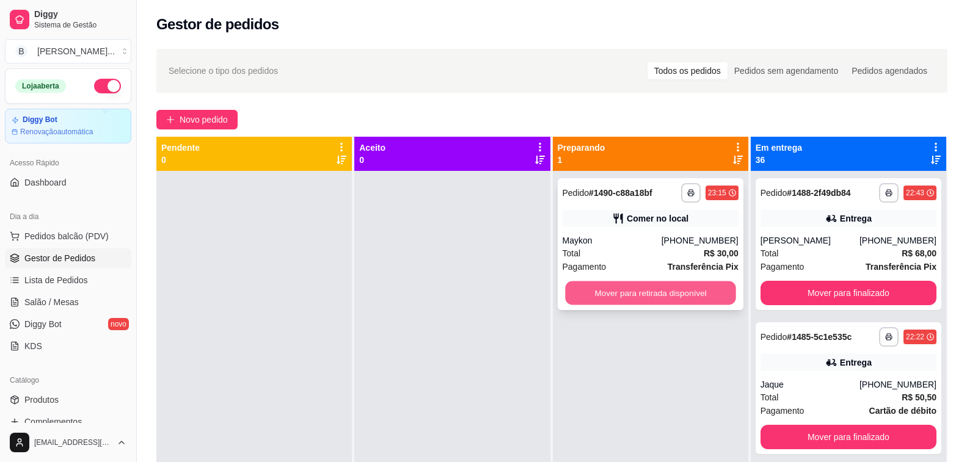
click at [634, 294] on button "Mover para retirada disponível" at bounding box center [650, 294] width 171 height 24
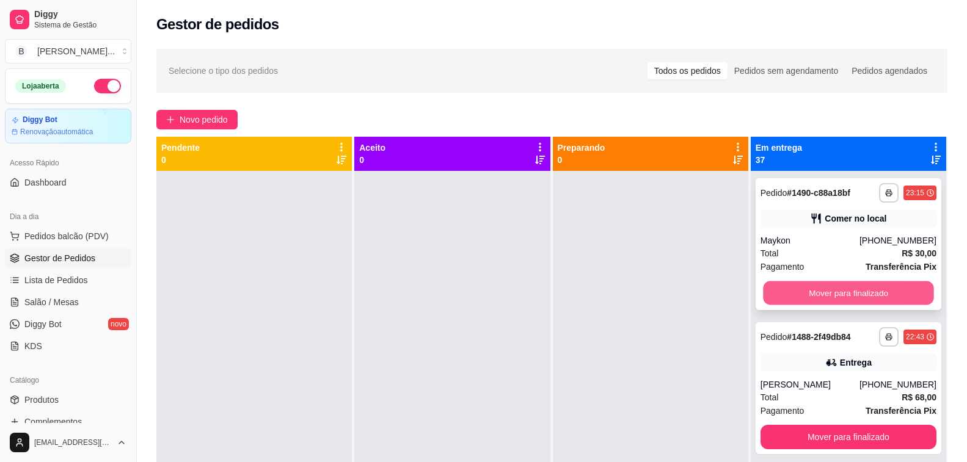
click at [808, 295] on button "Mover para finalizado" at bounding box center [848, 294] width 171 height 24
click at [808, 295] on button "Mover para finalizado" at bounding box center [848, 293] width 176 height 24
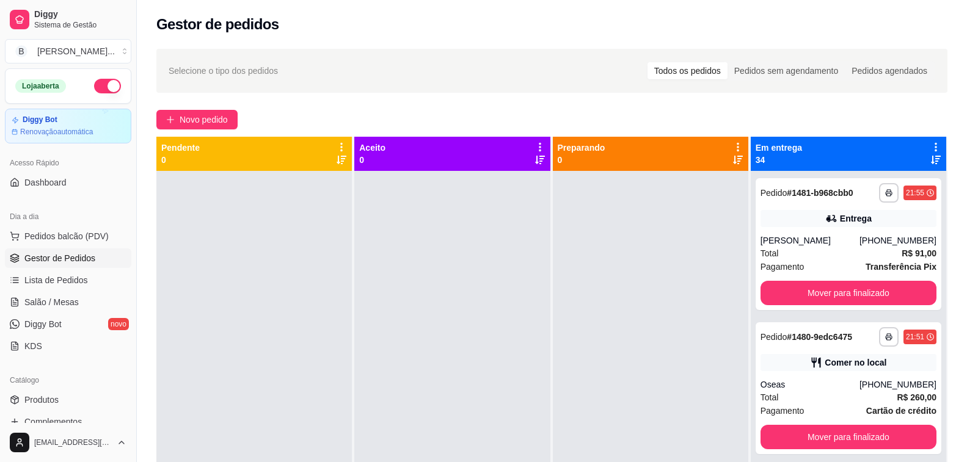
click at [808, 295] on button "Mover para finalizado" at bounding box center [848, 293] width 176 height 24
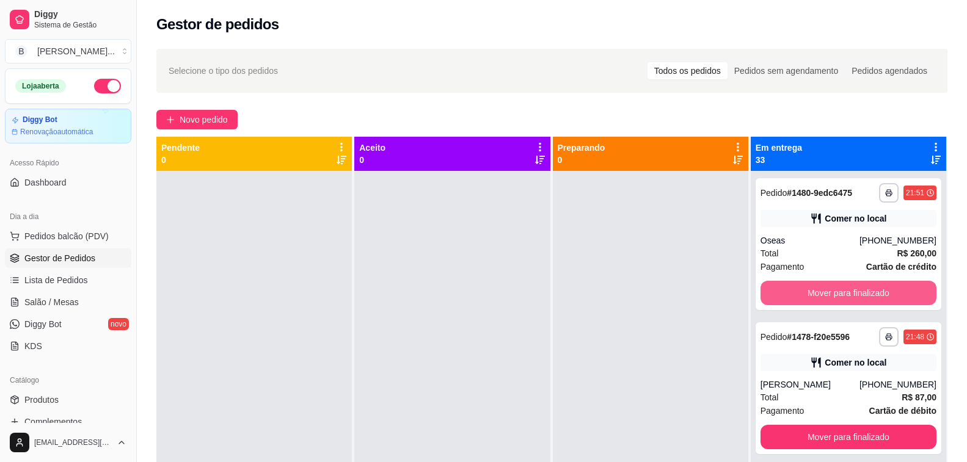
click at [808, 295] on button "Mover para finalizado" at bounding box center [848, 293] width 176 height 24
click at [808, 295] on button "Mover para finalizado" at bounding box center [848, 294] width 171 height 24
click at [808, 295] on button "Mover para finalizado" at bounding box center [848, 293] width 176 height 24
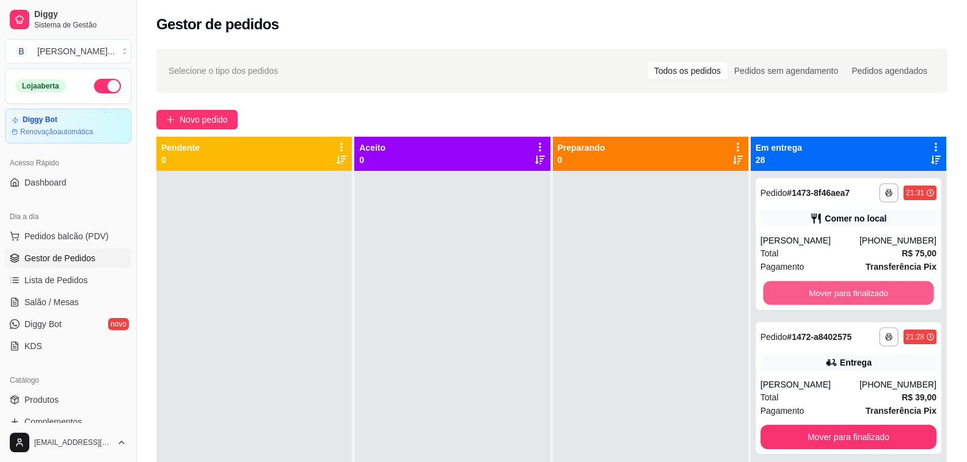
click at [808, 295] on button "Mover para finalizado" at bounding box center [848, 294] width 171 height 24
click at [808, 295] on button "Mover para finalizado" at bounding box center [848, 293] width 176 height 24
click at [808, 295] on div "Mover para finalizado" at bounding box center [848, 293] width 176 height 24
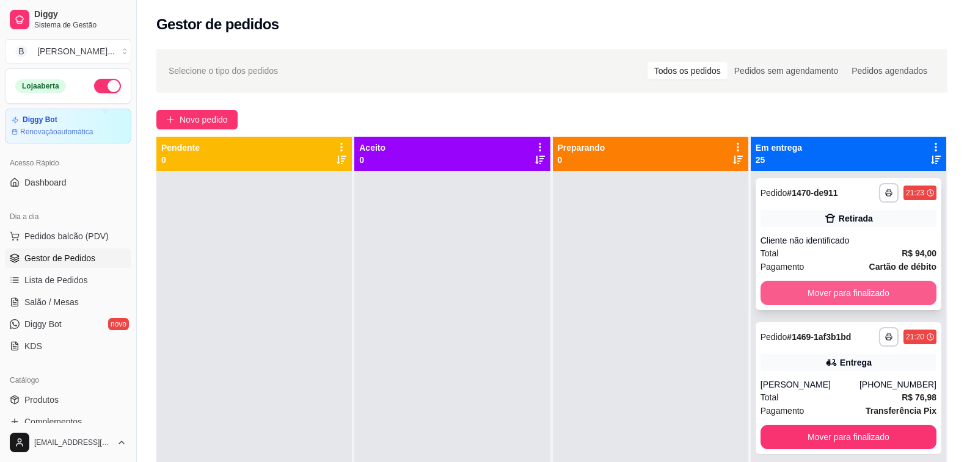
click at [812, 291] on button "Mover para finalizado" at bounding box center [848, 293] width 176 height 24
click at [812, 291] on button "Mover para finalizado" at bounding box center [848, 294] width 171 height 24
click at [812, 291] on button "Mover para finalizado" at bounding box center [848, 293] width 176 height 24
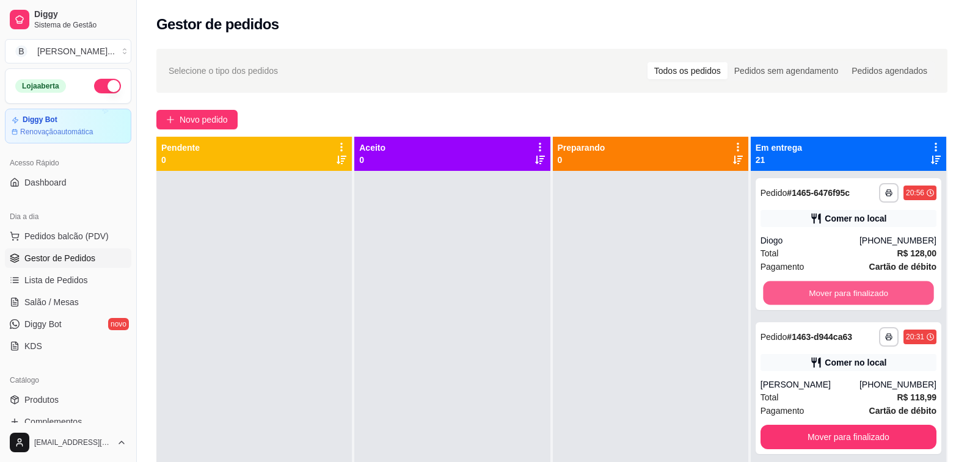
click at [812, 291] on button "Mover para finalizado" at bounding box center [848, 294] width 171 height 24
click at [812, 291] on button "Mover para finalizado" at bounding box center [848, 293] width 176 height 24
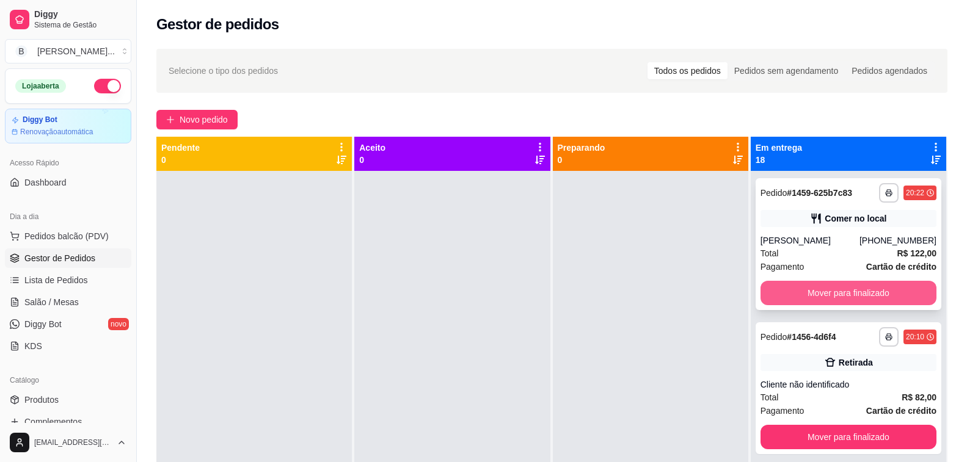
click at [815, 302] on button "Mover para finalizado" at bounding box center [848, 293] width 176 height 24
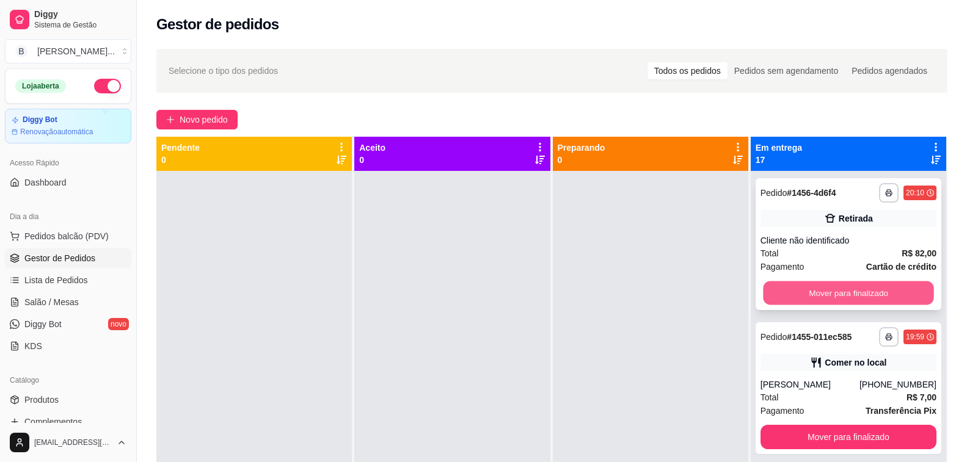
click at [815, 285] on button "Mover para finalizado" at bounding box center [848, 294] width 171 height 24
click at [825, 300] on button "Mover para finalizado" at bounding box center [848, 294] width 171 height 24
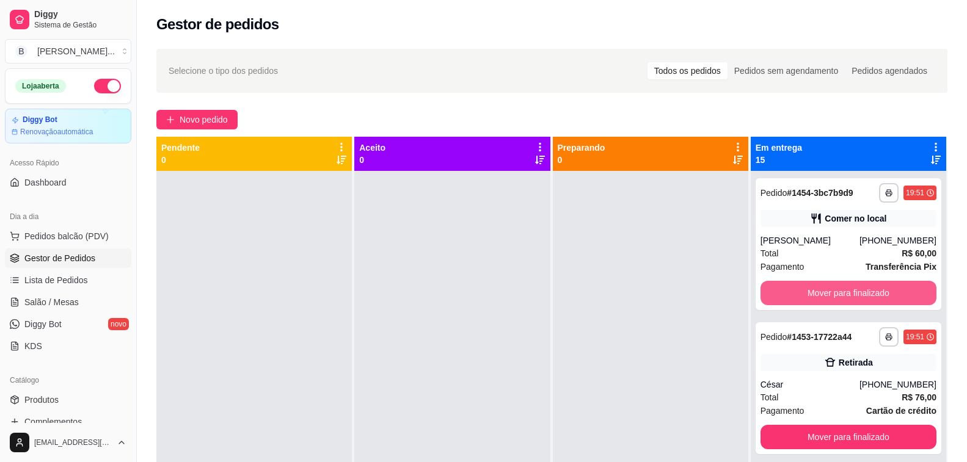
click at [823, 299] on button "Mover para finalizado" at bounding box center [848, 293] width 176 height 24
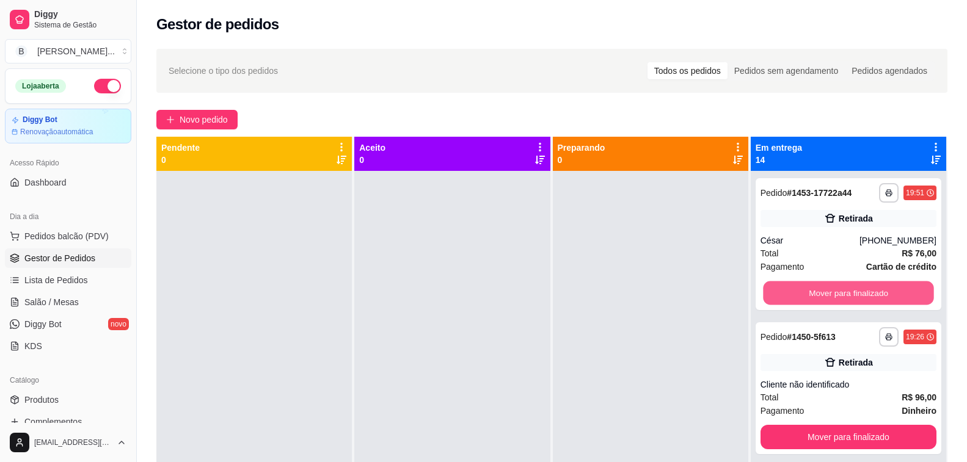
click at [823, 299] on button "Mover para finalizado" at bounding box center [848, 294] width 171 height 24
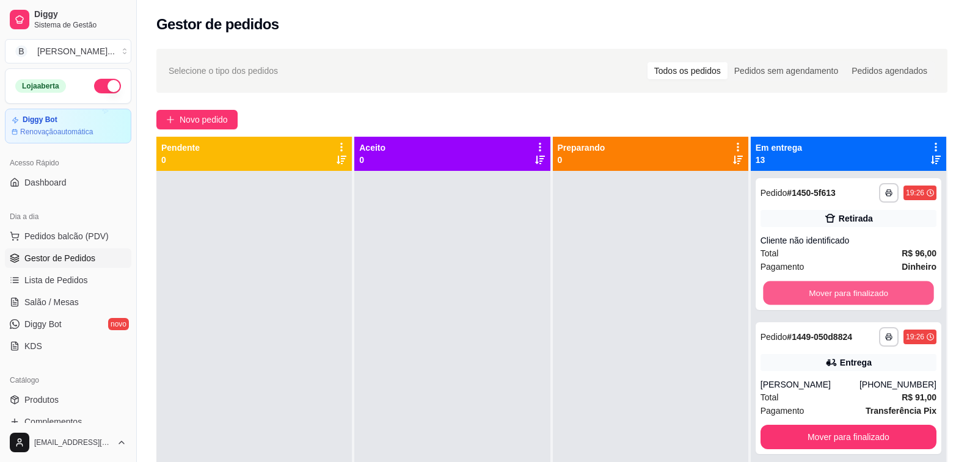
click at [823, 299] on button "Mover para finalizado" at bounding box center [848, 294] width 171 height 24
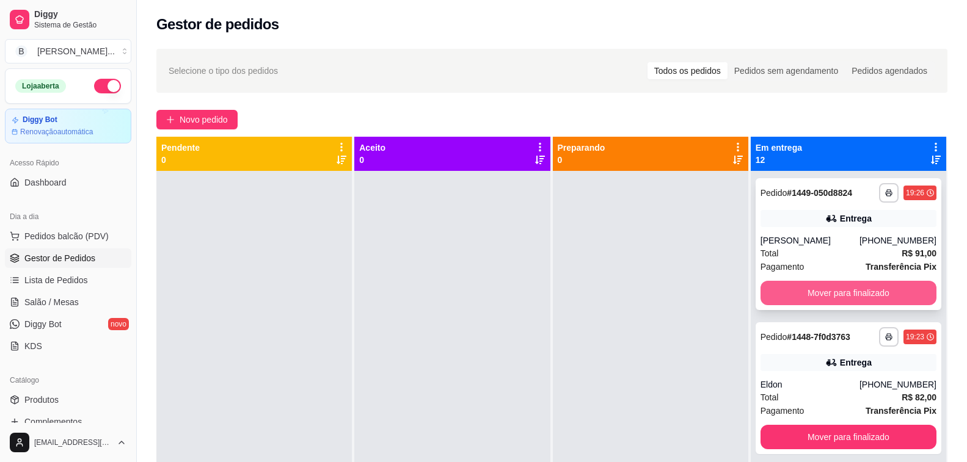
click at [823, 298] on button "Mover para finalizado" at bounding box center [848, 293] width 176 height 24
click at [823, 298] on button "Mover para finalizado" at bounding box center [848, 294] width 171 height 24
click at [823, 298] on button "Mover para finalizado" at bounding box center [848, 293] width 176 height 24
click at [823, 298] on button "Mover para finalizado" at bounding box center [848, 294] width 171 height 24
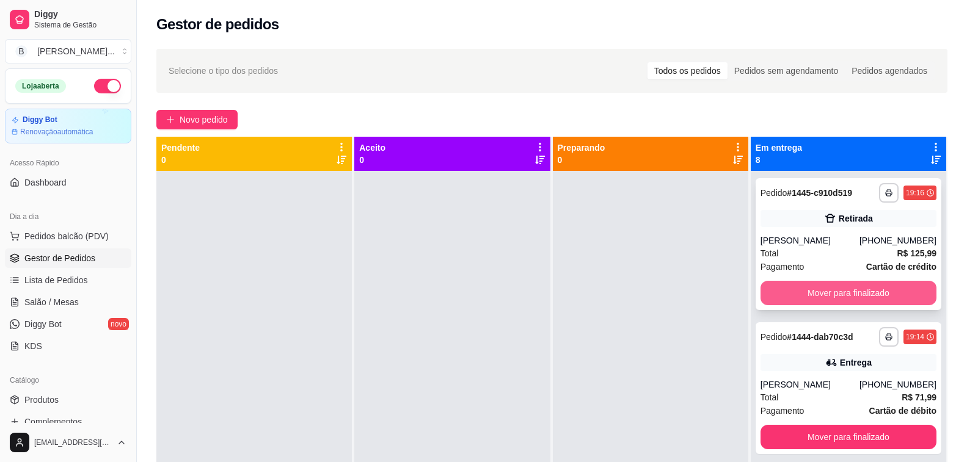
click at [821, 297] on button "Mover para finalizado" at bounding box center [848, 293] width 176 height 24
click at [819, 295] on button "Mover para finalizado" at bounding box center [848, 294] width 171 height 24
click at [819, 295] on button "Mover para finalizado" at bounding box center [848, 293] width 176 height 24
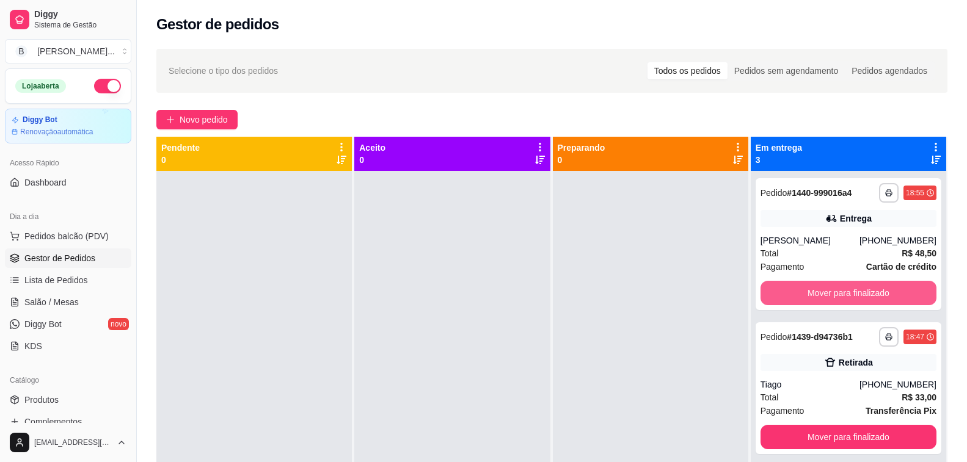
click at [819, 295] on button "Mover para finalizado" at bounding box center [848, 293] width 176 height 24
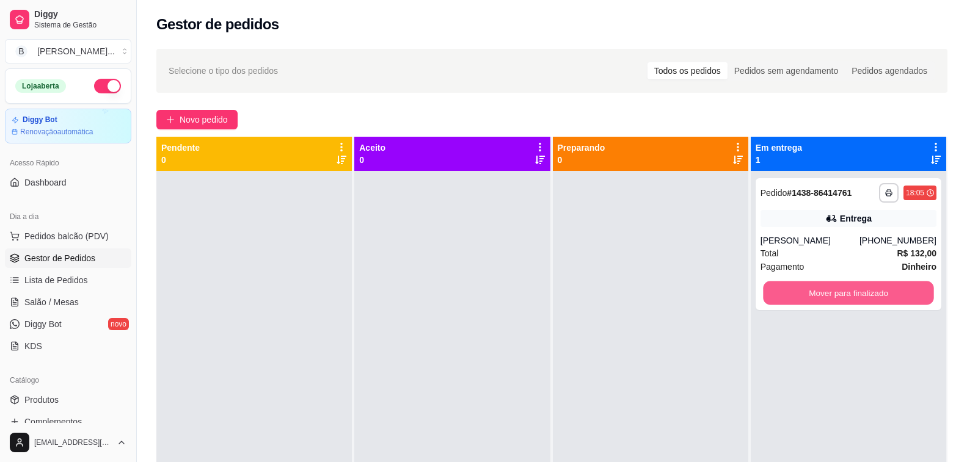
click at [819, 295] on button "Mover para finalizado" at bounding box center [848, 294] width 171 height 24
